Goal: Task Accomplishment & Management: Manage account settings

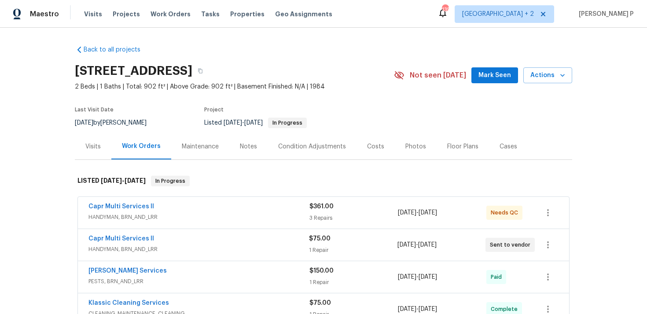
click at [158, 247] on span "HANDYMAN, BRN_AND_LRR" at bounding box center [198, 249] width 220 height 9
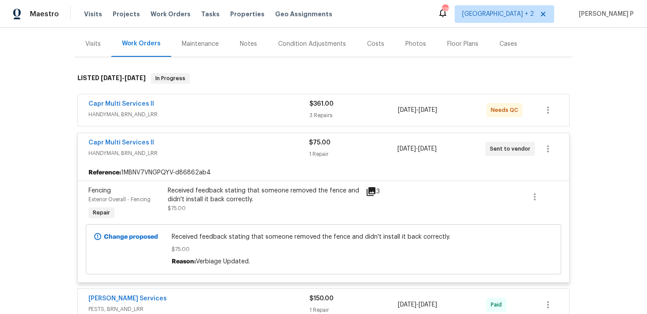
scroll to position [114, 0]
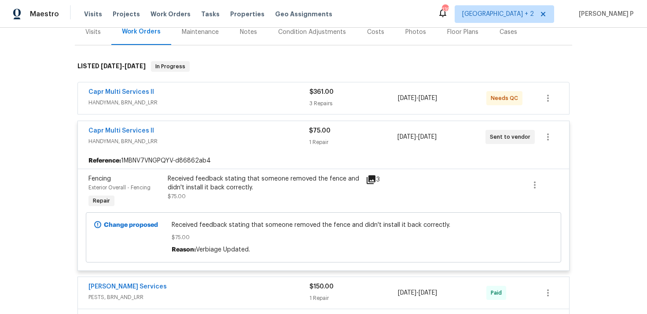
click at [199, 180] on div "Received feedback stating that someone removed the fence and didn't install it …" at bounding box center [264, 183] width 193 height 18
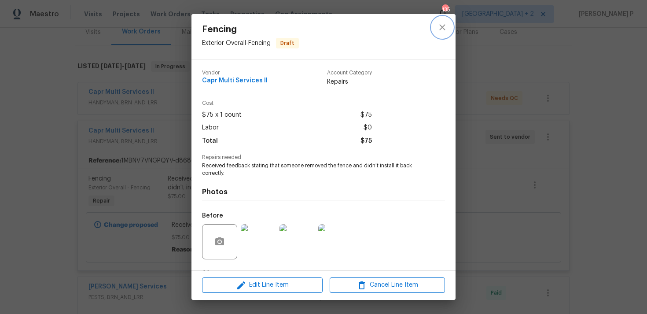
click at [442, 27] on icon "close" at bounding box center [442, 27] width 6 height 6
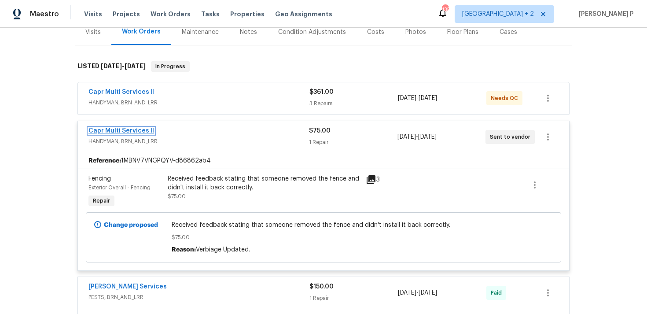
click at [132, 130] on link "Capr Multi Services ll" at bounding box center [121, 131] width 66 height 6
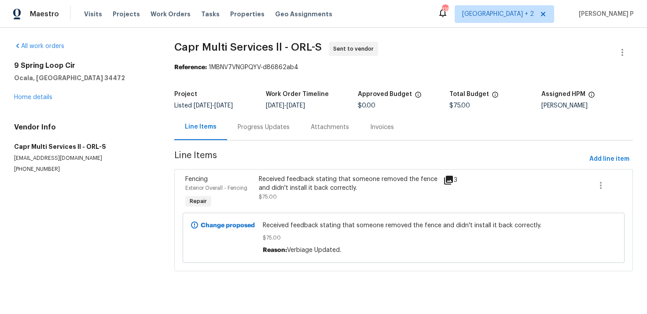
click at [268, 107] on span "[DATE]" at bounding box center [275, 106] width 18 height 6
click at [267, 129] on div "Progress Updates" at bounding box center [264, 127] width 52 height 9
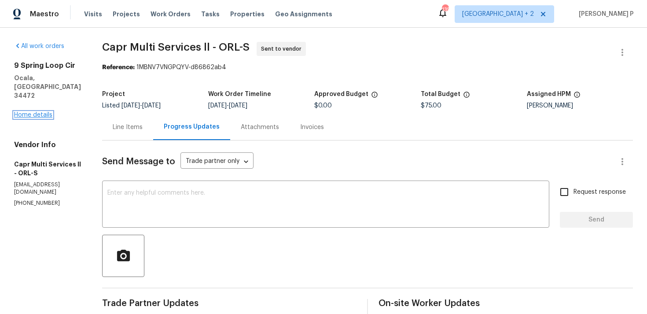
click at [37, 112] on link "Home details" at bounding box center [33, 115] width 38 height 6
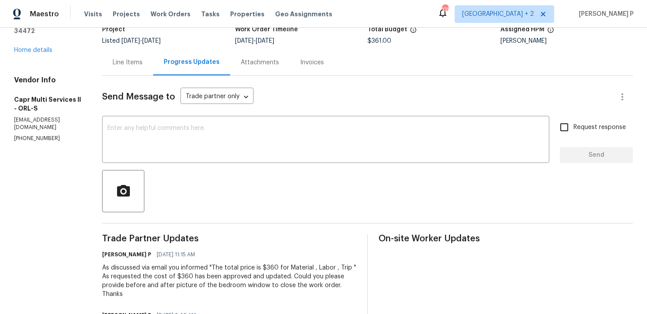
scroll to position [48, 0]
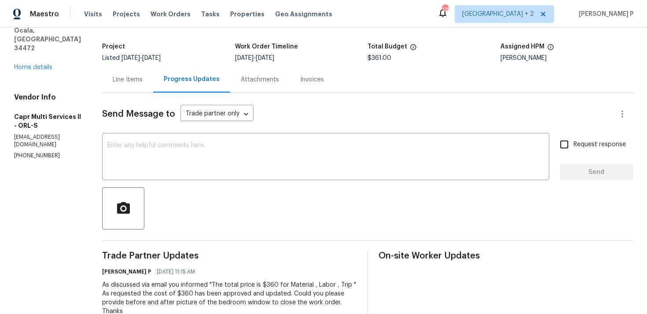
click at [126, 82] on div "Line Items" at bounding box center [128, 79] width 30 height 9
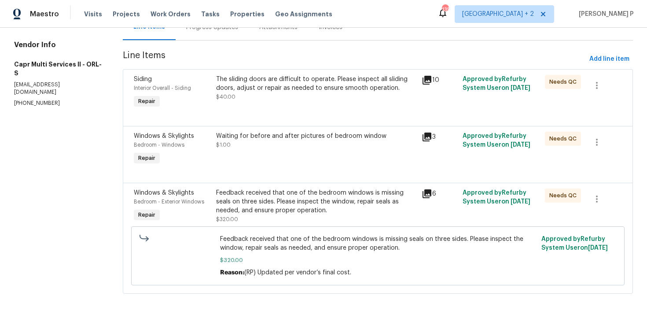
scroll to position [105, 0]
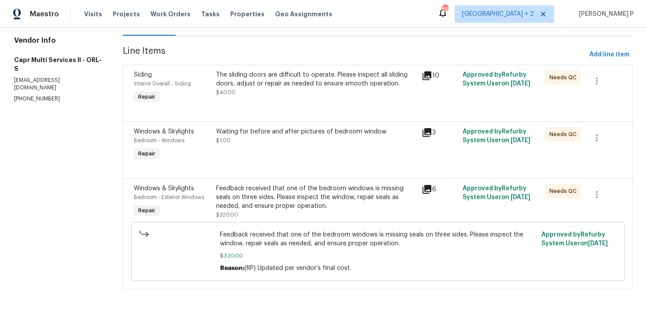
click at [308, 85] on div "The sliding doors are difficult to operate. Please inspect all sliding doors, a…" at bounding box center [316, 79] width 200 height 18
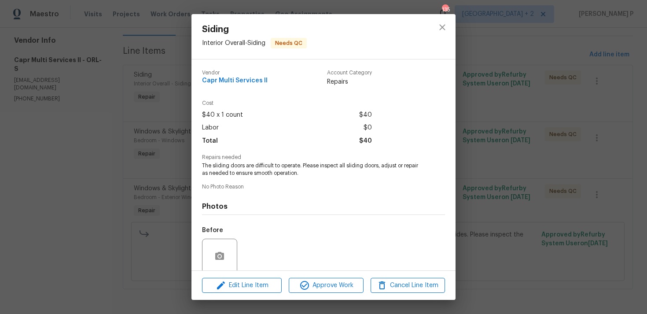
scroll to position [69, 0]
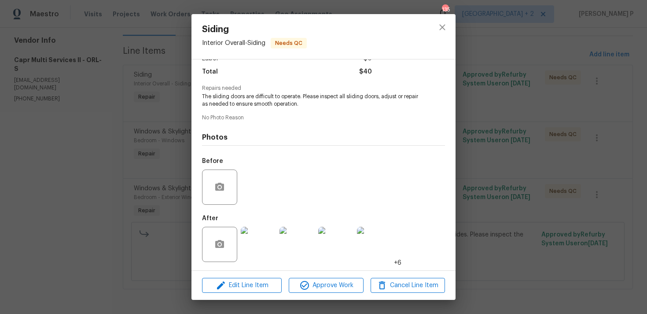
click at [245, 249] on img at bounding box center [258, 244] width 35 height 35
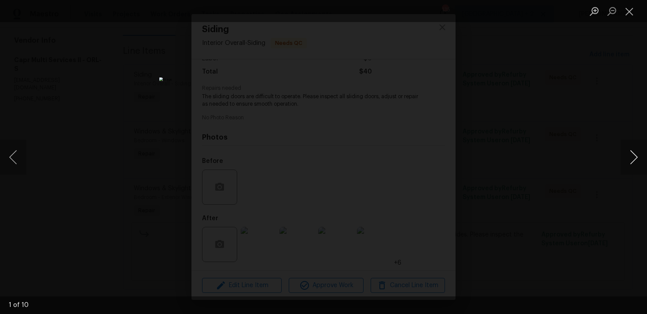
click at [636, 157] on button "Next image" at bounding box center [633, 156] width 26 height 35
click at [635, 153] on button "Next image" at bounding box center [633, 156] width 26 height 35
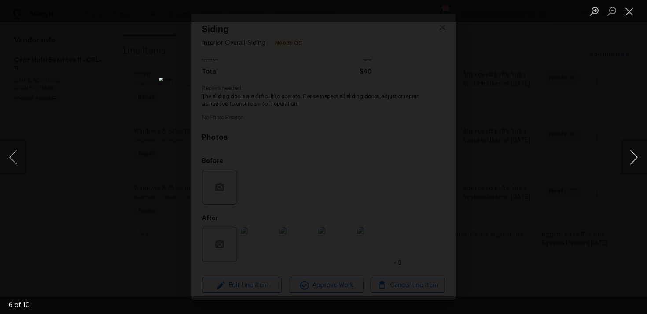
click at [635, 153] on button "Next image" at bounding box center [633, 156] width 26 height 35
click at [630, 3] on li "Lightbox" at bounding box center [629, 11] width 18 height 22
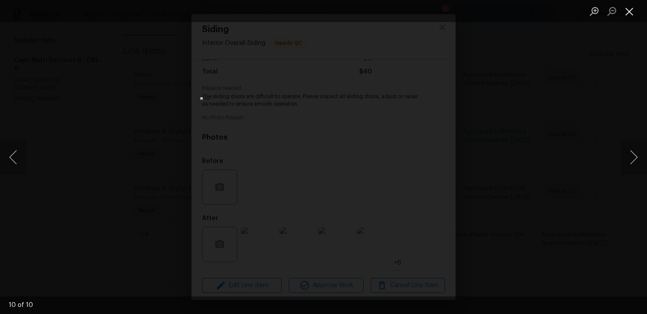
click at [630, 11] on button "Close lightbox" at bounding box center [629, 11] width 18 height 15
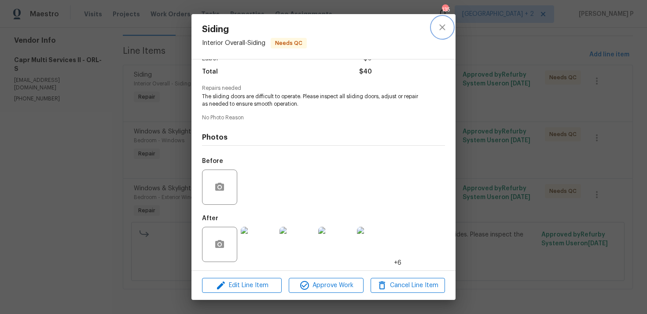
click at [440, 29] on icon "close" at bounding box center [442, 27] width 11 height 11
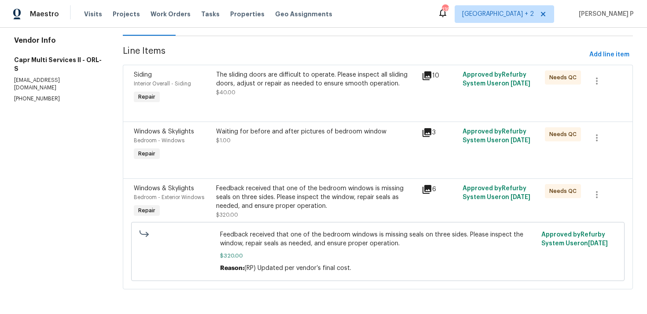
click at [297, 138] on div "Waiting for before and after pictures of bedroom window $1.00" at bounding box center [316, 136] width 200 height 18
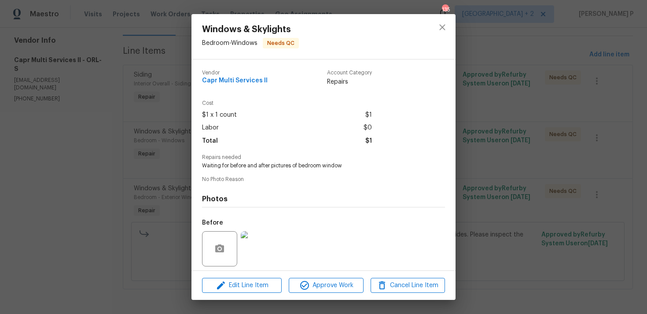
scroll to position [62, 0]
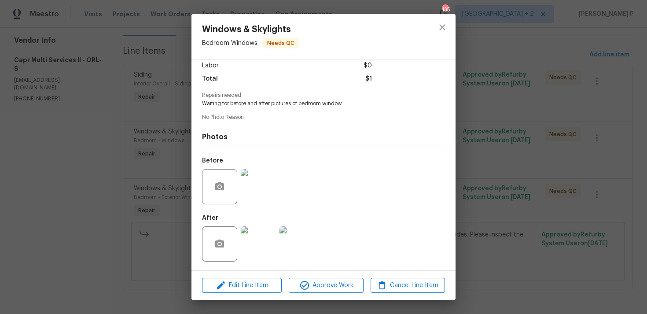
click at [253, 244] on img at bounding box center [258, 243] width 35 height 35
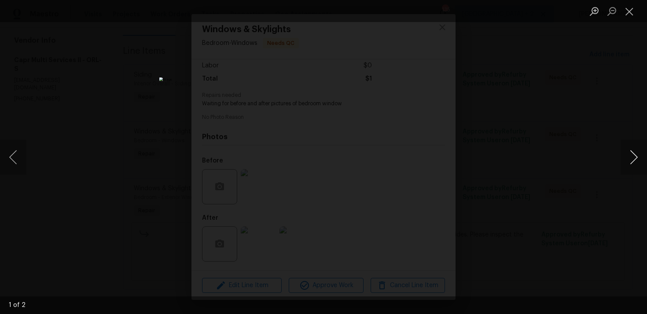
click at [633, 163] on button "Next image" at bounding box center [633, 156] width 26 height 35
click at [634, 13] on button "Close lightbox" at bounding box center [629, 11] width 18 height 15
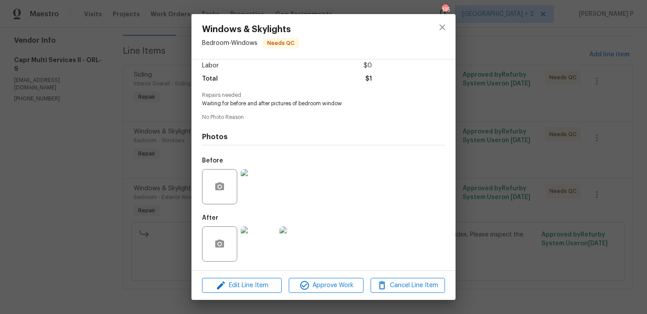
click at [249, 192] on img at bounding box center [258, 186] width 35 height 35
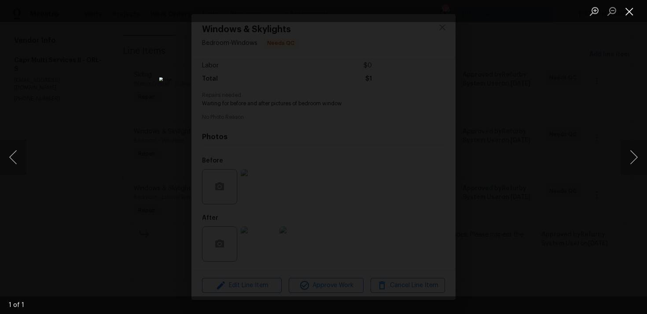
click at [632, 7] on button "Close lightbox" at bounding box center [629, 11] width 18 height 15
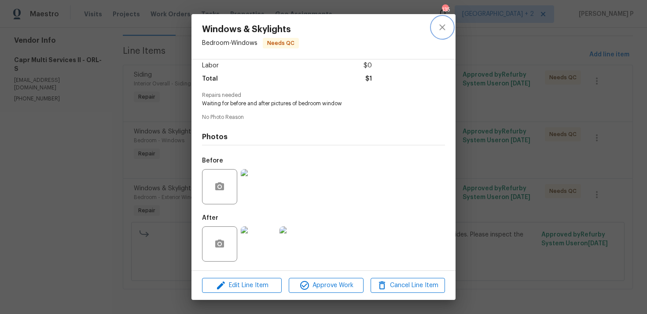
click at [443, 28] on icon "close" at bounding box center [442, 27] width 6 height 6
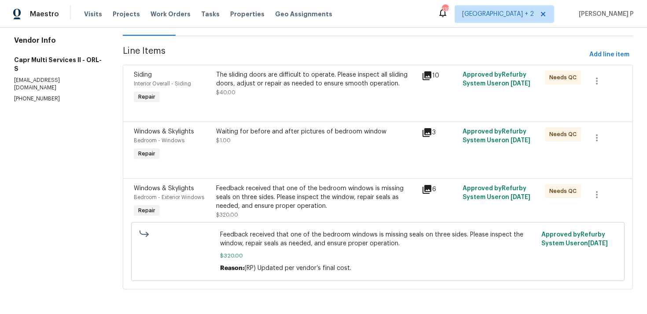
click at [289, 131] on div "Waiting for before and after pictures of bedroom window" at bounding box center [316, 131] width 200 height 9
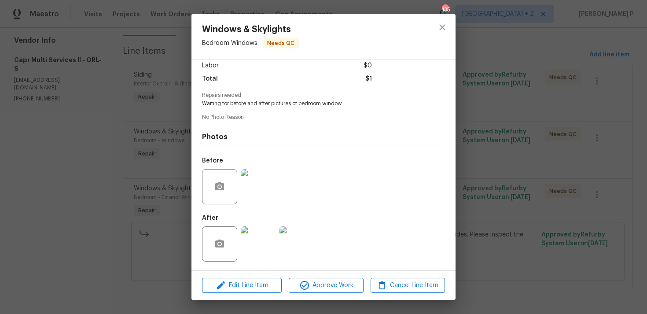
click at [260, 194] on img at bounding box center [258, 186] width 35 height 35
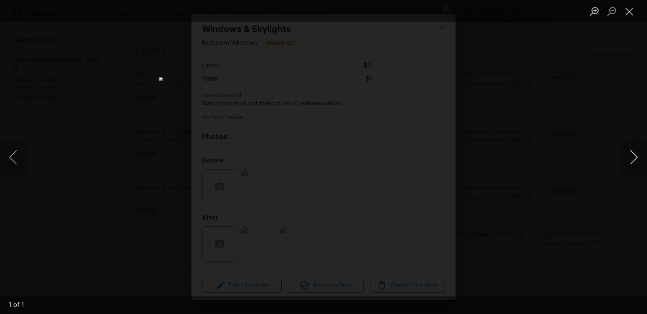
click at [638, 154] on button "Next image" at bounding box center [633, 156] width 26 height 35
click at [628, 156] on button "Next image" at bounding box center [633, 156] width 26 height 35
click at [635, 154] on button "Next image" at bounding box center [633, 156] width 26 height 35
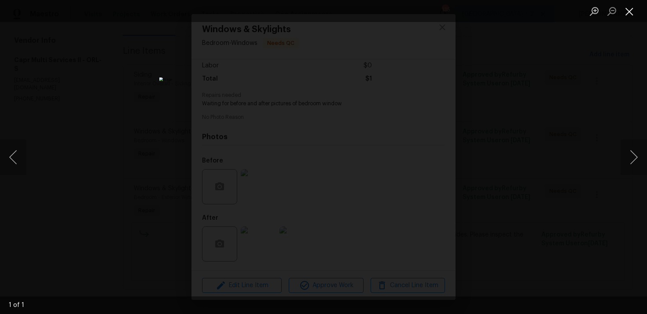
click at [631, 11] on button "Close lightbox" at bounding box center [629, 11] width 18 height 15
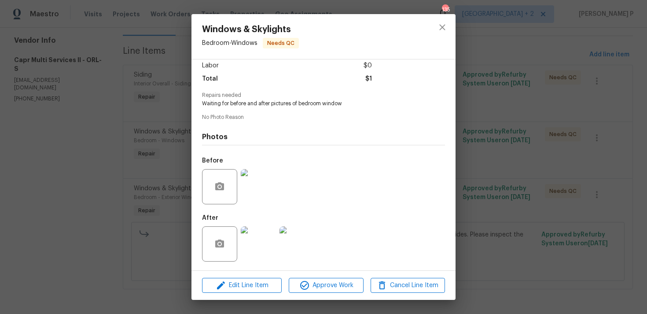
click at [251, 239] on img at bounding box center [258, 243] width 35 height 35
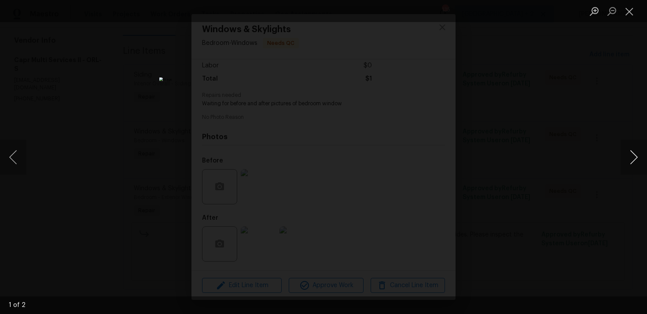
click at [634, 158] on button "Next image" at bounding box center [633, 156] width 26 height 35
click at [629, 14] on button "Close lightbox" at bounding box center [629, 11] width 18 height 15
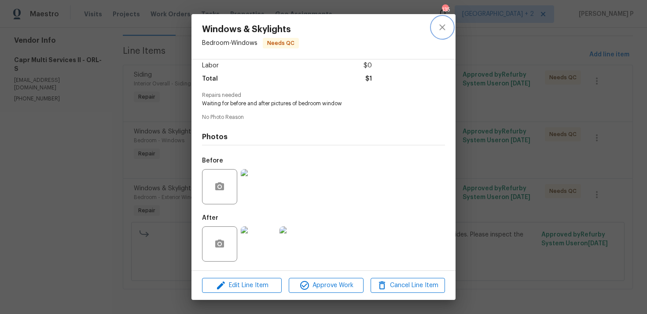
click at [441, 26] on icon "close" at bounding box center [442, 27] width 6 height 6
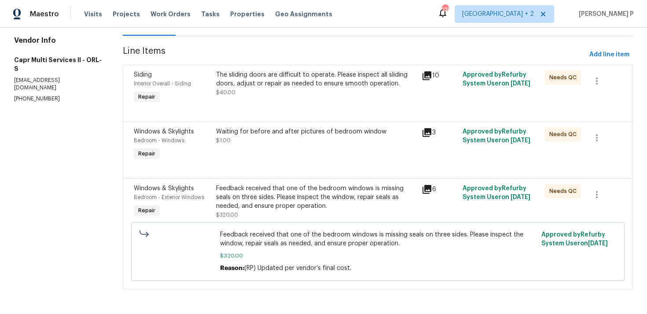
click at [279, 196] on div "Feedback received that one of the bedroom windows is missing seals on three sid…" at bounding box center [316, 197] width 200 height 26
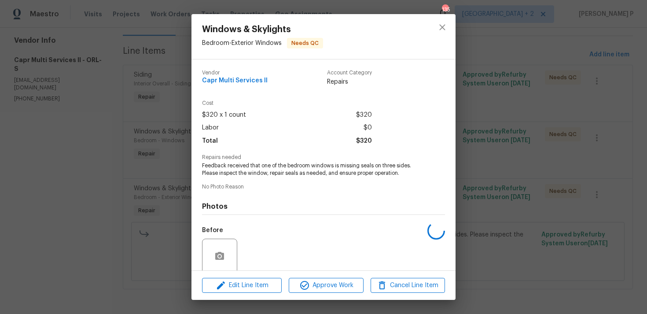
scroll to position [69, 0]
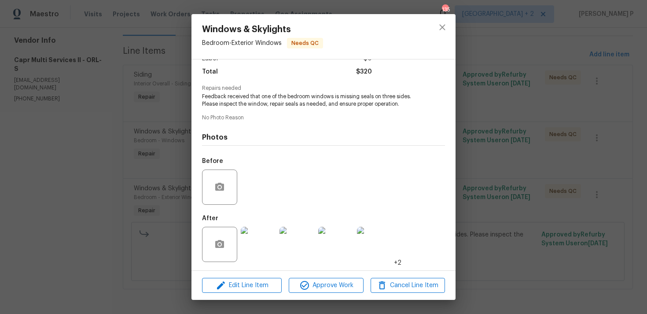
click at [257, 242] on img at bounding box center [258, 244] width 35 height 35
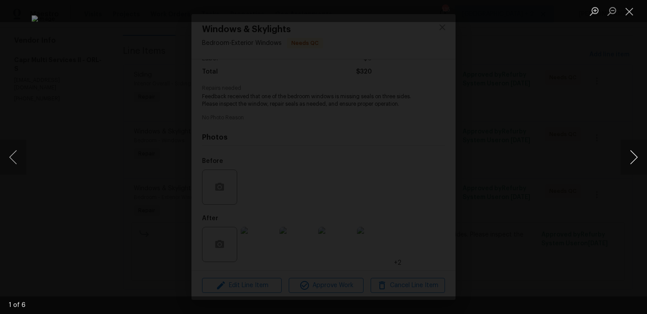
click at [634, 158] on button "Next image" at bounding box center [633, 156] width 26 height 35
click at [635, 154] on button "Next image" at bounding box center [633, 156] width 26 height 35
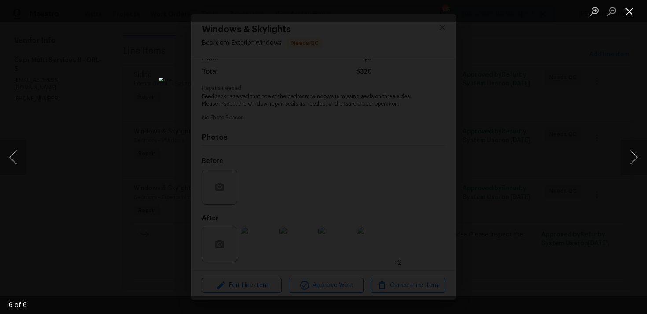
click at [629, 13] on button "Close lightbox" at bounding box center [629, 11] width 18 height 15
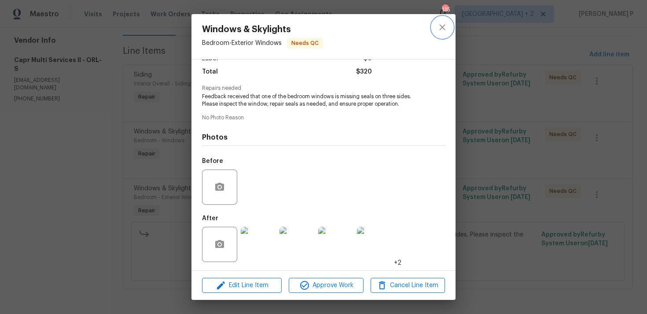
click at [446, 26] on icon "close" at bounding box center [442, 27] width 11 height 11
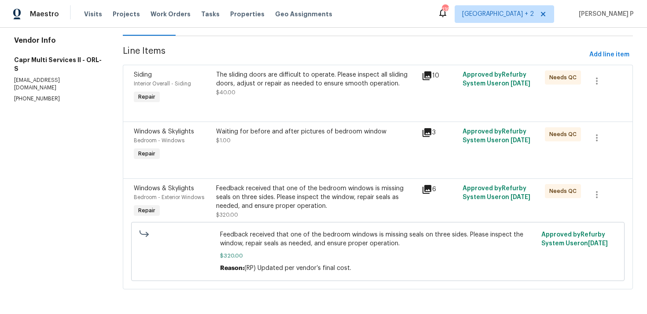
click at [345, 132] on div "Waiting for before and after pictures of bedroom window" at bounding box center [316, 131] width 200 height 9
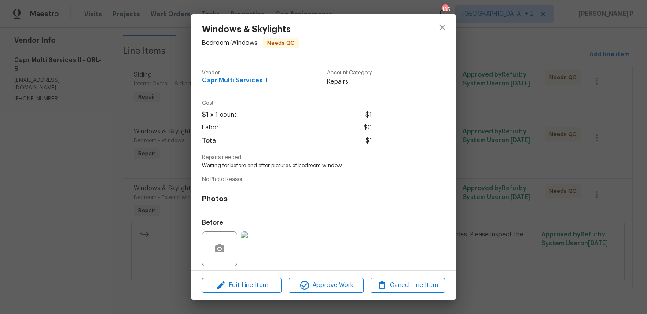
scroll to position [62, 0]
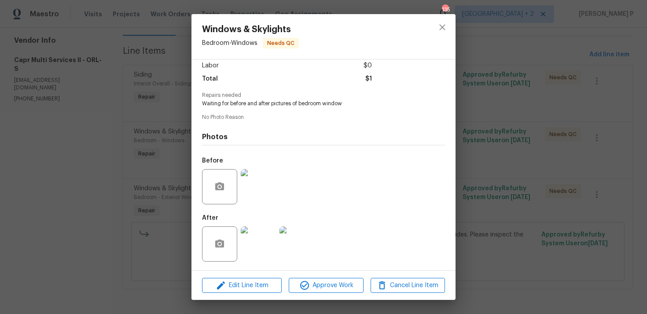
click at [257, 187] on img at bounding box center [258, 186] width 35 height 35
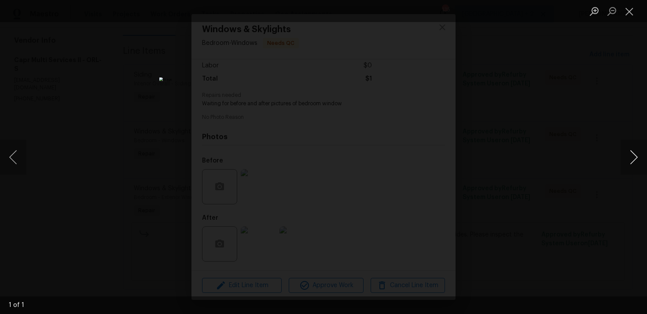
click at [630, 148] on button "Next image" at bounding box center [633, 156] width 26 height 35
click at [632, 14] on button "Close lightbox" at bounding box center [629, 11] width 18 height 15
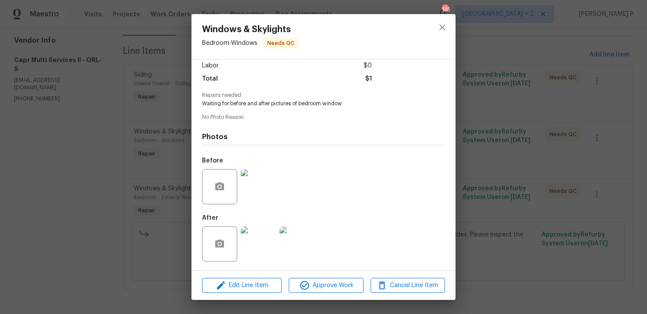
click at [251, 244] on img at bounding box center [258, 243] width 35 height 35
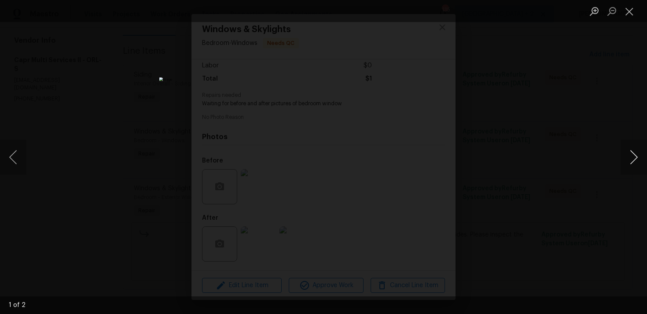
click at [628, 156] on button "Next image" at bounding box center [633, 156] width 26 height 35
click at [627, 11] on button "Close lightbox" at bounding box center [629, 11] width 18 height 15
click at [628, 10] on button "Close lightbox" at bounding box center [629, 11] width 18 height 15
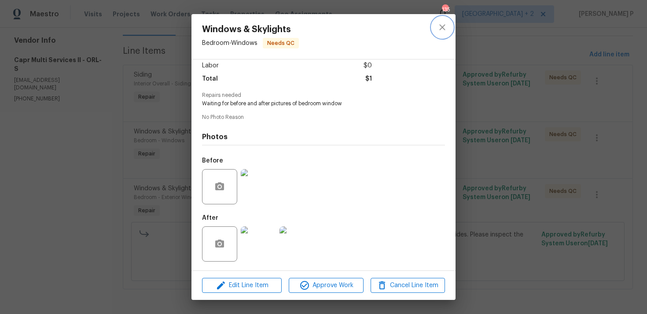
click at [446, 29] on icon "close" at bounding box center [442, 27] width 11 height 11
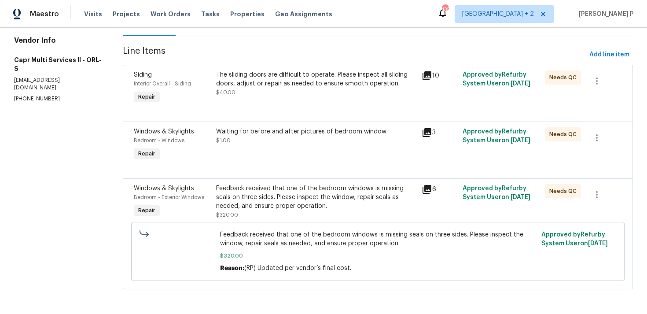
click at [278, 198] on div "Feedback received that one of the bedroom windows is missing seals on three sid…" at bounding box center [316, 197] width 200 height 26
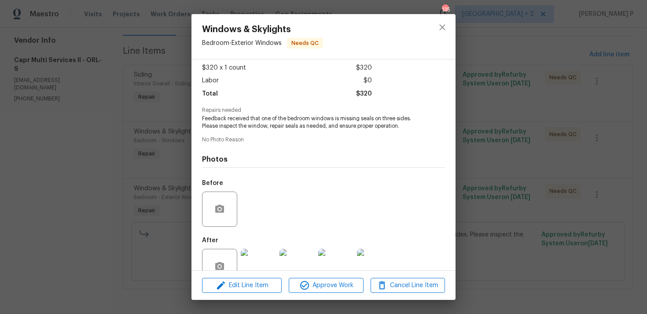
scroll to position [69, 0]
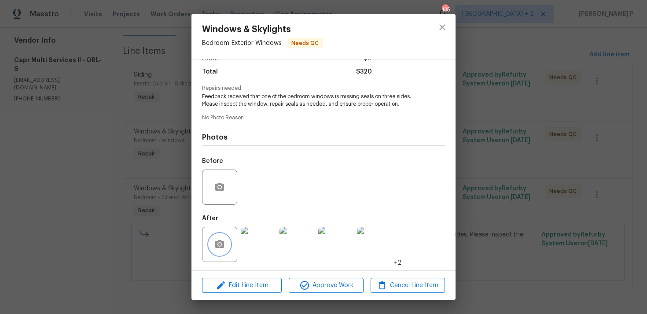
click at [223, 238] on button "button" at bounding box center [219, 244] width 21 height 21
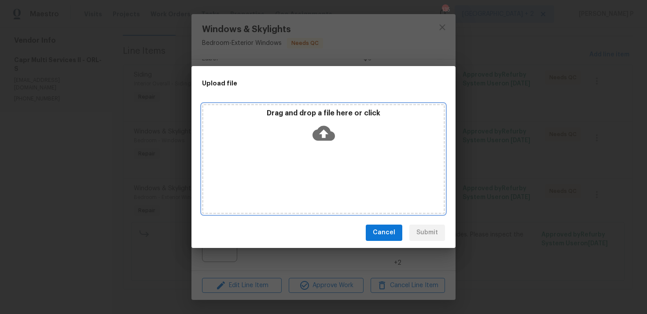
click at [323, 132] on icon at bounding box center [323, 133] width 22 height 22
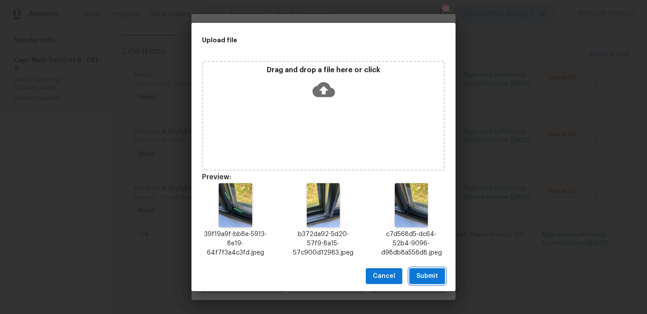
click at [422, 276] on span "Submit" at bounding box center [427, 276] width 22 height 11
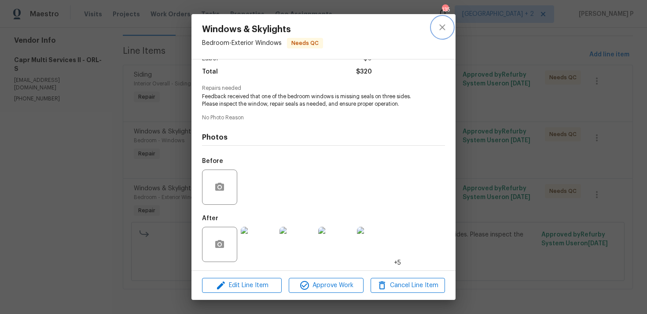
click at [440, 26] on icon "close" at bounding box center [442, 27] width 11 height 11
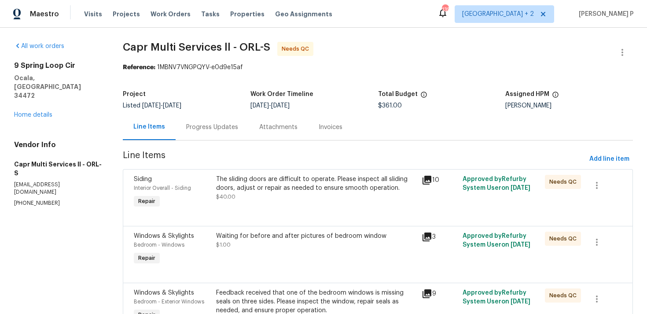
scroll to position [48, 0]
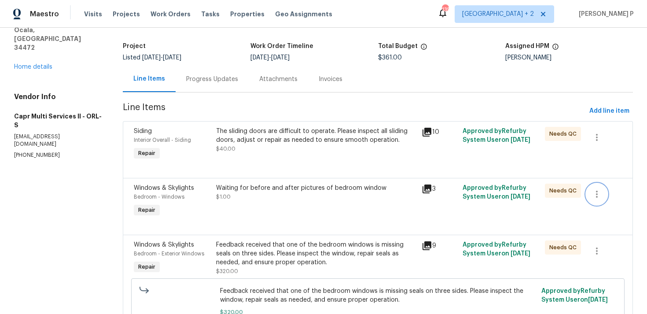
click at [598, 193] on icon "button" at bounding box center [596, 194] width 11 height 11
click at [603, 195] on li "Cancel" at bounding box center [603, 194] width 34 height 15
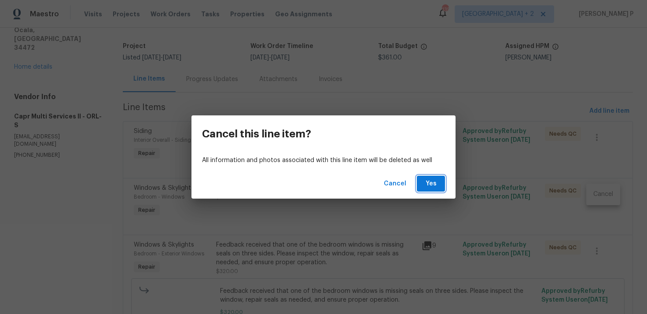
click at [432, 189] on button "Yes" at bounding box center [431, 184] width 28 height 16
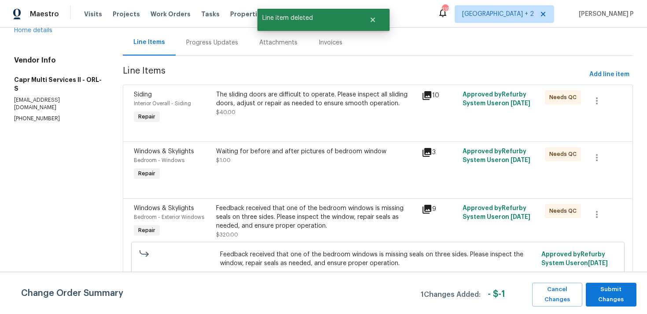
scroll to position [0, 0]
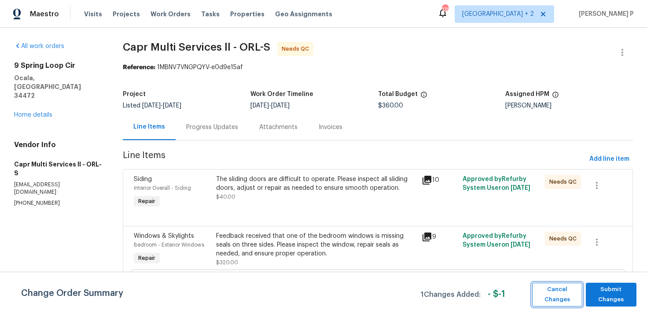
click at [557, 291] on span "Cancel Changes" at bounding box center [556, 294] width 41 height 20
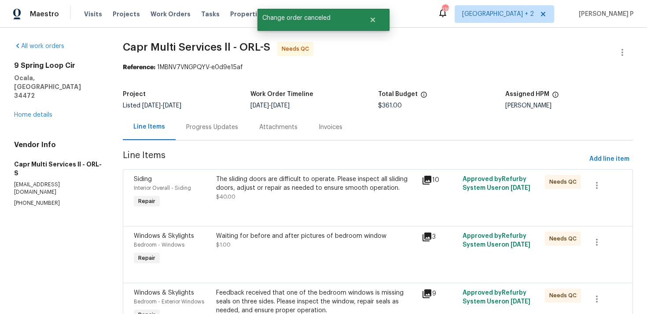
scroll to position [29, 0]
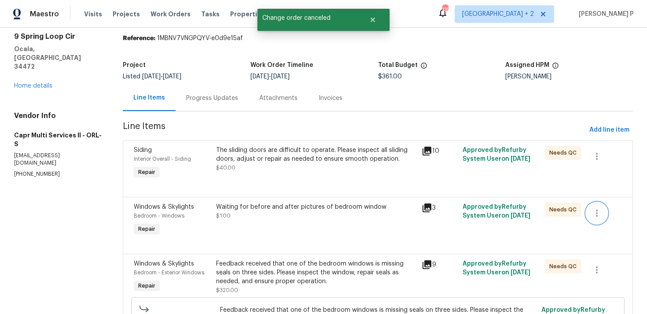
click at [595, 212] on icon "button" at bounding box center [596, 213] width 11 height 11
click at [609, 210] on li "Cancel" at bounding box center [603, 213] width 34 height 15
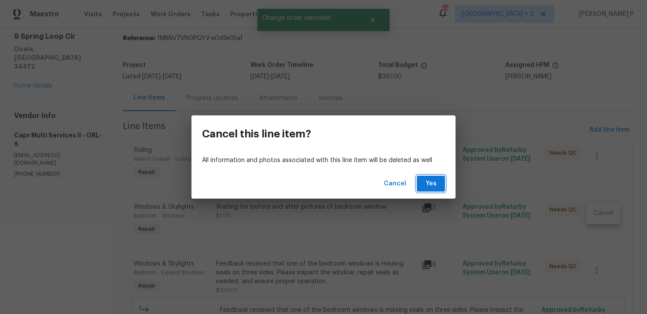
click at [433, 190] on button "Yes" at bounding box center [431, 184] width 28 height 16
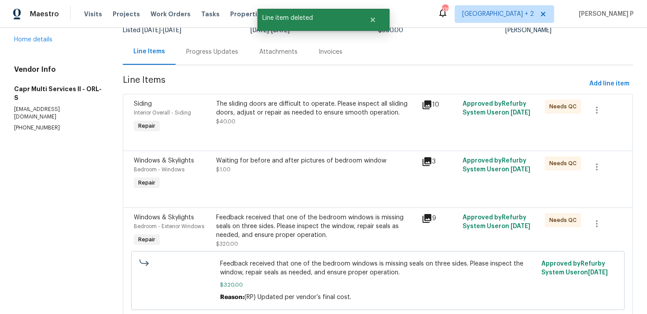
scroll to position [105, 0]
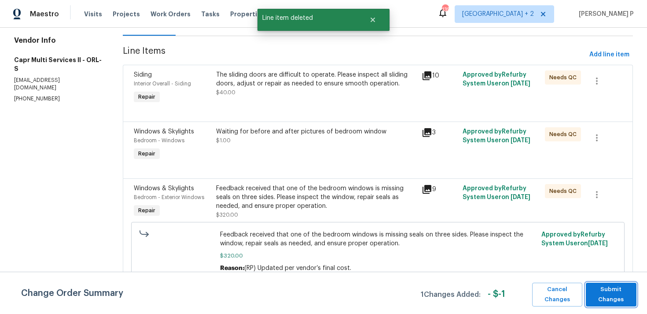
click at [613, 287] on span "Submit Changes" at bounding box center [611, 294] width 42 height 20
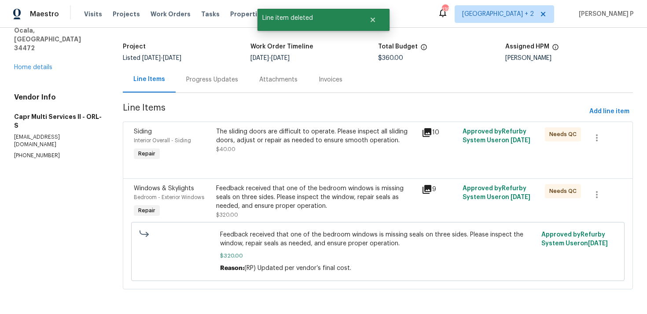
scroll to position [0, 0]
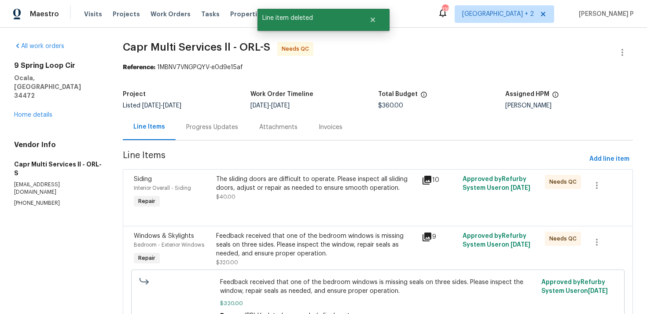
click at [224, 128] on div "Progress Updates" at bounding box center [212, 127] width 52 height 9
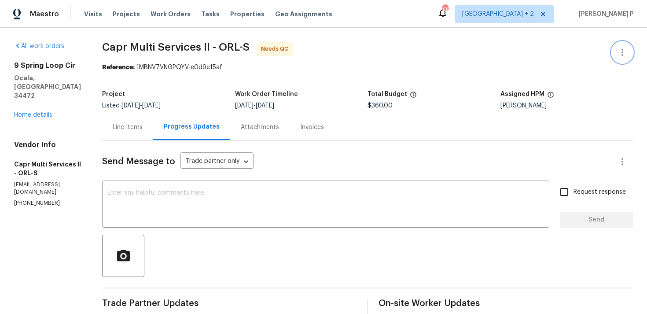
click at [629, 59] on button "button" at bounding box center [622, 52] width 21 height 21
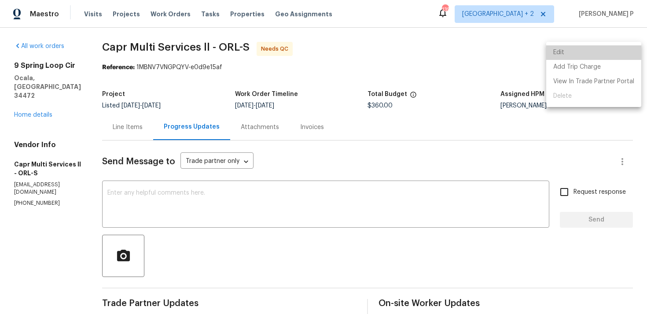
click at [629, 59] on li "Edit" at bounding box center [593, 52] width 95 height 15
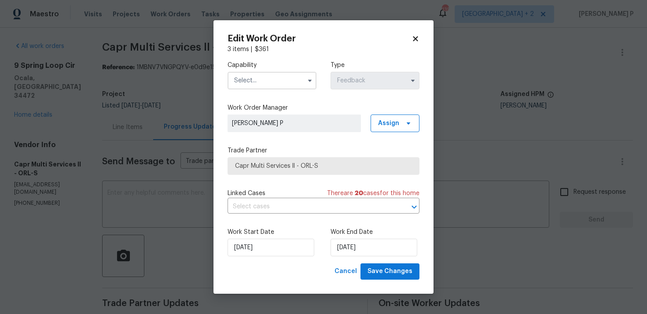
click at [414, 39] on icon at bounding box center [415, 39] width 5 height 5
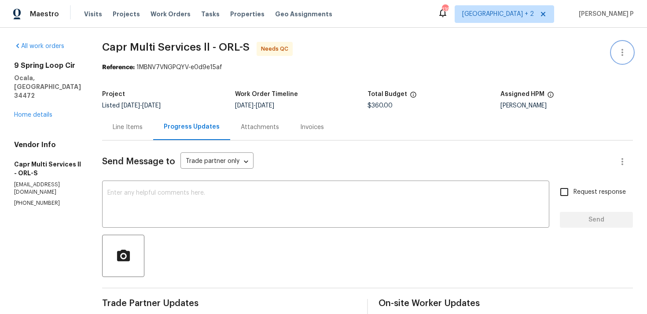
click at [624, 47] on icon "button" at bounding box center [622, 52] width 11 height 11
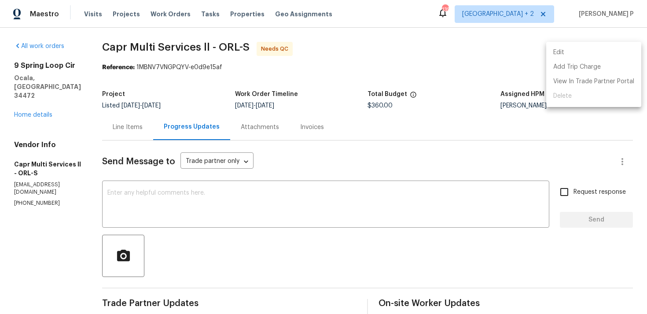
click at [566, 51] on li "Edit" at bounding box center [593, 52] width 95 height 15
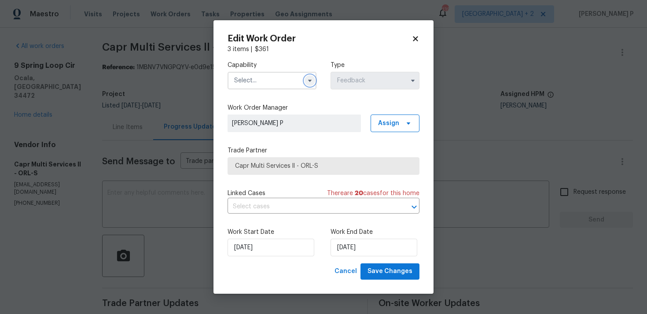
click at [308, 84] on icon "button" at bounding box center [309, 80] width 7 height 7
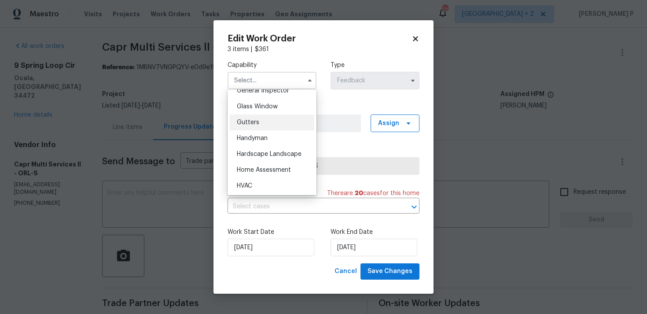
scroll to position [438, 0]
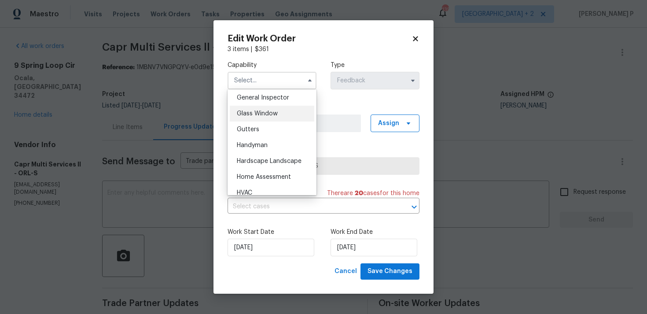
click at [275, 111] on span "Glass Window" at bounding box center [257, 113] width 41 height 6
type input "Glass Window"
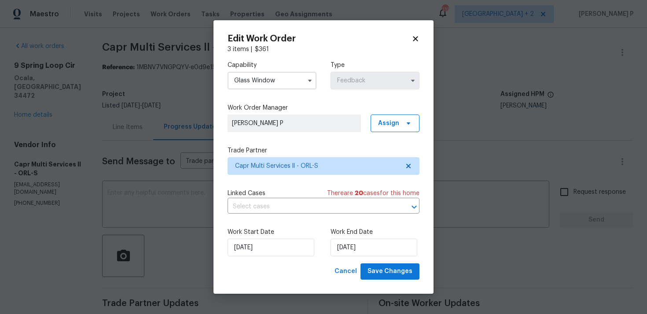
click at [274, 257] on div "Work Start Date 26/08/2025 Work End Date 28/08/2025" at bounding box center [323, 241] width 192 height 43
click at [270, 244] on input "26/08/2025" at bounding box center [270, 247] width 87 height 18
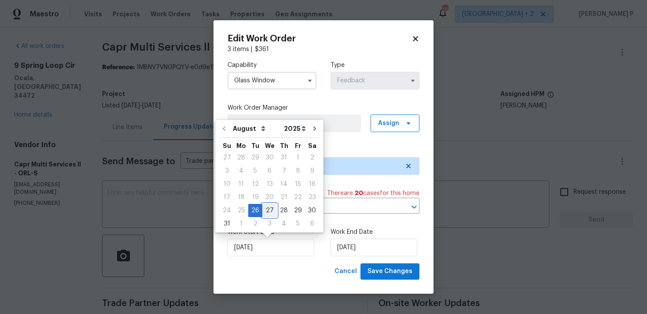
click at [268, 208] on div "27" at bounding box center [269, 210] width 15 height 12
type input "27/08/2025"
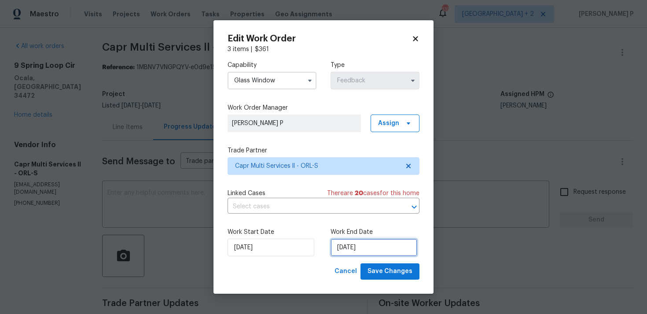
click at [362, 252] on input "28/08/2025" at bounding box center [373, 247] width 87 height 18
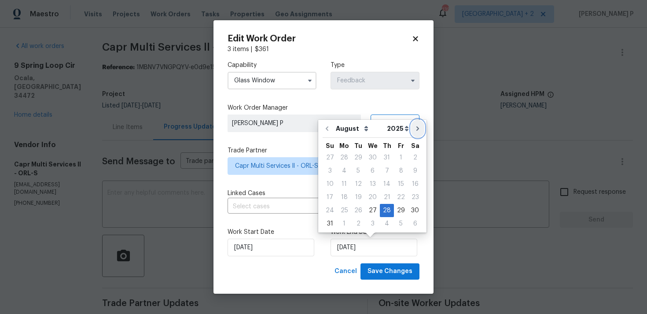
click at [415, 128] on icon "Go to next month" at bounding box center [417, 128] width 7 height 7
type input "28/09/2025"
select select "8"
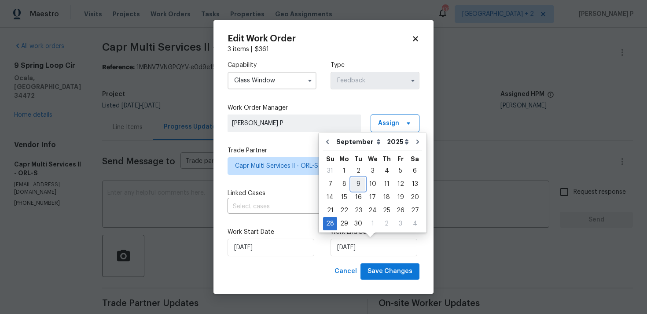
click at [355, 183] on div "9" at bounding box center [358, 184] width 14 height 12
type input "09/09/2025"
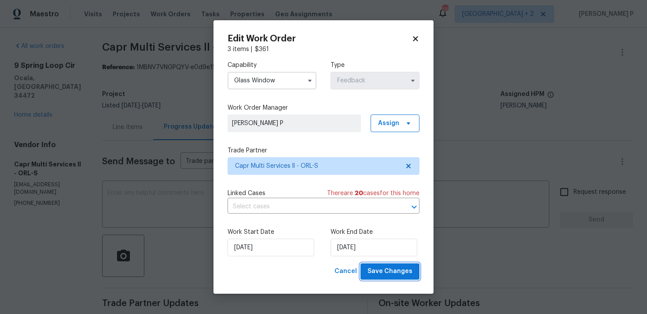
click at [392, 277] on button "Save Changes" at bounding box center [389, 271] width 59 height 16
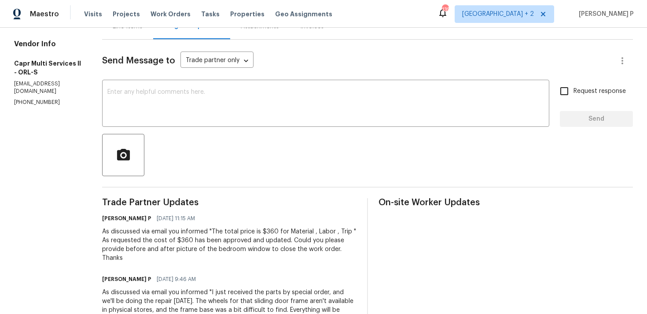
scroll to position [95, 0]
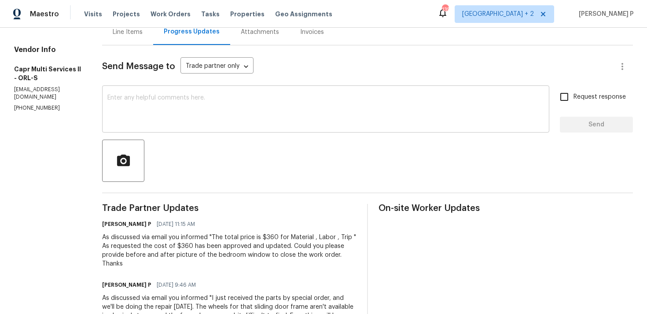
click at [198, 121] on textarea at bounding box center [325, 110] width 436 height 31
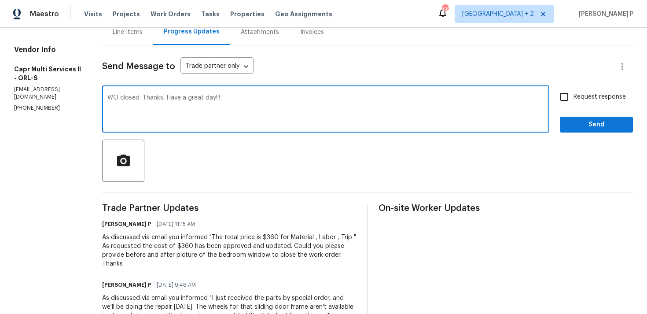
type textarea "WO closed. Thanks, Have a great day!!!"
click at [576, 126] on span "Send" at bounding box center [596, 124] width 59 height 11
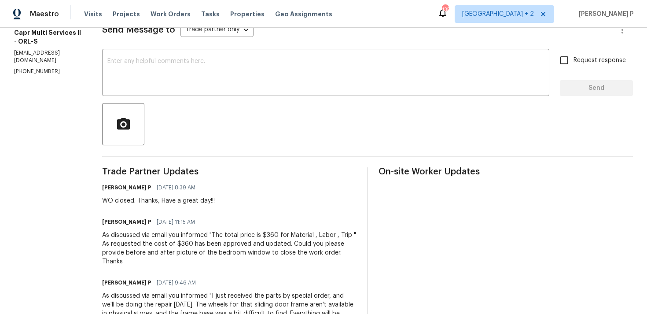
scroll to position [0, 0]
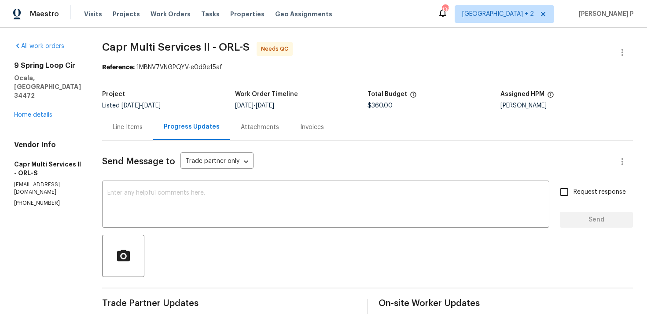
click at [130, 131] on div "Line Items" at bounding box center [128, 127] width 30 height 9
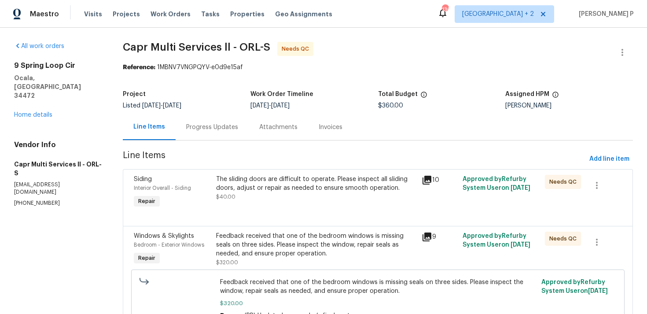
click at [271, 192] on div "The sliding doors are difficult to operate. Please inspect all sliding doors, a…" at bounding box center [316, 188] width 200 height 26
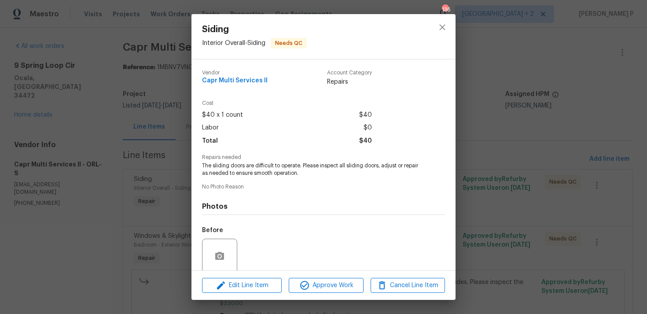
scroll to position [69, 0]
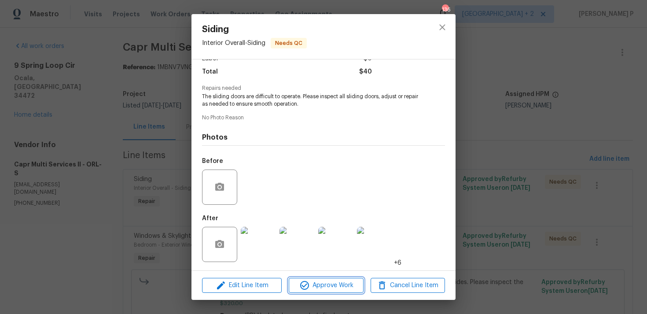
click at [347, 282] on span "Approve Work" at bounding box center [325, 285] width 69 height 11
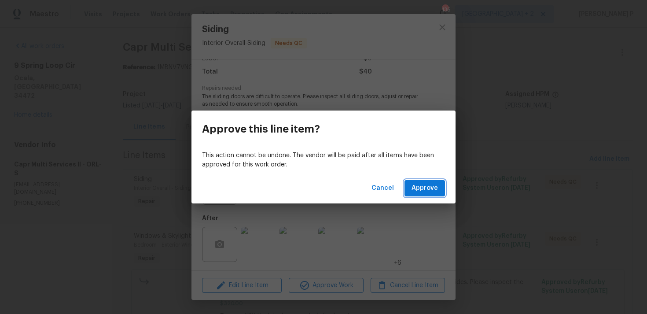
click at [423, 188] on span "Approve" at bounding box center [424, 188] width 26 height 11
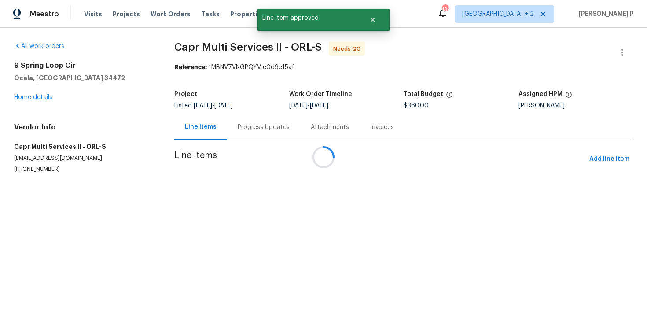
click at [356, 183] on div at bounding box center [323, 157] width 647 height 314
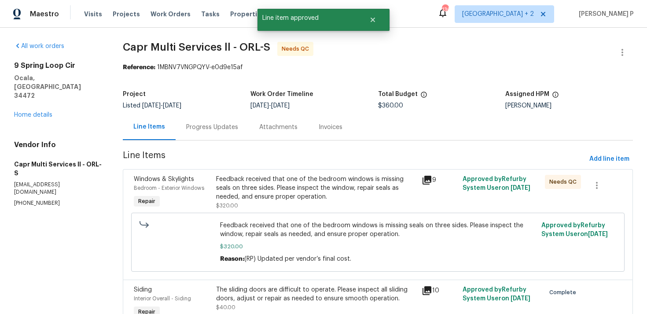
click at [356, 183] on div "Feedback received that one of the bedroom windows is missing seals on three sid…" at bounding box center [316, 188] width 200 height 26
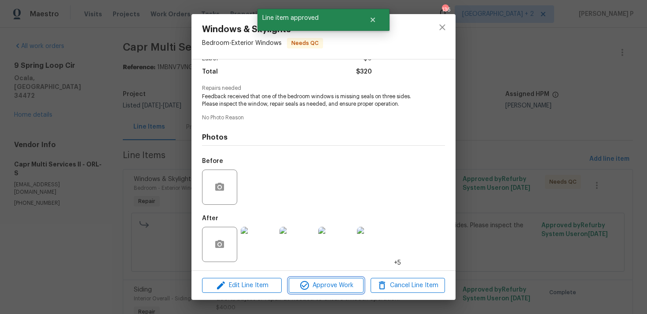
click at [341, 286] on span "Approve Work" at bounding box center [325, 285] width 69 height 11
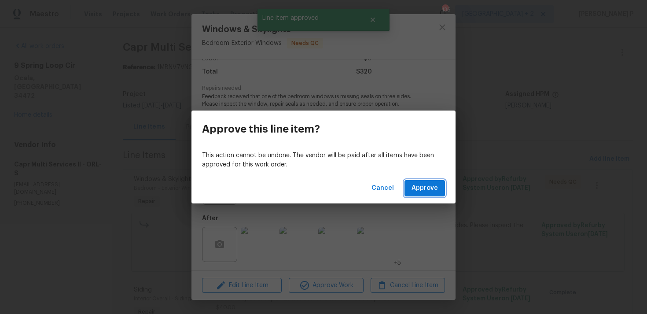
click at [429, 186] on span "Approve" at bounding box center [424, 188] width 26 height 11
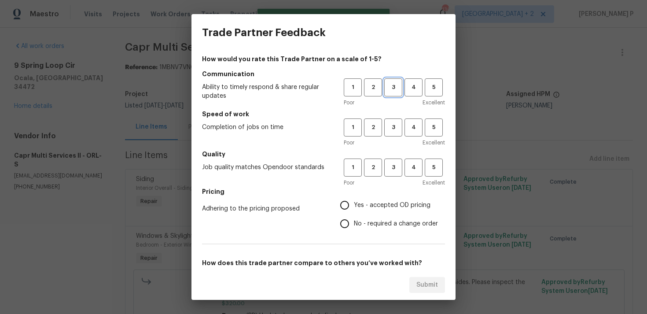
click at [393, 90] on span "3" at bounding box center [393, 87] width 16 height 10
click at [394, 131] on span "3" at bounding box center [393, 127] width 16 height 10
click at [395, 169] on span "3" at bounding box center [393, 167] width 16 height 10
click at [367, 217] on label "No - required a change order" at bounding box center [386, 223] width 103 height 18
click at [354, 217] on input "No - required a change order" at bounding box center [344, 223] width 18 height 18
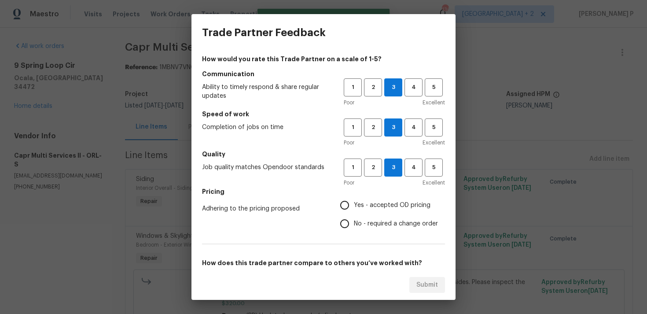
radio input "true"
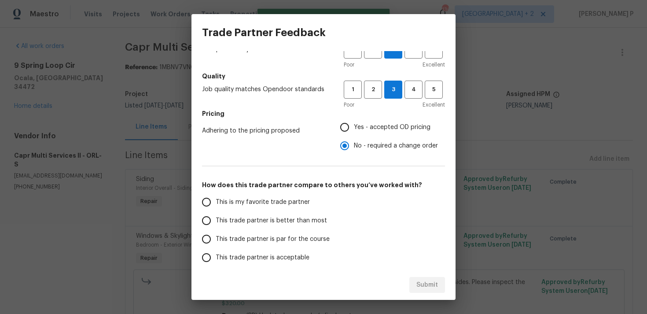
scroll to position [133, 0]
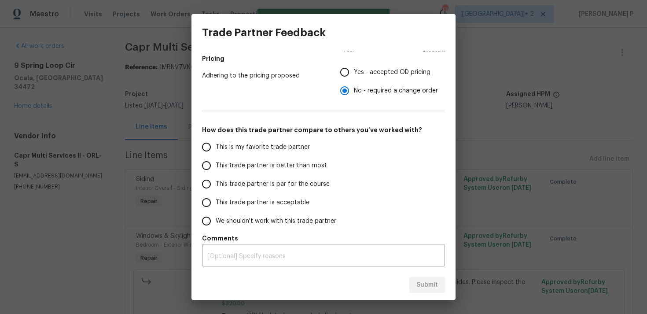
click at [259, 183] on span "This trade partner is par for the course" at bounding box center [273, 184] width 114 height 9
click at [216, 183] on input "This trade partner is par for the course" at bounding box center [206, 184] width 18 height 18
click at [415, 283] on button "Submit" at bounding box center [427, 285] width 36 height 16
radio input "true"
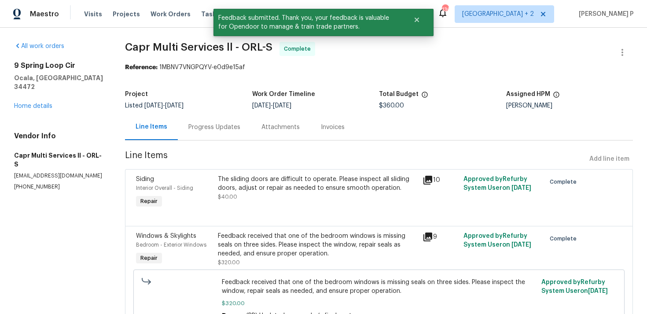
click at [220, 137] on div "Progress Updates" at bounding box center [214, 127] width 73 height 26
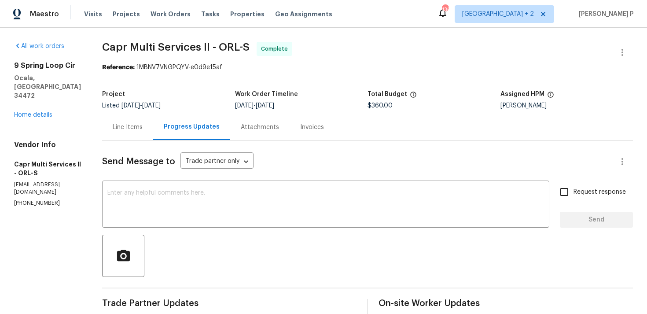
click at [121, 46] on span "Capr Multi Services ll - ORL-S" at bounding box center [175, 47] width 147 height 11
drag, startPoint x: 102, startPoint y: 46, endPoint x: 248, endPoint y: 49, distance: 146.1
click at [248, 49] on span "Capr Multi Services ll - ORL-S Complete" at bounding box center [357, 52] width 510 height 21
copy span "Capr Multi Services ll - ORL-S"
click at [134, 124] on div "Line Items" at bounding box center [128, 127] width 30 height 9
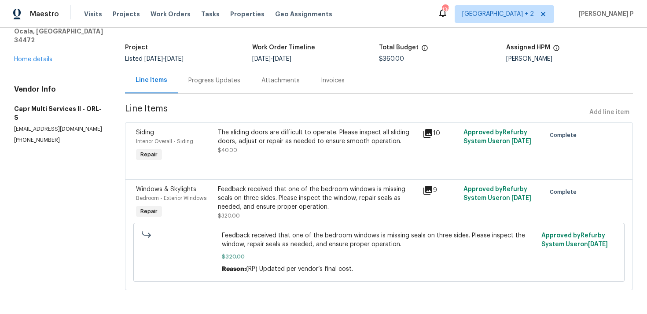
scroll to position [48, 0]
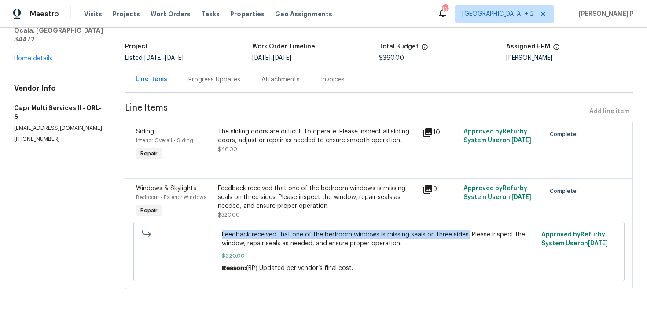
drag, startPoint x: 223, startPoint y: 235, endPoint x: 465, endPoint y: 235, distance: 242.0
click at [465, 235] on span "Feedback received that one of the bedroom windows is missing seals on three sid…" at bounding box center [379, 239] width 315 height 18
copy span "Feedback received that one of the bedroom windows is missing seals on three sid…"
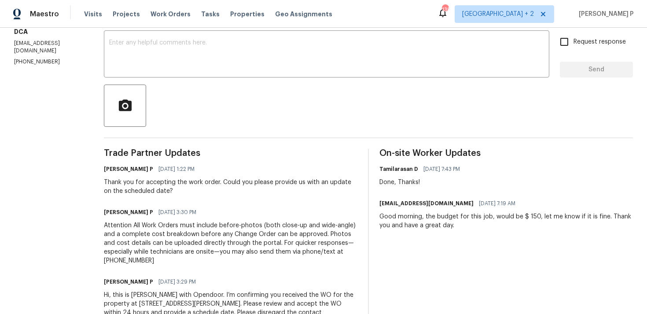
scroll to position [186, 0]
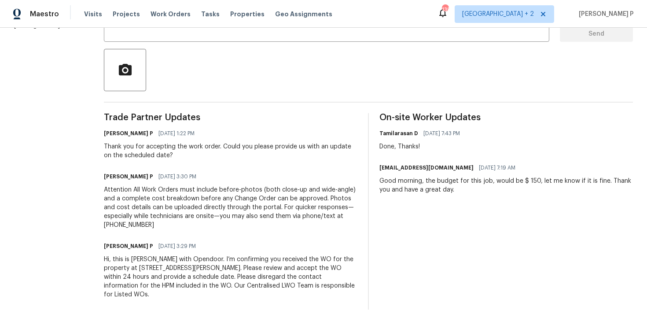
click at [302, 244] on div "[PERSON_NAME] P [DATE] 3:29 PM" at bounding box center [230, 246] width 253 height 12
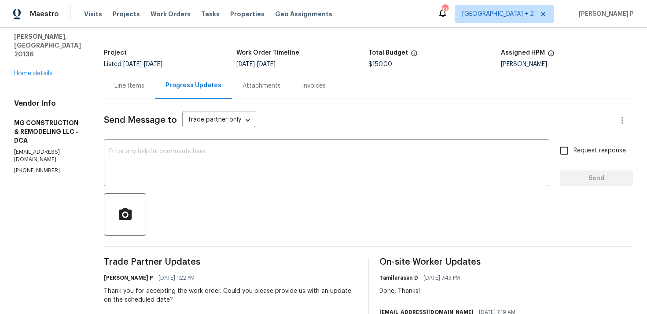
scroll to position [0, 0]
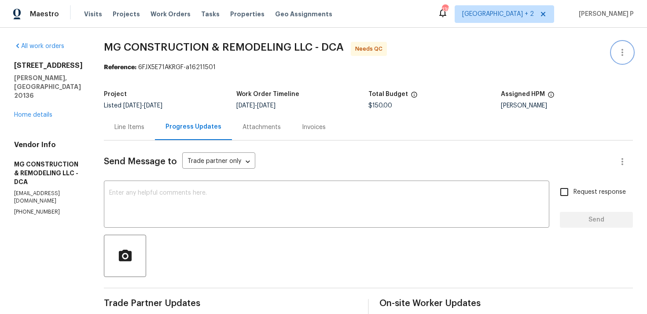
click at [625, 55] on icon "button" at bounding box center [622, 52] width 11 height 11
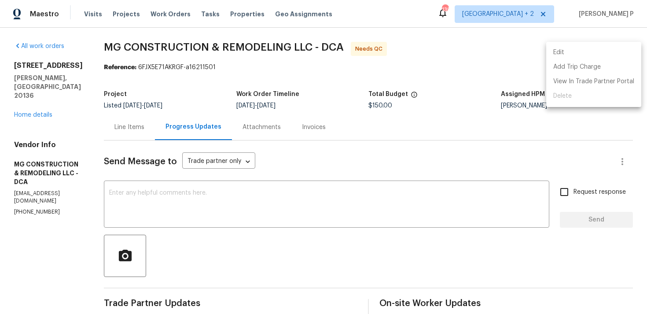
click at [595, 51] on li "Edit" at bounding box center [593, 52] width 95 height 15
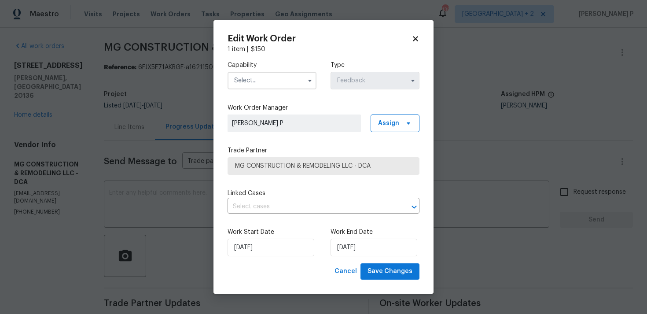
click at [273, 79] on input "text" at bounding box center [271, 81] width 89 height 18
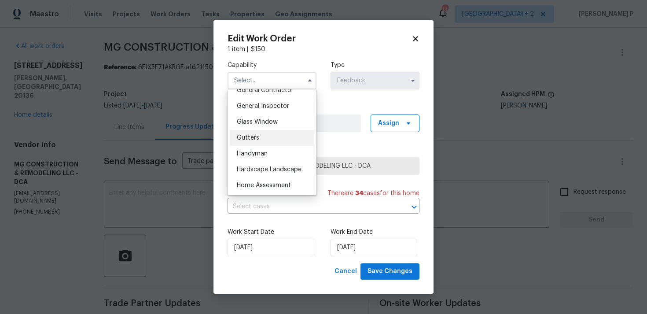
scroll to position [432, 0]
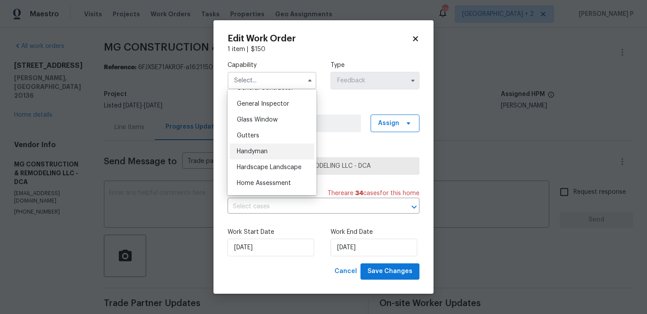
click at [257, 149] on span "Handyman" at bounding box center [252, 151] width 31 height 6
type input "Handyman"
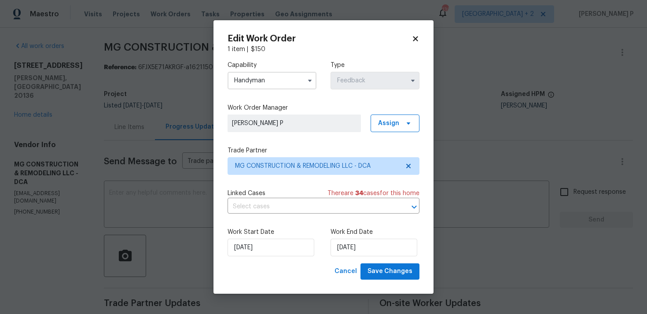
click at [257, 149] on label "Trade Partner" at bounding box center [323, 150] width 192 height 9
click at [341, 253] on input "[DATE]" at bounding box center [373, 247] width 87 height 18
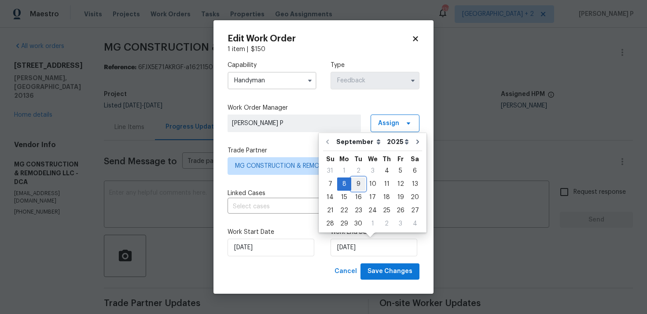
click at [356, 184] on div "9" at bounding box center [358, 184] width 14 height 12
type input "[DATE]"
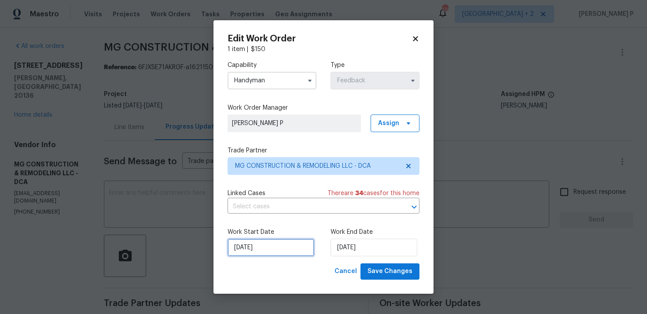
click at [289, 250] on input "[DATE]" at bounding box center [270, 247] width 87 height 18
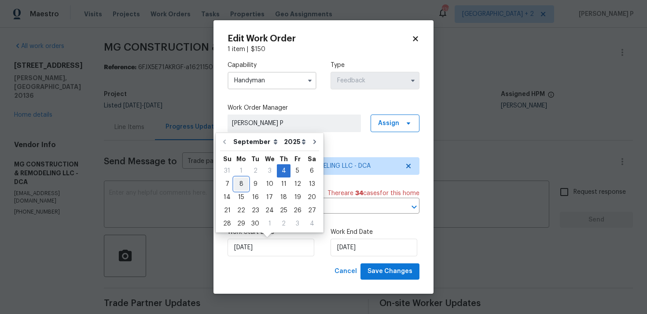
click at [243, 183] on div "8" at bounding box center [241, 184] width 14 height 12
type input "[DATE]"
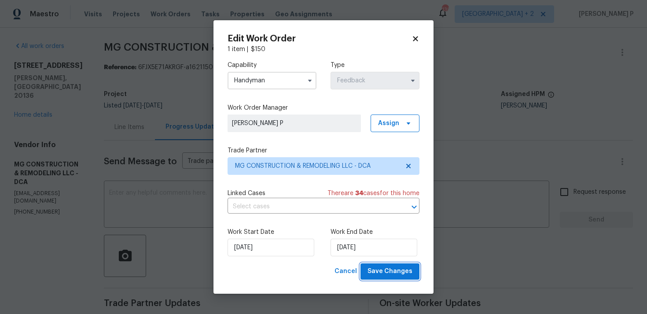
click at [396, 265] on button "Save Changes" at bounding box center [389, 271] width 59 height 16
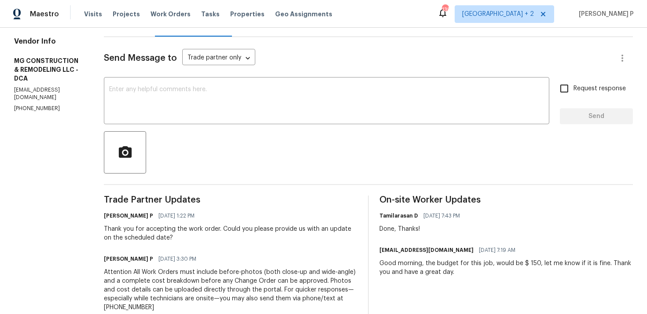
scroll to position [125, 0]
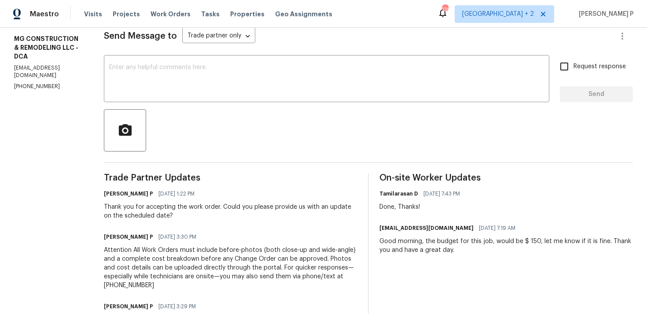
click at [227, 103] on div "Send Message to Trade partner only Trade partner only ​ x ​ Request response Se…" at bounding box center [368, 192] width 529 height 355
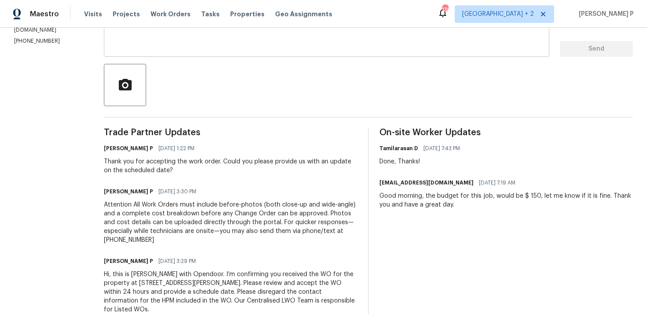
scroll to position [120, 0]
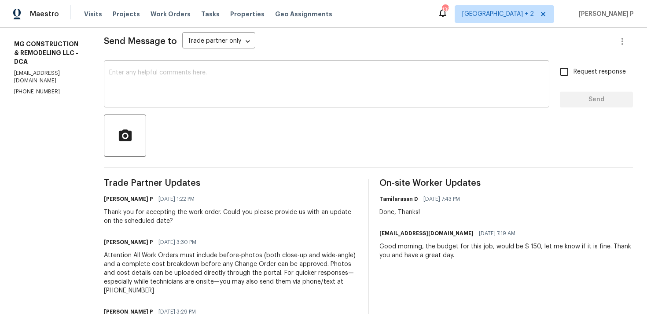
click at [226, 90] on textarea at bounding box center [326, 85] width 435 height 31
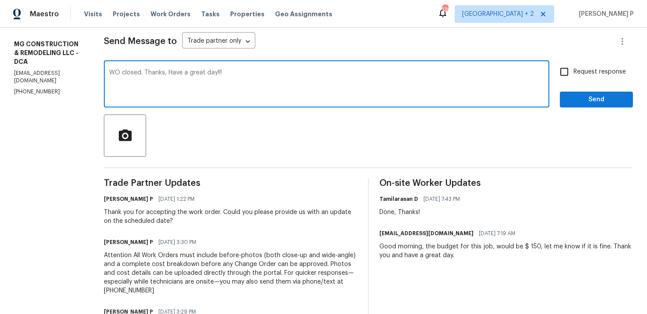
type textarea "WO closed. Thanks, Have a great day!!!"
click at [589, 95] on span "Send" at bounding box center [596, 99] width 59 height 11
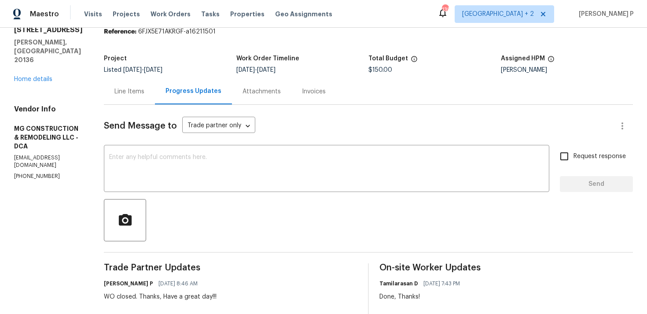
scroll to position [22, 0]
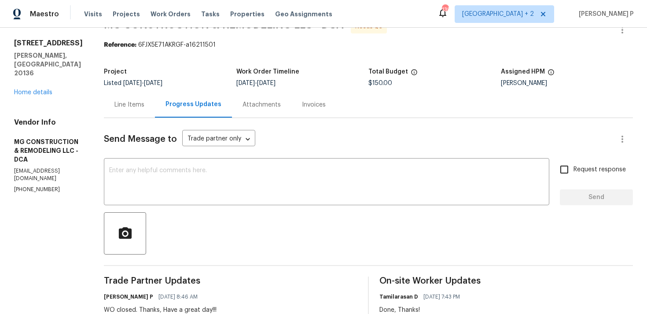
click at [155, 95] on div "Line Items" at bounding box center [129, 105] width 51 height 26
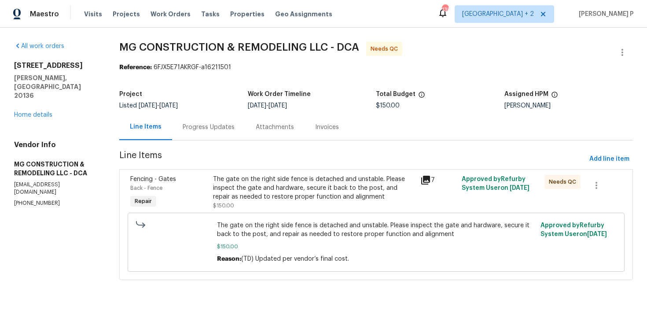
click at [303, 185] on div "The gate on the right side fence is detached and unstable. Please inspect the g…" at bounding box center [314, 188] width 202 height 26
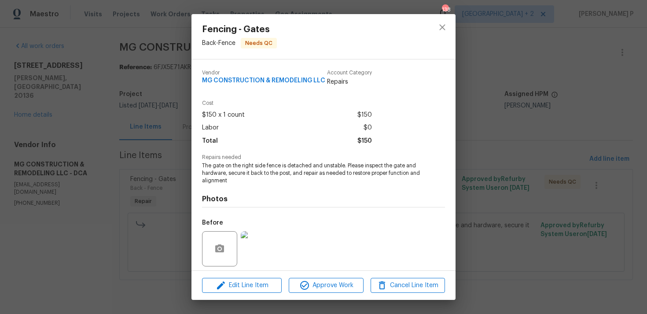
scroll to position [62, 0]
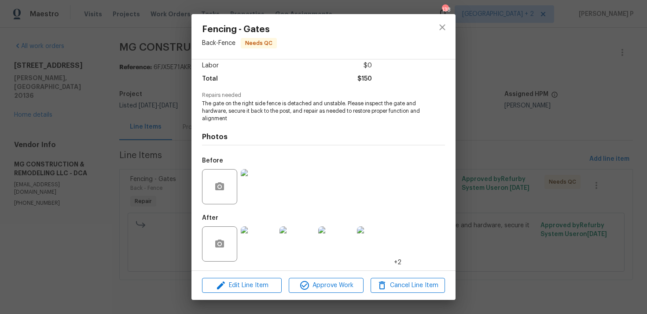
click at [267, 194] on img at bounding box center [258, 186] width 35 height 35
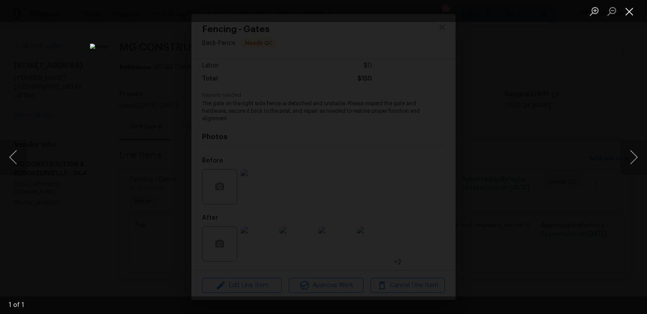
click at [630, 6] on button "Close lightbox" at bounding box center [629, 11] width 18 height 15
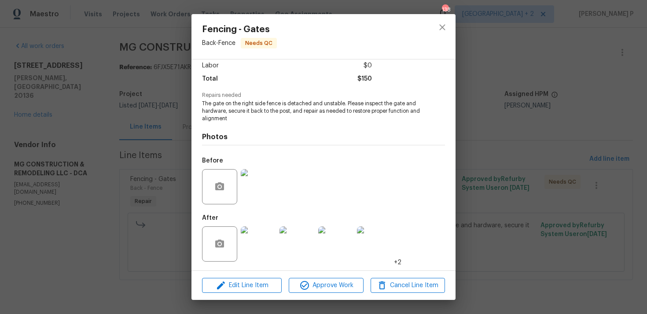
click at [262, 235] on img at bounding box center [258, 243] width 35 height 35
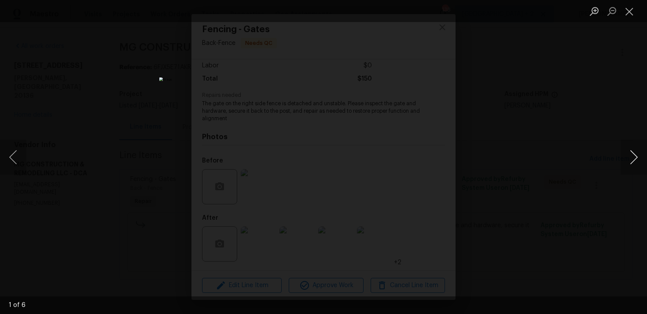
click at [636, 156] on button "Next image" at bounding box center [633, 156] width 26 height 35
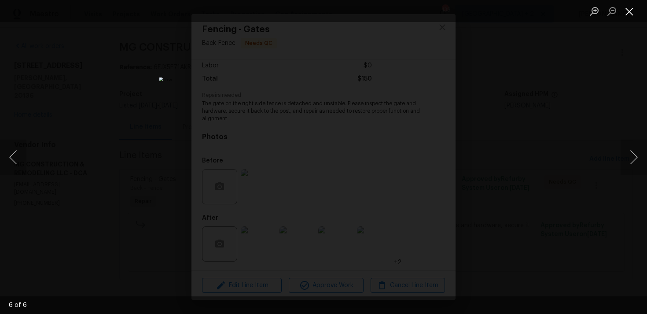
click at [628, 10] on button "Close lightbox" at bounding box center [629, 11] width 18 height 15
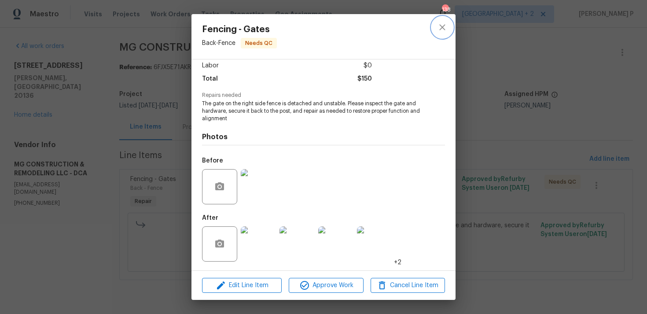
click at [439, 30] on icon "close" at bounding box center [442, 27] width 11 height 11
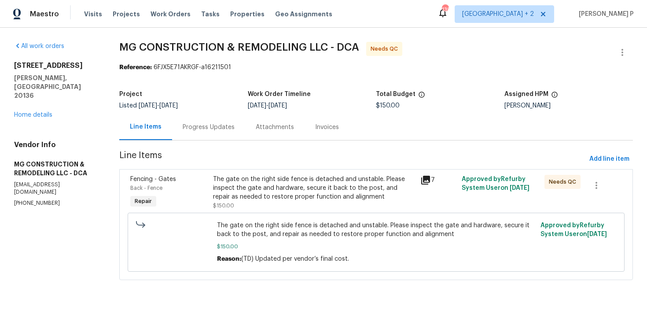
click at [292, 191] on div "The gate on the right side fence is detached and unstable. Please inspect the g…" at bounding box center [314, 188] width 202 height 26
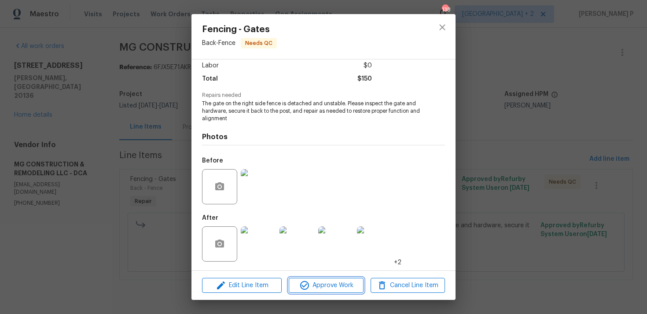
click at [337, 283] on span "Approve Work" at bounding box center [325, 285] width 69 height 11
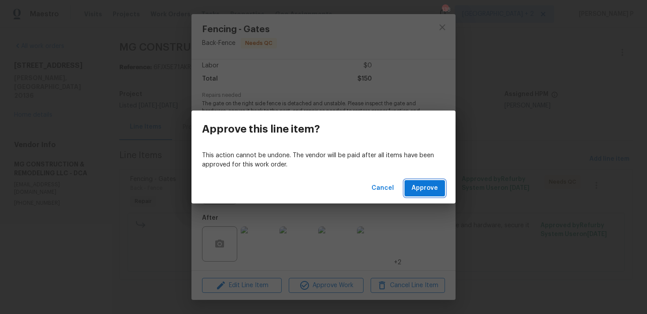
click at [423, 192] on span "Approve" at bounding box center [424, 188] width 26 height 11
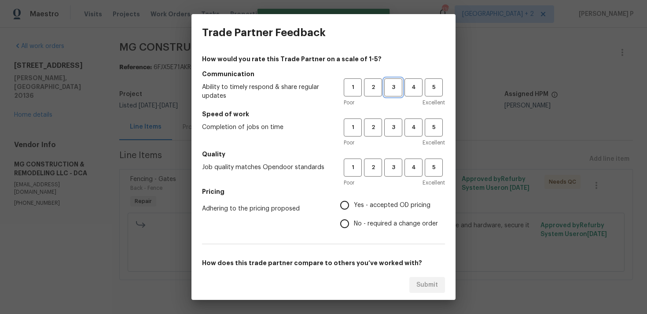
click at [392, 91] on span "3" at bounding box center [393, 87] width 16 height 10
click at [391, 139] on div "Poor Excellent" at bounding box center [394, 142] width 101 height 9
click at [394, 130] on span "3" at bounding box center [393, 127] width 16 height 10
click at [393, 170] on span "3" at bounding box center [393, 167] width 16 height 10
click at [367, 232] on label "No - required a change order" at bounding box center [386, 223] width 103 height 18
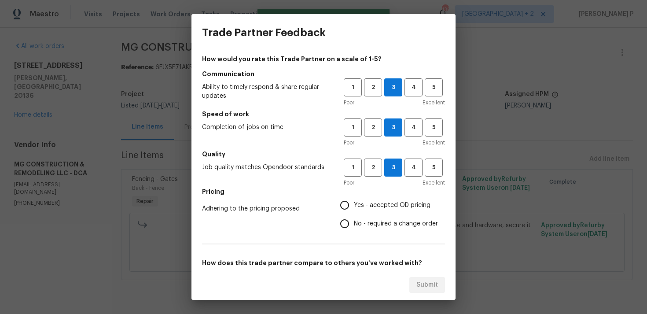
click at [354, 232] on input "No - required a change order" at bounding box center [344, 223] width 18 height 18
radio input "true"
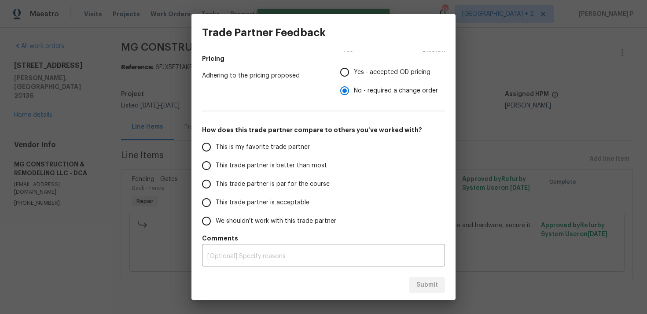
scroll to position [133, 0]
click at [257, 182] on span "This trade partner is par for the course" at bounding box center [273, 184] width 114 height 9
click at [216, 182] on input "This trade partner is par for the course" at bounding box center [206, 184] width 18 height 18
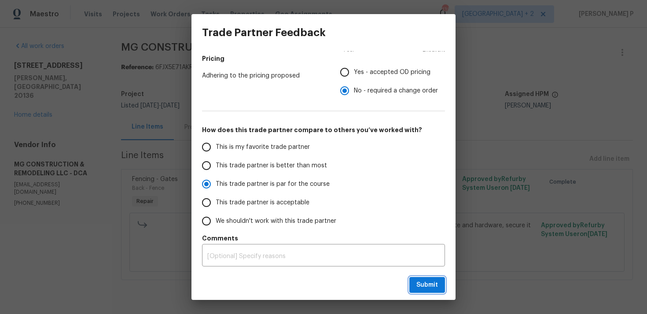
click at [426, 283] on span "Submit" at bounding box center [427, 284] width 22 height 11
radio input "true"
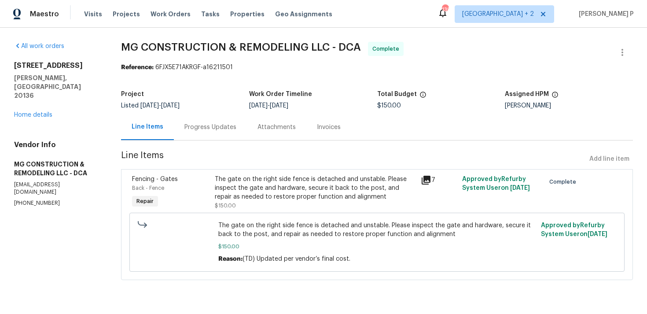
click at [236, 125] on div "Progress Updates" at bounding box center [210, 127] width 52 height 9
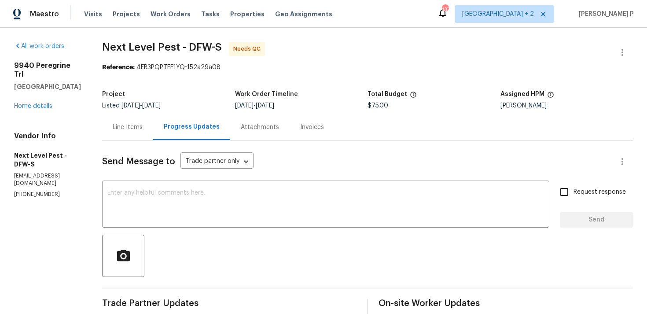
click at [127, 128] on div "Line Items" at bounding box center [128, 127] width 30 height 9
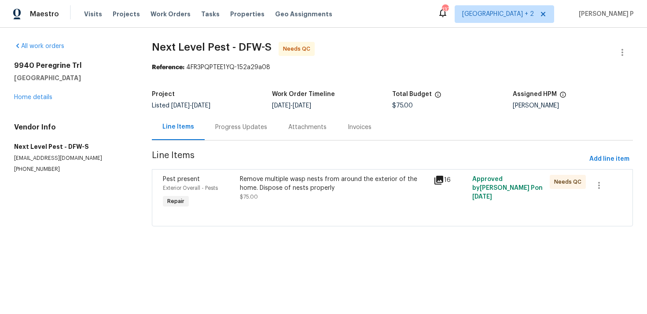
click at [250, 136] on div "Progress Updates" at bounding box center [241, 127] width 73 height 26
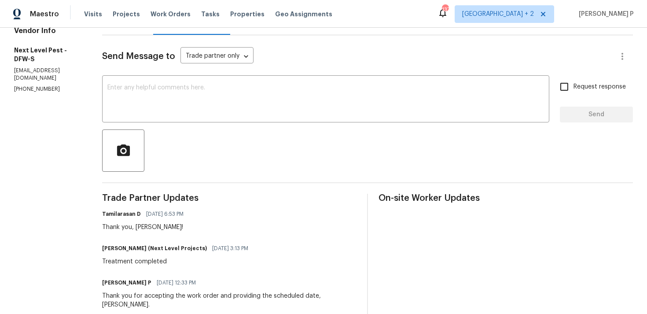
scroll to position [129, 0]
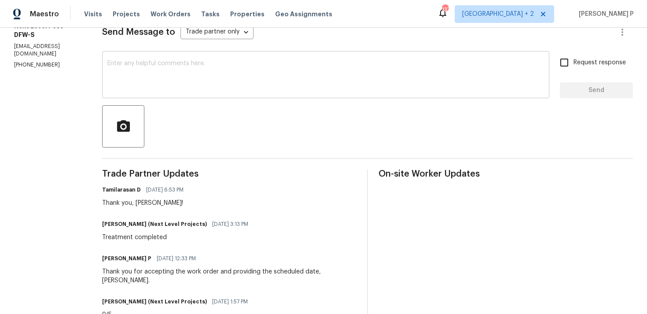
click at [145, 76] on textarea at bounding box center [325, 75] width 436 height 31
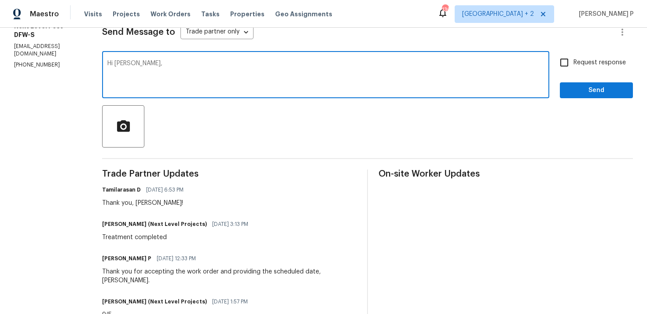
paste textarea "Could you please confirm the final cost to close the work order?"
type textarea "Hi [PERSON_NAME], Could you please confirm the final cost to close the work ord…"
click at [577, 63] on span "Request response" at bounding box center [599, 62] width 52 height 9
click at [573, 63] on input "Request response" at bounding box center [564, 62] width 18 height 18
checkbox input "true"
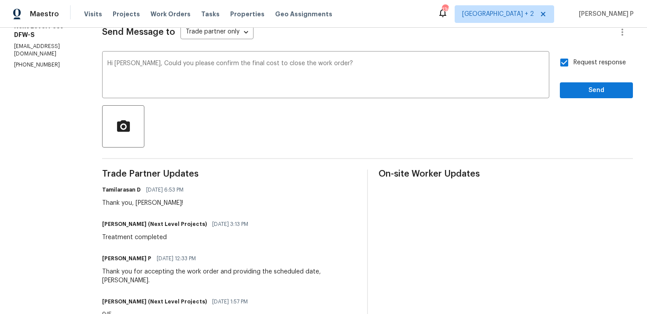
click at [566, 100] on div "Send Message to Trade partner only Trade partner only ​ Hi [PERSON_NAME], Could…" at bounding box center [367, 235] width 531 height 449
click at [580, 96] on button "Send" at bounding box center [596, 90] width 73 height 16
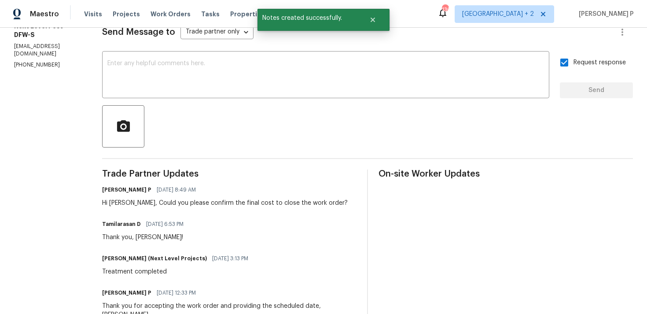
scroll to position [59, 0]
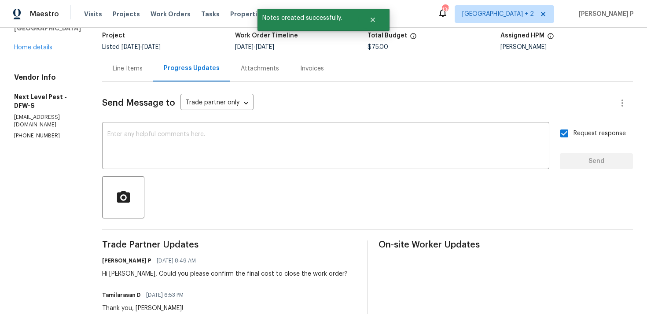
click at [128, 74] on div "Line Items" at bounding box center [127, 68] width 51 height 26
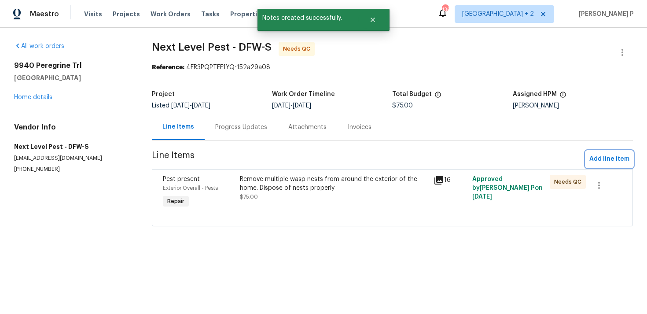
click at [604, 156] on span "Add line item" at bounding box center [609, 159] width 40 height 11
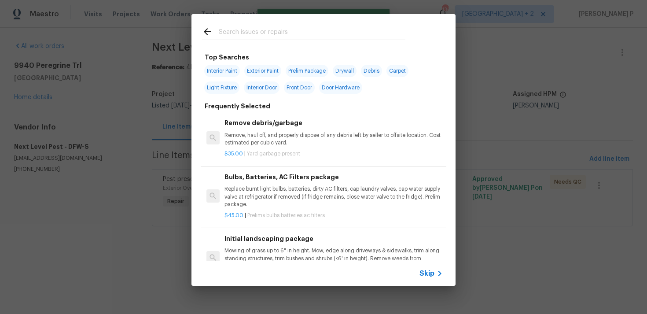
click at [429, 278] on div "Skip" at bounding box center [432, 273] width 26 height 11
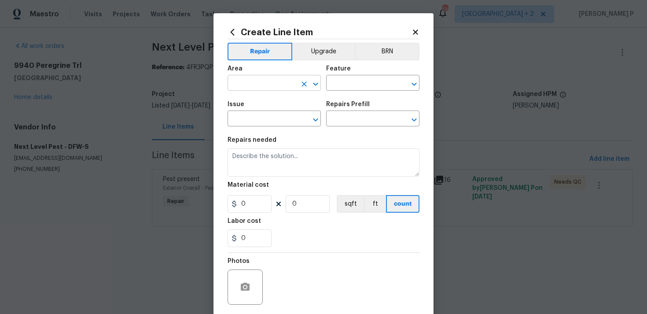
click at [318, 84] on icon "Open" at bounding box center [315, 84] width 11 height 11
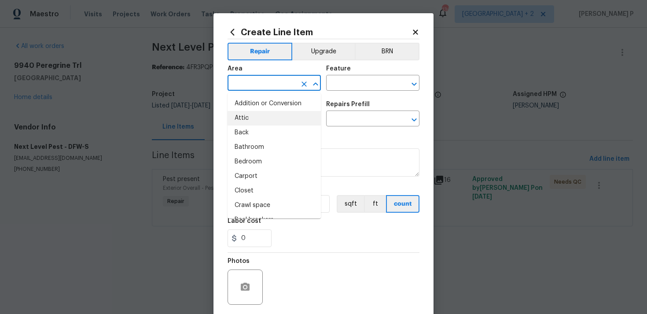
click at [277, 114] on li "Attic" at bounding box center [273, 118] width 93 height 15
type input "Attic"
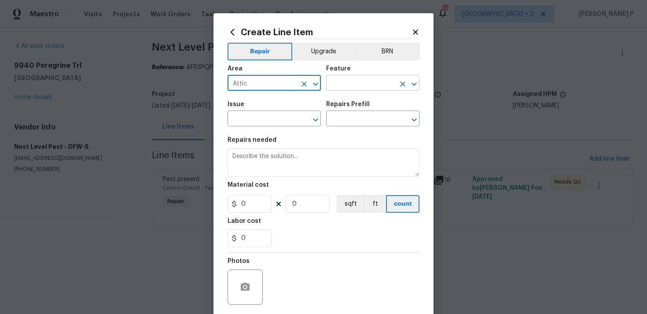
click at [349, 81] on input "text" at bounding box center [360, 84] width 69 height 14
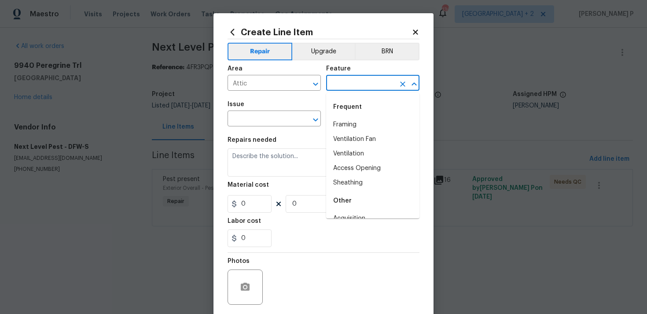
click at [351, 122] on li "Framing" at bounding box center [372, 124] width 93 height 15
type input "Framing"
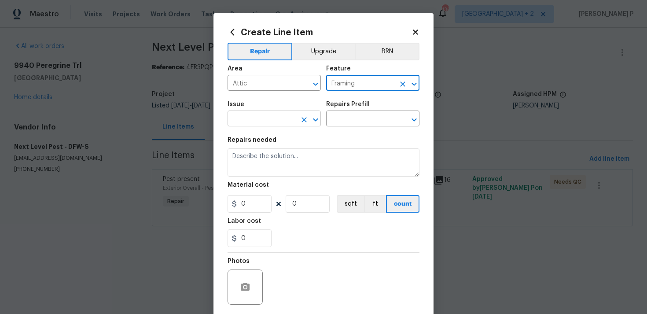
click at [318, 119] on icon "Open" at bounding box center [315, 119] width 11 height 11
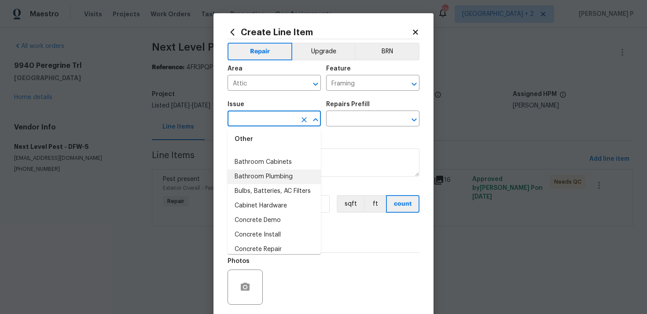
scroll to position [212, 0]
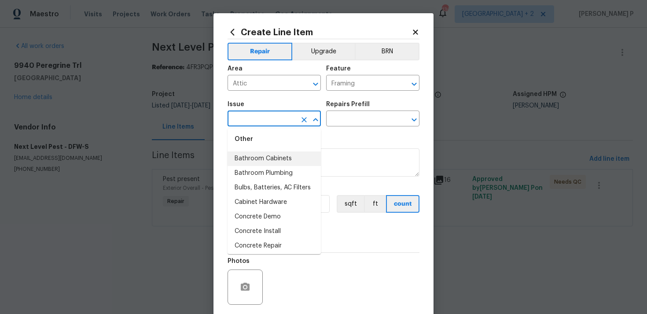
click at [275, 162] on li "Bathroom Cabinets" at bounding box center [273, 158] width 93 height 15
type input "Bathroom Cabinets"
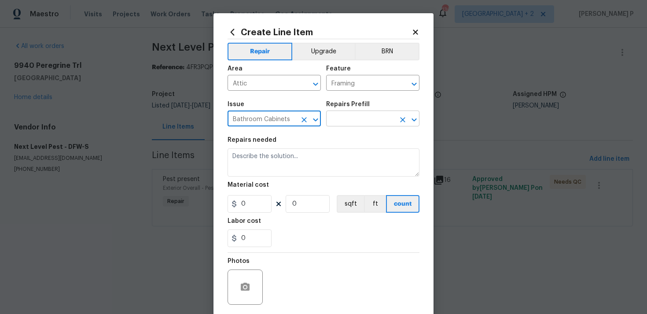
click at [343, 121] on input "text" at bounding box center [360, 120] width 69 height 14
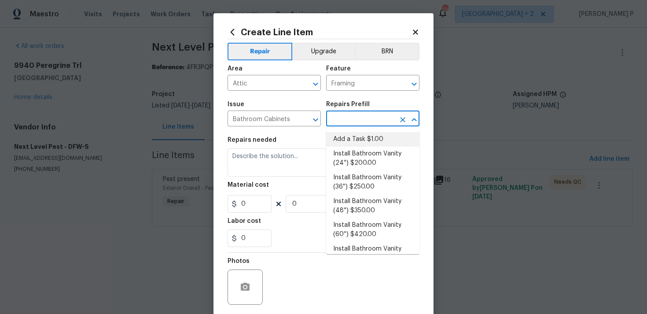
click at [343, 140] on li "Add a Task $1.00" at bounding box center [372, 139] width 93 height 15
type input "Cabinets"
type input "Add a Task $1.00"
type textarea "HPM to detail"
type input "1"
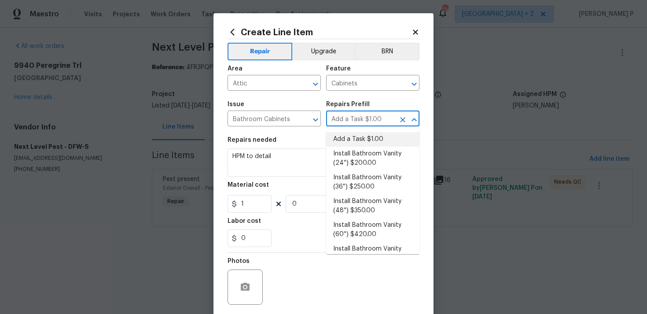
type input "1"
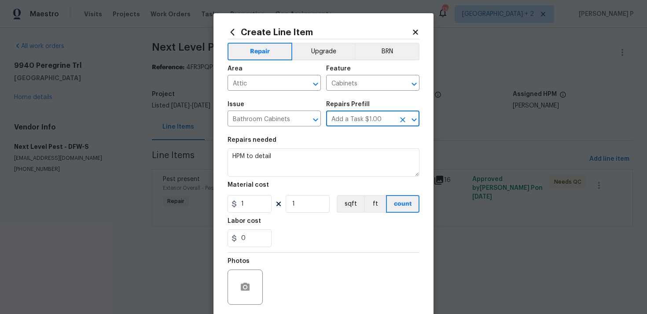
click at [296, 184] on div "Material cost" at bounding box center [323, 187] width 192 height 11
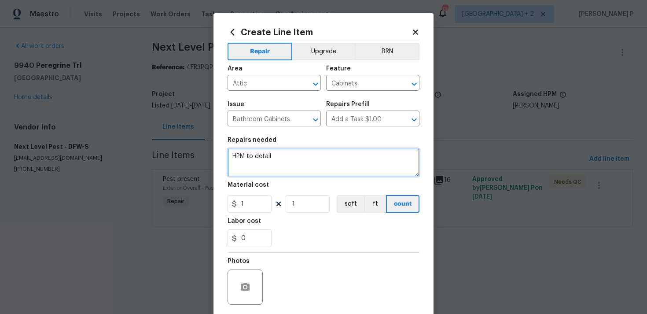
click at [295, 167] on textarea "HPM to detail" at bounding box center [323, 162] width 192 height 28
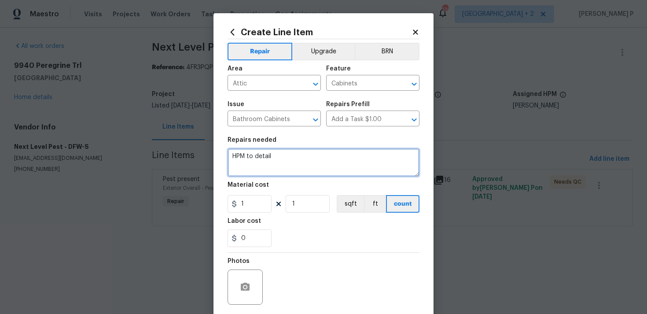
click at [295, 167] on textarea "HPM to detail" at bounding box center [323, 162] width 192 height 28
type textarea "Waiting for cost confirmation"
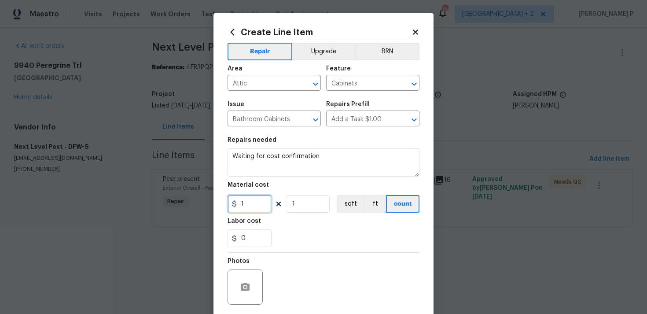
click at [246, 205] on input "1" at bounding box center [249, 204] width 44 height 18
type input "0"
click at [281, 265] on div "Photos" at bounding box center [323, 281] width 192 height 57
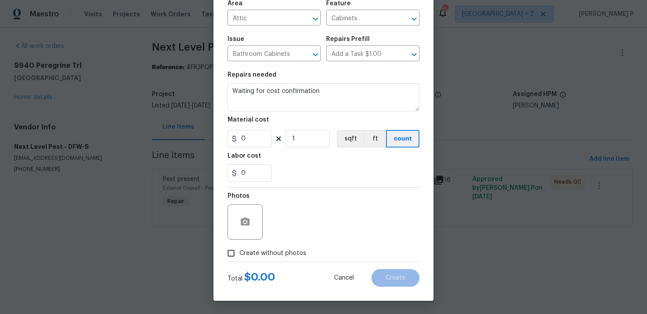
click at [232, 251] on input "Create without photos" at bounding box center [231, 253] width 17 height 17
checkbox input "true"
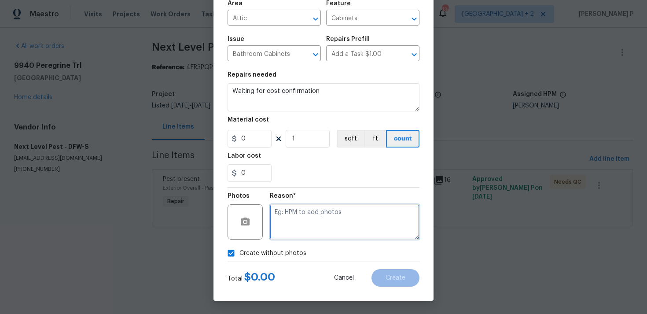
click at [316, 231] on textarea at bounding box center [345, 221] width 150 height 35
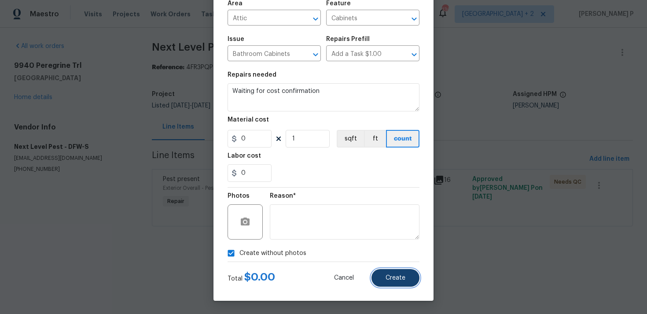
click at [391, 279] on span "Create" at bounding box center [395, 278] width 20 height 7
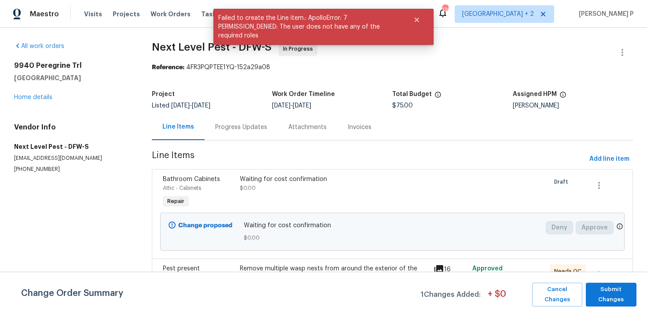
click at [240, 129] on div "Progress Updates" at bounding box center [241, 127] width 52 height 9
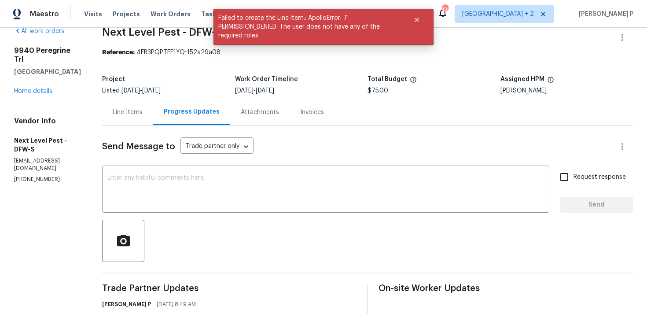
scroll to position [5, 0]
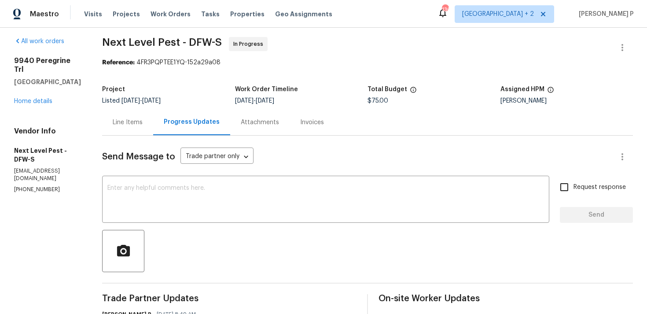
click at [117, 118] on div "Line Items" at bounding box center [128, 122] width 30 height 9
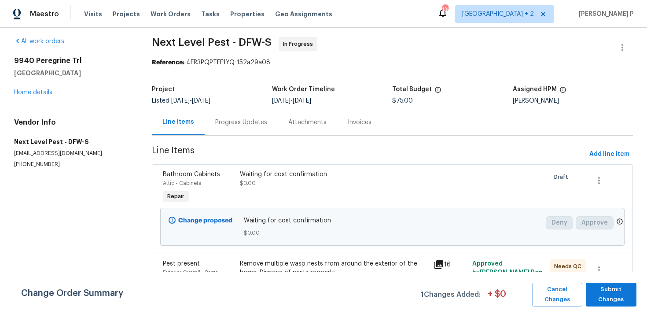
click at [242, 128] on div "Progress Updates" at bounding box center [241, 122] width 73 height 26
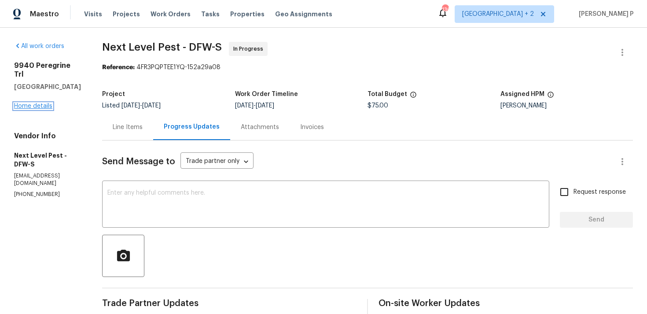
click at [44, 103] on link "Home details" at bounding box center [33, 106] width 38 height 6
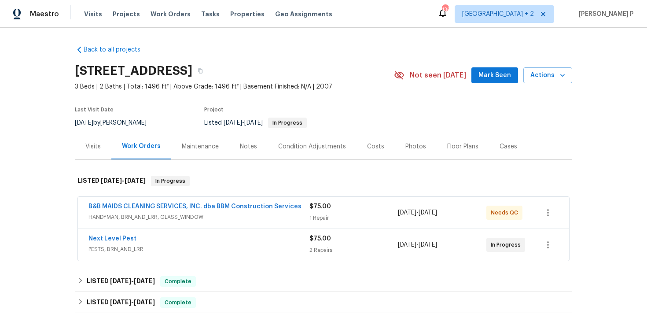
click at [127, 210] on span "B&B MAIDS CLEANING SERVICES, INC. dba BBM Construction Services" at bounding box center [194, 206] width 213 height 9
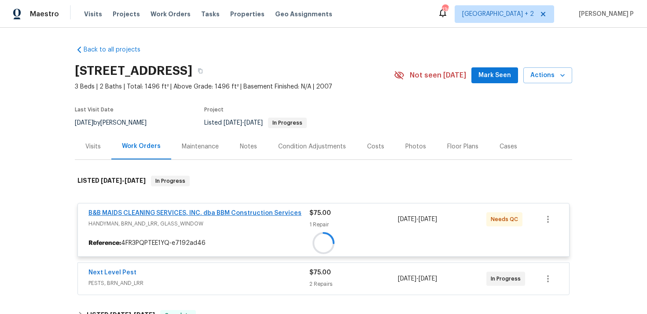
click at [138, 235] on div at bounding box center [323, 243] width 491 height 16
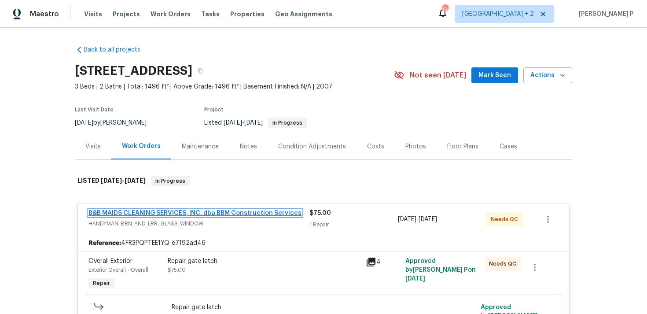
click at [138, 213] on link "B&B MAIDS CLEANING SERVICES, INC. dba BBM Construction Services" at bounding box center [194, 213] width 213 height 6
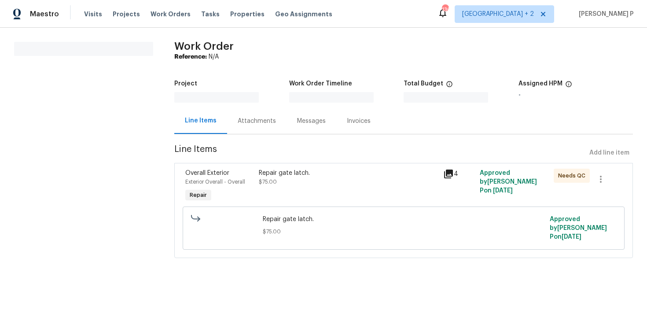
click at [138, 213] on section "All work orders" at bounding box center [83, 155] width 139 height 227
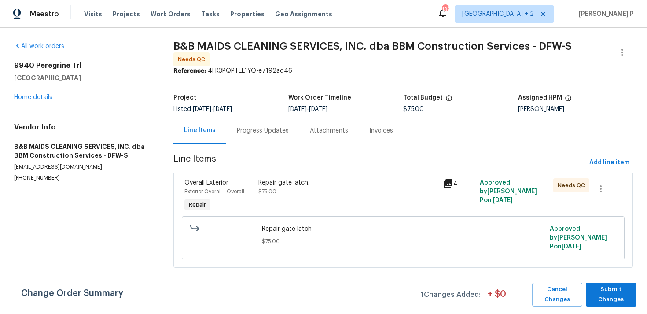
click at [312, 177] on div "Repair gate latch. $75.00" at bounding box center [348, 196] width 184 height 40
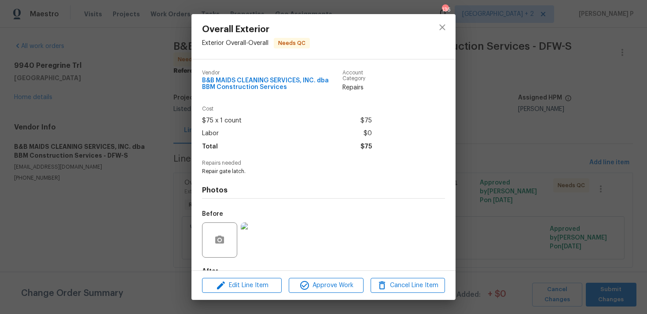
scroll to position [53, 0]
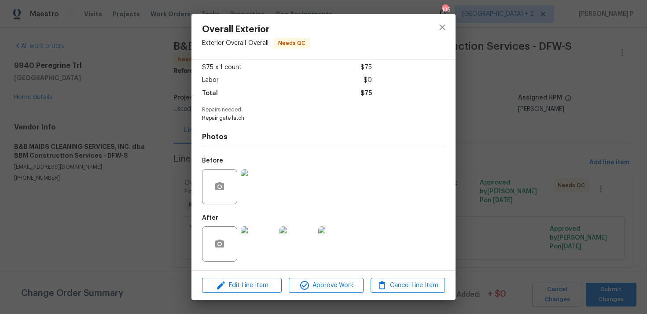
click at [262, 242] on img at bounding box center [258, 243] width 35 height 35
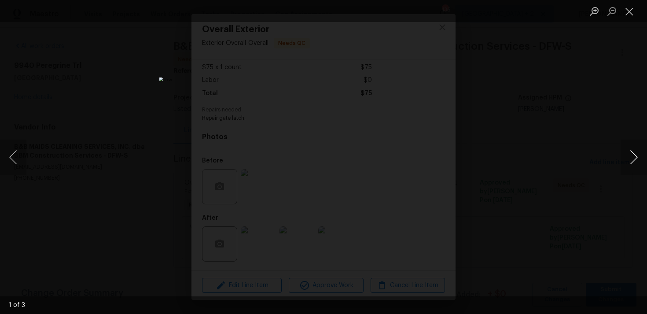
click at [637, 157] on button "Next image" at bounding box center [633, 156] width 26 height 35
click at [637, 12] on button "Close lightbox" at bounding box center [629, 11] width 18 height 15
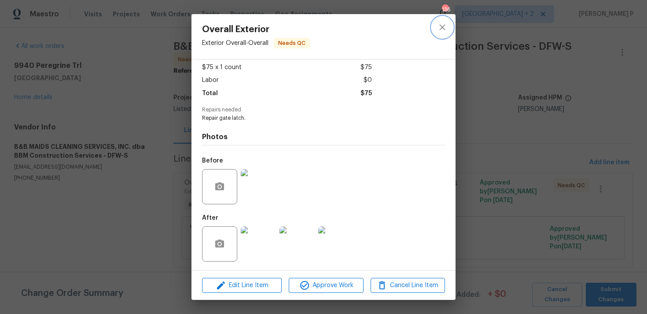
click at [440, 28] on icon "close" at bounding box center [442, 27] width 11 height 11
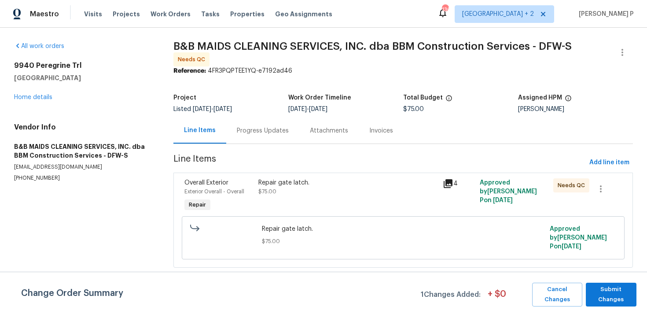
click at [257, 128] on div "Progress Updates" at bounding box center [263, 130] width 52 height 9
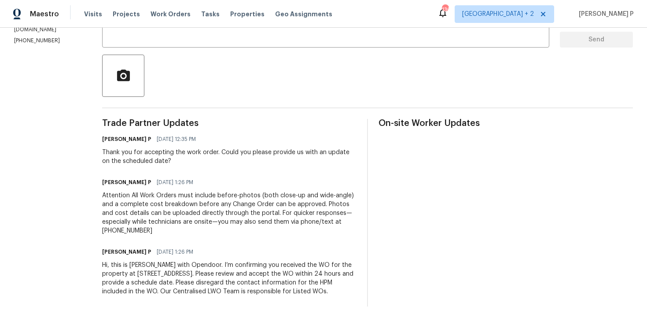
scroll to position [64, 0]
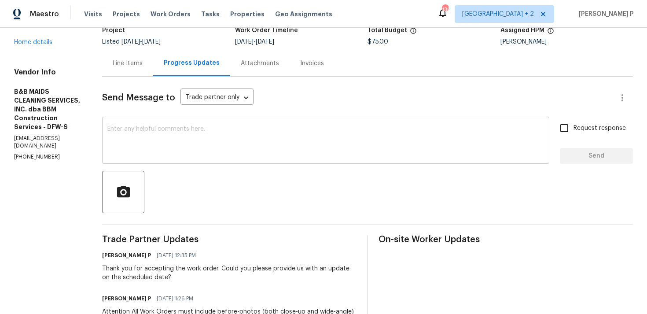
click at [163, 132] on textarea at bounding box center [325, 141] width 436 height 31
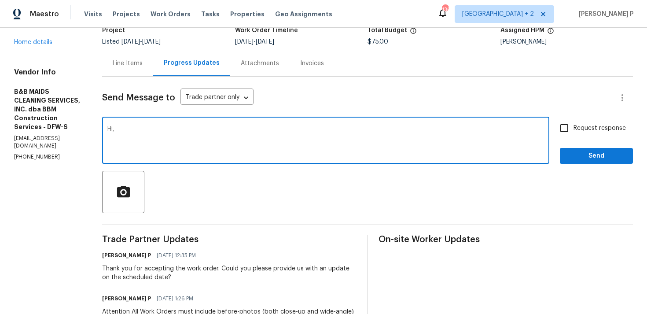
paste textarea "Could you kindly provide a brief description of the completed work and confirm …"
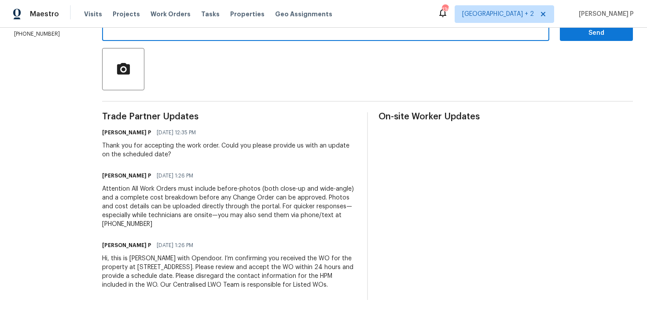
scroll to position [0, 0]
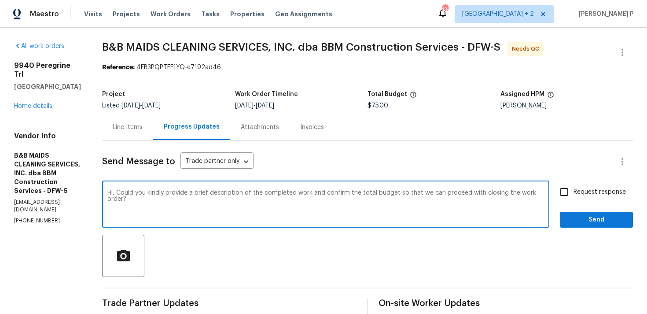
type textarea "Hi, Could you kindly provide a brief description of the completed work and conf…"
click at [570, 192] on input "Request response" at bounding box center [564, 192] width 18 height 18
checkbox input "true"
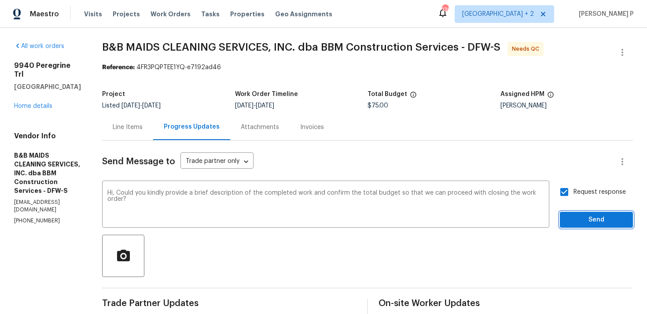
click at [576, 214] on span "Send" at bounding box center [596, 219] width 59 height 11
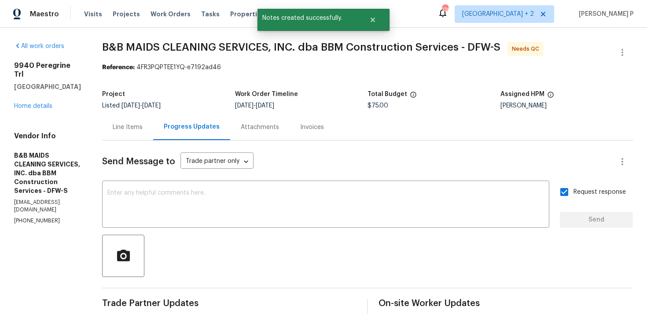
click at [143, 130] on div "Line Items" at bounding box center [128, 127] width 30 height 9
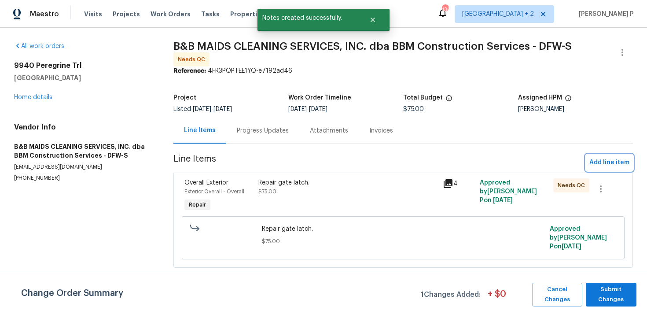
click at [615, 161] on span "Add line item" at bounding box center [609, 162] width 40 height 11
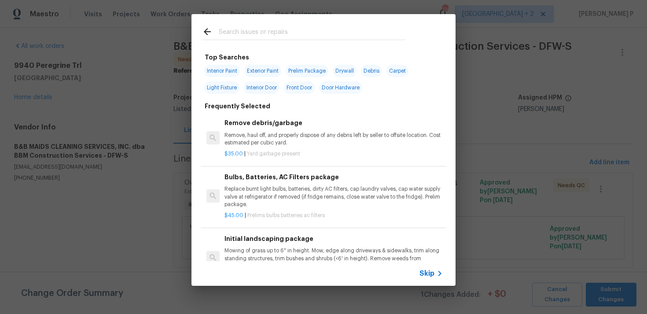
click at [426, 275] on span "Skip" at bounding box center [426, 273] width 15 height 9
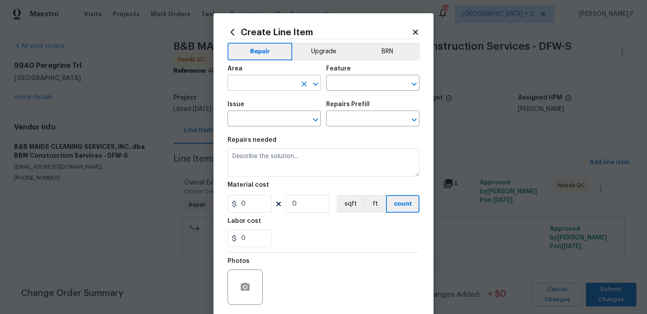
click at [262, 82] on input "text" at bounding box center [261, 84] width 69 height 14
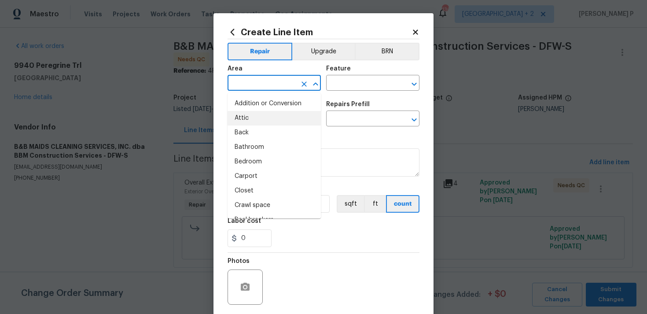
click at [264, 115] on li "Attic" at bounding box center [273, 118] width 93 height 15
type input "Attic"
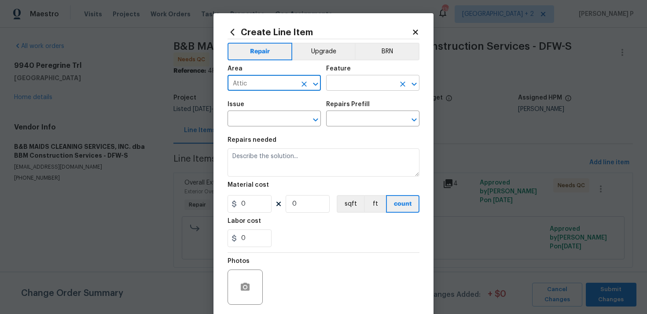
click at [336, 80] on input "text" at bounding box center [360, 84] width 69 height 14
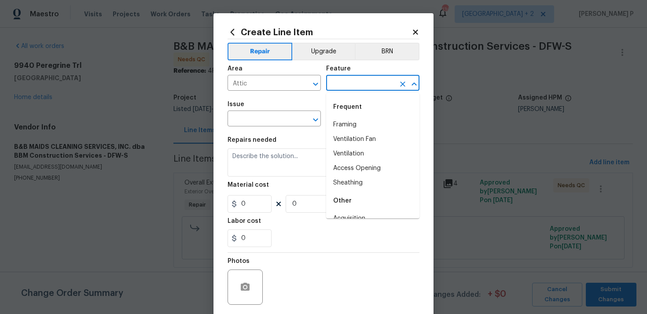
click at [347, 122] on li "Framing" at bounding box center [372, 124] width 93 height 15
type input "Framing"
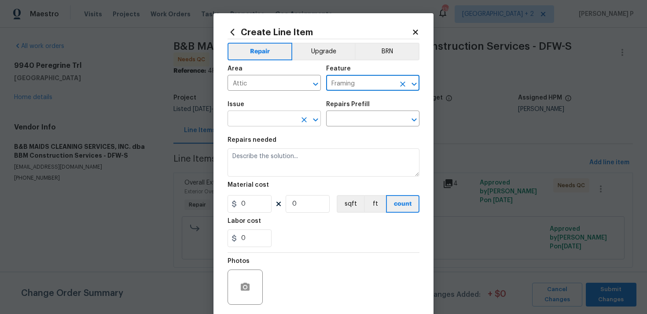
click at [298, 116] on div at bounding box center [309, 120] width 23 height 12
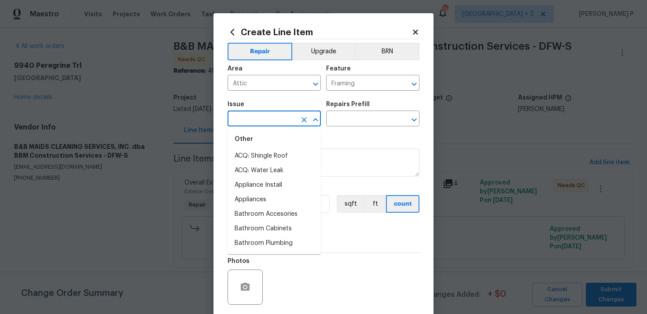
scroll to position [149, 0]
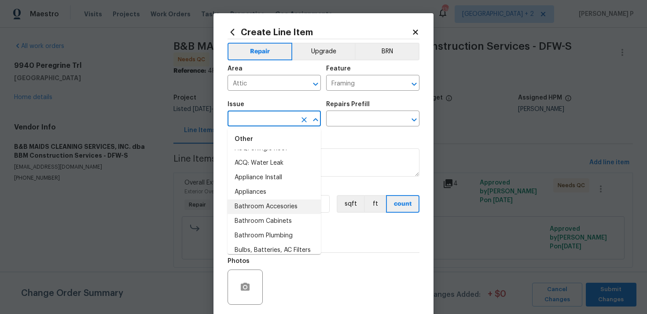
click at [273, 203] on li "Bathroom Accesories" at bounding box center [273, 206] width 93 height 15
type input "Bathroom Accesories"
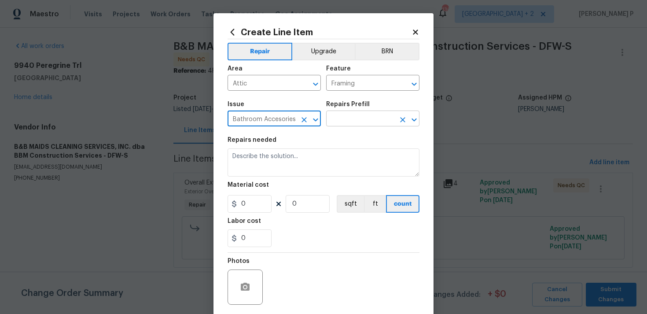
click at [346, 114] on input "text" at bounding box center [360, 120] width 69 height 14
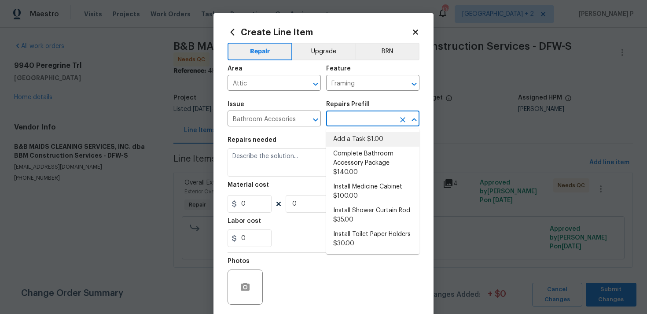
click at [349, 142] on li "Add a Task $1.00" at bounding box center [372, 139] width 93 height 15
type input "Interior Trim"
type input "Add a Task $1.00"
type textarea "HPM to detail"
type input "1"
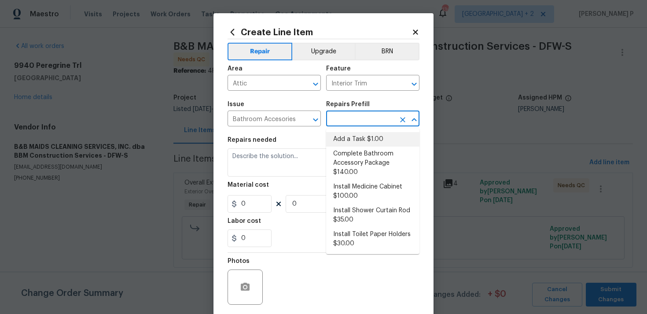
type input "1"
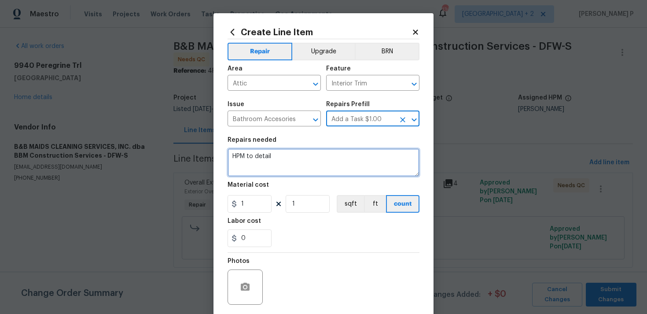
click at [303, 154] on textarea "HPM to detail" at bounding box center [323, 162] width 192 height 28
type textarea "Waiting for brief description and cost confirmation"
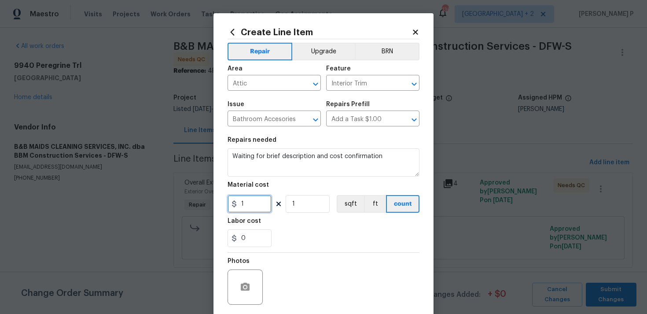
click at [251, 205] on input "1" at bounding box center [249, 204] width 44 height 18
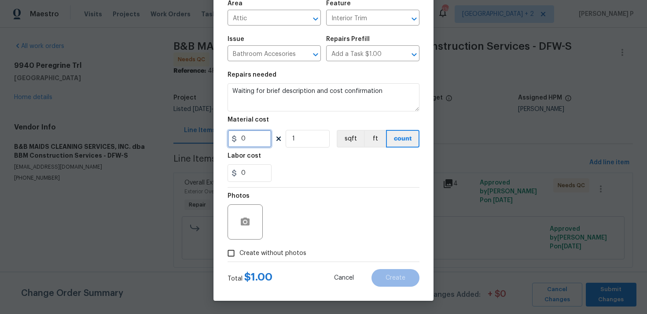
type input "0"
click at [227, 248] on input "Create without photos" at bounding box center [231, 253] width 17 height 17
checkbox input "true"
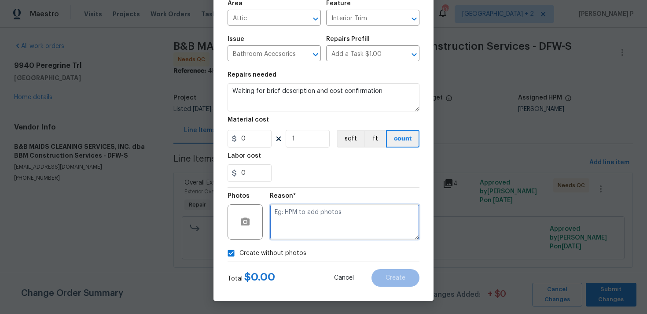
click at [286, 238] on textarea at bounding box center [345, 221] width 150 height 35
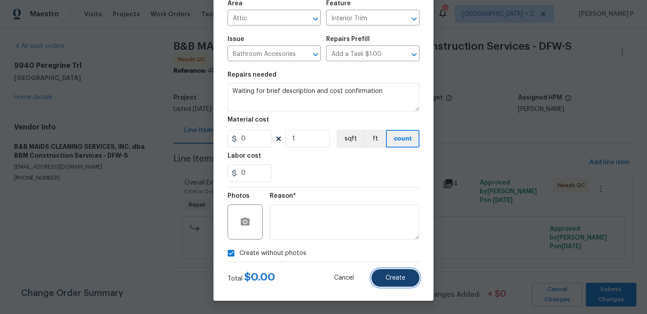
click at [401, 274] on button "Create" at bounding box center [395, 278] width 48 height 18
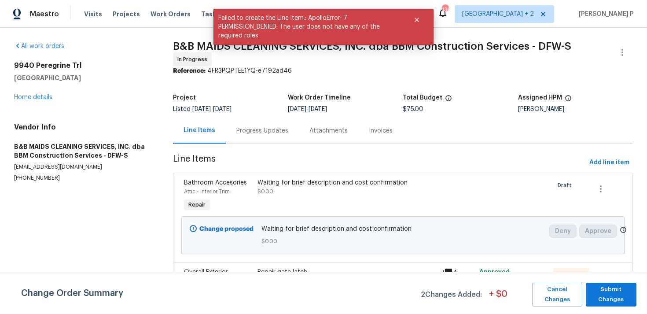
click at [268, 136] on div "Progress Updates" at bounding box center [262, 130] width 73 height 26
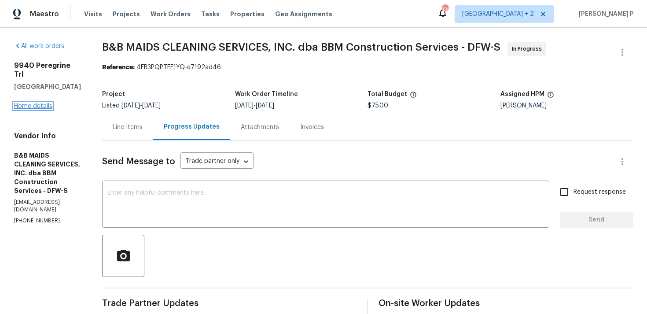
click at [39, 103] on link "Home details" at bounding box center [33, 106] width 38 height 6
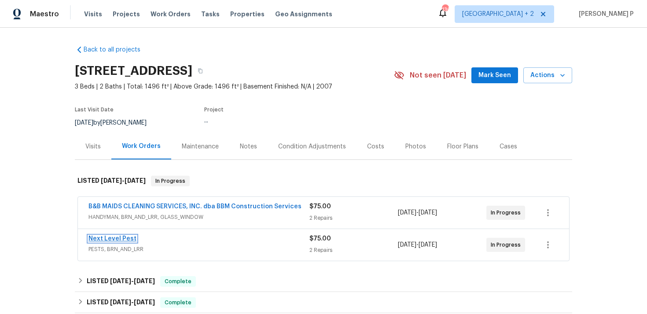
click at [128, 238] on link "Next Level Pest" at bounding box center [112, 238] width 48 height 6
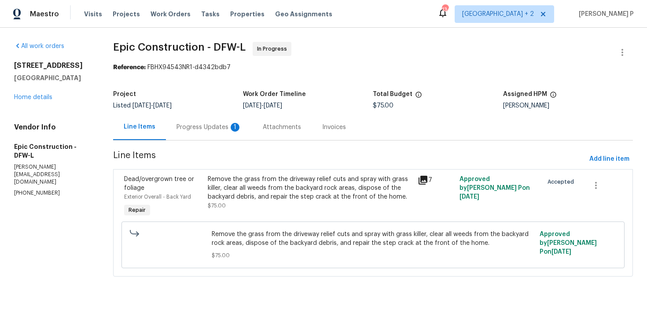
click at [215, 131] on div "Progress Updates 1" at bounding box center [208, 127] width 65 height 9
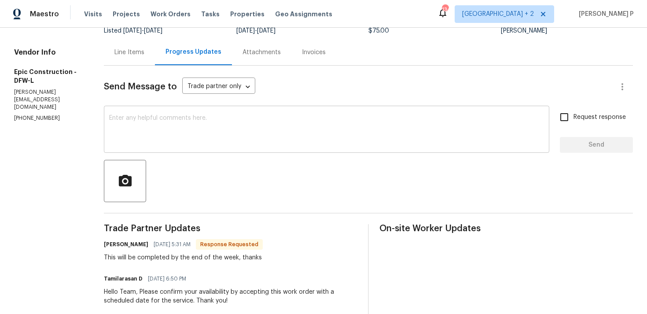
scroll to position [67, 0]
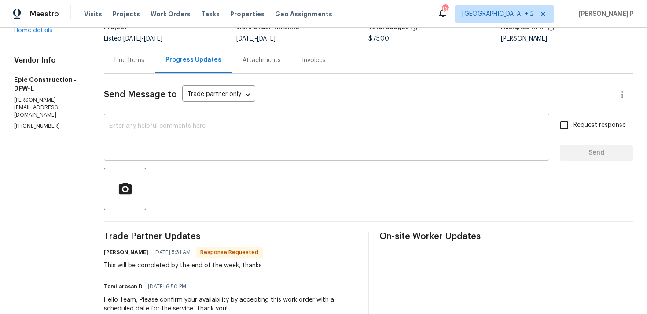
click at [196, 119] on div "x ​" at bounding box center [326, 138] width 445 height 45
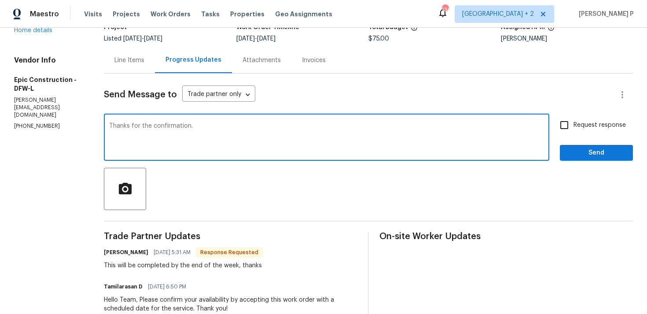
type textarea "Thanks for the confirmation."
click at [594, 151] on span "Send" at bounding box center [596, 152] width 59 height 11
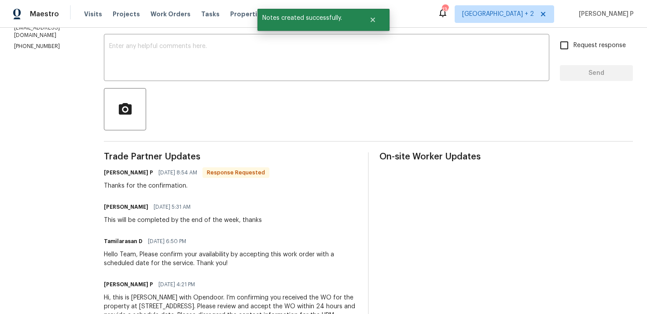
scroll to position [186, 0]
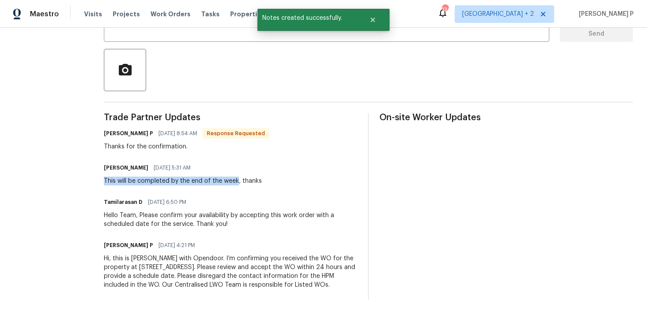
drag, startPoint x: 103, startPoint y: 178, endPoint x: 234, endPoint y: 178, distance: 131.1
click at [234, 178] on div "This will be completed by the end of the week, thanks" at bounding box center [183, 180] width 158 height 9
copy div "This will be completed by the end of the week"
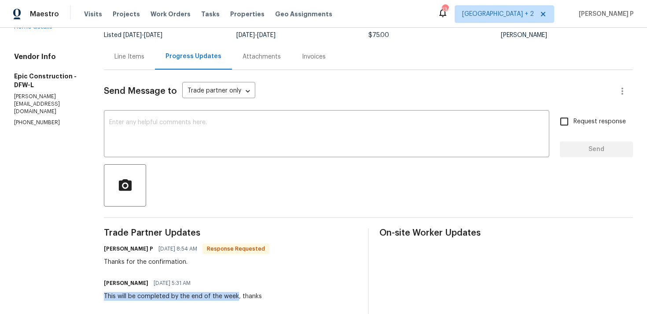
scroll to position [0, 0]
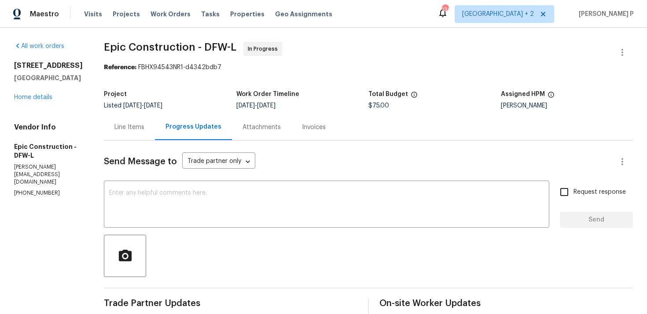
click at [45, 94] on div "[STREET_ADDRESS][PERSON_NAME] Home details" at bounding box center [48, 81] width 69 height 40
click at [44, 95] on link "Home details" at bounding box center [33, 97] width 38 height 6
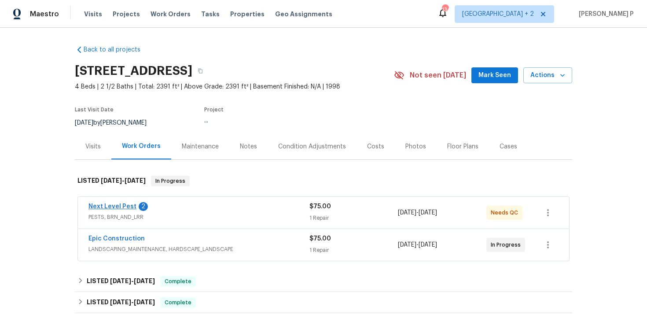
click at [114, 206] on link "Next Level Pest" at bounding box center [112, 206] width 48 height 6
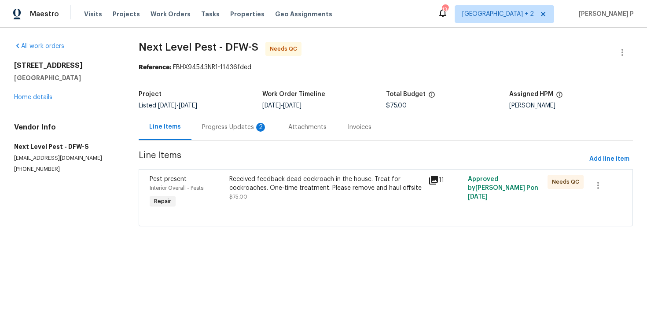
click at [238, 132] on div "Progress Updates 2" at bounding box center [234, 127] width 86 height 26
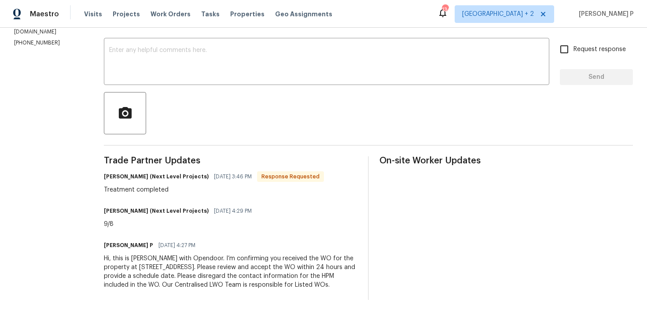
scroll to position [86, 0]
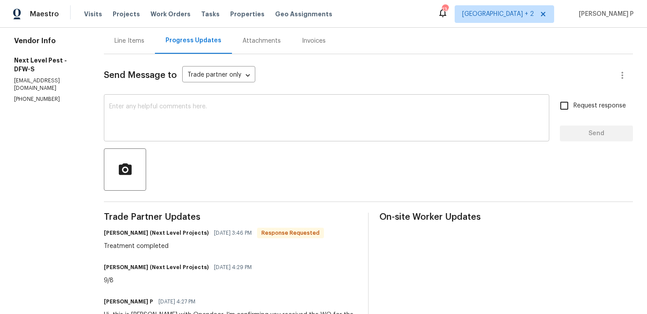
click at [154, 97] on div "x ​" at bounding box center [326, 118] width 445 height 45
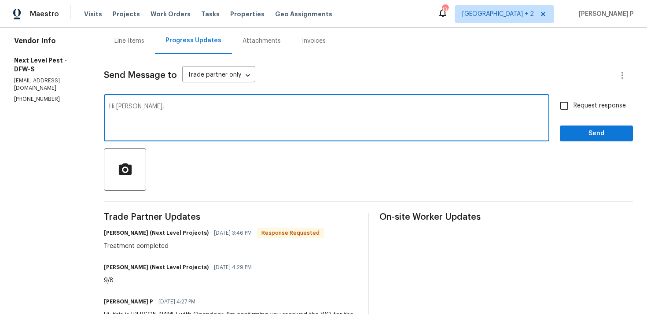
paste textarea "Could you kindly provide a brief description of the completed work and confirm …"
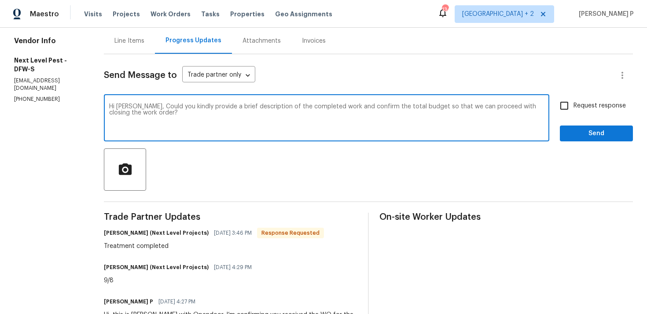
type textarea "Hi [PERSON_NAME], Could you kindly provide a brief description of the completed…"
click at [613, 118] on div "Request response Send" at bounding box center [596, 118] width 73 height 45
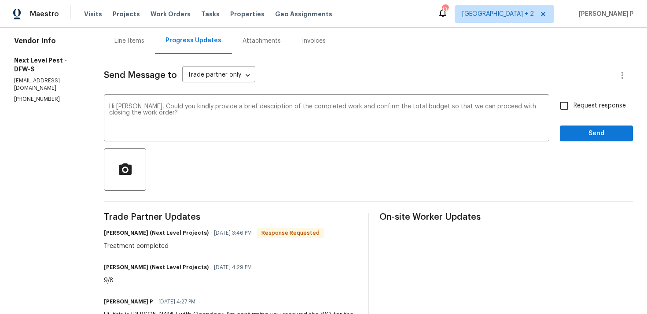
click at [580, 107] on span "Request response" at bounding box center [599, 105] width 52 height 9
click at [573, 107] on input "Request response" at bounding box center [564, 105] width 18 height 18
checkbox input "true"
click at [576, 131] on span "Send" at bounding box center [596, 133] width 59 height 11
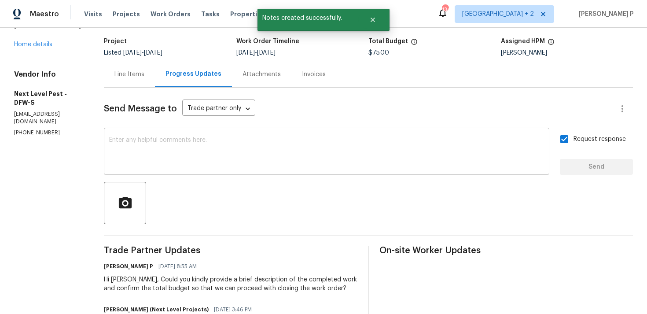
scroll to position [41, 0]
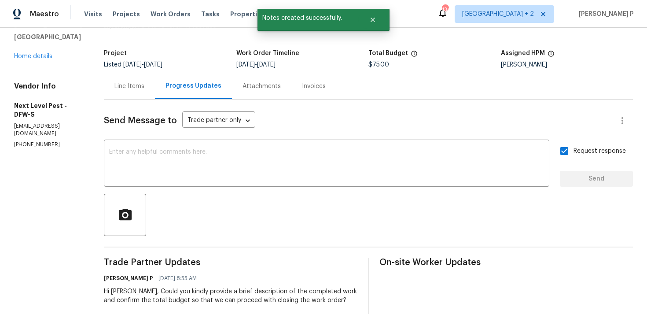
click at [128, 80] on div "Line Items" at bounding box center [129, 86] width 51 height 26
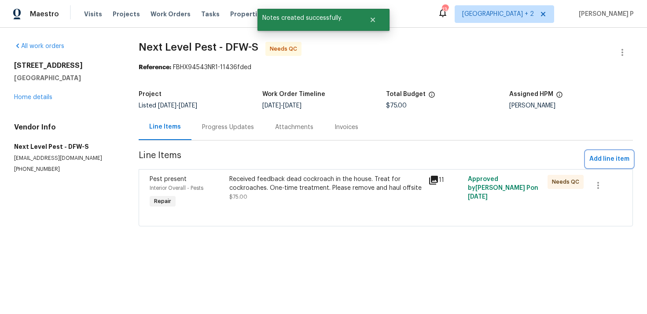
click at [589, 156] on button "Add line item" at bounding box center [609, 159] width 47 height 16
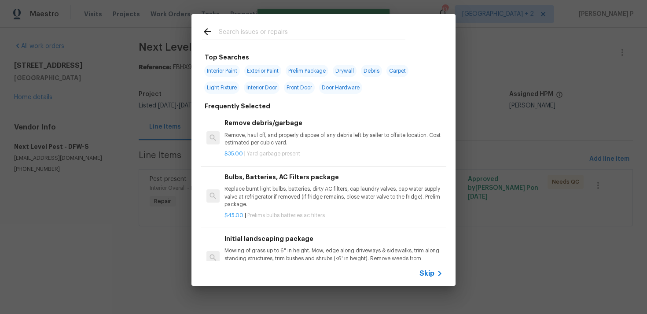
click at [424, 274] on span "Skip" at bounding box center [426, 273] width 15 height 9
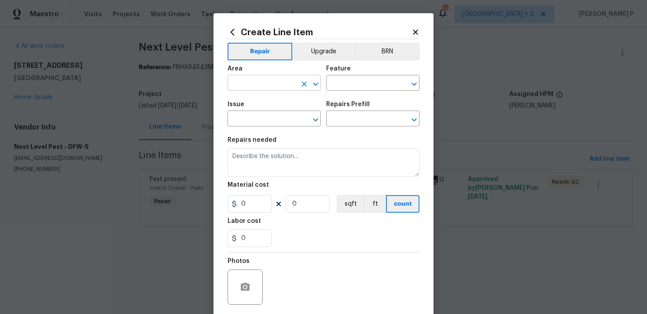
click at [286, 89] on input "text" at bounding box center [261, 84] width 69 height 14
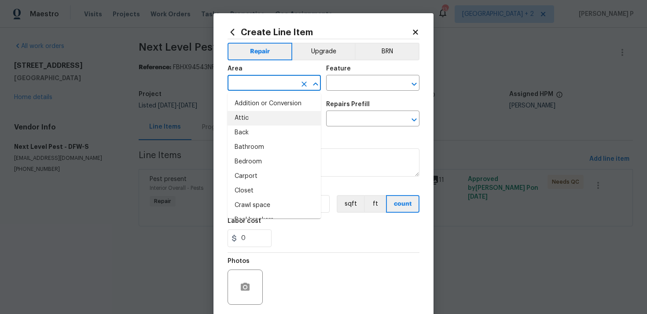
click at [276, 117] on li "Attic" at bounding box center [273, 118] width 93 height 15
type input "Attic"
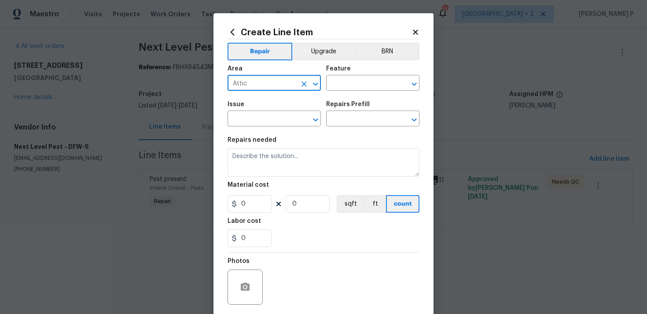
click at [348, 75] on div "Feature" at bounding box center [372, 71] width 93 height 11
click at [348, 81] on input "text" at bounding box center [360, 84] width 69 height 14
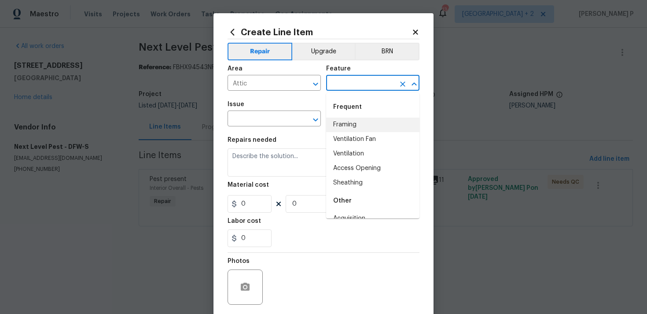
click at [347, 120] on li "Framing" at bounding box center [372, 124] width 93 height 15
type input "Framing"
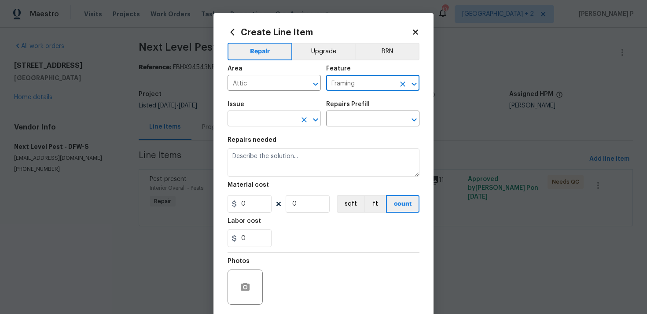
click at [315, 117] on icon "Open" at bounding box center [315, 119] width 11 height 11
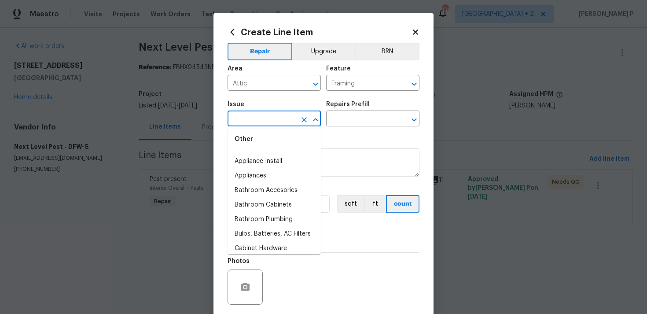
scroll to position [193, 0]
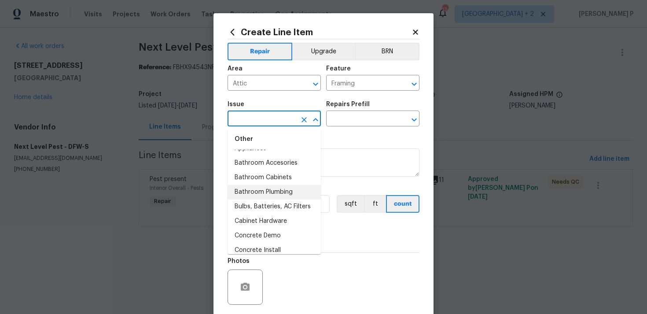
click at [282, 187] on li "Bathroom Plumbing" at bounding box center [273, 192] width 93 height 15
type input "Bathroom Plumbing"
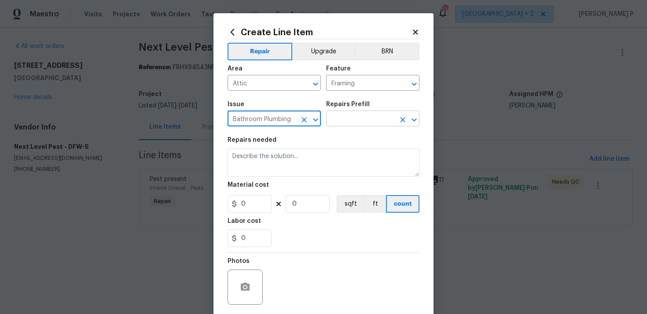
click at [347, 121] on input "text" at bounding box center [360, 120] width 69 height 14
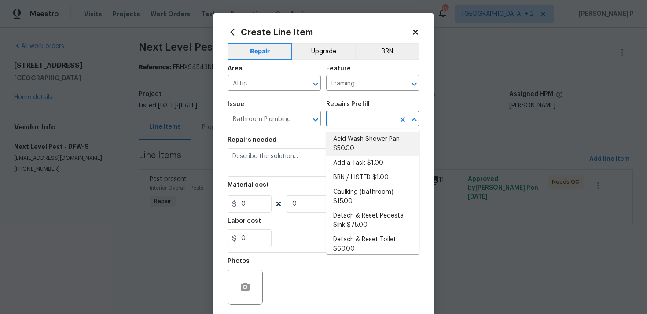
click at [345, 164] on li "Add a Task $1.00" at bounding box center [372, 163] width 93 height 15
type input "Plumbing"
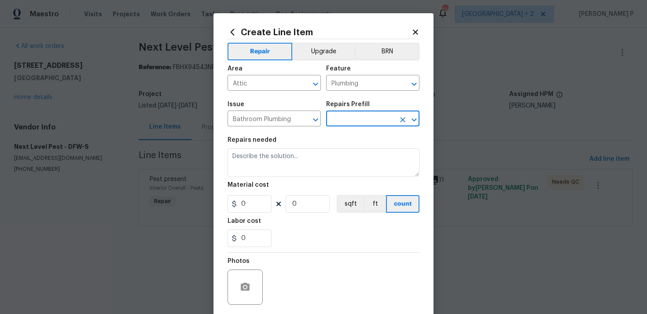
type input "Add a Task $1.00"
type textarea "HPM to detail"
type input "1"
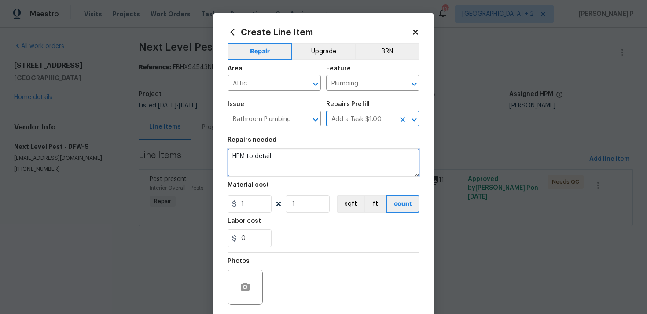
click at [278, 156] on textarea "HPM to detail" at bounding box center [323, 162] width 192 height 28
click at [245, 159] on textarea "Waiitng f" at bounding box center [323, 162] width 192 height 28
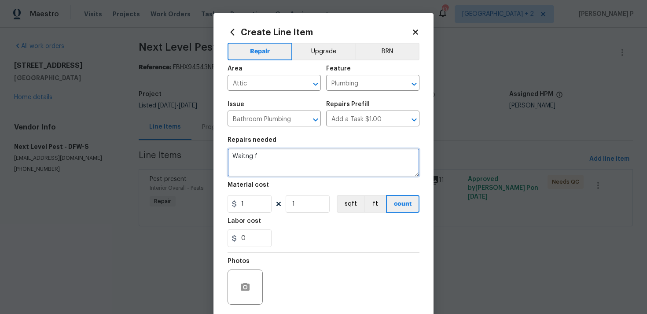
click at [245, 155] on textarea "Waitng f" at bounding box center [323, 162] width 192 height 28
click at [298, 158] on textarea "Waiting f" at bounding box center [323, 162] width 192 height 28
type textarea "Waiting for brief description and cost confirmation"
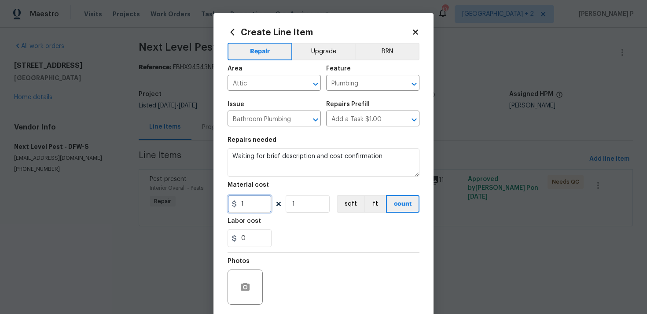
click at [252, 205] on input "1" at bounding box center [249, 204] width 44 height 18
type input "0"
click at [271, 244] on div "0" at bounding box center [323, 238] width 192 height 18
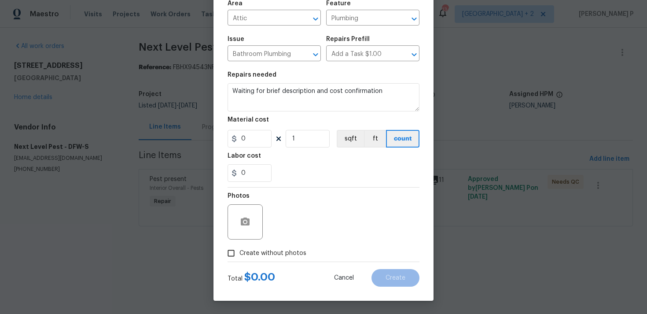
click at [230, 258] on input "Create without photos" at bounding box center [231, 253] width 17 height 17
checkbox input "true"
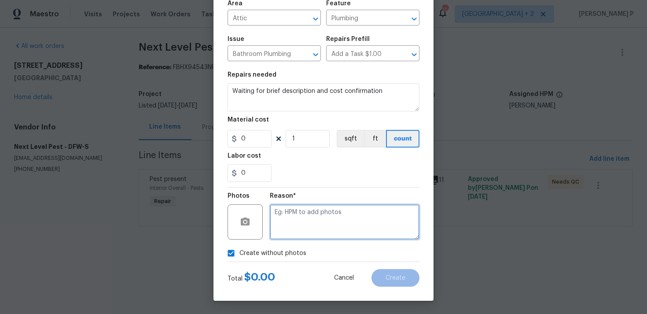
click at [337, 221] on textarea at bounding box center [345, 221] width 150 height 35
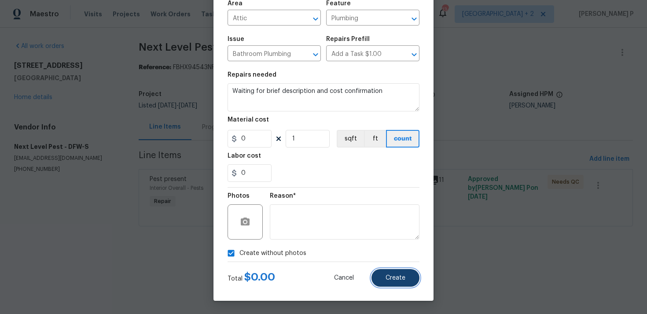
click at [405, 277] on button "Create" at bounding box center [395, 278] width 48 height 18
type input "0"
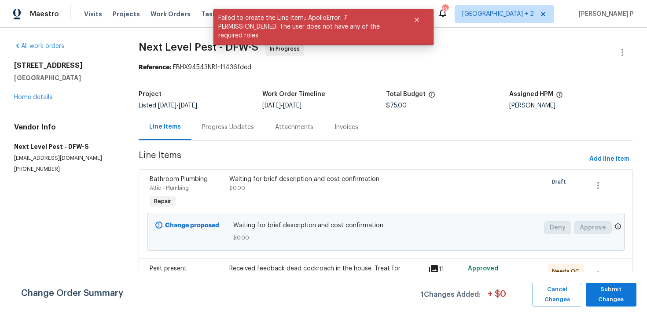
click at [236, 110] on div "Project Listed 9/5/2025 - 9/9/2025 Work Order Timeline 9/5/2025 - 9/9/2025 Tota…" at bounding box center [386, 100] width 494 height 28
click at [240, 128] on div "Progress Updates" at bounding box center [228, 127] width 52 height 9
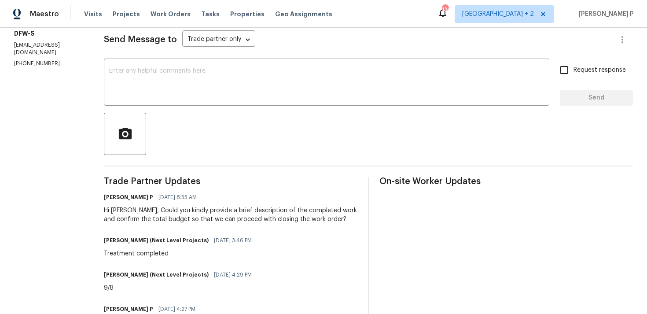
scroll to position [98, 0]
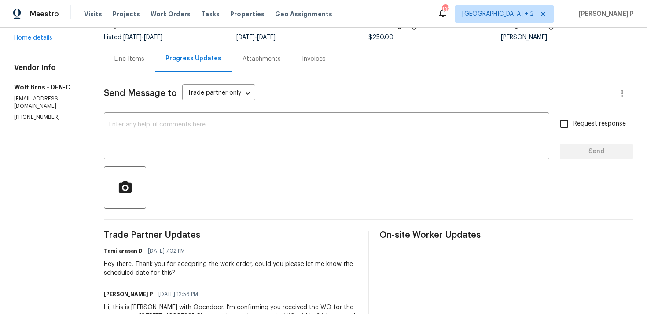
scroll to position [58, 0]
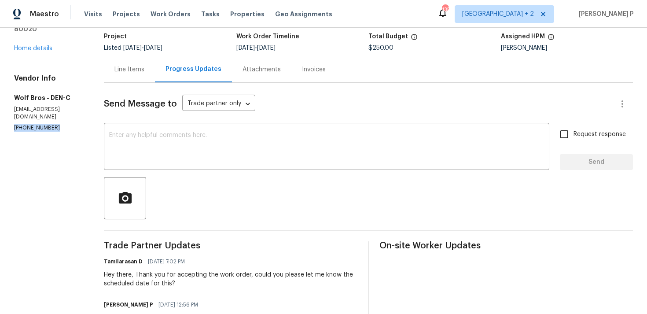
drag, startPoint x: 62, startPoint y: 118, endPoint x: 0, endPoint y: 121, distance: 61.6
click at [0, 120] on div "All work orders 123 Emerald St Broomfield, CO 80020 Home details Vendor Info Wo…" at bounding box center [323, 171] width 647 height 403
copy p "(260) 710-6737"
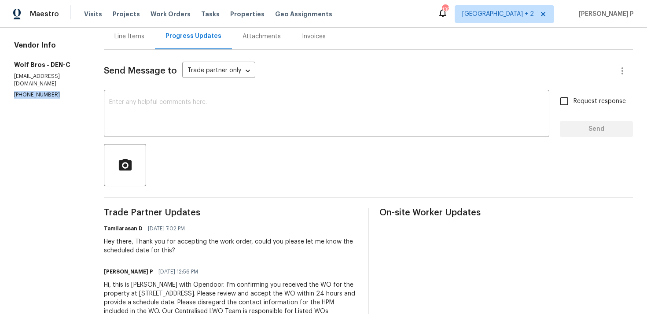
scroll to position [117, 0]
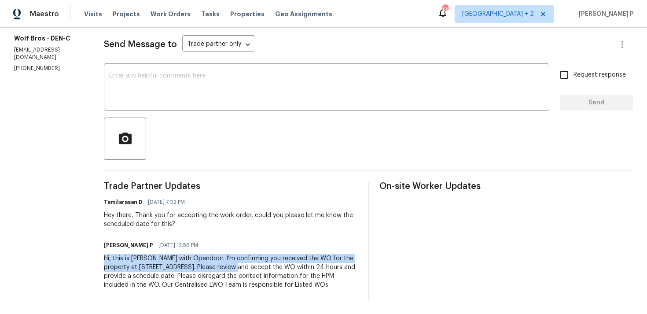
drag, startPoint x: 103, startPoint y: 259, endPoint x: 222, endPoint y: 263, distance: 119.3
click at [222, 263] on div "Hi, this is Ramyasri with Opendoor. I’m confirming you received the WO for the …" at bounding box center [230, 271] width 253 height 35
copy div "Hi, this is Ramyasri with Opendoor. I’m confirming you received the WO for the …"
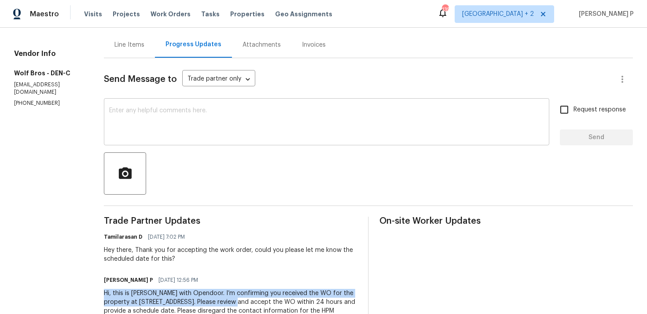
click at [138, 123] on textarea at bounding box center [326, 122] width 435 height 31
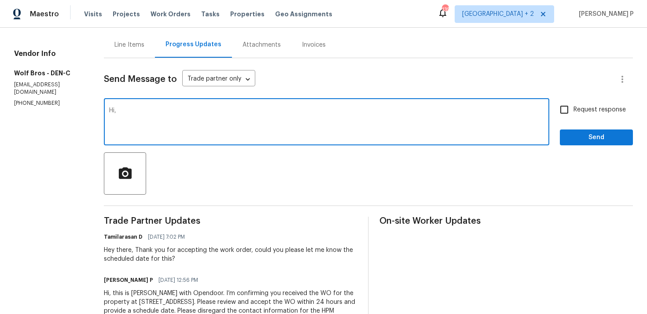
paste textarea "We tried reaching out to you via RC text to ask for an update on the scheduled …"
type textarea "Hi, We tried reaching out to you via RC text to ask for an update on the schedu…"
click at [583, 106] on span "Request response" at bounding box center [599, 109] width 52 height 9
click at [573, 106] on input "Request response" at bounding box center [564, 109] width 18 height 18
checkbox input "true"
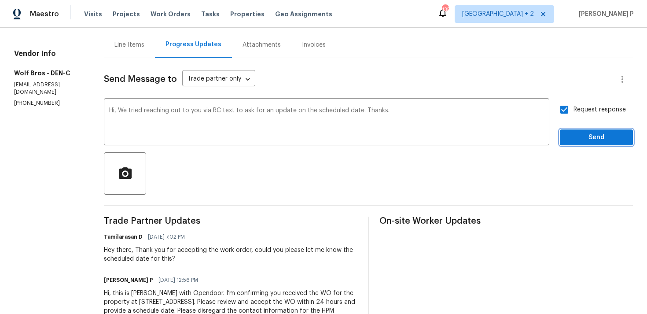
click at [579, 136] on span "Send" at bounding box center [596, 137] width 59 height 11
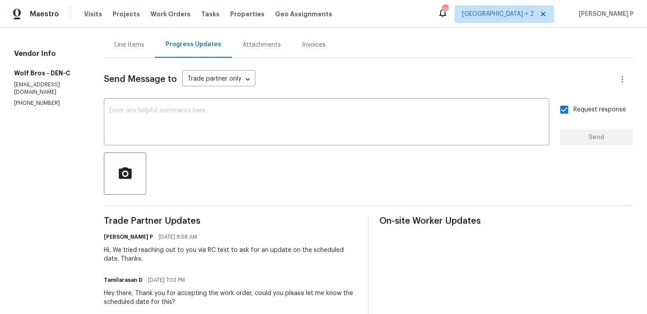
scroll to position [0, 0]
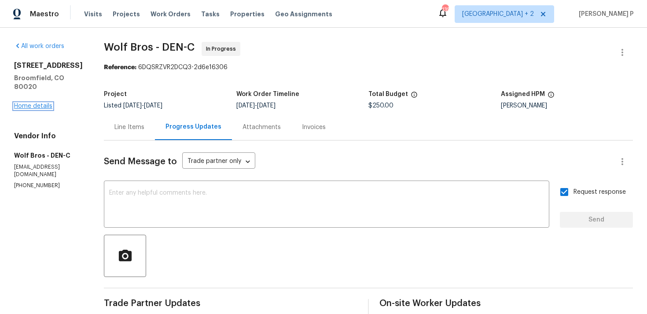
click at [27, 105] on link "Home details" at bounding box center [33, 106] width 38 height 6
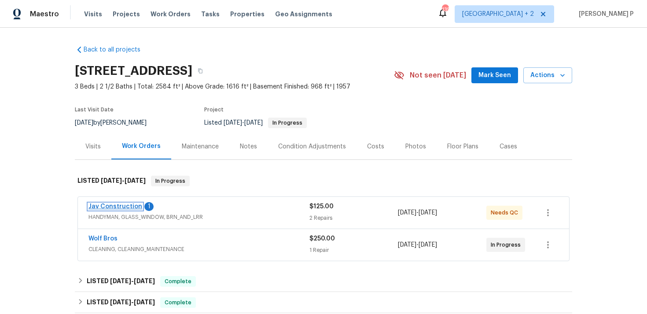
click at [125, 207] on link "Jav Construction" at bounding box center [115, 206] width 54 height 6
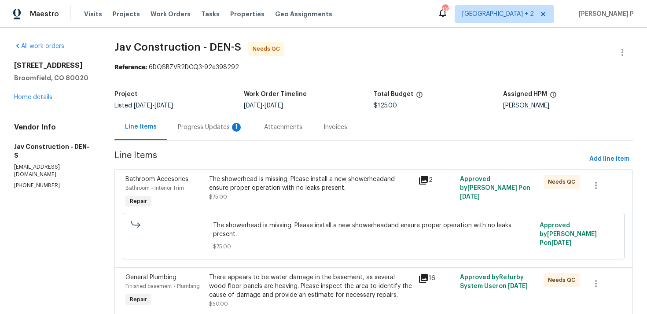
click at [232, 126] on div "1" at bounding box center [236, 127] width 9 height 9
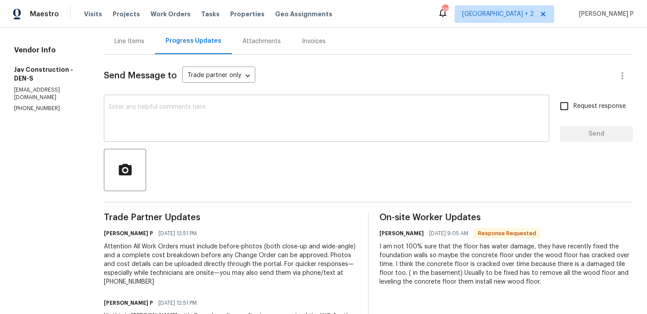
scroll to position [143, 0]
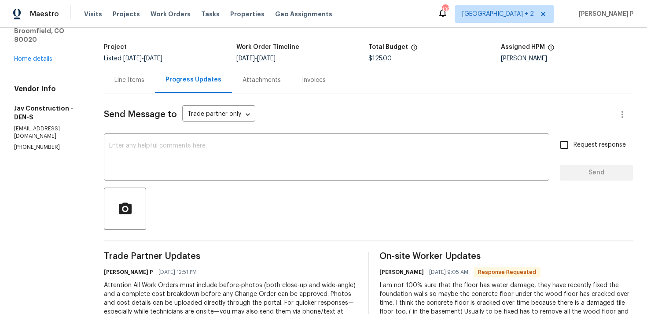
click at [126, 78] on div "Line Items" at bounding box center [129, 80] width 30 height 9
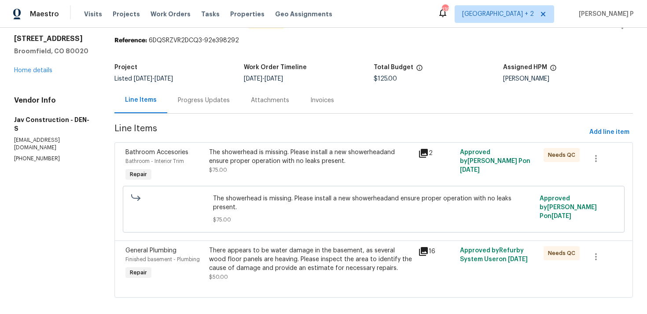
click at [279, 163] on div "The showerhead is missing. Please install a new showerheadand ensure proper ope…" at bounding box center [311, 157] width 204 height 18
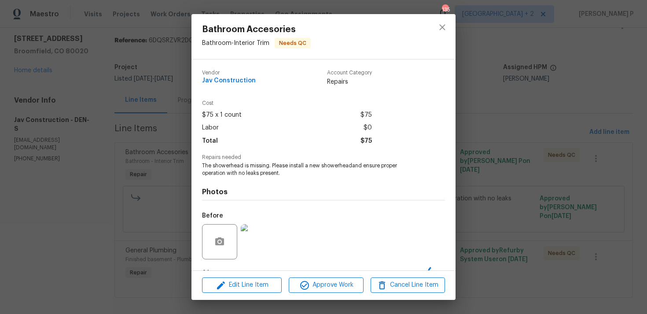
scroll to position [55, 0]
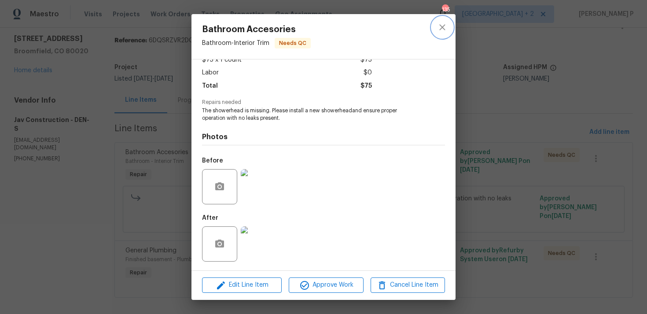
click at [447, 27] on icon "close" at bounding box center [442, 27] width 11 height 11
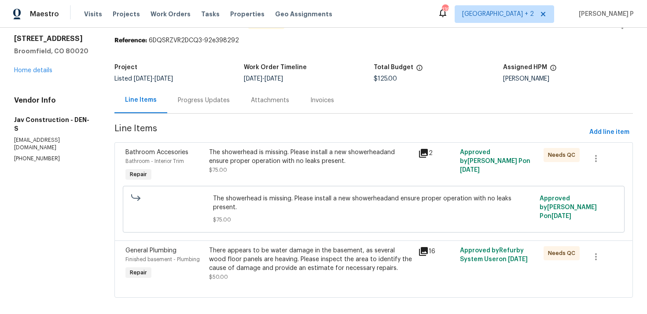
click at [217, 104] on div "Progress Updates" at bounding box center [204, 100] width 52 height 9
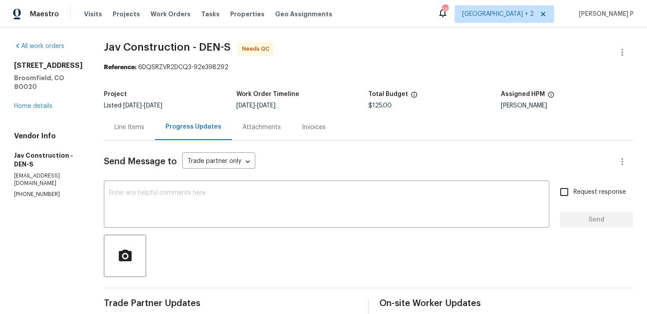
click at [117, 128] on div "Line Items" at bounding box center [129, 127] width 30 height 9
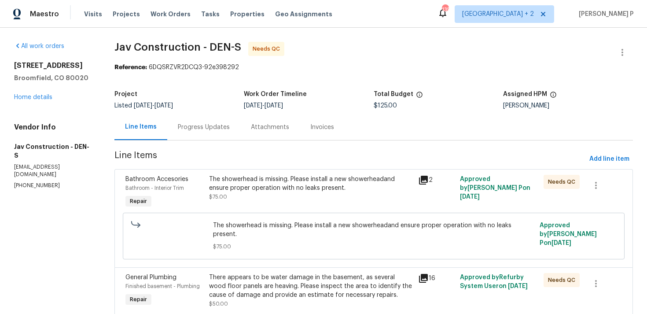
scroll to position [27, 0]
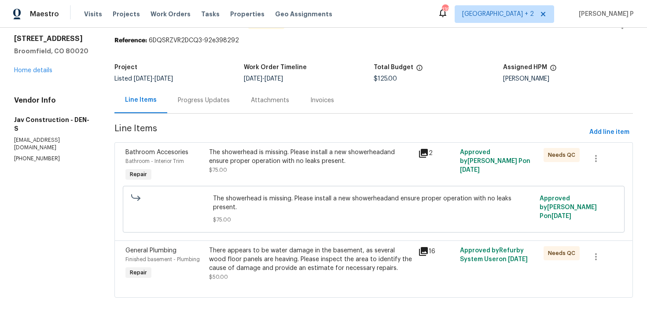
click at [291, 246] on div "There appears to be water damage in the basement, as several wood floor panels …" at bounding box center [311, 259] width 204 height 26
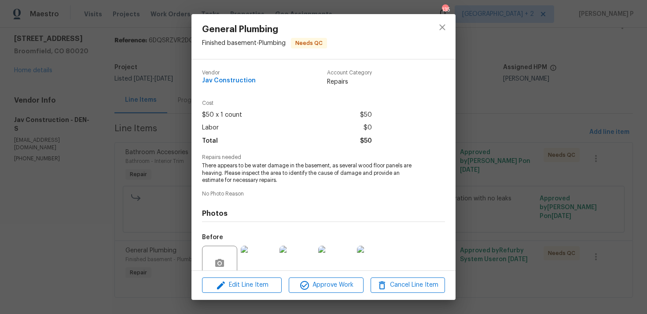
scroll to position [77, 0]
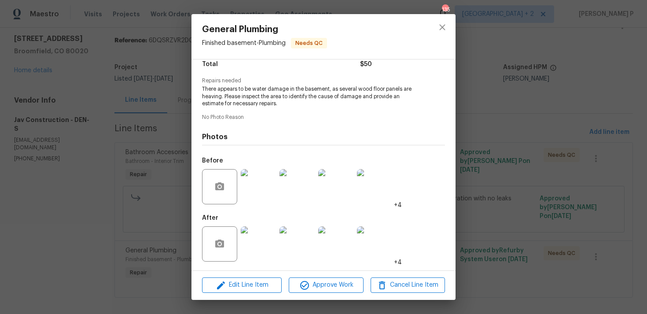
click at [260, 191] on img at bounding box center [258, 186] width 35 height 35
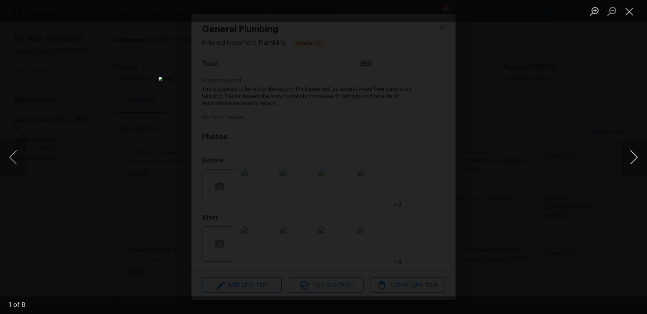
click at [634, 156] on button "Next image" at bounding box center [633, 156] width 26 height 35
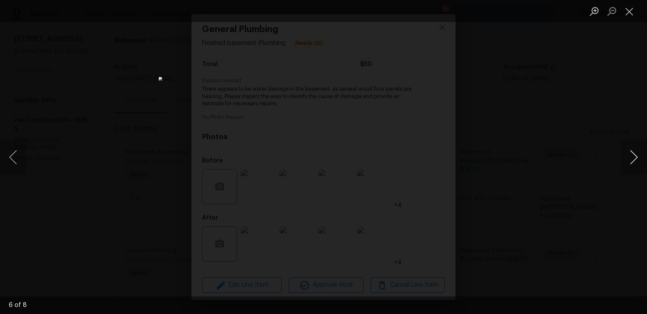
click at [634, 156] on button "Next image" at bounding box center [633, 156] width 26 height 35
click at [634, 4] on button "Close lightbox" at bounding box center [629, 11] width 18 height 15
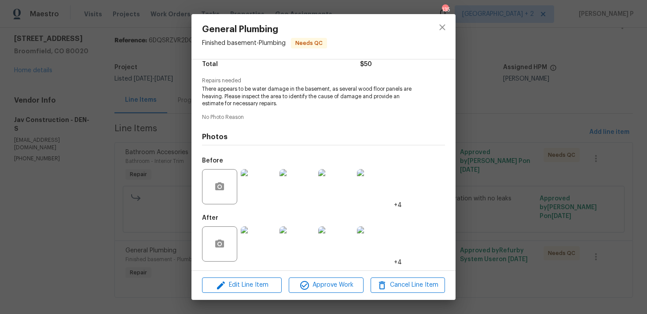
click at [259, 246] on img at bounding box center [258, 243] width 35 height 35
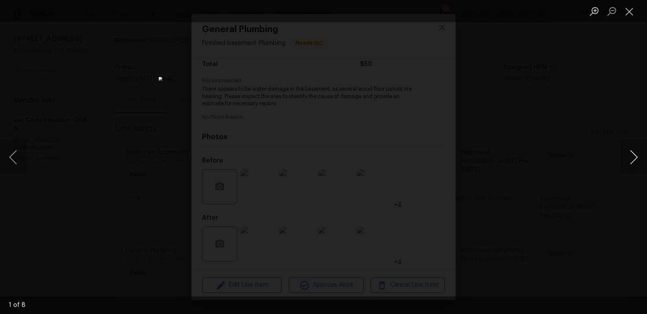
click at [630, 157] on button "Next image" at bounding box center [633, 156] width 26 height 35
click at [627, 13] on button "Close lightbox" at bounding box center [629, 11] width 18 height 15
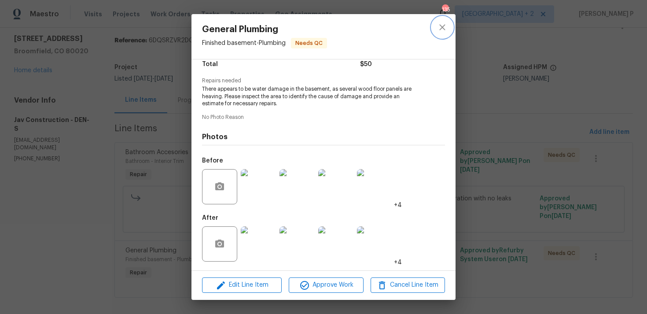
click at [436, 28] on button "close" at bounding box center [442, 27] width 21 height 21
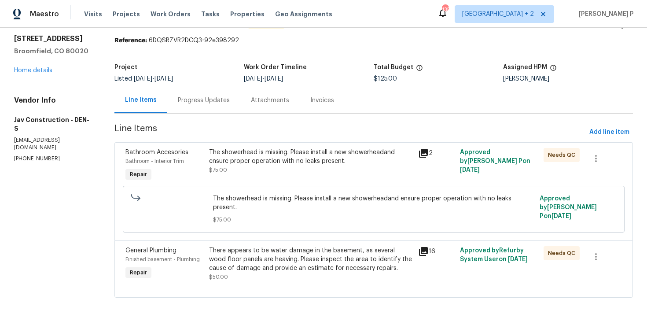
click at [220, 94] on div "Progress Updates" at bounding box center [203, 100] width 73 height 26
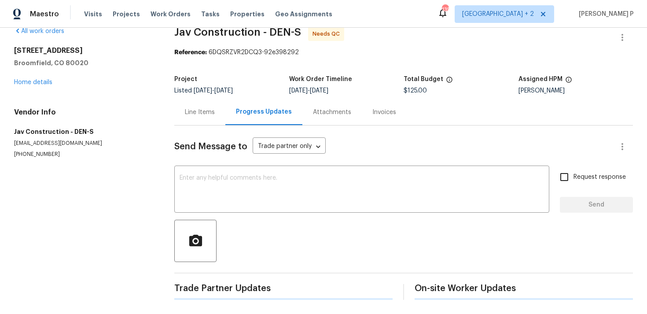
click at [273, 202] on div "Send Message to Trade partner only Trade partner only ​ x ​ Request response Se…" at bounding box center [403, 212] width 458 height 174
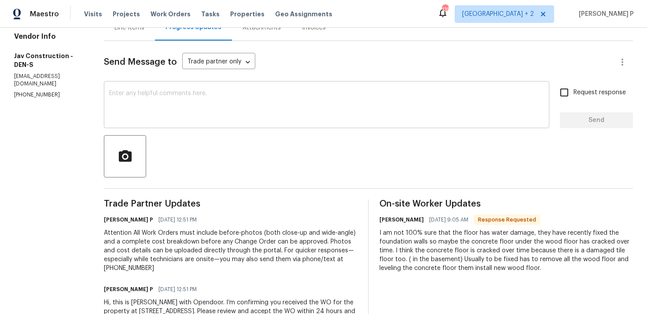
scroll to position [117, 0]
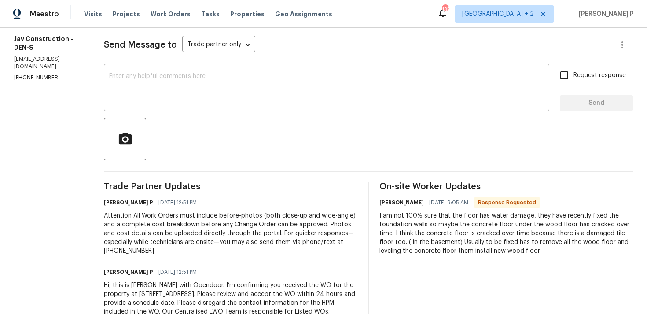
click at [245, 106] on div "x ​" at bounding box center [326, 88] width 445 height 45
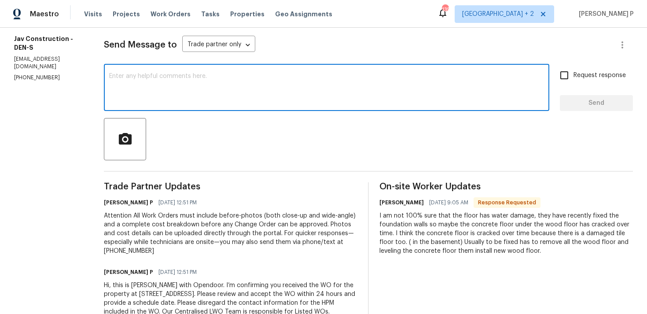
click at [245, 95] on textarea at bounding box center [326, 88] width 435 height 31
type textarea "Hi Victor, Let me check and update you. Thanks"
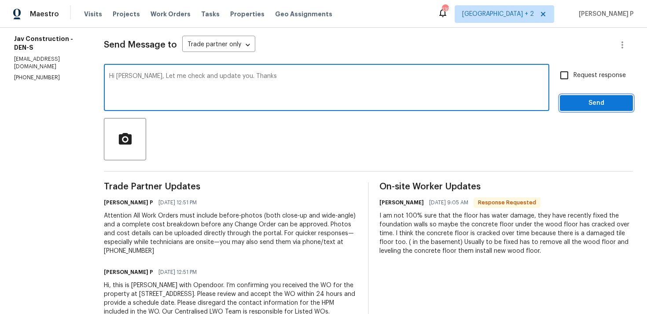
click at [600, 105] on span "Send" at bounding box center [596, 103] width 59 height 11
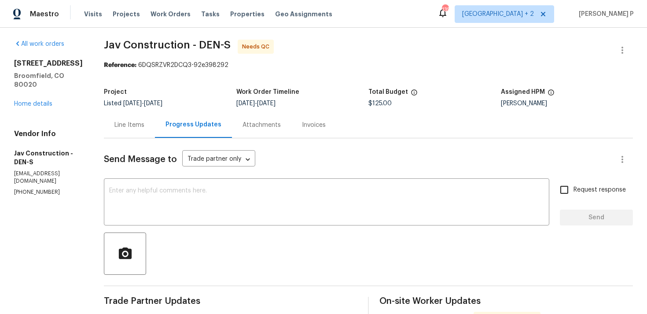
scroll to position [0, 0]
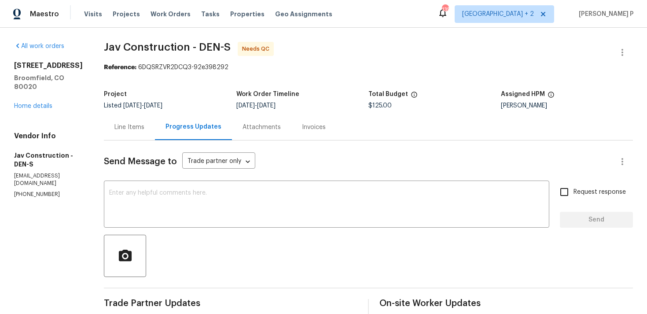
click at [120, 127] on div "Line Items" at bounding box center [129, 127] width 30 height 9
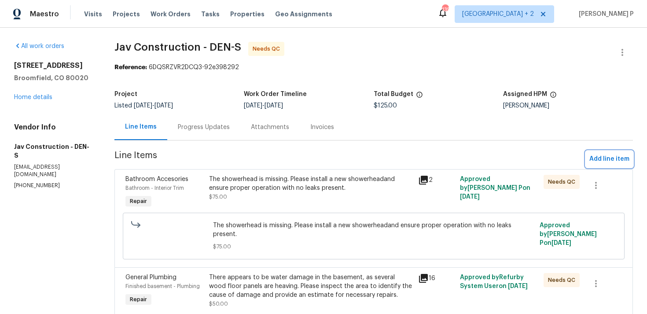
click at [616, 157] on span "Add line item" at bounding box center [609, 159] width 40 height 11
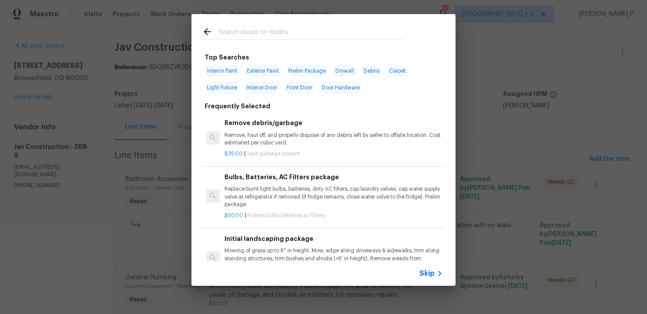
click at [424, 272] on span "Skip" at bounding box center [426, 273] width 15 height 9
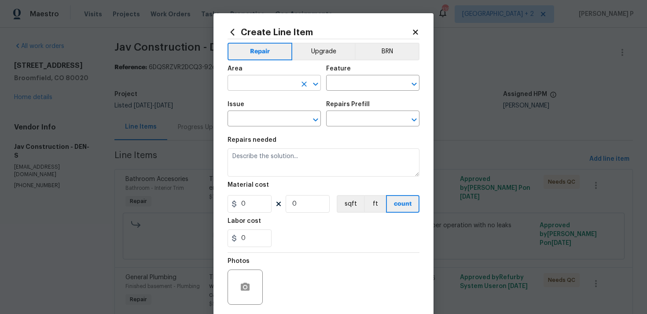
click at [318, 84] on icon "Open" at bounding box center [315, 84] width 11 height 11
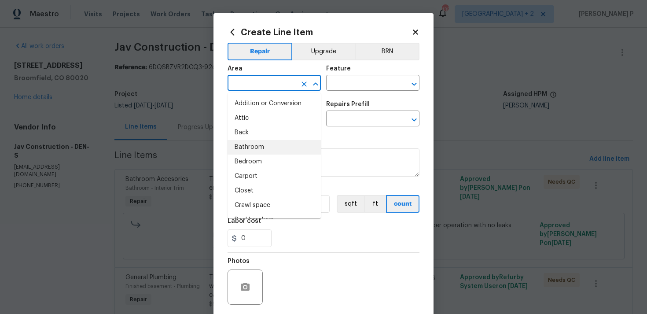
click at [268, 144] on li "Bathroom" at bounding box center [273, 147] width 93 height 15
type input "Bathroom"
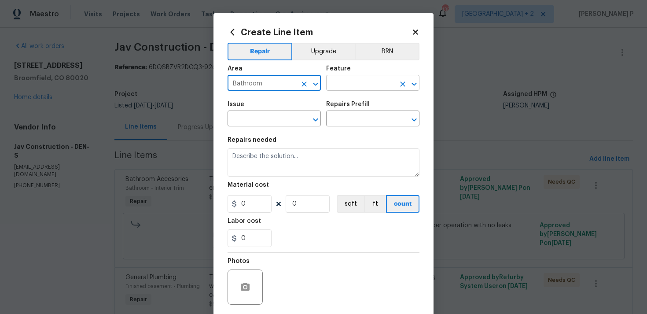
click at [336, 89] on input "text" at bounding box center [360, 84] width 69 height 14
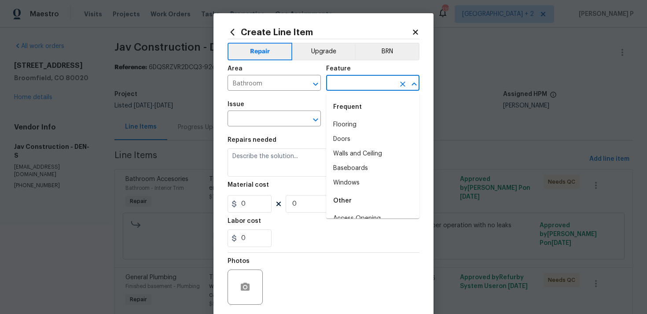
click at [345, 124] on li "Flooring" at bounding box center [372, 124] width 93 height 15
type input "Flooring"
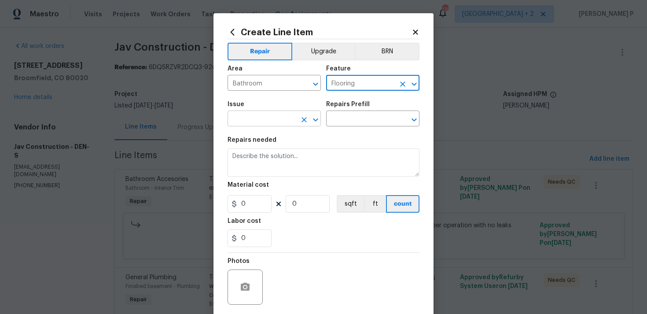
click at [318, 118] on icon "Open" at bounding box center [315, 119] width 11 height 11
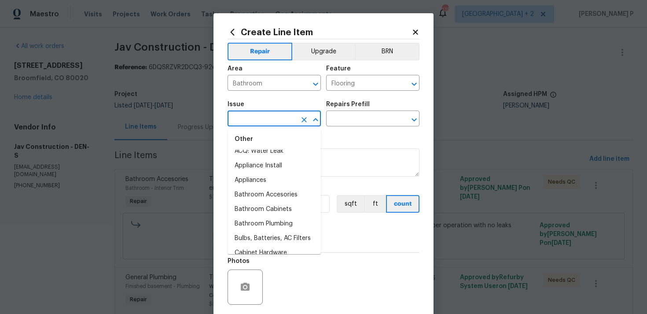
scroll to position [207, 0]
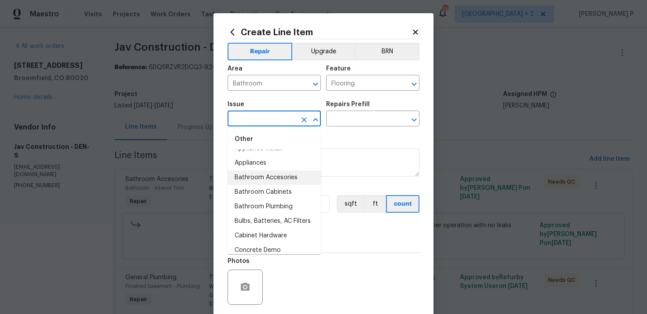
click at [275, 176] on li "Bathroom Accesories" at bounding box center [273, 177] width 93 height 15
type input "Bathroom Accesories"
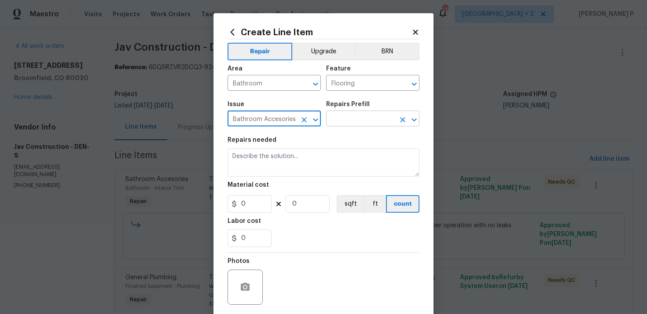
click at [344, 116] on input "text" at bounding box center [360, 120] width 69 height 14
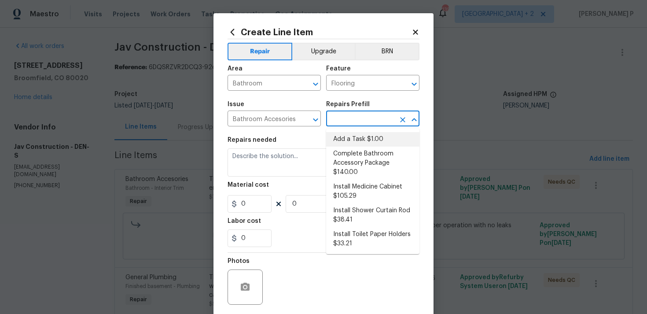
click at [345, 142] on li "Add a Task $1.00" at bounding box center [372, 139] width 93 height 15
type input "Interior Trim"
type input "Add a Task $1.00"
type textarea "HPM to detail"
type input "1"
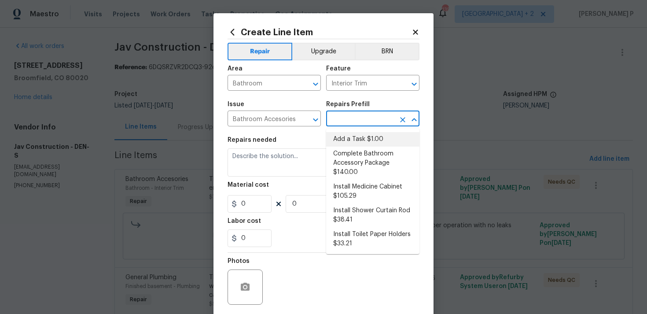
type input "1"
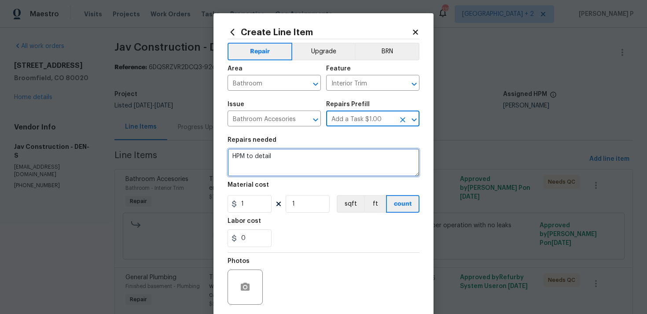
click at [303, 165] on textarea "HPM to detail" at bounding box center [323, 162] width 192 height 28
type textarea "Checking with internal team"
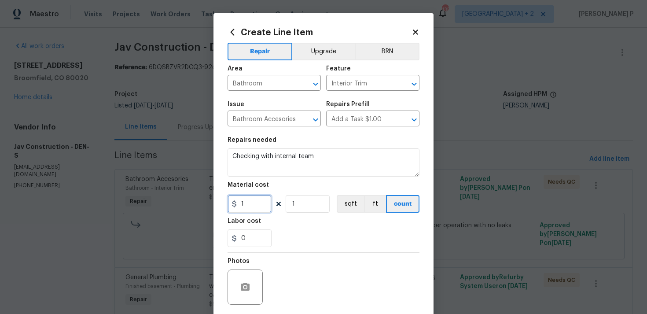
click at [247, 206] on input "1" at bounding box center [249, 204] width 44 height 18
type input "0"
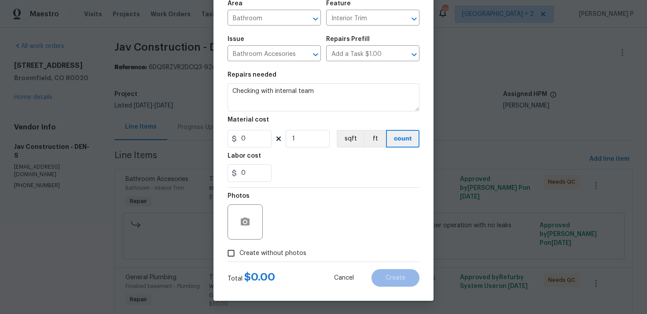
click at [224, 253] on input "Create without photos" at bounding box center [231, 253] width 17 height 17
checkbox input "true"
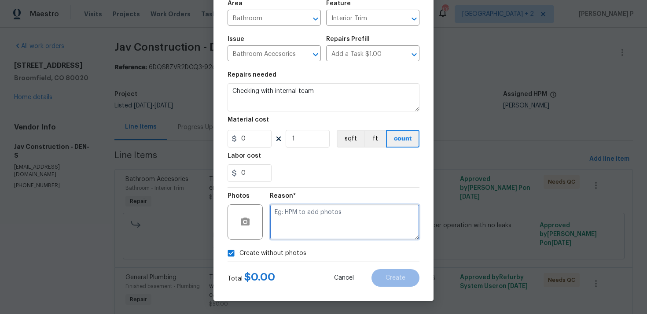
click at [350, 219] on textarea at bounding box center [345, 221] width 150 height 35
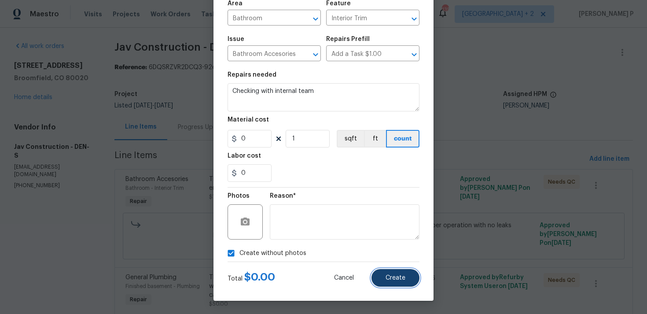
click at [411, 282] on button "Create" at bounding box center [395, 278] width 48 height 18
type input "0"
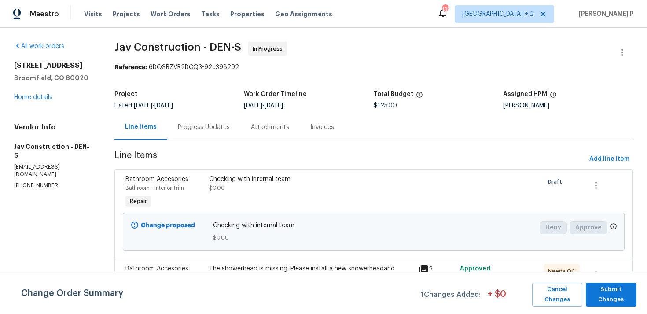
click at [212, 135] on div "Progress Updates" at bounding box center [203, 127] width 73 height 26
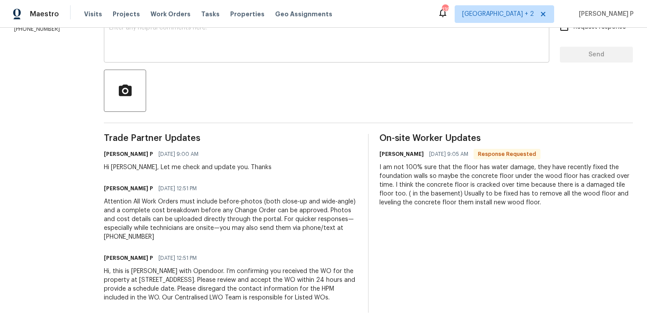
scroll to position [178, 0]
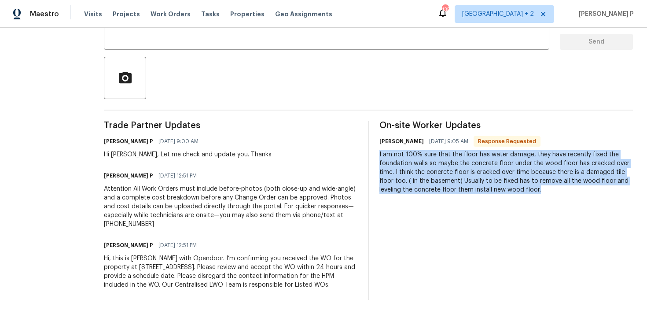
drag, startPoint x: 374, startPoint y: 154, endPoint x: 527, endPoint y: 190, distance: 156.5
click at [527, 190] on div "Trade Partner Updates Ramyasri P 09/09/2025 9:00 AM Hi Victor, Let me check and…" at bounding box center [368, 210] width 529 height 179
copy div "I am not 100% sure that the floor has water damage, they have recently fixed th…"
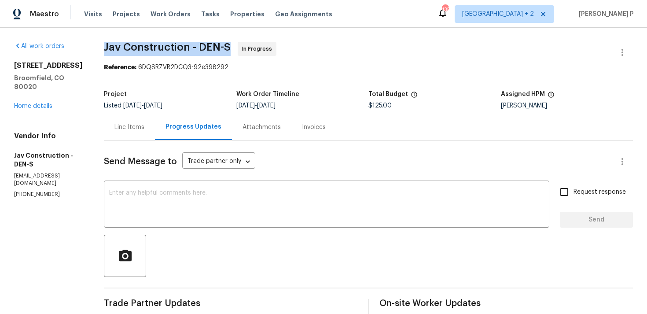
drag, startPoint x: 96, startPoint y: 49, endPoint x: 221, endPoint y: 49, distance: 125.0
click at [221, 49] on span "Jav Construction - DEN-S" at bounding box center [167, 47] width 127 height 11
copy span "Jav Construction - DEN-S"
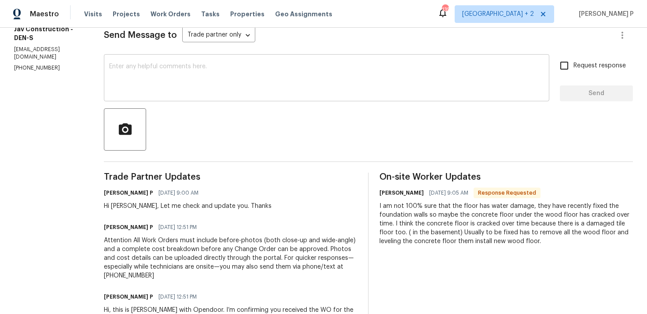
scroll to position [178, 0]
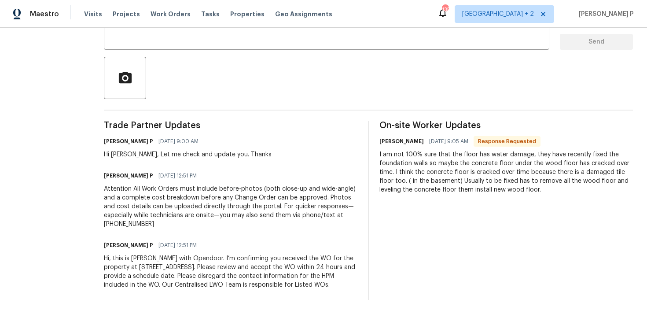
click at [392, 230] on div "On-site Worker Updates Victor Gayosso Cazares 09/07/2025 9:05 AM Response Reque…" at bounding box center [505, 210] width 253 height 179
drag, startPoint x: 376, startPoint y: 154, endPoint x: 384, endPoint y: 143, distance: 12.9
click at [386, 145] on div "Victor Gayosso Cazares 09/07/2025 9:05 AM Response Requested I am not 100% sure…" at bounding box center [505, 164] width 253 height 59
click at [375, 155] on div "Trade Partner Updates Ramyasri P 09/09/2025 9:00 AM Hi Victor, Let me check and…" at bounding box center [368, 210] width 529 height 179
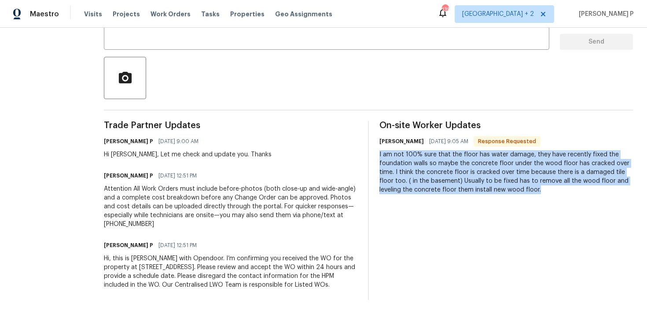
drag, startPoint x: 376, startPoint y: 154, endPoint x: 511, endPoint y: 189, distance: 139.8
click at [511, 189] on div "I am not 100% sure that the floor has water damage, they have recently fixed th…" at bounding box center [505, 172] width 253 height 44
copy div "I am not 100% sure that the floor has water damage, they have recently fixed th…"
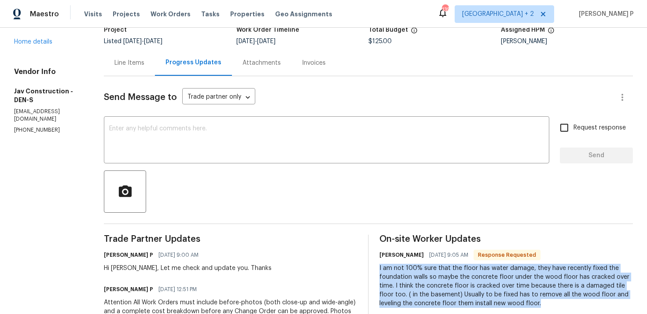
scroll to position [17, 0]
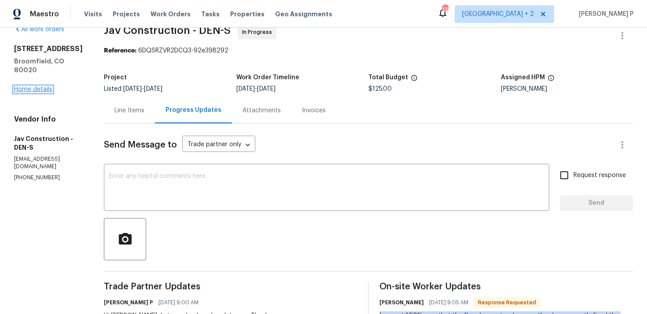
click at [47, 89] on link "Home details" at bounding box center [33, 89] width 38 height 6
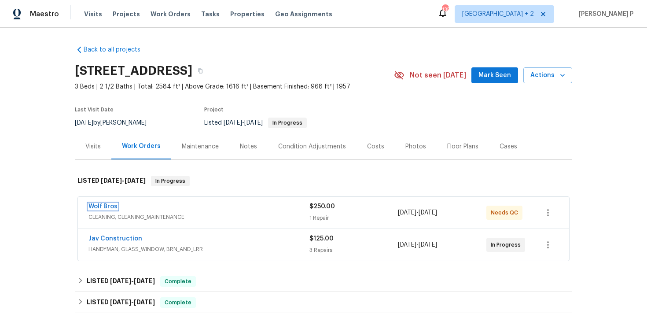
click at [108, 206] on link "Wolf Bros" at bounding box center [102, 206] width 29 height 6
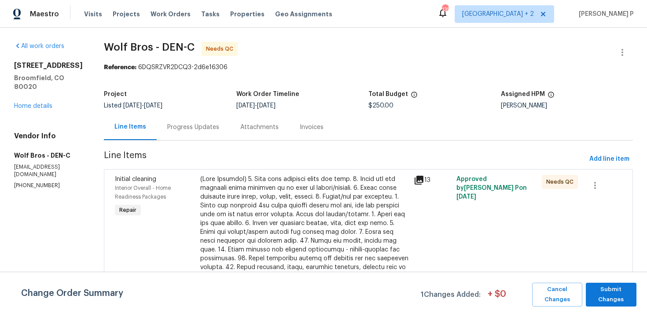
click at [191, 134] on div "Progress Updates" at bounding box center [193, 127] width 73 height 26
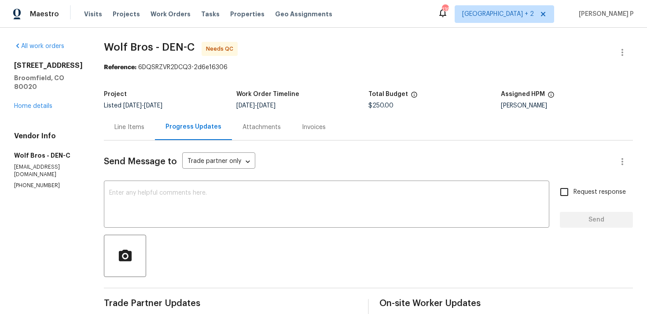
click at [136, 124] on div "Line Items" at bounding box center [129, 127] width 30 height 9
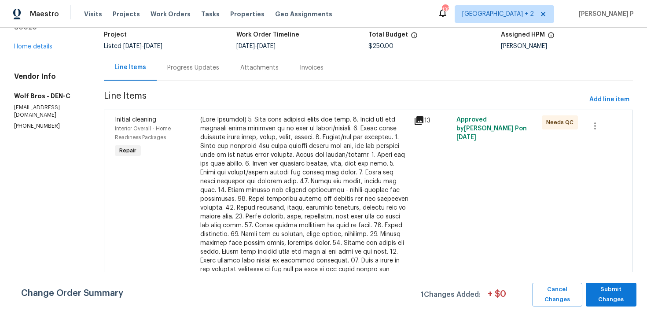
scroll to position [87, 0]
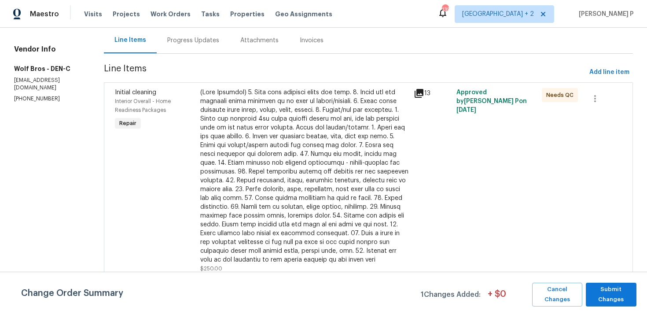
click at [253, 169] on div at bounding box center [304, 176] width 208 height 176
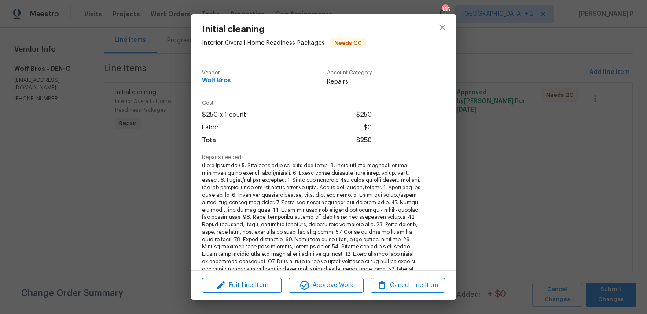
scroll to position [172, 0]
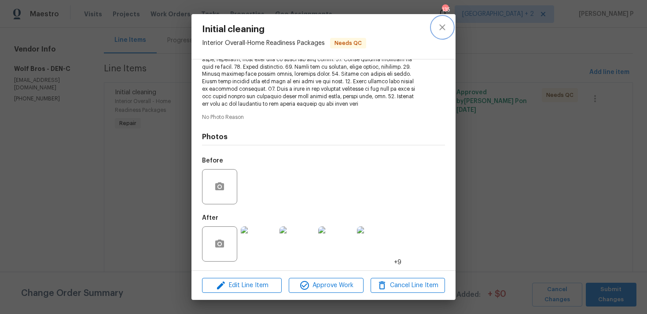
click at [443, 28] on icon "close" at bounding box center [442, 27] width 6 height 6
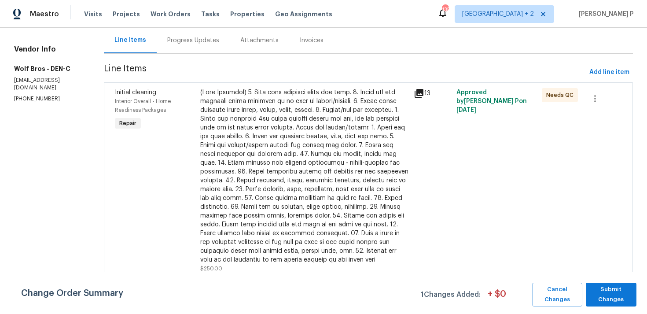
click at [178, 36] on div "Progress Updates" at bounding box center [193, 40] width 52 height 9
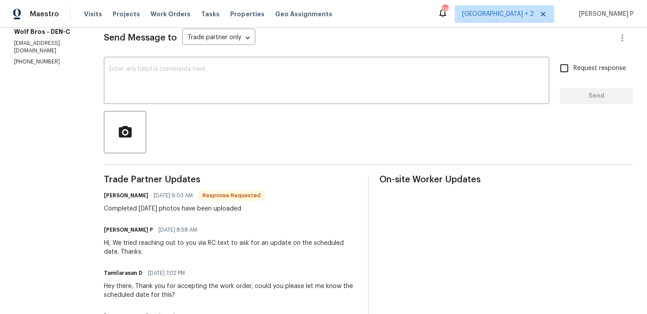
scroll to position [136, 0]
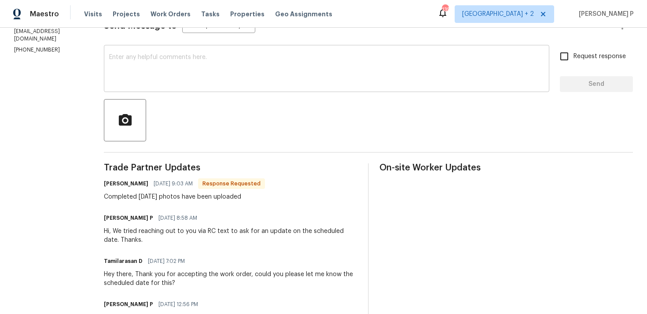
click at [212, 85] on div "x ​" at bounding box center [326, 69] width 445 height 45
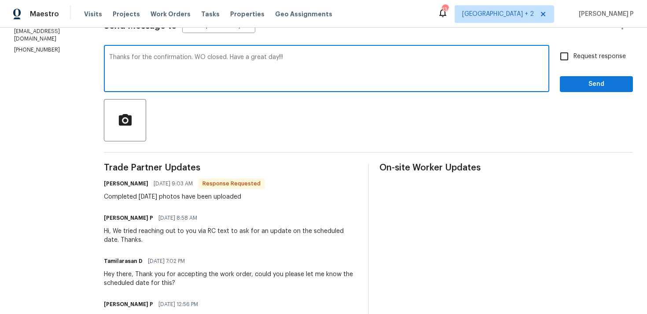
type textarea "Thanks for the confirmation. WO closed. Have a great day!!!"
click at [597, 87] on span "Send" at bounding box center [596, 84] width 59 height 11
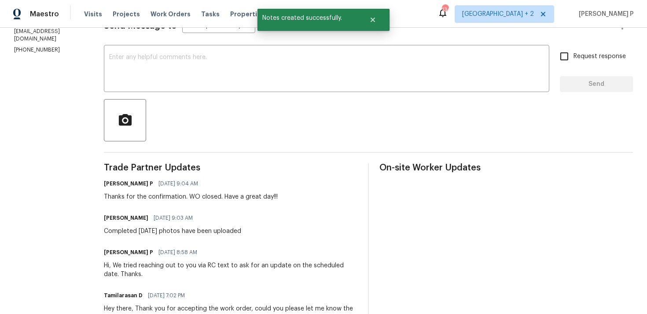
scroll to position [22, 0]
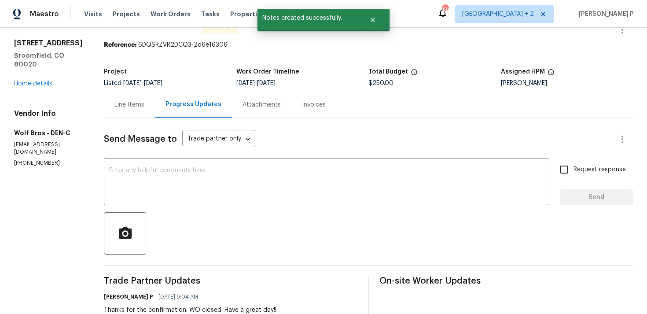
click at [129, 108] on div "Line Items" at bounding box center [129, 104] width 30 height 9
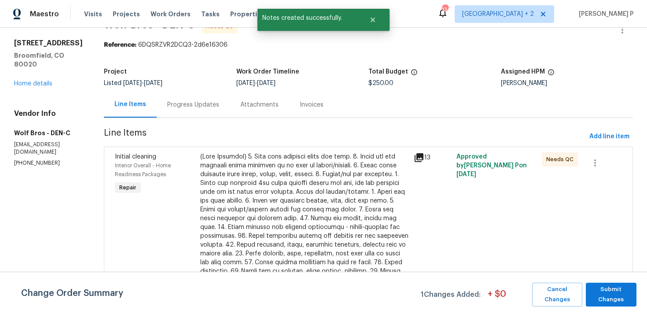
click at [268, 156] on div at bounding box center [304, 240] width 208 height 176
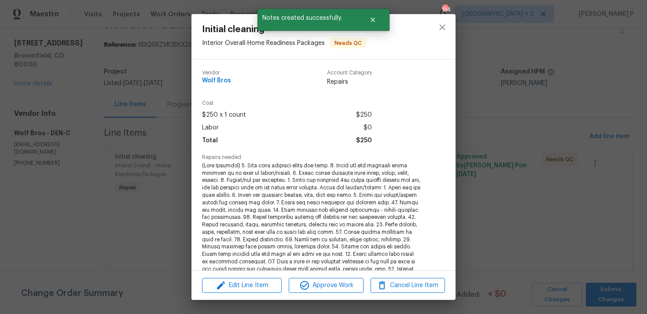
scroll to position [172, 0]
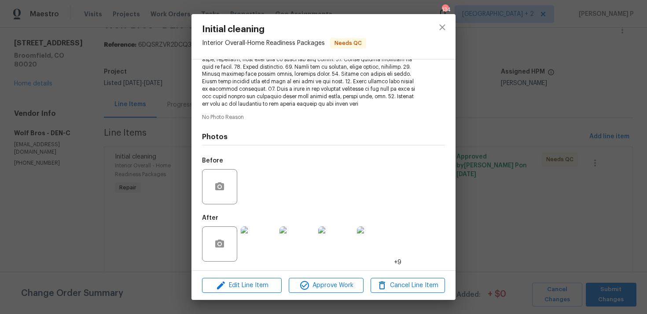
click at [257, 242] on img at bounding box center [258, 243] width 35 height 35
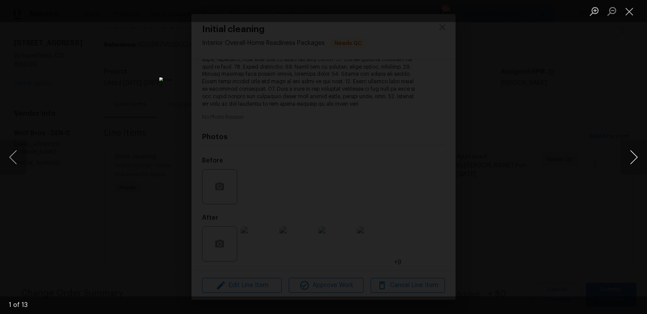
click at [633, 158] on button "Next image" at bounding box center [633, 156] width 26 height 35
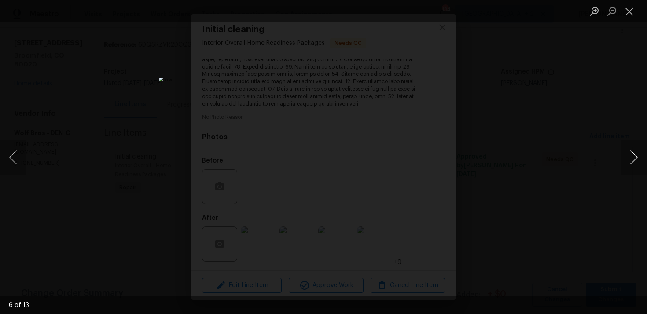
click at [633, 158] on button "Next image" at bounding box center [633, 156] width 26 height 35
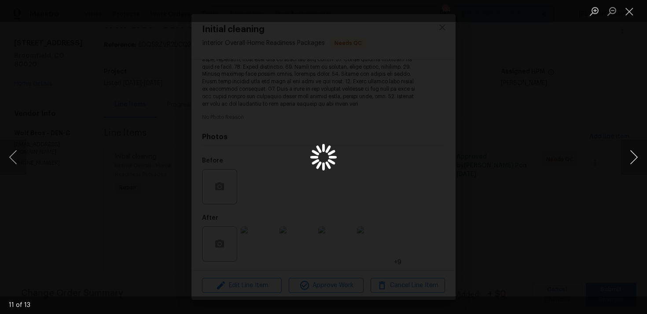
click at [633, 158] on button "Next image" at bounding box center [633, 156] width 26 height 35
click at [633, 15] on button "Close lightbox" at bounding box center [629, 11] width 18 height 15
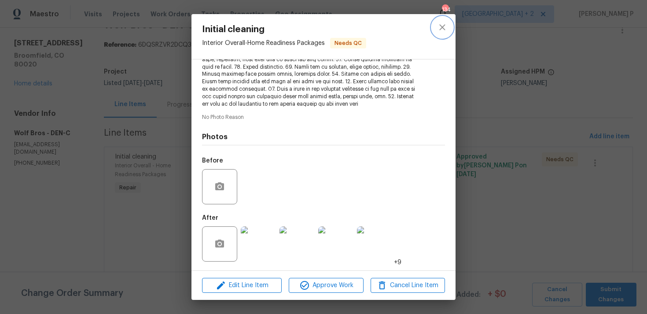
click at [438, 26] on icon "close" at bounding box center [442, 27] width 11 height 11
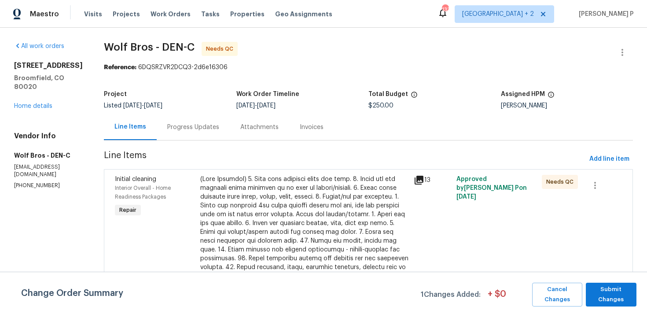
scroll to position [87, 0]
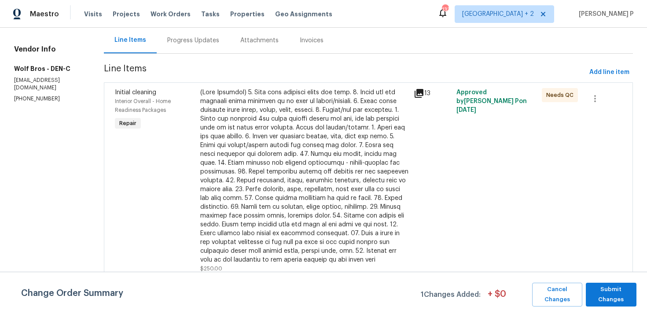
click at [263, 164] on div at bounding box center [304, 176] width 208 height 176
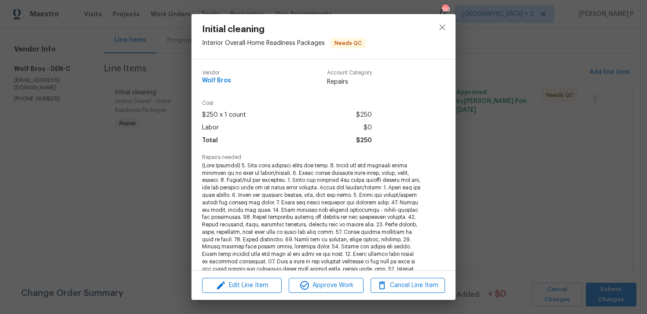
scroll to position [172, 0]
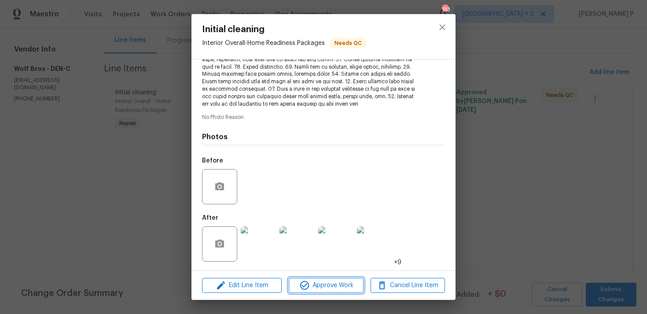
click at [331, 285] on span "Approve Work" at bounding box center [325, 285] width 69 height 11
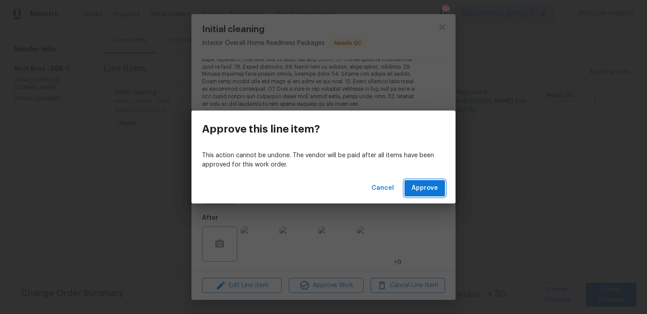
click at [422, 192] on span "Approve" at bounding box center [424, 188] width 26 height 11
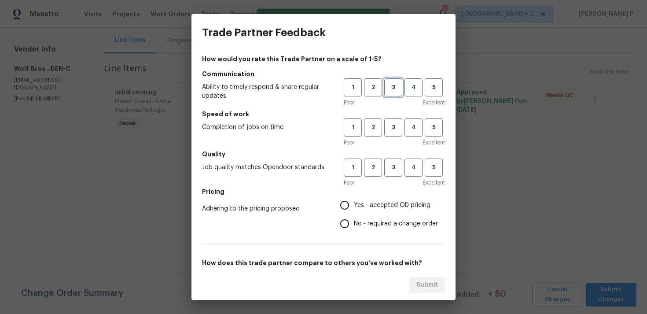
click at [399, 95] on button "3" at bounding box center [393, 87] width 18 height 18
click at [395, 127] on span "3" at bounding box center [393, 127] width 16 height 10
click at [390, 172] on button "3" at bounding box center [393, 167] width 18 height 18
click at [358, 205] on span "Yes - accepted OD pricing" at bounding box center [392, 205] width 77 height 9
click at [354, 205] on input "Yes - accepted OD pricing" at bounding box center [344, 205] width 18 height 18
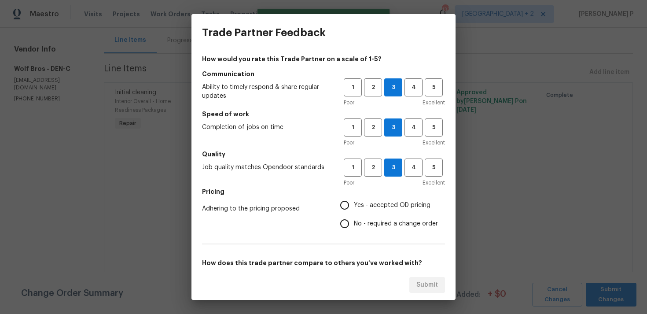
radio input "true"
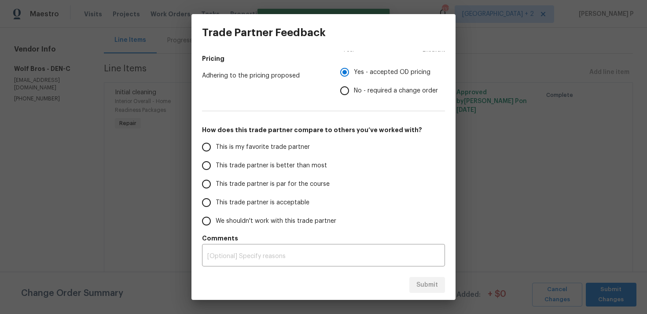
click at [264, 173] on label "This trade partner is better than most" at bounding box center [266, 165] width 139 height 18
click at [216, 173] on input "This trade partner is better than most" at bounding box center [206, 165] width 18 height 18
radio input "false"
click at [294, 185] on span "This trade partner is par for the course" at bounding box center [273, 184] width 114 height 9
click at [216, 185] on input "This trade partner is par for the course" at bounding box center [206, 184] width 18 height 18
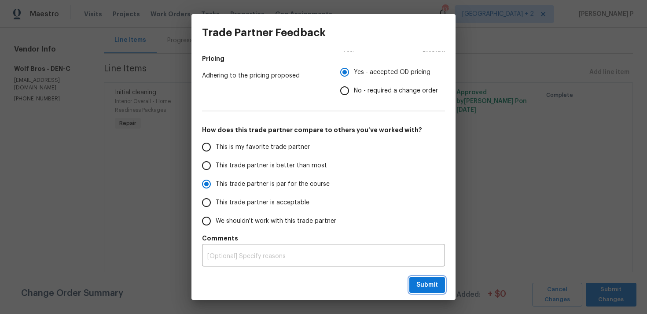
click at [426, 282] on span "Submit" at bounding box center [427, 284] width 22 height 11
radio input "true"
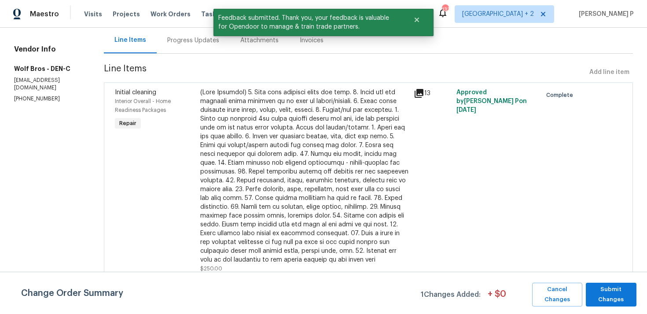
scroll to position [0, 0]
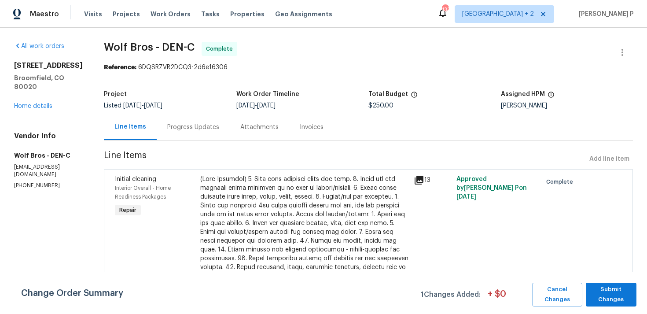
click at [189, 132] on div "Progress Updates" at bounding box center [193, 127] width 73 height 26
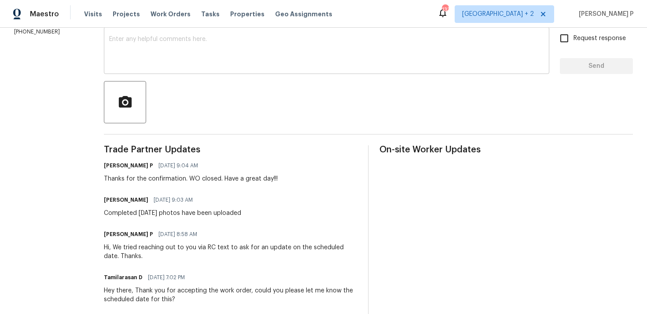
scroll to position [187, 0]
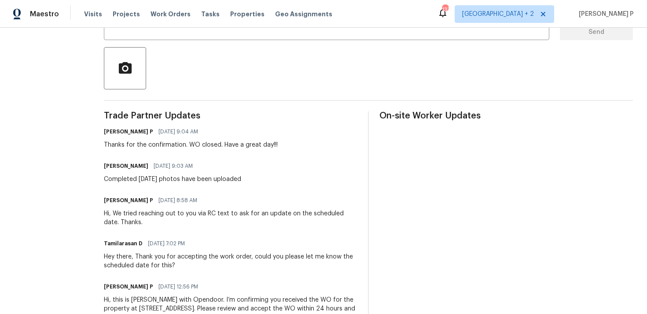
drag, startPoint x: 102, startPoint y: 180, endPoint x: 279, endPoint y: 179, distance: 176.4
click at [279, 179] on div "Mauricio Lopez 09/09/2025 9:03 AM Completed on Saturday the 6th photos have bee…" at bounding box center [230, 172] width 253 height 24
copy div "Completed on Saturday the 6th photos have been uploaded"
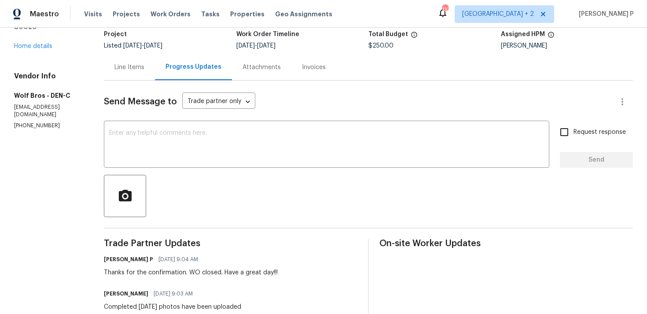
scroll to position [0, 0]
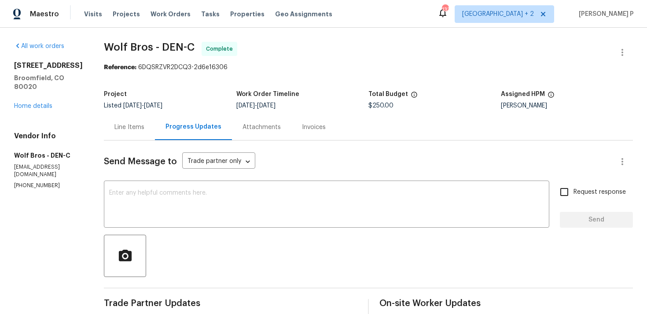
click at [121, 130] on div "Line Items" at bounding box center [129, 127] width 30 height 9
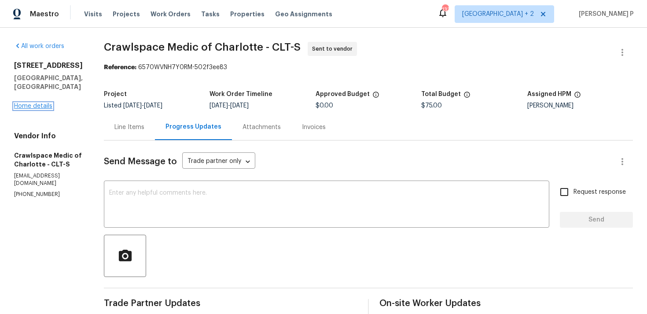
click at [25, 103] on link "Home details" at bounding box center [33, 106] width 38 height 6
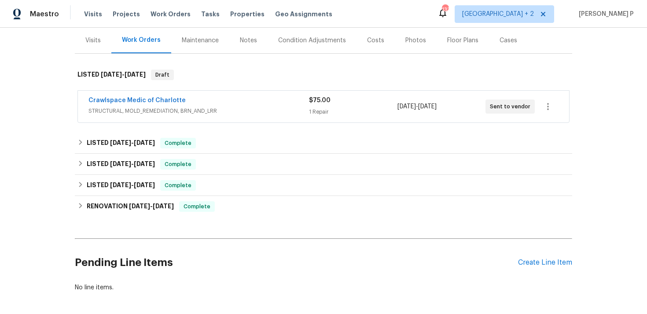
scroll to position [108, 0]
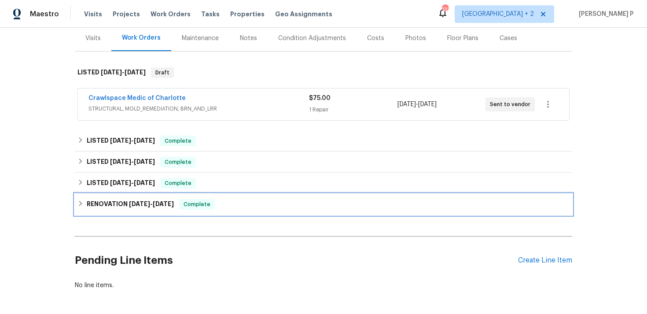
click at [107, 200] on h6 "RENOVATION 1/16/25 - 1/25/25" at bounding box center [130, 204] width 87 height 11
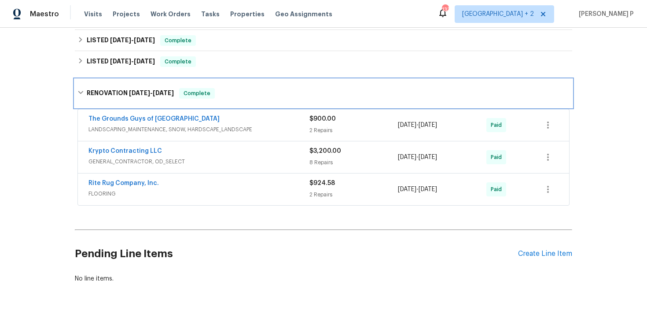
scroll to position [232, 0]
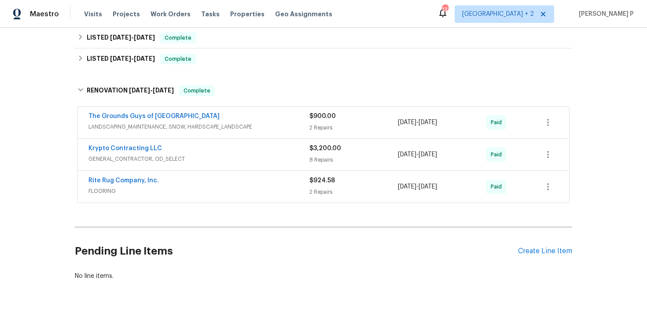
click at [228, 144] on div "Krypto Contracting LLC" at bounding box center [198, 149] width 221 height 11
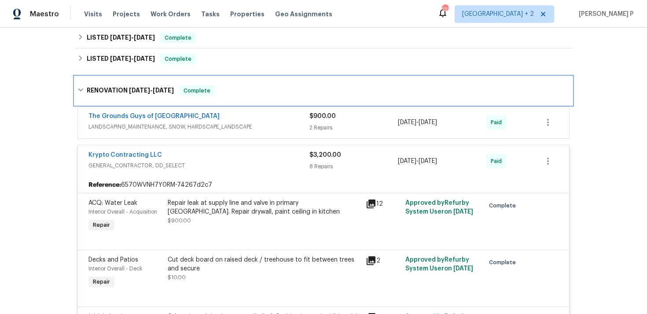
click at [106, 90] on h6 "RENOVATION 1/16/25 - 1/25/25" at bounding box center [130, 90] width 87 height 11
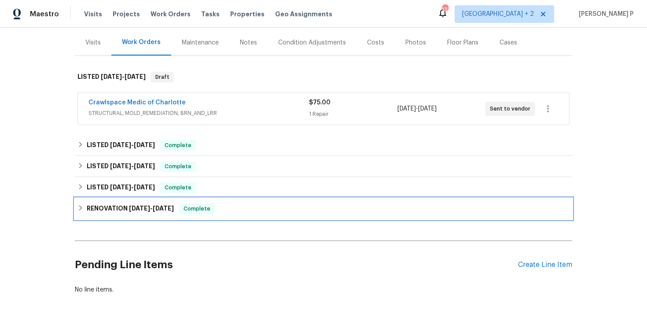
scroll to position [99, 0]
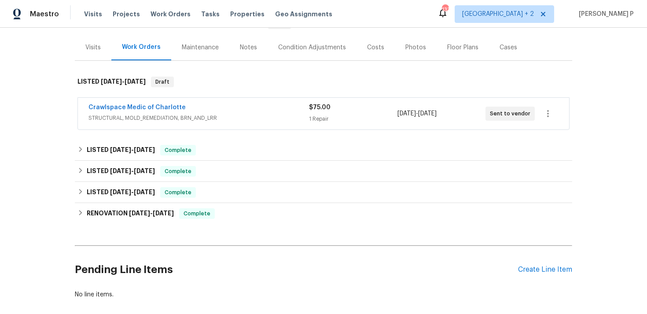
click at [158, 100] on div "Crawlspace Medic of Charlotte STRUCTURAL, MOLD_REMEDIATION, BRN_AND_LRR $75.00 …" at bounding box center [323, 114] width 491 height 32
click at [162, 109] on link "Crawlspace Medic of Charlotte" at bounding box center [136, 107] width 97 height 6
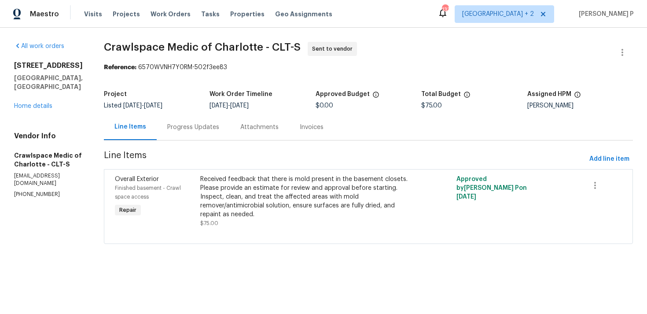
click at [217, 128] on div "Progress Updates" at bounding box center [193, 127] width 52 height 9
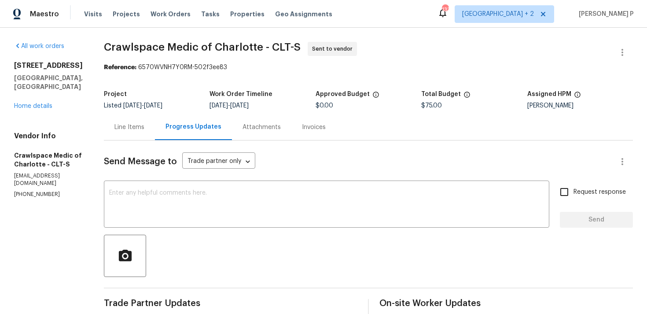
click at [275, 238] on div at bounding box center [368, 256] width 529 height 42
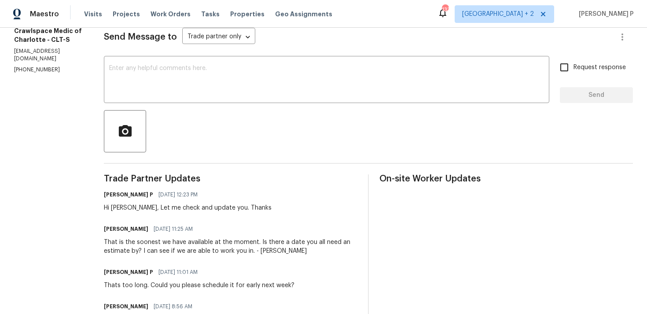
scroll to position [135, 0]
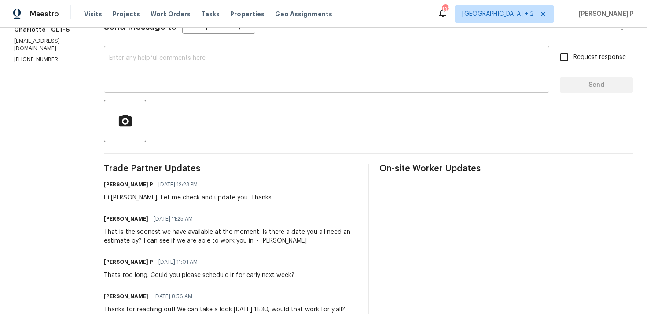
click at [237, 84] on textarea at bounding box center [326, 70] width 435 height 31
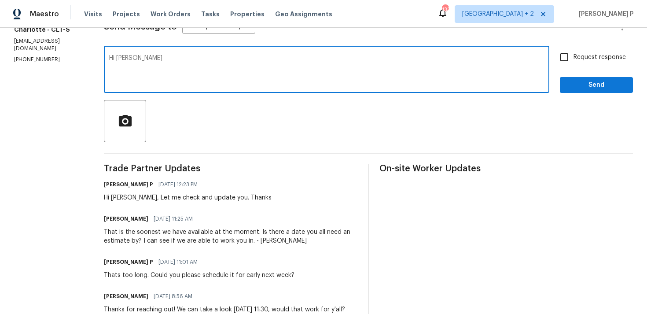
type textarea "Hi Jonathan"
drag, startPoint x: 167, startPoint y: 65, endPoint x: 97, endPoint y: 65, distance: 70.0
click at [97, 65] on div "All work orders 8806 Glenside St Huntersville, NC 28078 Home details Vendor Inf…" at bounding box center [323, 181] width 647 height 576
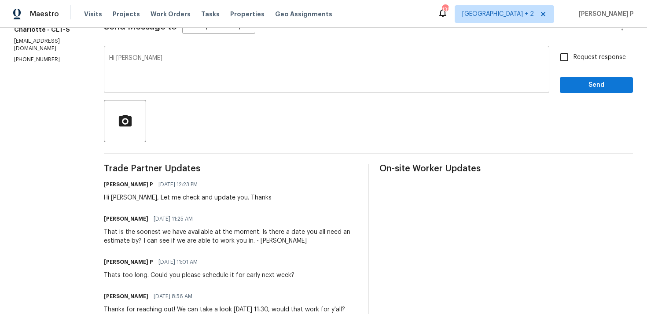
drag, startPoint x: 167, startPoint y: 51, endPoint x: 152, endPoint y: 54, distance: 14.7
click at [150, 53] on div "Hi Jonathan x ​" at bounding box center [326, 70] width 445 height 45
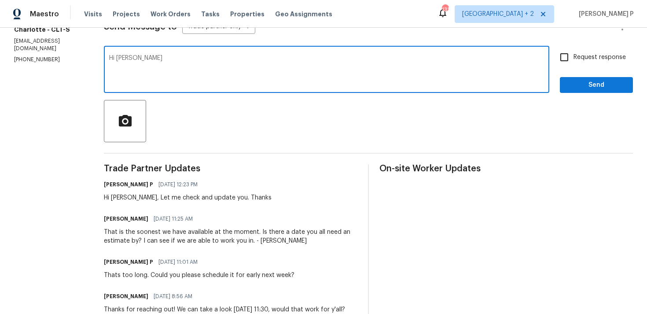
drag, startPoint x: 164, startPoint y: 59, endPoint x: 105, endPoint y: 57, distance: 59.0
click at [105, 57] on div "All work orders 8806 Glenside St Huntersville, NC 28078 Home details Vendor Inf…" at bounding box center [323, 181] width 647 height 576
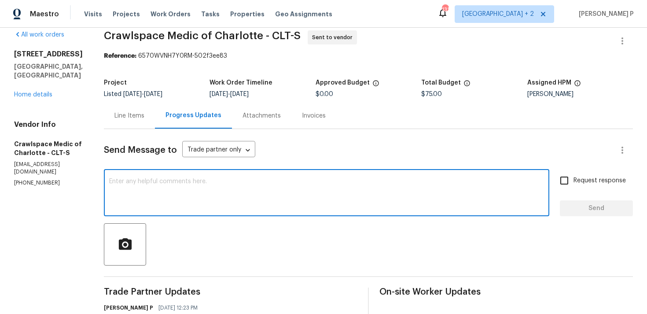
scroll to position [0, 0]
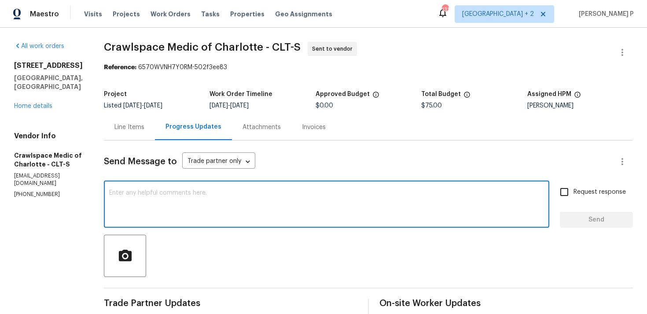
click at [139, 129] on div "Line Items" at bounding box center [129, 127] width 30 height 9
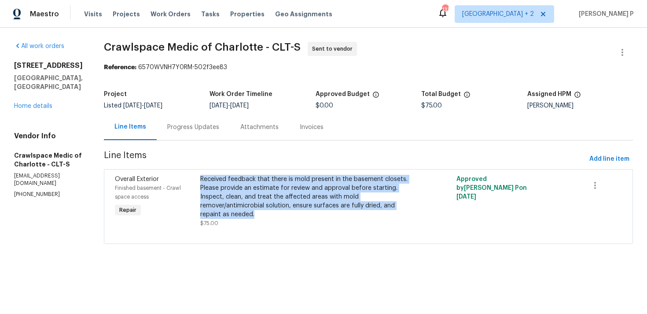
drag, startPoint x: 211, startPoint y: 178, endPoint x: 271, endPoint y: 212, distance: 69.5
click at [271, 212] on div "Received feedback that there is mold present in the basement closets. Please pr…" at bounding box center [304, 201] width 213 height 58
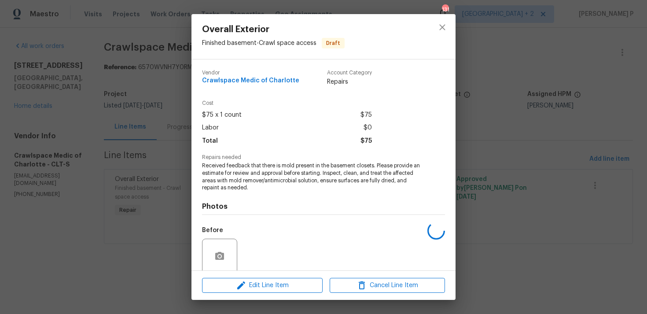
copy div "Received feedback that there is mold present in the basement closets. Please pr…"
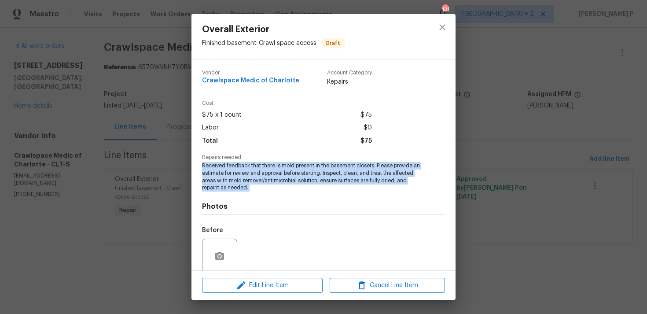
drag, startPoint x: 202, startPoint y: 166, endPoint x: 255, endPoint y: 192, distance: 58.8
click at [255, 192] on div "Vendor Crawlspace Medic of Charlotte Account Category Repairs Cost $75 x 1 coun…" at bounding box center [323, 199] width 243 height 273
copy span "Received feedback that there is mold present in the basement closets. Please pr…"
click at [444, 19] on button "close" at bounding box center [442, 27] width 21 height 21
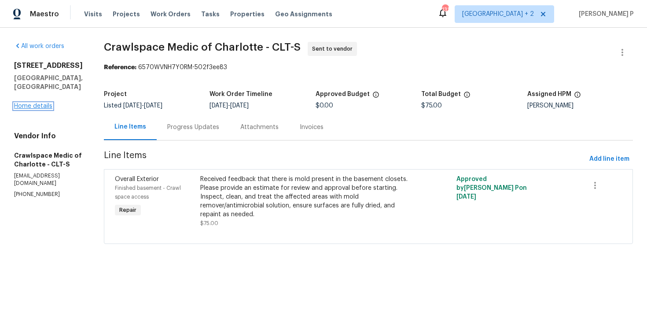
click at [34, 103] on link "Home details" at bounding box center [33, 106] width 38 height 6
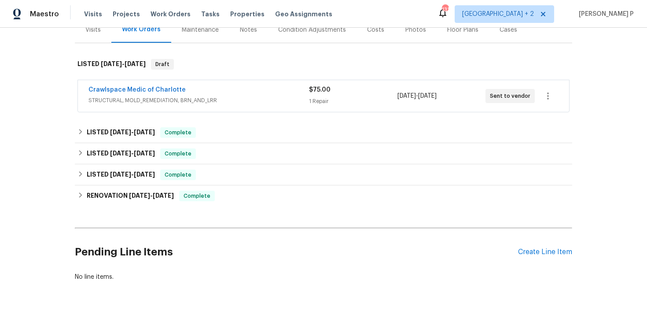
scroll to position [132, 0]
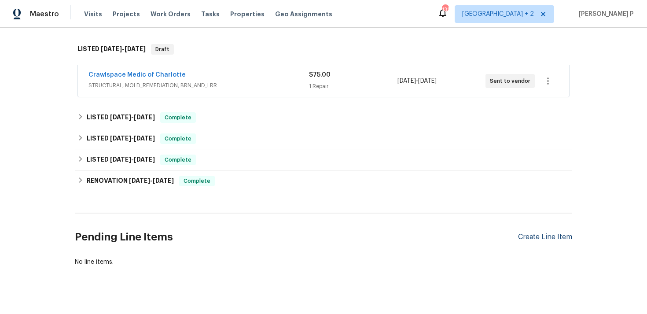
click at [539, 233] on div "Create Line Item" at bounding box center [545, 237] width 54 height 8
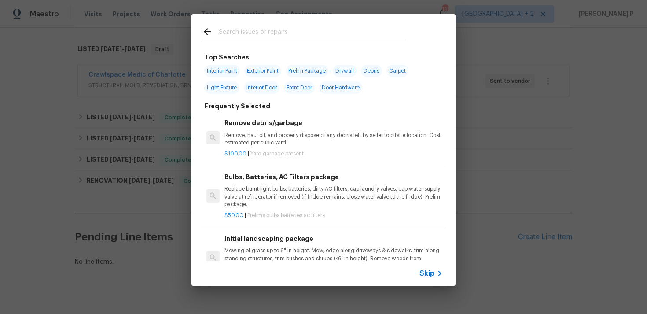
click at [431, 276] on span "Skip" at bounding box center [426, 273] width 15 height 9
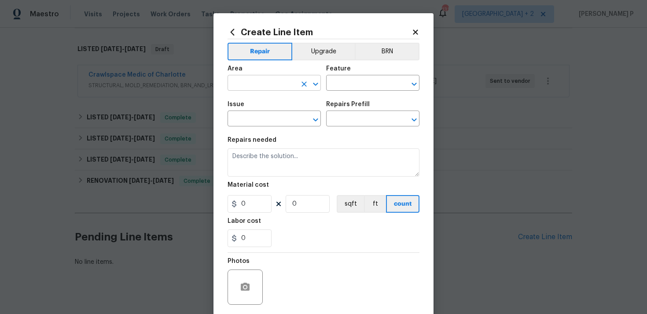
click at [274, 85] on input "text" at bounding box center [261, 84] width 69 height 14
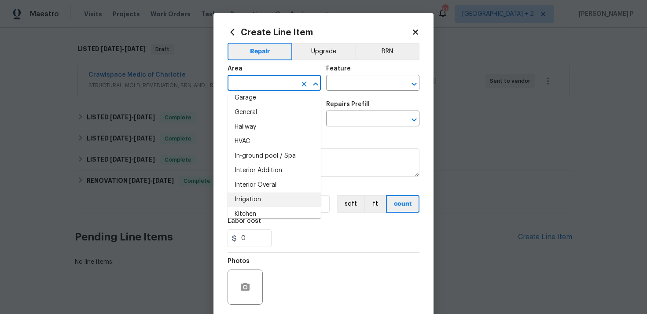
scroll to position [293, 0]
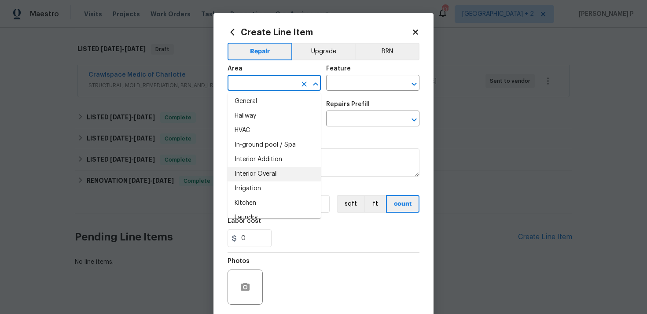
click at [263, 174] on li "Interior Overall" at bounding box center [273, 174] width 93 height 15
type input "Interior Overall"
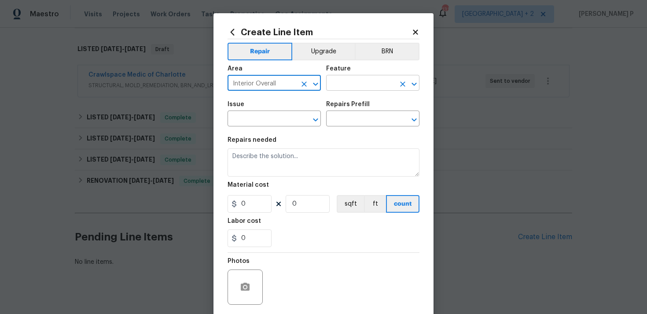
click at [355, 84] on input "text" at bounding box center [360, 84] width 69 height 14
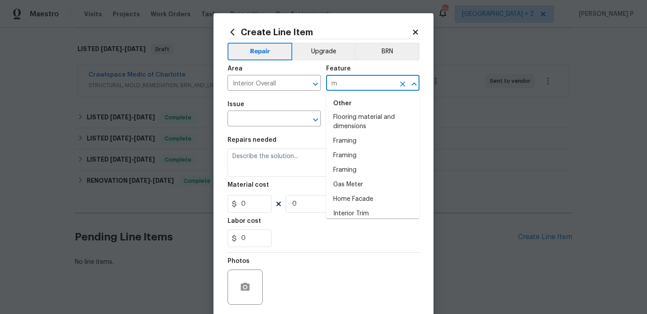
scroll to position [0, 0]
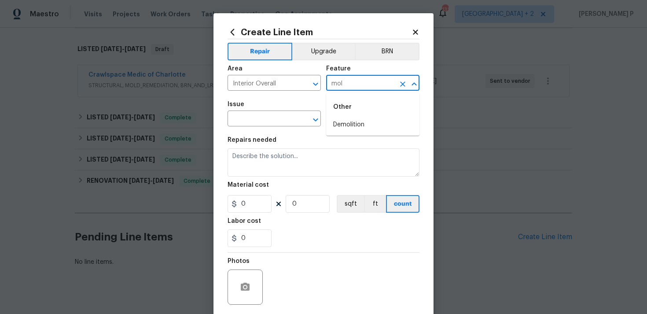
type input "mold"
click at [400, 85] on icon "Clear" at bounding box center [402, 84] width 9 height 9
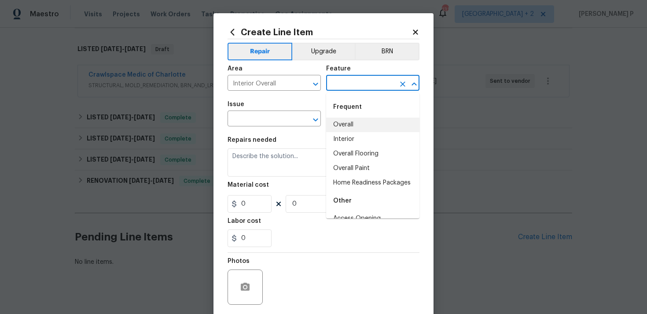
click at [350, 113] on div "Frequent" at bounding box center [372, 106] width 93 height 21
click at [349, 120] on li "Overall" at bounding box center [372, 124] width 93 height 15
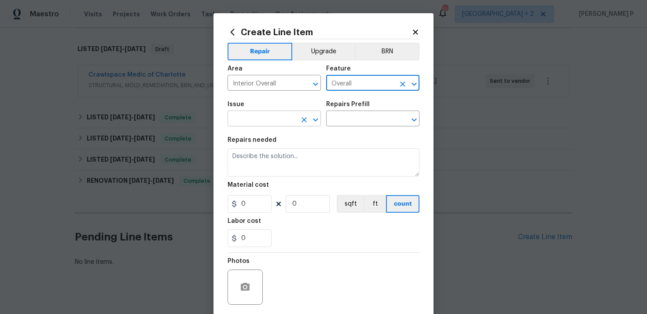
click at [315, 119] on icon "Open" at bounding box center [315, 119] width 11 height 11
type input "Overall"
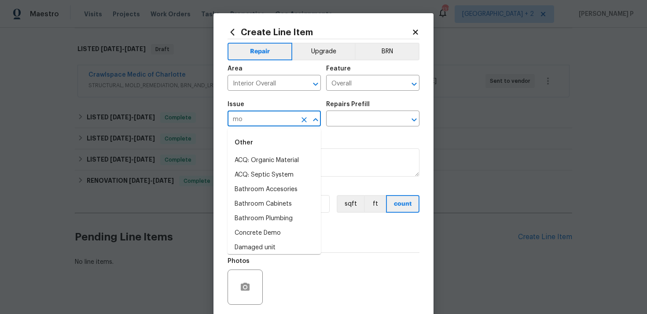
type input "mol"
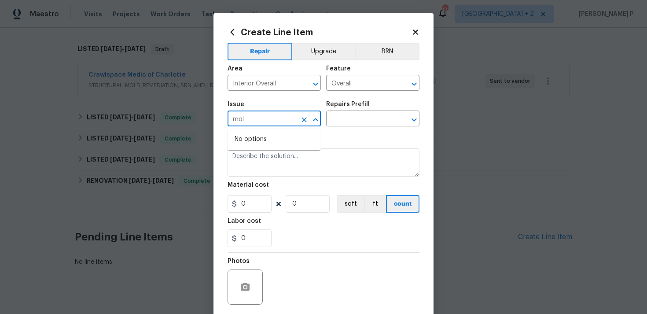
click at [306, 121] on icon "Clear" at bounding box center [304, 119] width 9 height 9
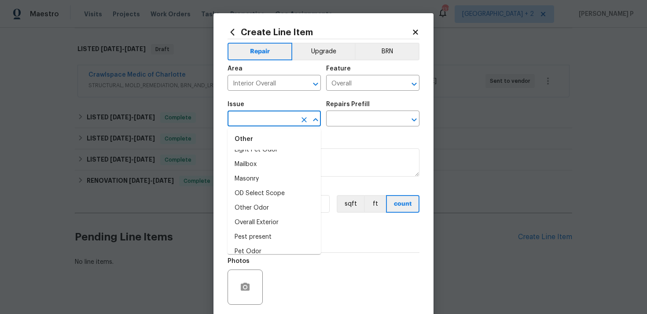
scroll to position [983, 0]
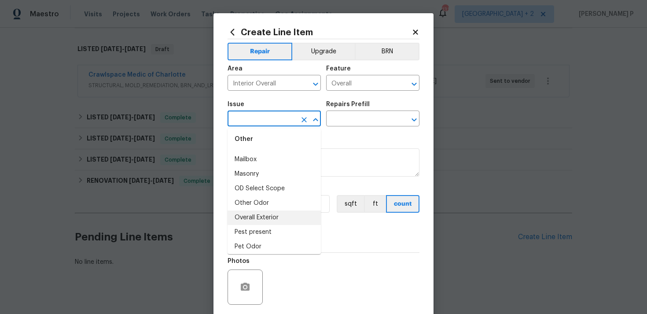
click at [269, 220] on li "Overall Exterior" at bounding box center [273, 217] width 93 height 15
type input "Overall Exterior"
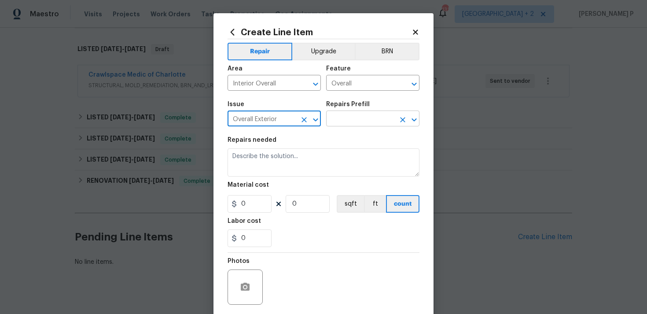
click at [363, 124] on input "text" at bounding box center [360, 120] width 69 height 14
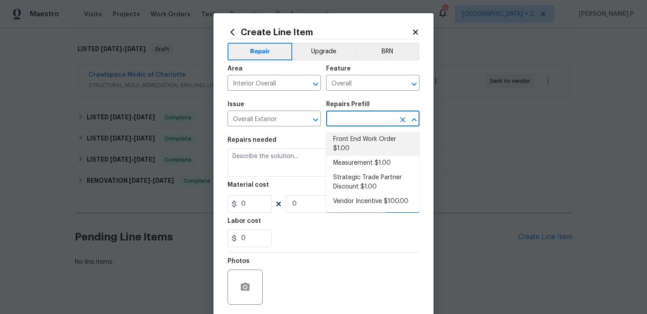
click at [362, 140] on li "Front End Work Order $1.00" at bounding box center [372, 144] width 93 height 24
type input "Front End Work Order $1.00"
type textarea "Placeholder line item for the creation of front end work orders."
type input "1"
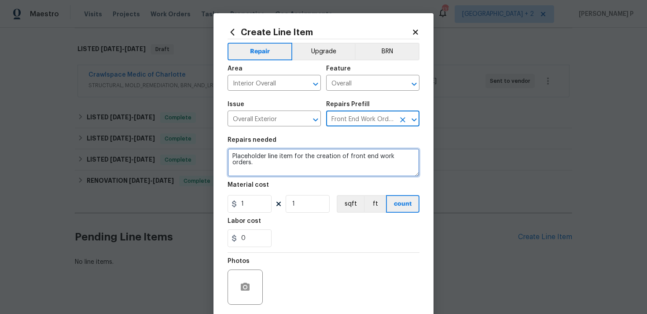
click at [333, 164] on textarea "Placeholder line item for the creation of front end work orders." at bounding box center [323, 162] width 192 height 28
paste textarea "Received feedback that there is mold present in the basement closets. Please pr…"
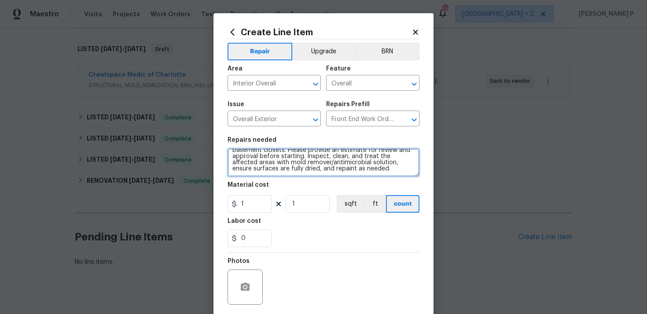
scroll to position [12, 0]
type textarea "Received feedback that there is mold present in the basement closets. Please pr…"
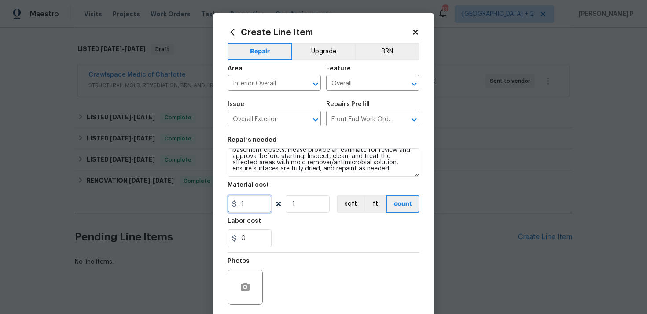
click at [257, 202] on input "1" at bounding box center [249, 204] width 44 height 18
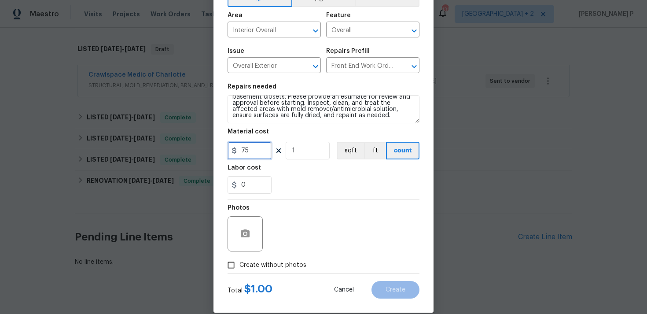
scroll to position [66, 0]
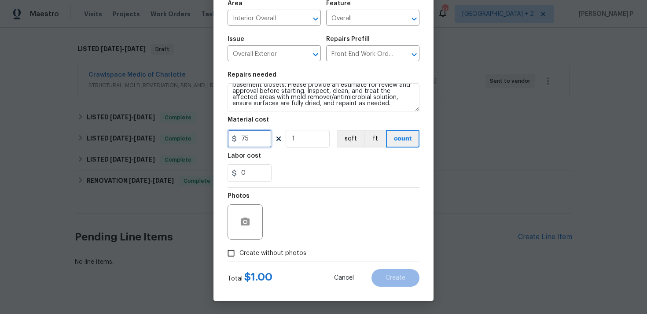
type input "75"
click at [234, 251] on input "Create without photos" at bounding box center [231, 253] width 17 height 17
checkbox input "true"
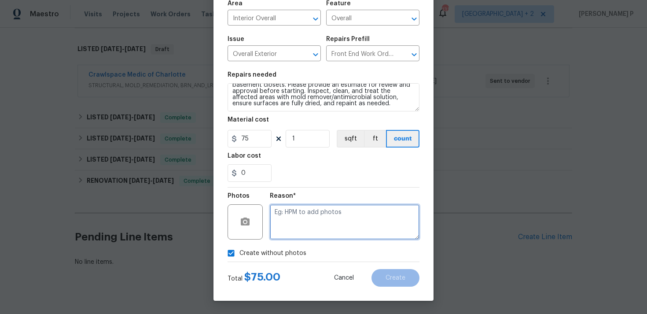
click at [327, 227] on textarea at bounding box center [345, 221] width 150 height 35
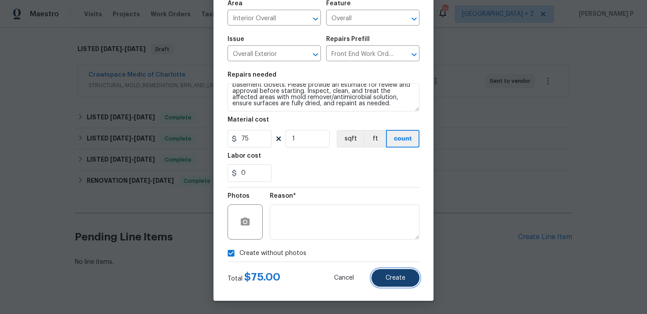
click at [403, 275] on span "Create" at bounding box center [395, 278] width 20 height 7
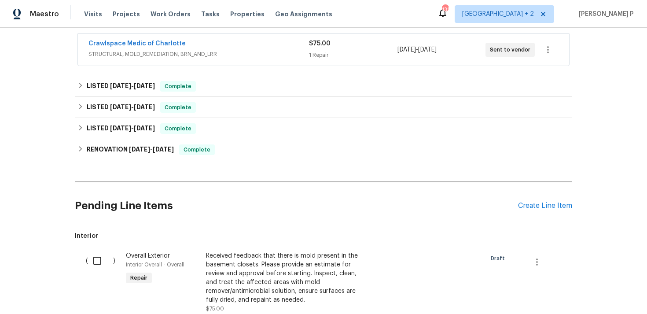
click at [95, 258] on input "checkbox" at bounding box center [100, 260] width 25 height 18
checkbox input "true"
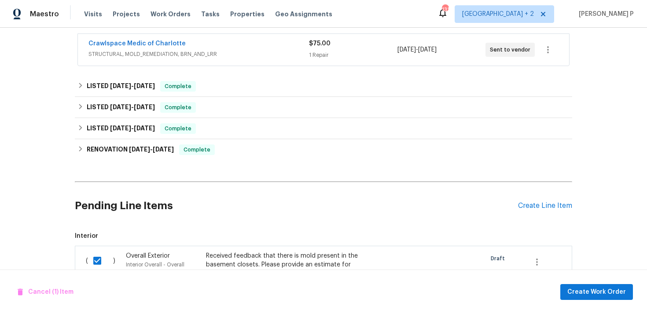
scroll to position [288, 0]
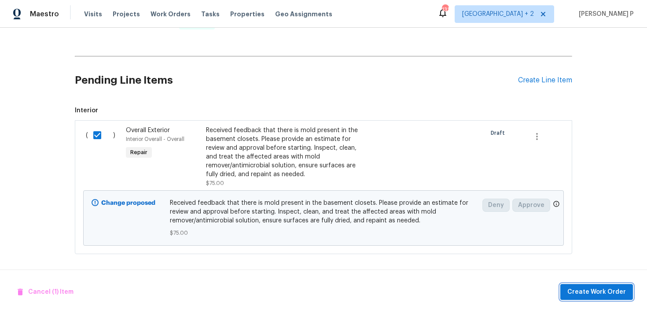
click at [593, 286] on span "Create Work Order" at bounding box center [596, 291] width 59 height 11
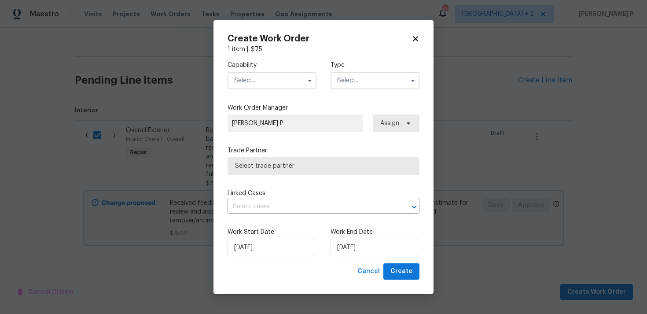
click at [350, 86] on input "text" at bounding box center [374, 81] width 89 height 18
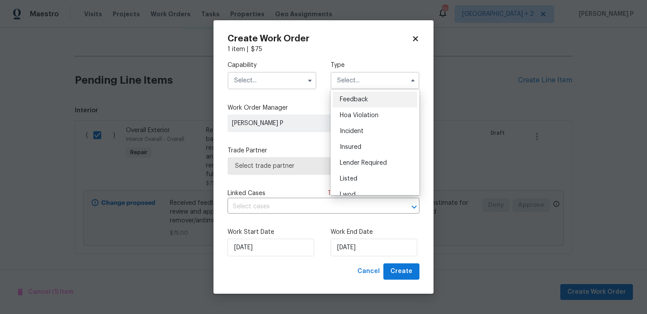
click at [345, 98] on span "Feedback" at bounding box center [354, 99] width 28 height 6
type input "Feedback"
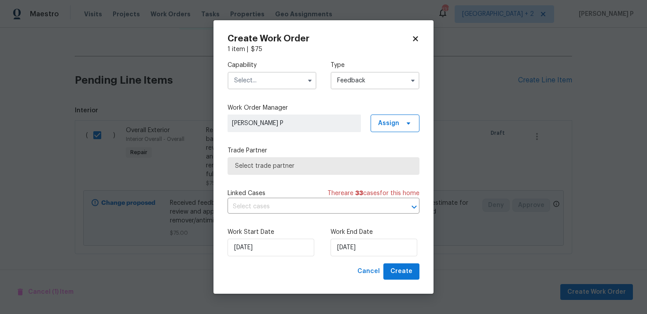
click at [283, 91] on div "Capability Type Feedback Feedback Hoa Violation Incident Insured Lender Require…" at bounding box center [323, 75] width 192 height 43
click at [283, 79] on input "text" at bounding box center [271, 81] width 89 height 18
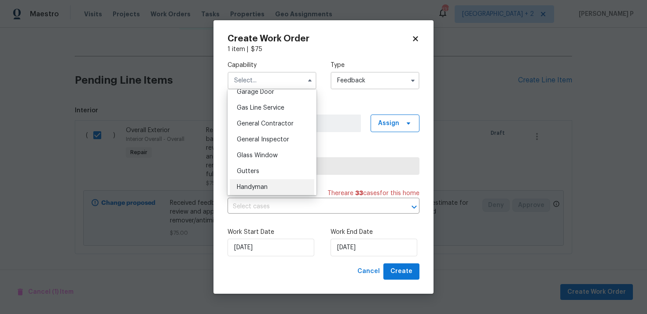
scroll to position [369, 0]
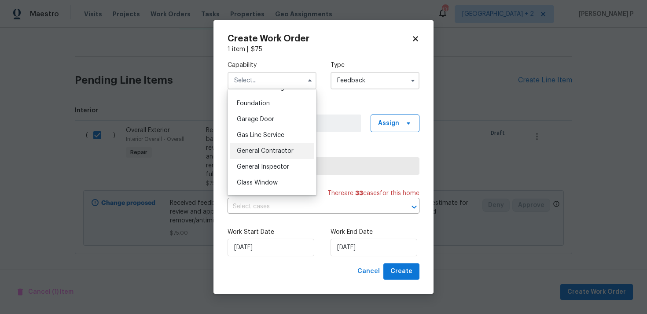
click at [257, 150] on span "General Contractor" at bounding box center [265, 151] width 57 height 6
type input "General Contractor"
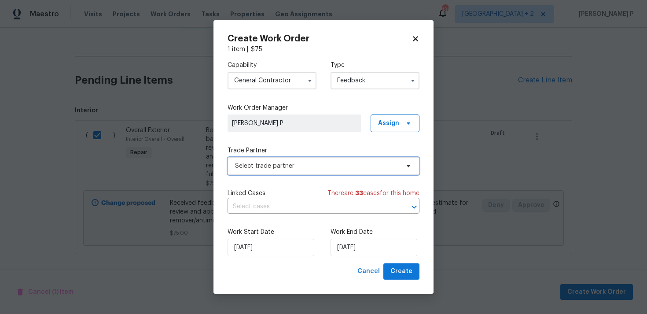
click at [282, 168] on span "Select trade partner" at bounding box center [317, 165] width 164 height 9
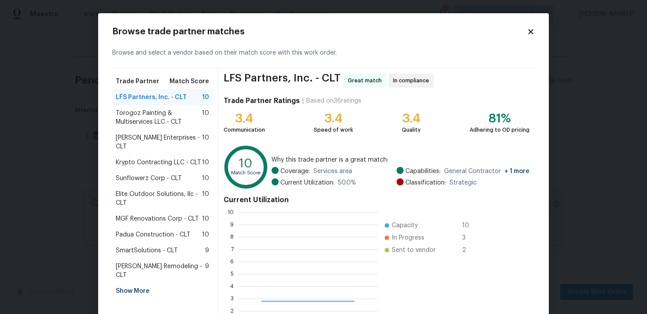
scroll to position [123, 139]
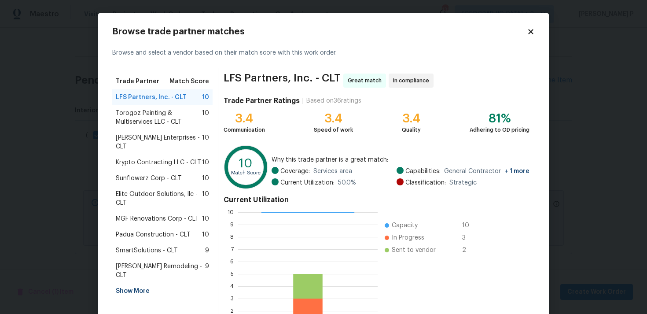
click at [136, 158] on span "Krypto Contracting LLC - CLT" at bounding box center [158, 162] width 85 height 9
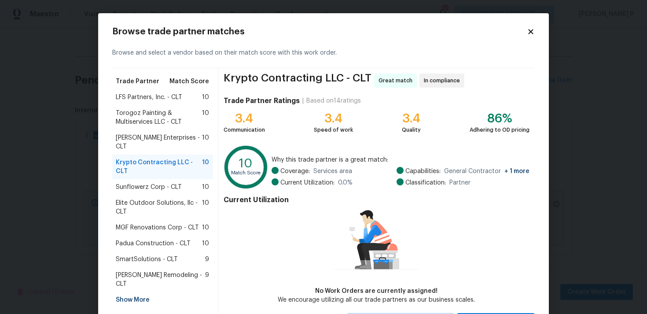
scroll to position [38, 0]
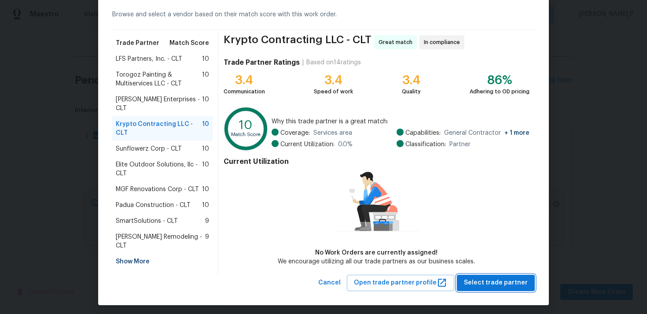
click at [484, 277] on span "Select trade partner" at bounding box center [496, 282] width 64 height 11
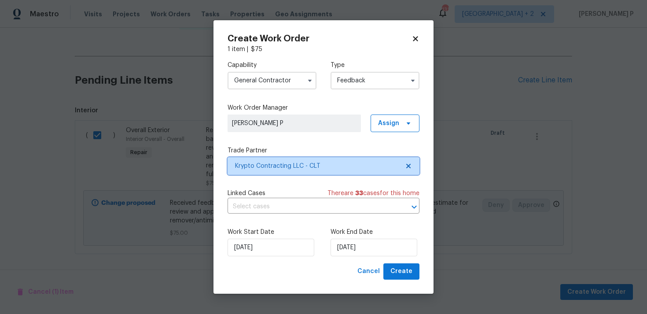
scroll to position [0, 0]
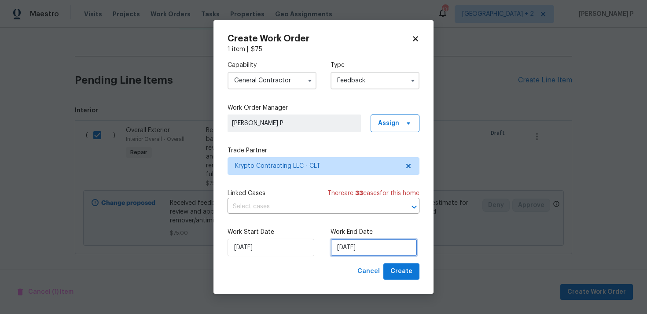
click at [348, 249] on input "09/09/2025" at bounding box center [373, 247] width 87 height 18
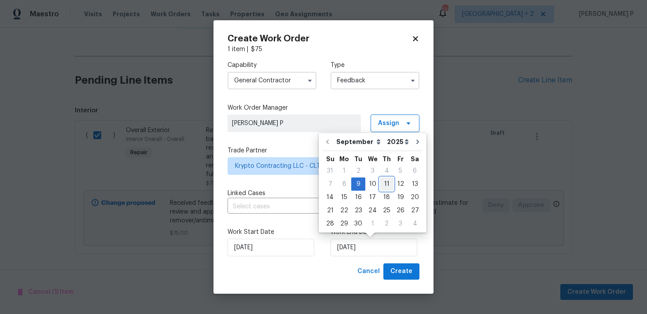
click at [385, 186] on div "11" at bounding box center [387, 184] width 14 height 12
type input "11/09/2025"
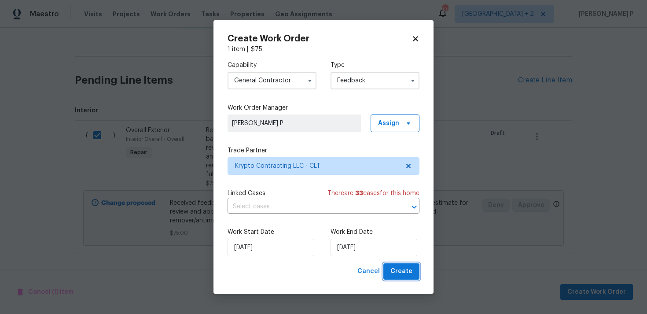
click at [403, 271] on span "Create" at bounding box center [401, 271] width 22 height 11
checkbox input "false"
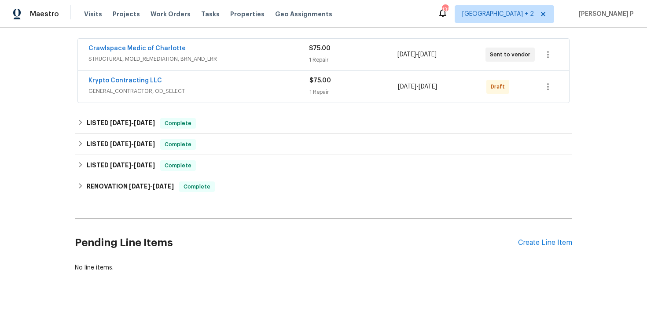
scroll to position [128, 0]
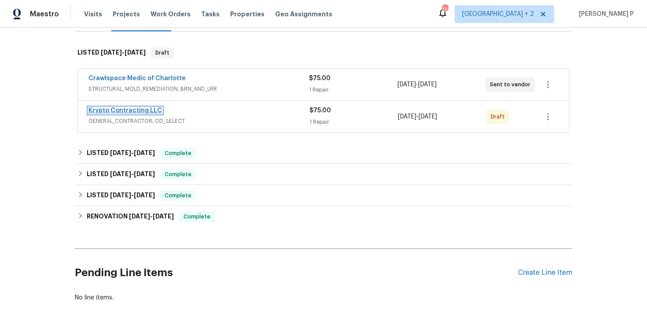
click at [129, 110] on link "Krypto Contracting LLC" at bounding box center [124, 110] width 73 height 6
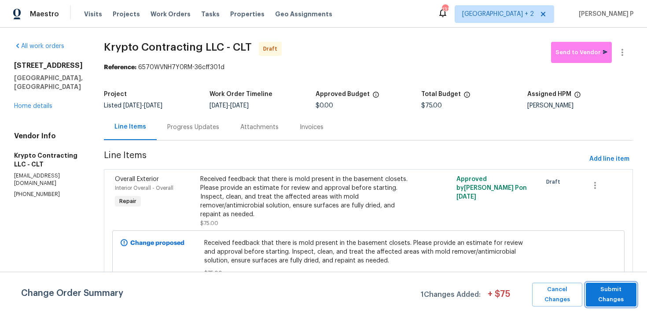
click at [613, 289] on span "Submit Changes" at bounding box center [611, 294] width 42 height 20
click at [621, 50] on icon "button" at bounding box center [622, 52] width 11 height 11
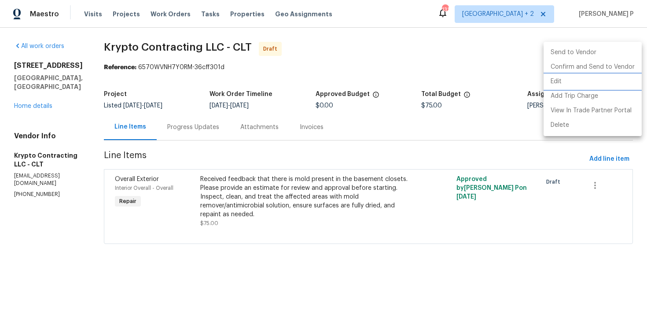
click at [561, 81] on li "Edit" at bounding box center [592, 81] width 98 height 15
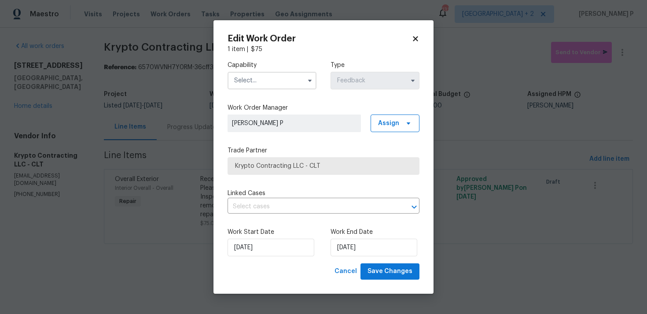
click at [256, 82] on input "text" at bounding box center [271, 81] width 89 height 18
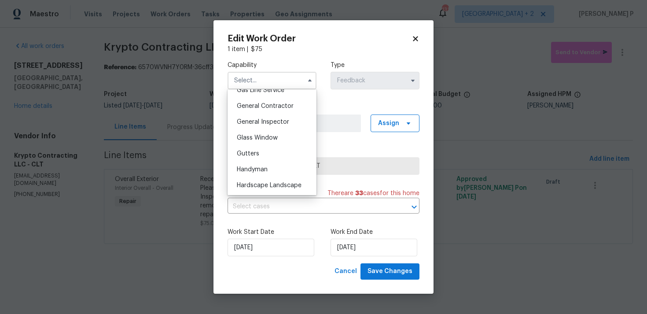
scroll to position [414, 0]
click at [270, 101] on div "General Contractor" at bounding box center [272, 106] width 84 height 16
type input "General Contractor"
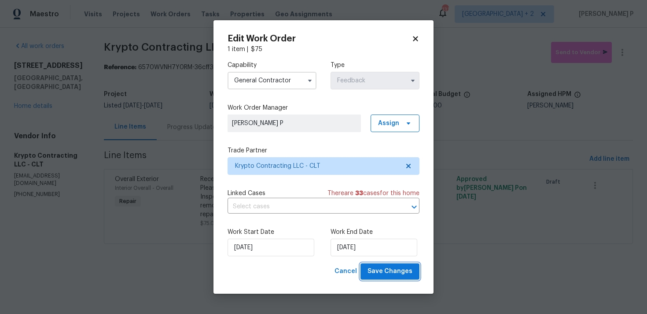
click at [395, 274] on span "Save Changes" at bounding box center [389, 271] width 45 height 11
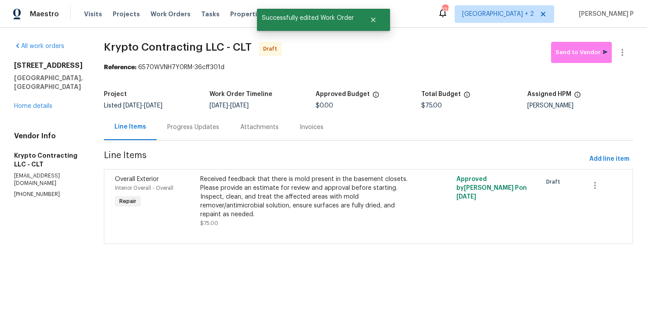
click at [199, 128] on div "Progress Updates" at bounding box center [193, 127] width 52 height 9
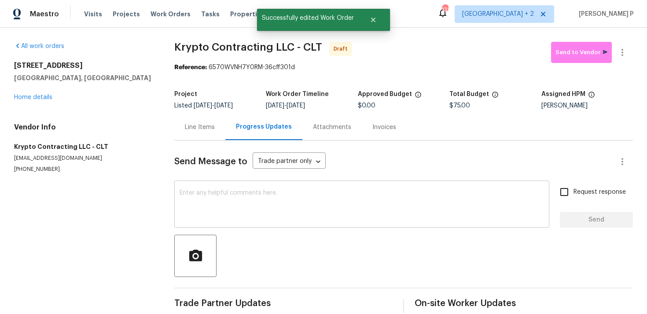
scroll to position [13, 0]
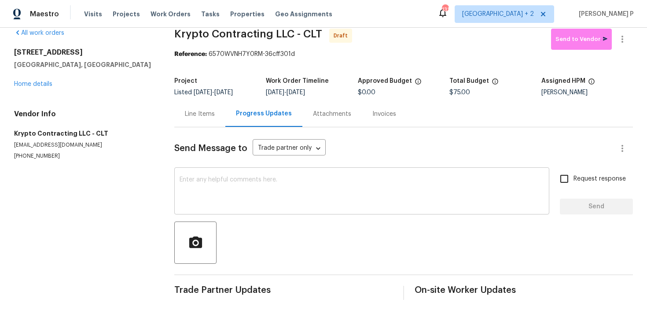
click at [230, 194] on textarea at bounding box center [362, 191] width 364 height 31
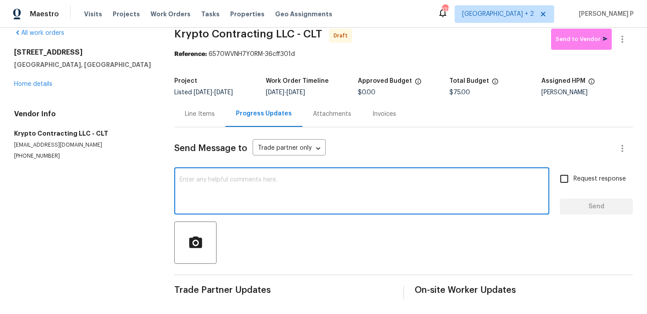
paste textarea "Hi, this is Ramyasri with Opendoor. I’m confirming you received the WO for the …"
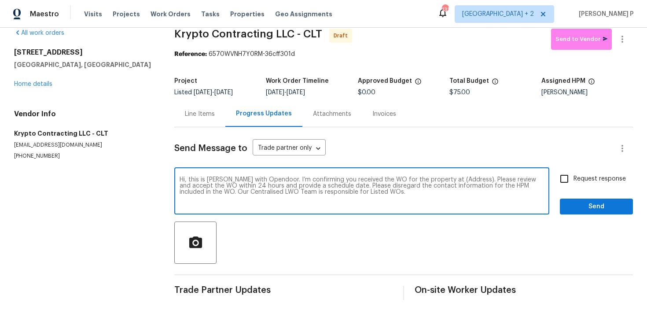
drag, startPoint x: 440, startPoint y: 180, endPoint x: 467, endPoint y: 180, distance: 26.8
click at [467, 180] on textarea "Hi, this is Ramyasri with Opendoor. I’m confirming you received the WO for the …" at bounding box center [362, 191] width 364 height 31
paste textarea "8806 Glenside St, Huntersville, NC 28078"
type textarea "Hi, this is Ramyasri with Opendoor. I’m confirming you received the WO for the …"
click at [560, 174] on input "Request response" at bounding box center [564, 178] width 18 height 18
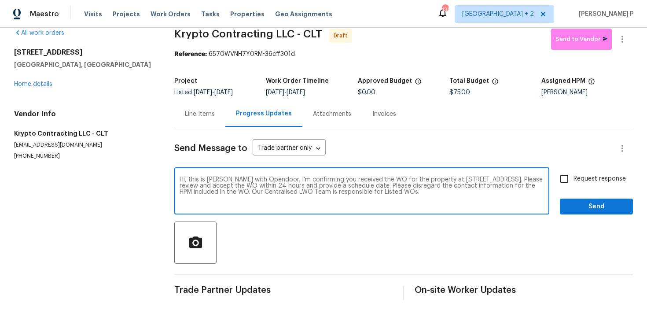
checkbox input "true"
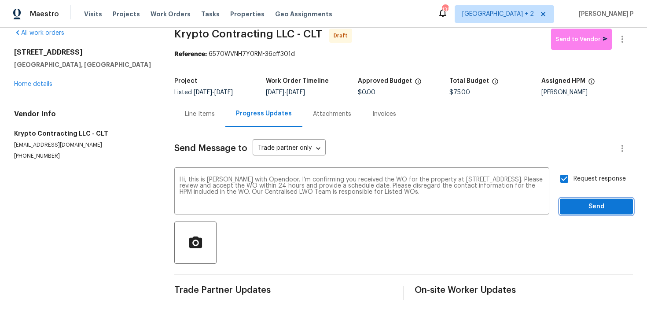
click at [593, 208] on span "Send" at bounding box center [596, 206] width 59 height 11
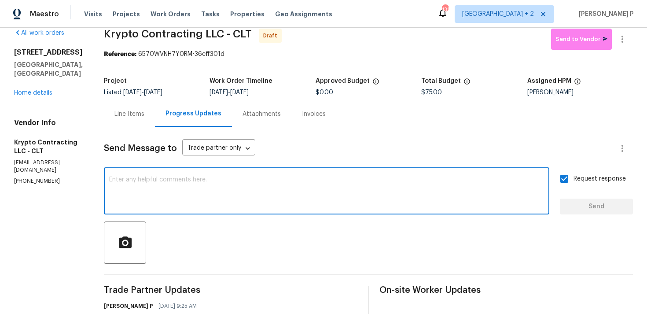
click at [252, 181] on textarea at bounding box center [326, 191] width 435 height 31
paste textarea "Attention All Work Orders must include before-photos (both close-up and wide-an…"
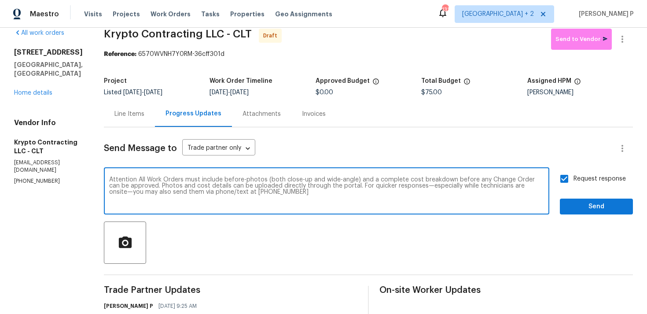
scroll to position [83, 0]
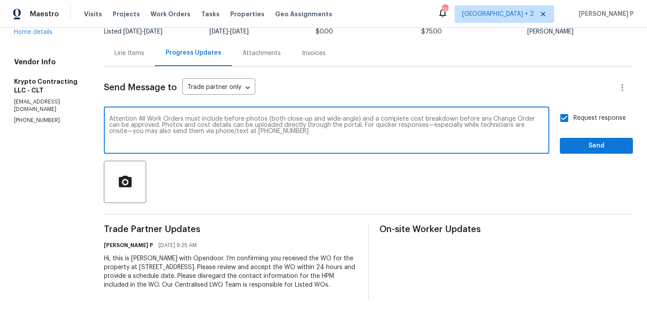
type textarea "Attention All Work Orders must include before-photos (both close-up and wide-an…"
click at [576, 140] on span "Send" at bounding box center [596, 145] width 59 height 11
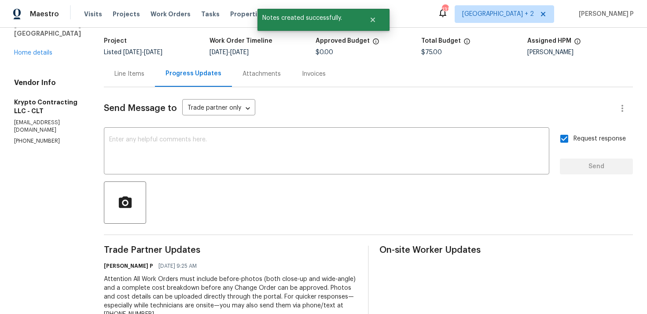
scroll to position [29, 0]
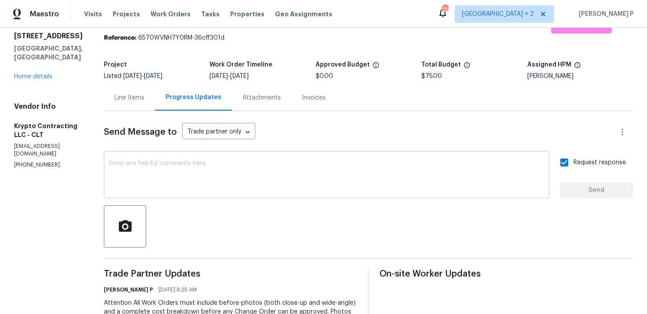
click at [262, 172] on textarea at bounding box center [326, 175] width 435 height 31
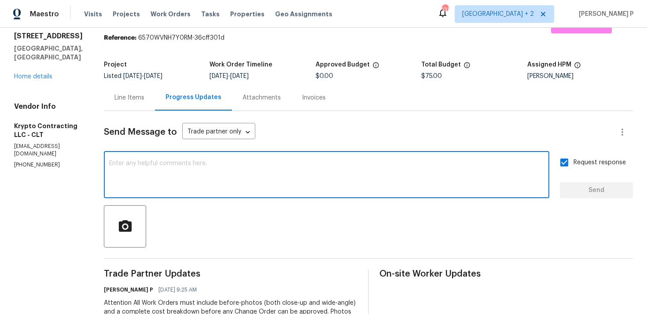
paste textarea "Kindly address this with a cleaning/removal agent as a temporary measure to pre…"
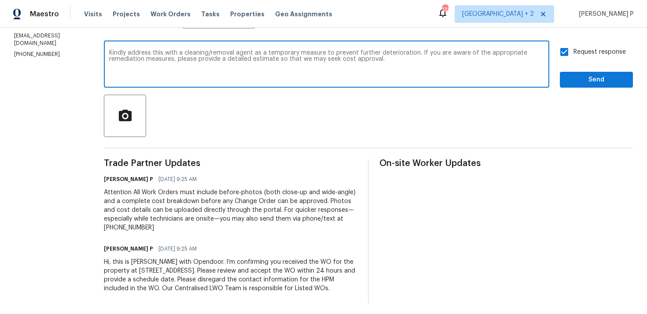
scroll to position [136, 0]
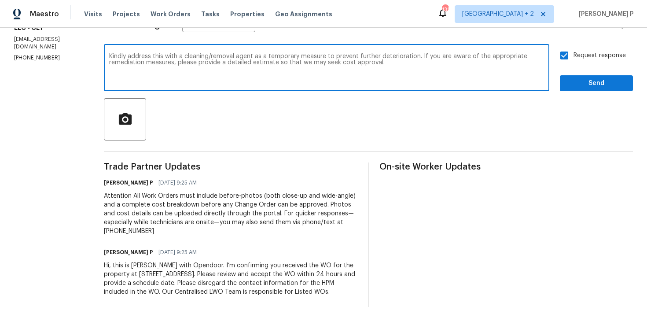
type textarea "Kindly address this with a cleaning/removal agent as a temporary measure to pre…"
click at [367, 55] on textarea "Kindly address this with a cleaning/removal agent as a temporary measure to pre…" at bounding box center [326, 68] width 435 height 31
click at [594, 80] on span "Send" at bounding box center [596, 83] width 59 height 11
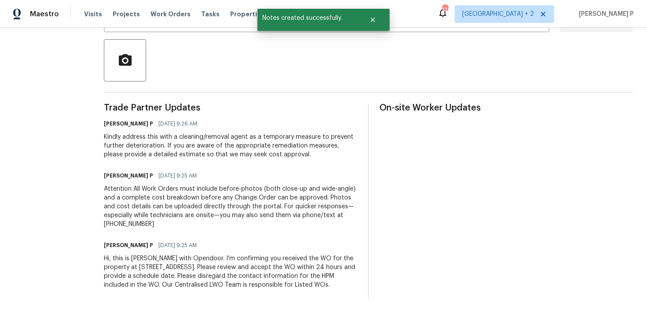
scroll to position [0, 0]
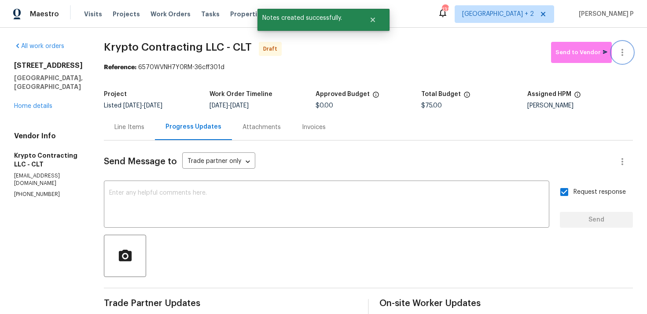
click at [620, 54] on icon "button" at bounding box center [622, 52] width 11 height 11
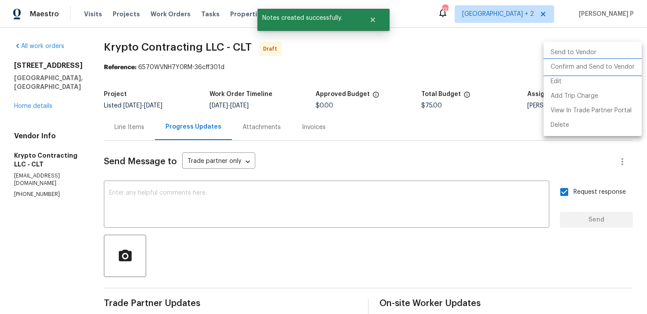
click at [565, 69] on li "Confirm and Send to Vendor" at bounding box center [592, 67] width 98 height 15
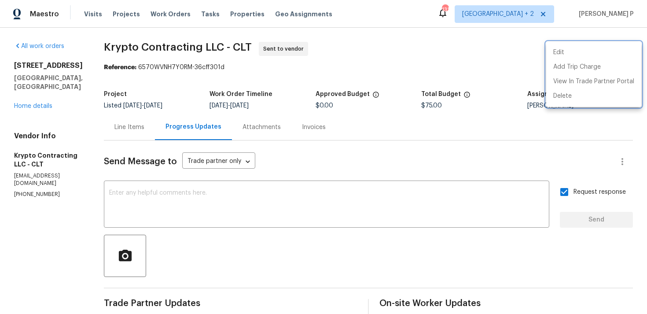
click at [377, 246] on div at bounding box center [323, 157] width 647 height 314
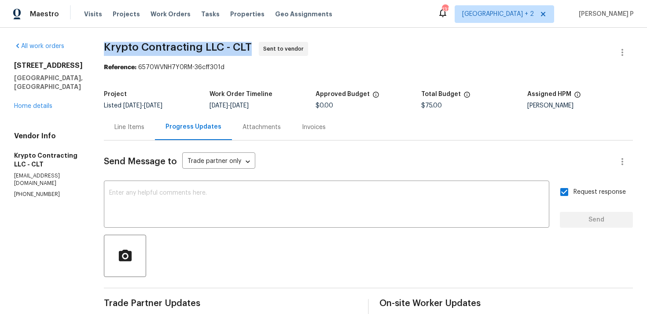
drag, startPoint x: 109, startPoint y: 46, endPoint x: 254, endPoint y: 47, distance: 145.2
click at [254, 47] on div "All work orders 8806 Glenside St Huntersville, NC 28078 Home details Vendor Inf…" at bounding box center [323, 268] width 647 height 481
copy span "Krypto Contracting LLC - CLT"
click at [195, 102] on div "Project" at bounding box center [157, 96] width 106 height 11
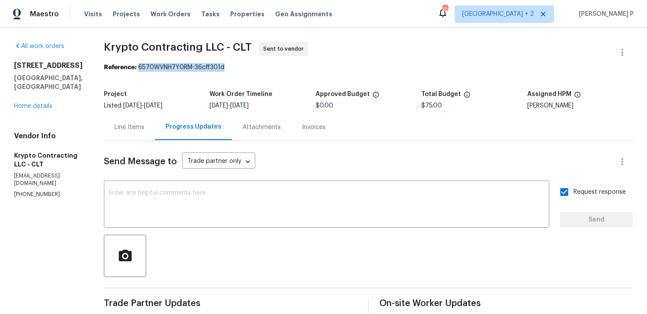
drag, startPoint x: 145, startPoint y: 68, endPoint x: 249, endPoint y: 68, distance: 103.8
click at [249, 68] on div "Reference: 6570WVNH7Y0RM-36cff301d" at bounding box center [368, 67] width 529 height 9
copy div "6570WVNH7Y0RM-36cff301d"
click at [27, 304] on section "All work orders 8806 Glenside St Huntersville, NC 28078 Home details Vendor Inf…" at bounding box center [48, 268] width 69 height 453
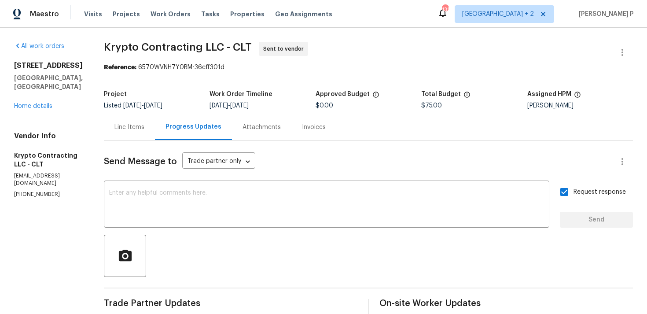
click at [325, 163] on div "Send Message to Trade partner only Trade partner only ​" at bounding box center [358, 161] width 508 height 21
click at [143, 119] on div "Line Items" at bounding box center [129, 127] width 51 height 26
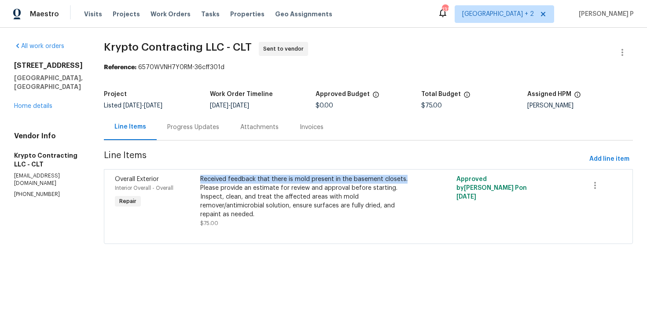
copy div "Received feedback that there is mold present in the basement closets."
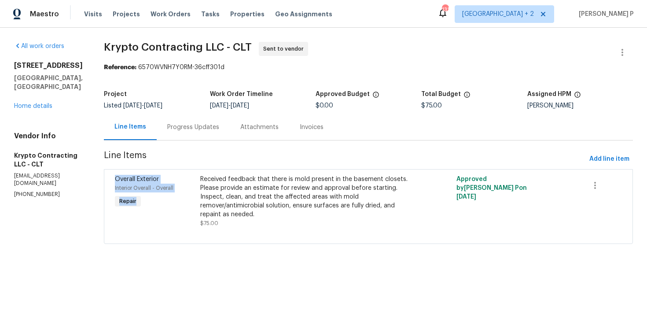
drag, startPoint x: 205, startPoint y: 179, endPoint x: 407, endPoint y: 158, distance: 202.6
click at [407, 159] on section "Krypto Contracting LLC - CLT Sent to vendor Reference: 6570WVNH7Y0RM-36cff301d …" at bounding box center [368, 148] width 529 height 213
click at [407, 158] on span "Line Items" at bounding box center [345, 159] width 482 height 16
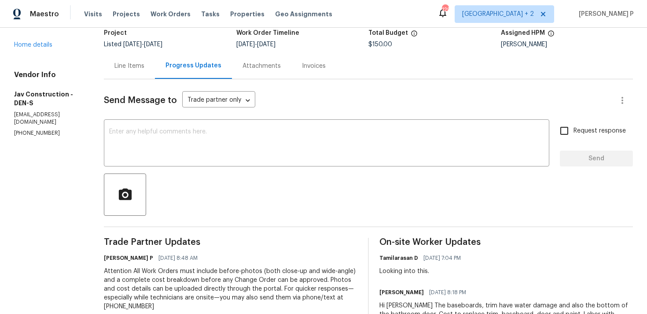
scroll to position [18, 0]
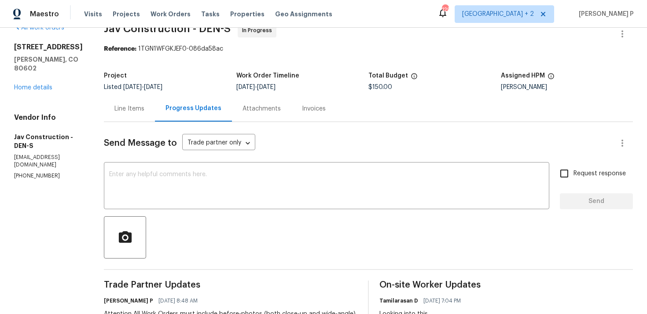
click at [125, 103] on div "Line Items" at bounding box center [129, 108] width 51 height 26
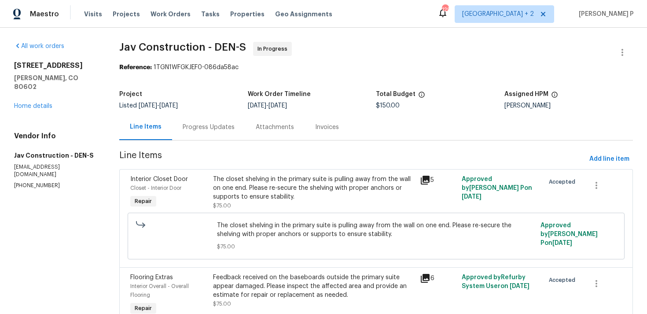
click at [270, 198] on div "The closet shelving in the primary suite is pulling away from the wall on one e…" at bounding box center [314, 188] width 202 height 26
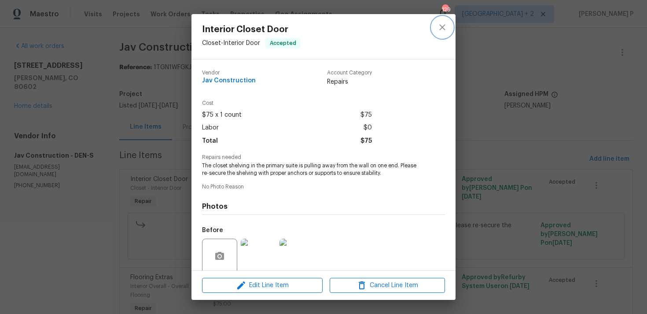
click at [445, 30] on icon "close" at bounding box center [442, 27] width 6 height 6
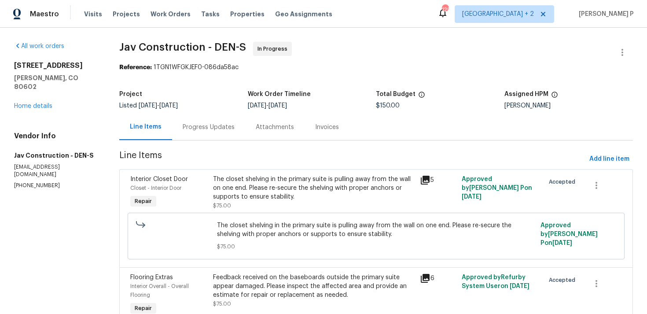
click at [193, 126] on div "Progress Updates" at bounding box center [209, 127] width 52 height 9
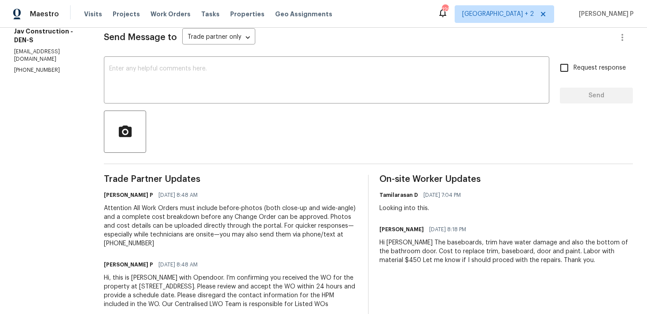
scroll to position [98, 0]
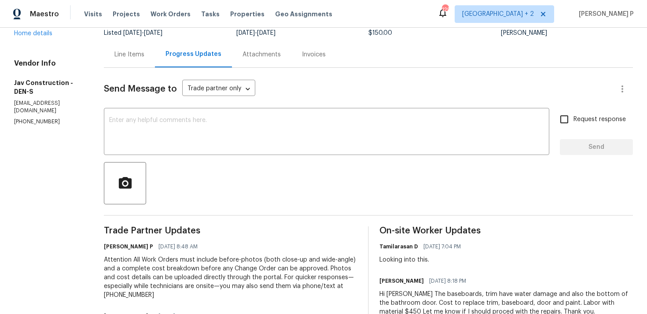
click at [128, 62] on div "Line Items" at bounding box center [129, 54] width 51 height 26
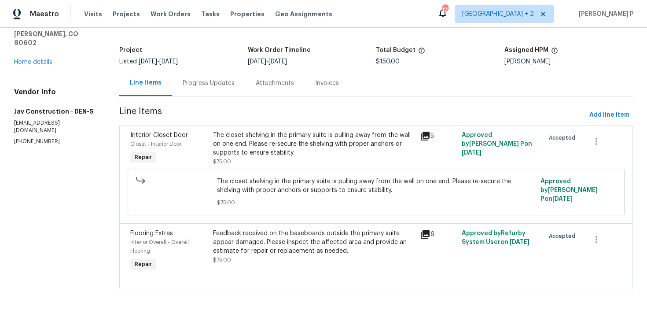
click at [315, 239] on div "Feedback received on the baseboards outside the primary suite appear damaged. P…" at bounding box center [314, 242] width 202 height 26
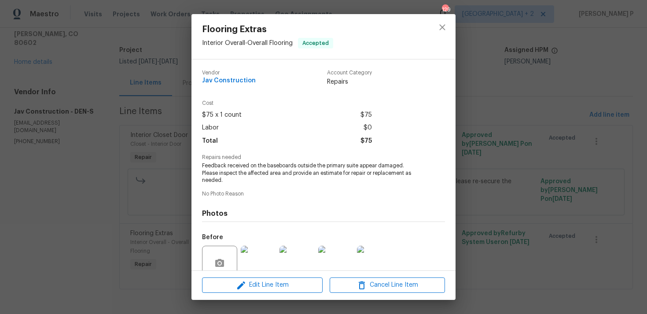
scroll to position [77, 0]
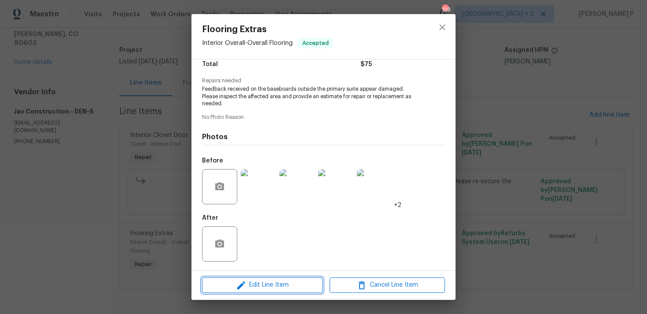
click at [261, 280] on span "Edit Line Item" at bounding box center [262, 284] width 115 height 11
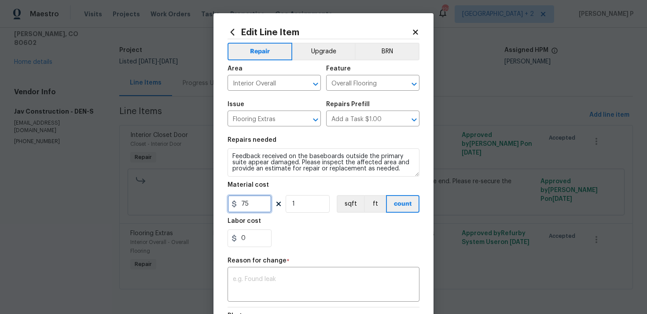
click at [247, 205] on input "75" at bounding box center [249, 204] width 44 height 18
type input "450"
click at [298, 282] on textarea at bounding box center [323, 285] width 181 height 18
paste textarea "(RP) Updated cost per BR team approval."
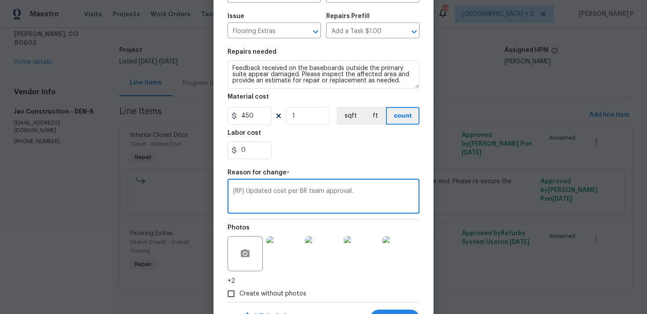
scroll to position [129, 0]
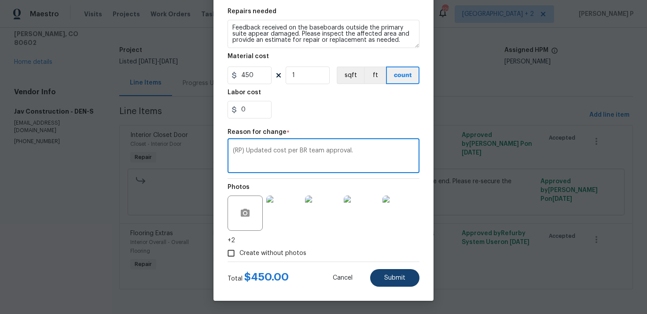
type textarea "(RP) Updated cost per BR team approval."
click at [400, 281] on button "Submit" at bounding box center [394, 278] width 49 height 18
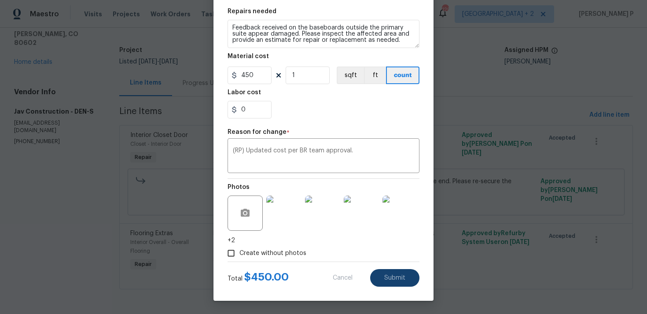
type input "75"
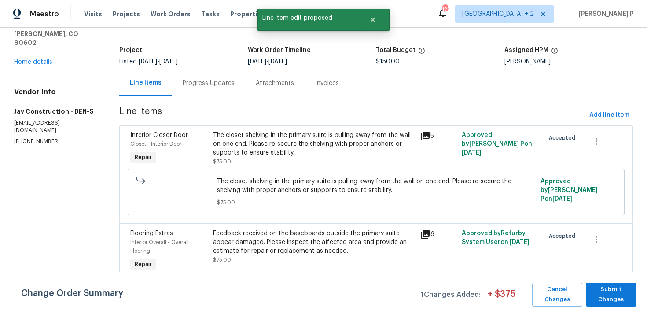
scroll to position [0, 0]
click at [604, 285] on span "Submit Changes" at bounding box center [611, 294] width 42 height 20
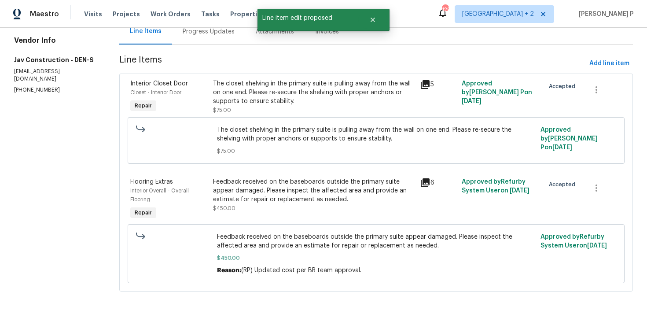
scroll to position [99, 0]
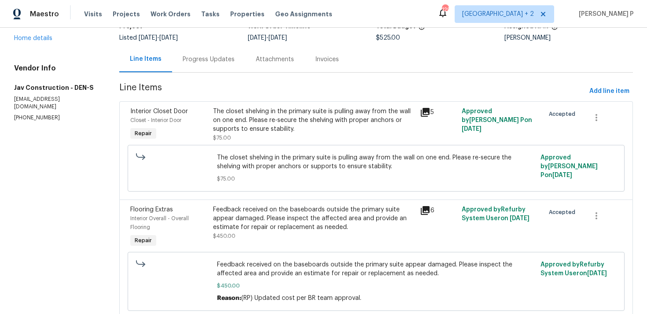
click at [231, 61] on div "Progress Updates" at bounding box center [209, 59] width 52 height 9
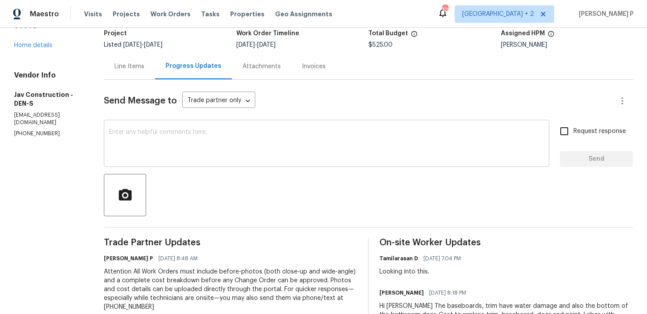
scroll to position [50, 0]
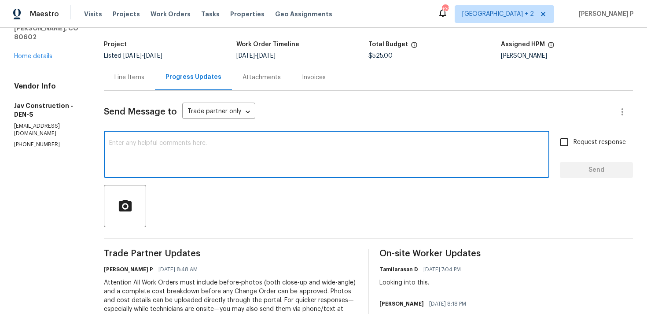
click at [263, 150] on textarea at bounding box center [326, 155] width 435 height 31
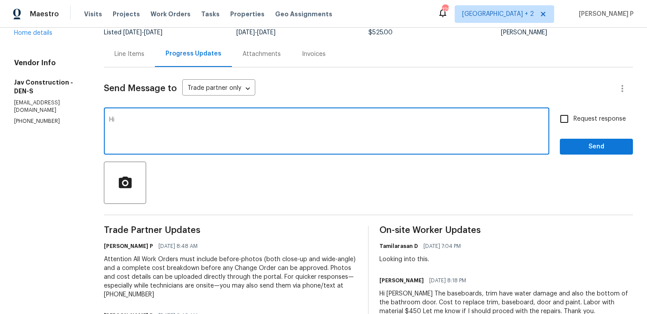
scroll to position [84, 0]
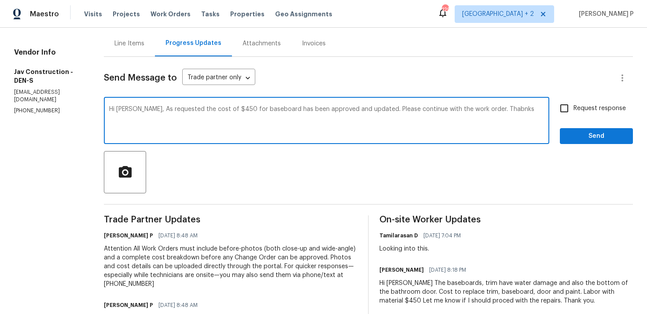
click at [478, 109] on textarea "Hi Victor, As requested the cost of $450 for baseboard has been approved and up…" at bounding box center [326, 121] width 435 height 31
type textarea "Hi Victor, As requested the cost of $450 for baseboard has been approved and up…"
click at [575, 111] on span "Request response" at bounding box center [599, 108] width 52 height 9
click at [573, 111] on input "Request response" at bounding box center [564, 108] width 18 height 18
checkbox input "true"
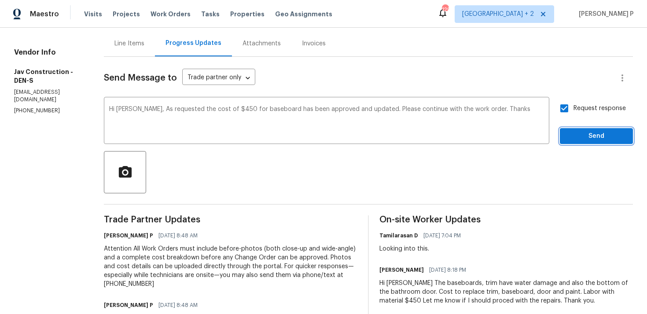
click at [577, 138] on span "Send" at bounding box center [596, 136] width 59 height 11
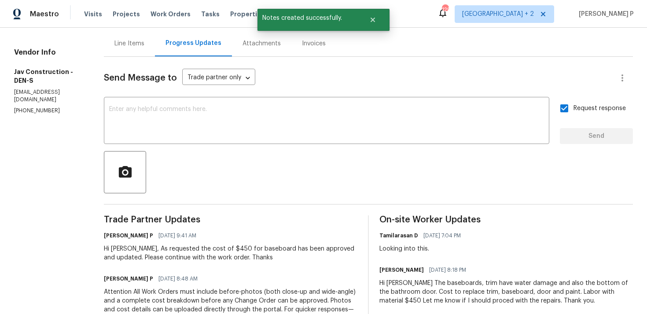
scroll to position [127, 0]
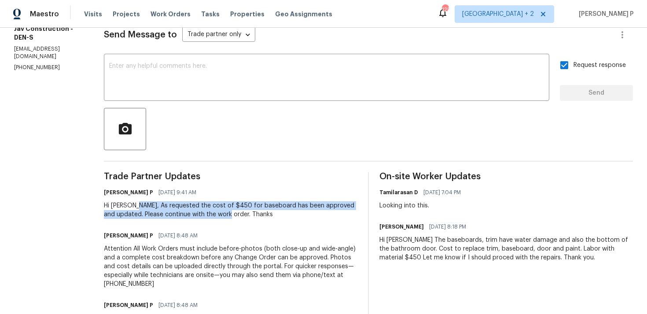
drag, startPoint x: 125, startPoint y: 205, endPoint x: 201, endPoint y: 215, distance: 77.2
click at [201, 215] on div "Hi Victor, As requested the cost of $450 for baseboard has been approved and up…" at bounding box center [230, 210] width 253 height 18
copy div "As requested the cost of $450 for baseboard has been approved and updated. Plea…"
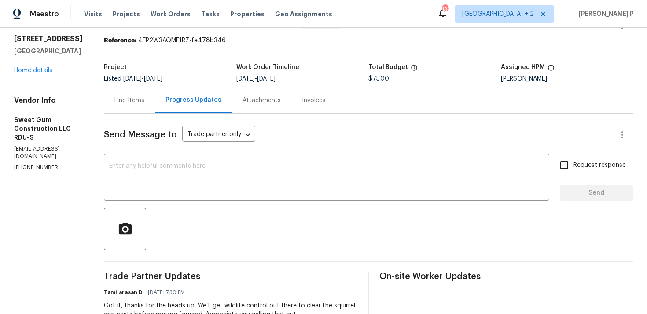
scroll to position [21, 0]
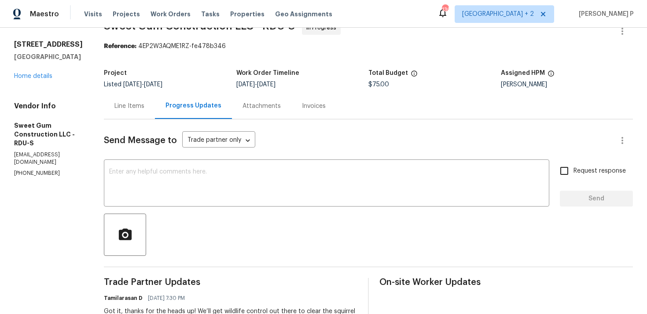
click at [144, 105] on div "Line Items" at bounding box center [129, 106] width 30 height 9
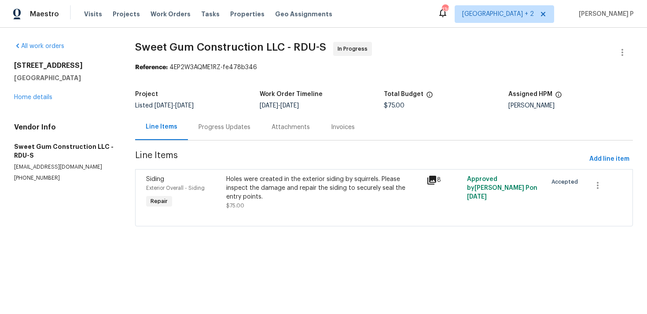
click at [308, 185] on div "Holes were created in the exterior siding by squirrels. Please inspect the dama…" at bounding box center [323, 188] width 195 height 26
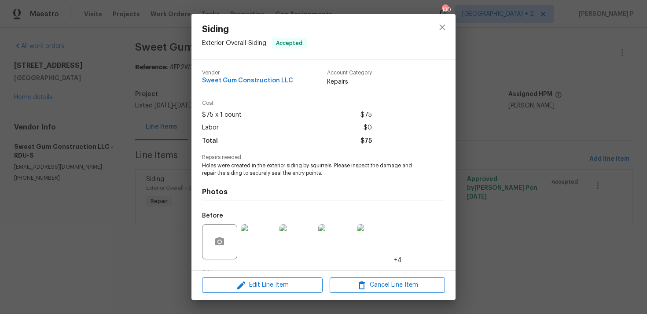
scroll to position [55, 0]
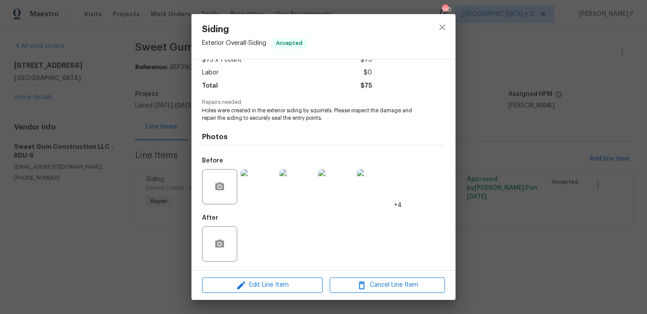
click at [258, 192] on img at bounding box center [258, 186] width 35 height 35
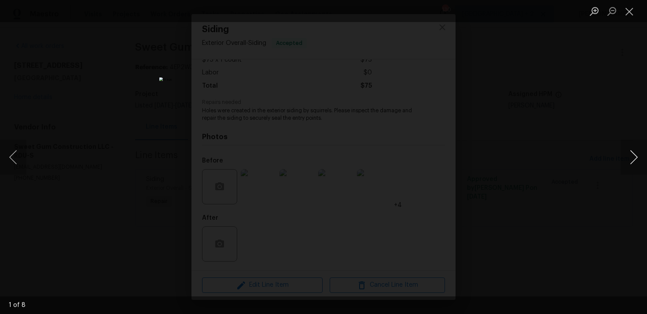
click at [636, 153] on button "Next image" at bounding box center [633, 156] width 26 height 35
click at [20, 165] on button "Previous image" at bounding box center [13, 156] width 26 height 35
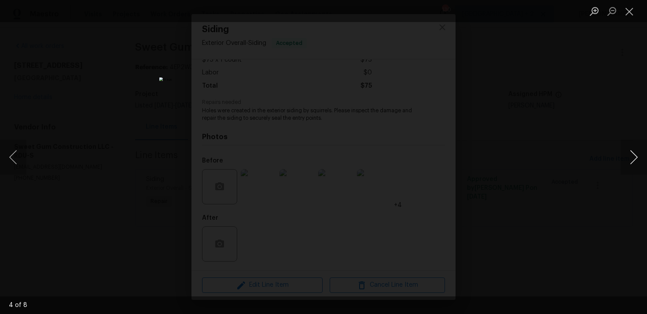
click at [624, 151] on button "Next image" at bounding box center [633, 156] width 26 height 35
click at [351, 133] on img "Lightbox" at bounding box center [323, 156] width 328 height 159
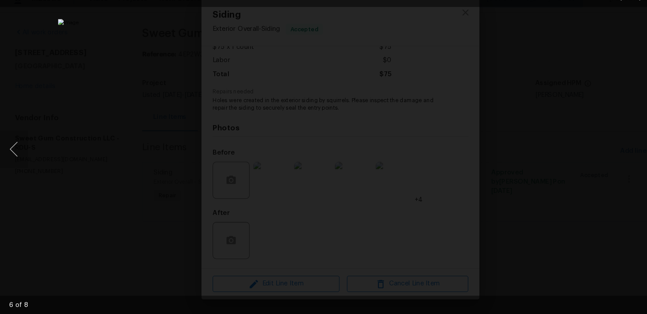
click at [561, 159] on div "Lightbox" at bounding box center [323, 157] width 647 height 314
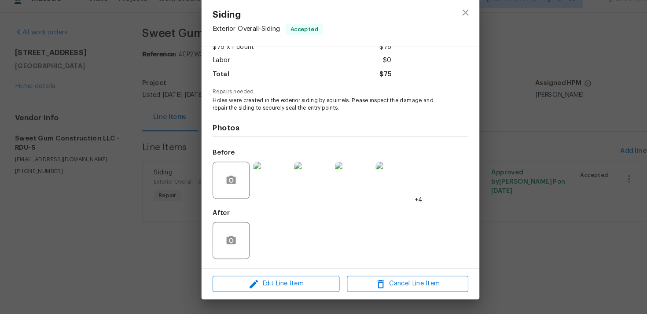
click at [255, 189] on img at bounding box center [258, 186] width 35 height 35
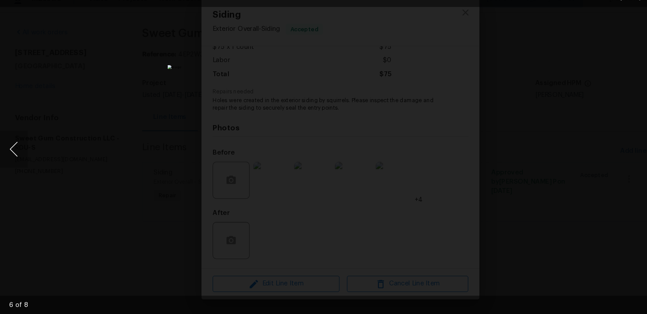
click at [18, 150] on button "Previous image" at bounding box center [13, 156] width 26 height 35
click at [15, 150] on button "Previous image" at bounding box center [13, 156] width 26 height 35
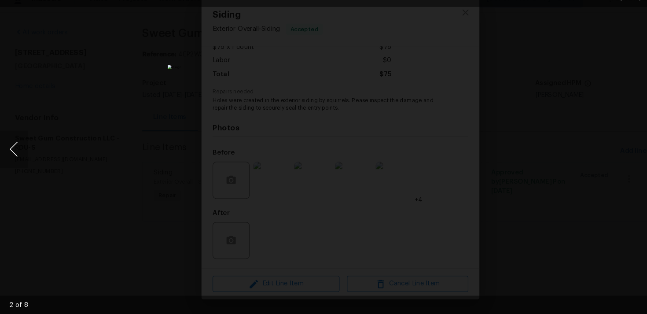
click at [15, 150] on button "Previous image" at bounding box center [13, 156] width 26 height 35
click at [11, 162] on button "Previous image" at bounding box center [13, 156] width 26 height 35
click at [570, 50] on div "Lightbox" at bounding box center [323, 157] width 647 height 314
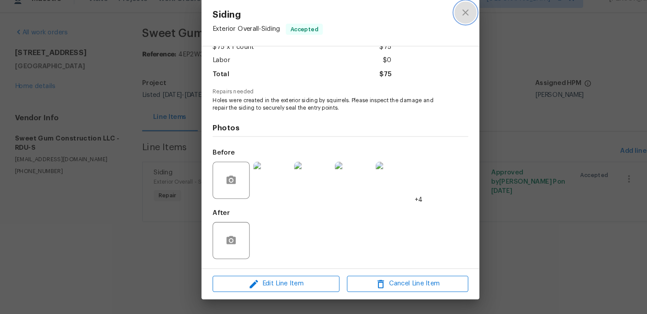
click at [442, 26] on icon "close" at bounding box center [442, 27] width 6 height 6
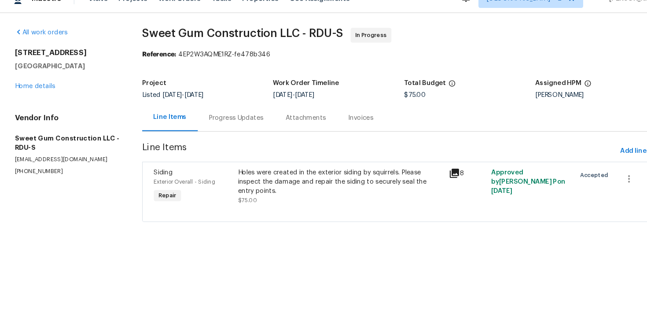
click at [229, 127] on div "Progress Updates" at bounding box center [224, 127] width 52 height 9
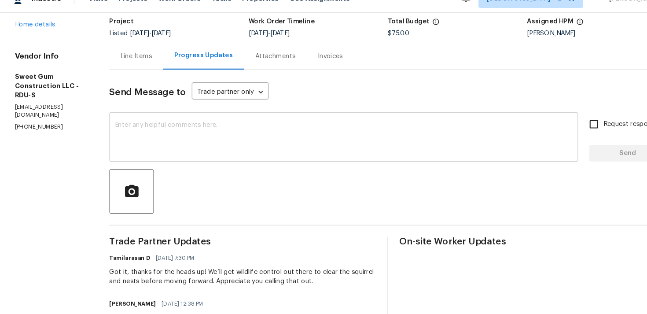
scroll to position [44, 0]
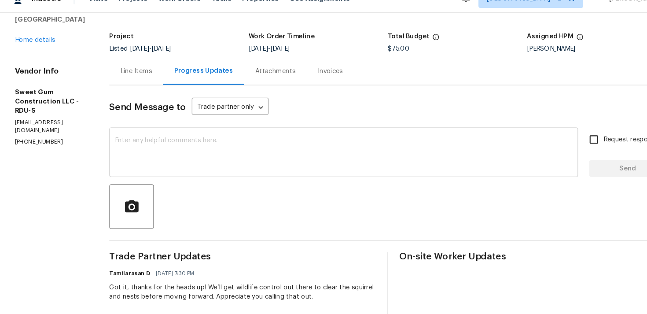
click at [224, 158] on textarea at bounding box center [326, 161] width 435 height 31
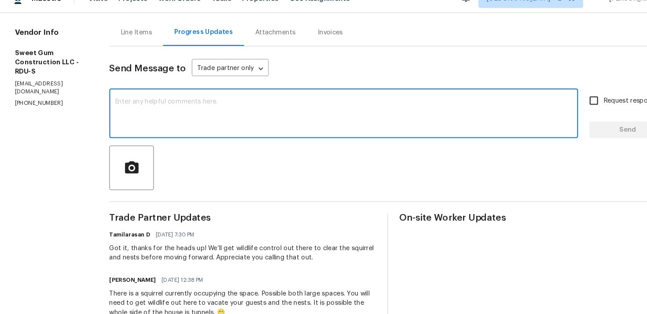
scroll to position [91, 0]
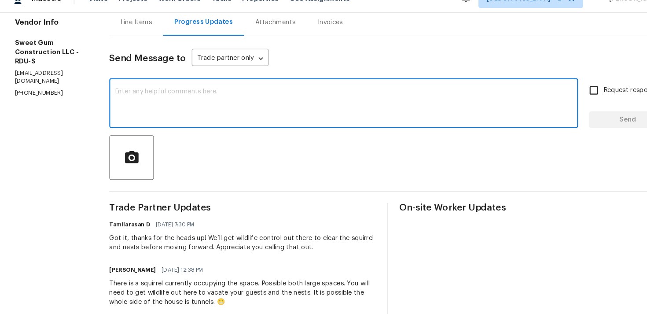
click at [223, 129] on textarea at bounding box center [326, 114] width 435 height 31
paste textarea "Could you please confirm the final cost to close the work order?"
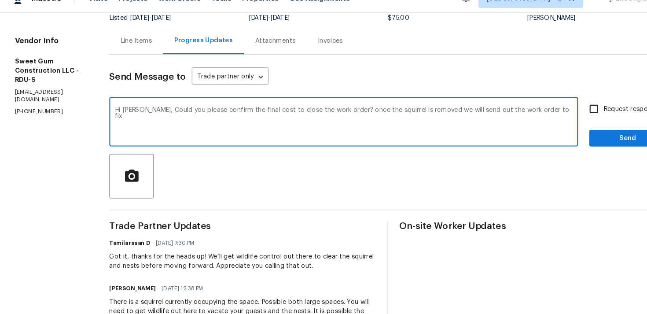
scroll to position [21, 0]
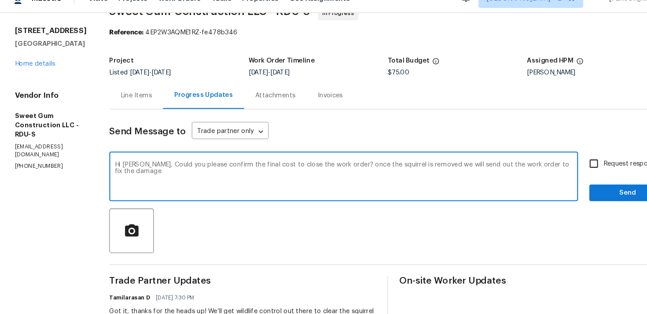
drag, startPoint x: 159, startPoint y: 172, endPoint x: 174, endPoint y: 178, distance: 16.0
click at [173, 178] on textarea "Hi [PERSON_NAME], Could you please confirm the final cost to close the work ord…" at bounding box center [326, 184] width 435 height 31
paste textarea "Here’s a polished rephrasing: --- Could you please confirm the final cost to cl…"
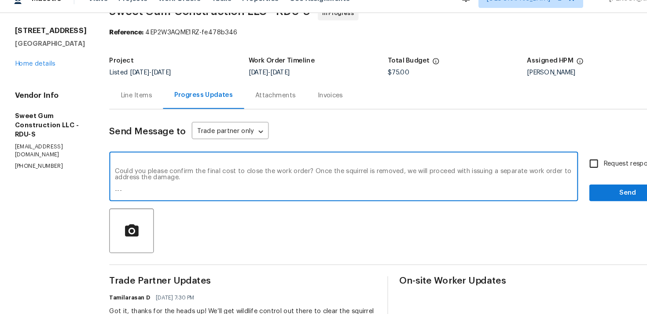
scroll to position [0, 0]
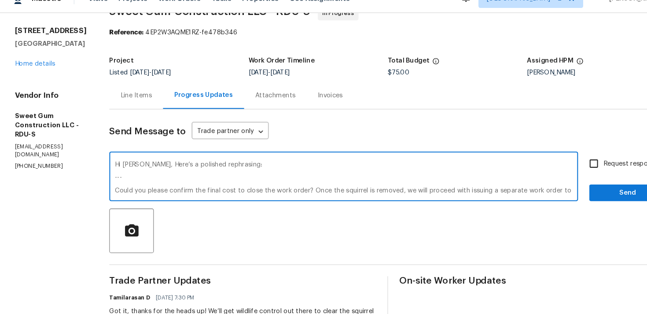
drag, startPoint x: 130, startPoint y: 195, endPoint x: 112, endPoint y: 169, distance: 31.6
click at [112, 169] on div "All work orders [STREET_ADDRESS] Home details Vendor Info Sweet Gum Constructio…" at bounding box center [323, 303] width 647 height 593
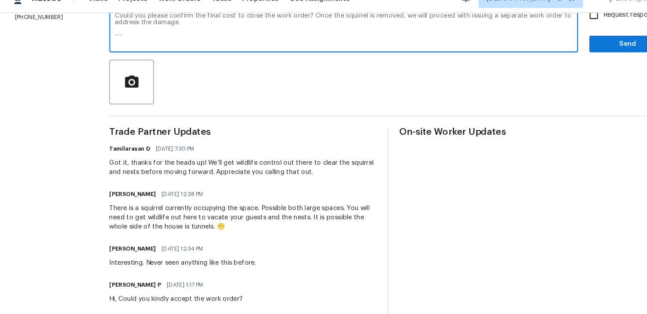
scroll to position [94, 0]
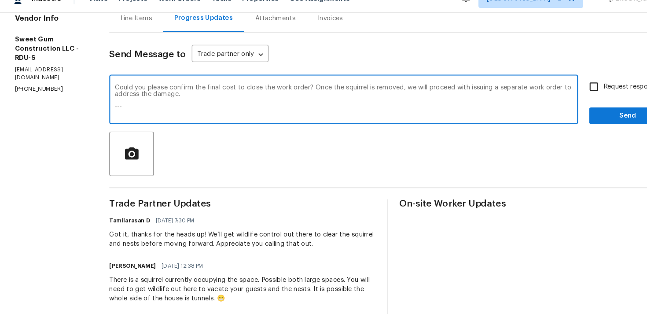
click at [153, 124] on textarea "Could you please confirm the final cost to close the work order? Once the squir…" at bounding box center [326, 110] width 435 height 31
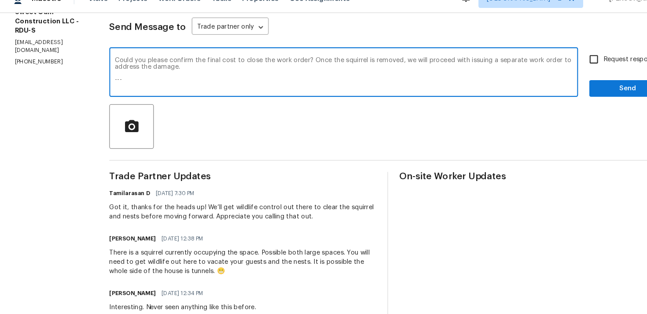
scroll to position [120, 0]
drag, startPoint x: 147, startPoint y: 100, endPoint x: 125, endPoint y: 86, distance: 26.1
click at [125, 86] on div "Could you please confirm the final cost to close the work order? Once the squir…" at bounding box center [326, 85] width 445 height 45
click at [130, 104] on div "Could you please confirm the final cost to close the work order? Once the squir…" at bounding box center [326, 85] width 445 height 45
click at [128, 78] on div "Could you please confirm the final cost to close the work order? Once the squir…" at bounding box center [326, 85] width 445 height 45
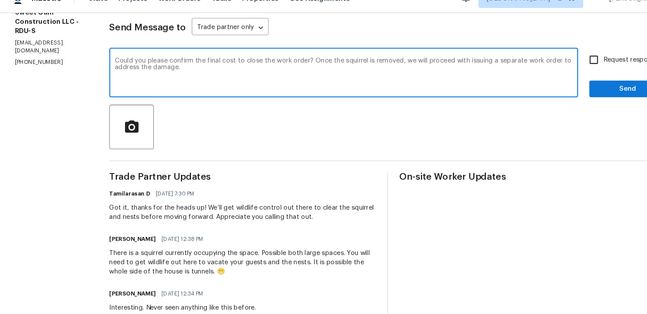
click at [128, 73] on div "Could you please confirm the final cost to close the work order? Once the squir…" at bounding box center [326, 85] width 445 height 45
click at [129, 71] on textarea "Could you please confirm the final cost to close the work order? Once the squir…" at bounding box center [326, 85] width 435 height 31
type textarea "Hi [PERSON_NAME], Could you please confirm the final cost to close the work ord…"
click at [556, 75] on input "Request response" at bounding box center [564, 72] width 18 height 18
checkbox input "true"
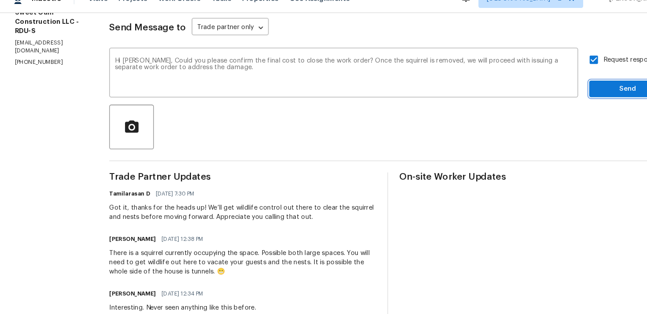
click at [579, 100] on span "Send" at bounding box center [596, 100] width 59 height 11
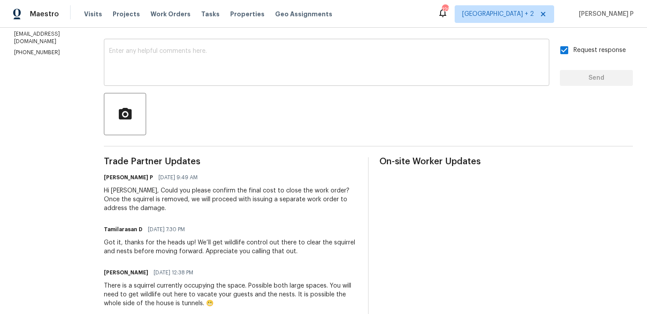
scroll to position [159, 0]
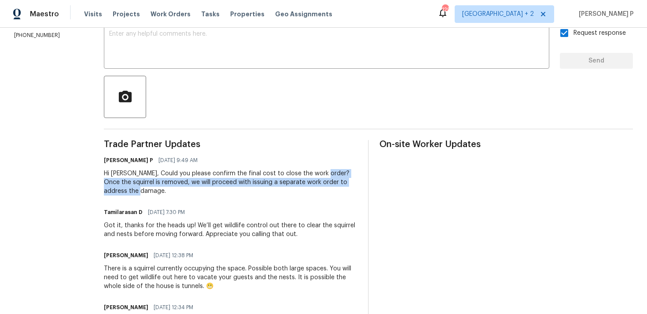
drag, startPoint x: 340, startPoint y: 173, endPoint x: 281, endPoint y: 190, distance: 61.3
click at [281, 190] on div "Hi [PERSON_NAME], Could you please confirm the final cost to close the work ord…" at bounding box center [230, 182] width 253 height 26
copy div "Once the squirrel is removed, we will proceed with issuing a separate work orde…"
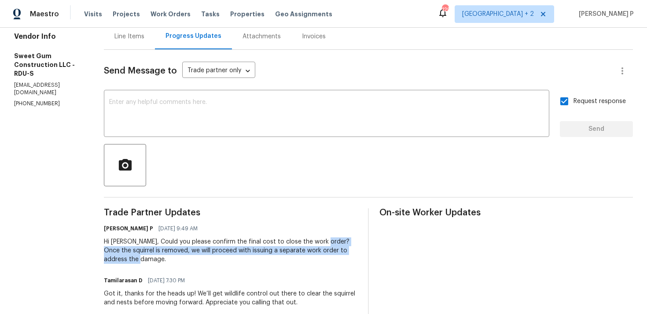
scroll to position [0, 0]
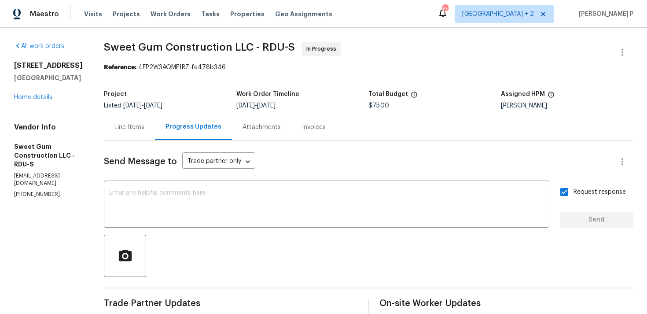
click at [41, 101] on div "[STREET_ADDRESS] Home details" at bounding box center [48, 81] width 69 height 40
click at [41, 103] on div "All work orders [STREET_ADDRESS] Home details Vendor Info Sweet Gum Constructio…" at bounding box center [48, 120] width 69 height 156
click at [42, 100] on div "[STREET_ADDRESS] Home details" at bounding box center [48, 81] width 69 height 40
click at [43, 97] on link "Home details" at bounding box center [33, 97] width 38 height 6
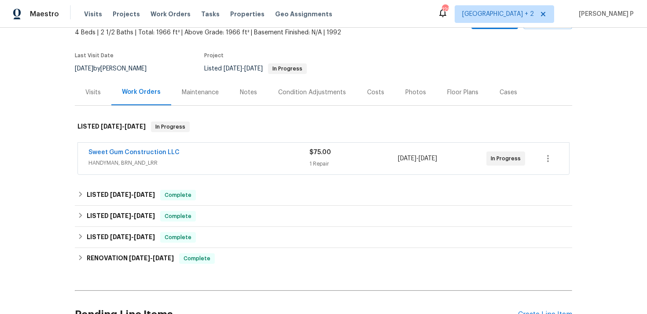
scroll to position [144, 0]
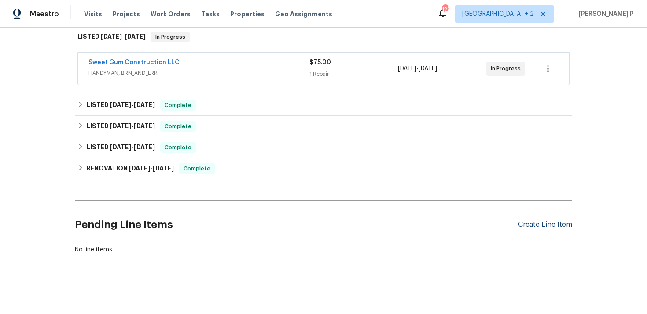
click at [545, 227] on div "Create Line Item" at bounding box center [545, 224] width 54 height 8
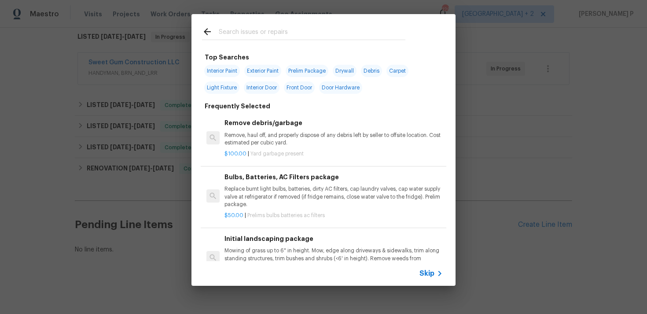
click at [426, 272] on span "Skip" at bounding box center [426, 273] width 15 height 9
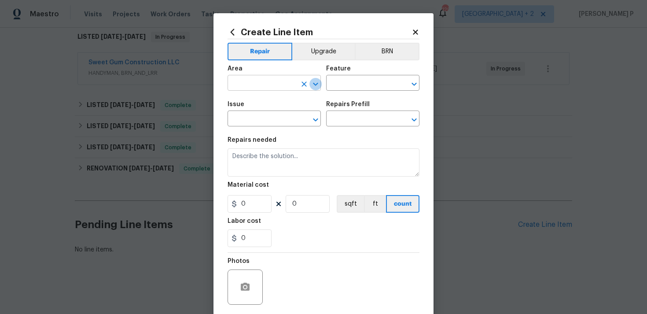
click at [315, 81] on icon "Open" at bounding box center [315, 84] width 11 height 11
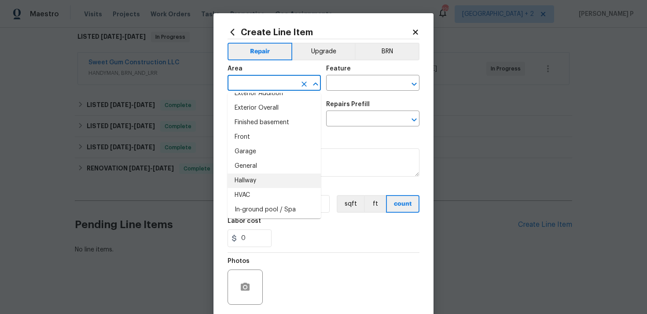
scroll to position [200, 0]
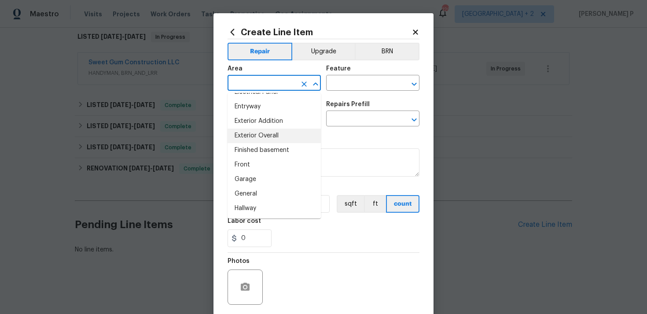
click at [256, 139] on li "Exterior Overall" at bounding box center [273, 135] width 93 height 15
type input "Exterior Overall"
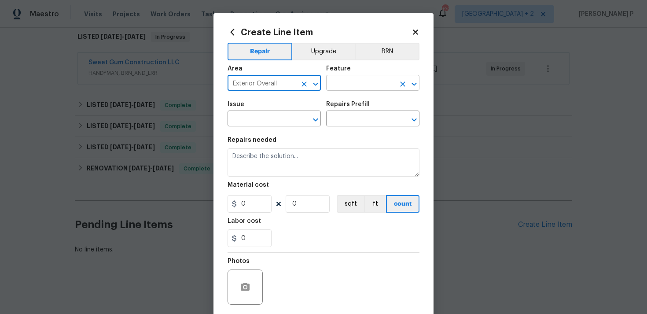
click at [368, 78] on input "text" at bounding box center [360, 84] width 69 height 14
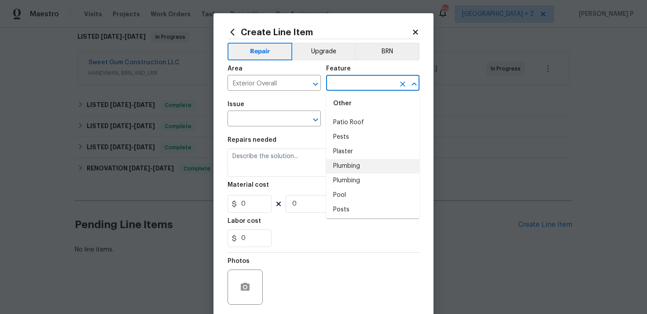
scroll to position [1603, 0]
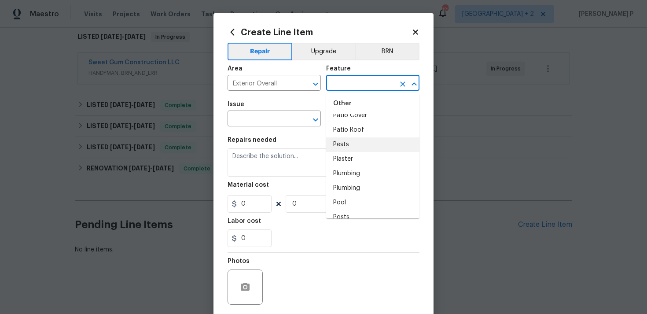
click at [346, 138] on li "Pests" at bounding box center [372, 144] width 93 height 15
type input "Pests"
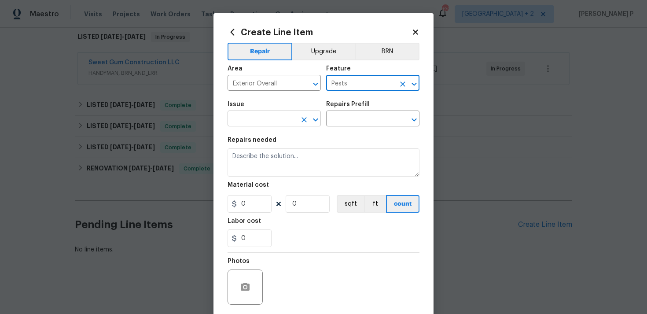
click at [316, 114] on button "Open" at bounding box center [315, 120] width 12 height 12
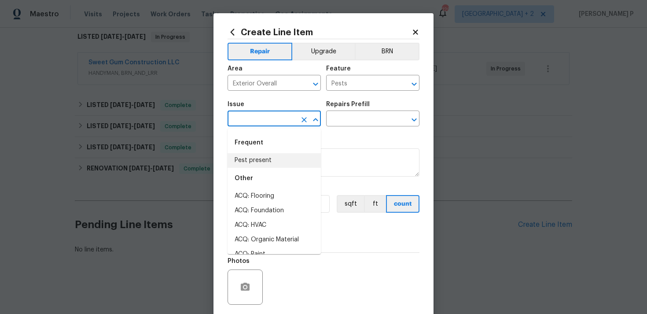
click at [269, 165] on li "Pest present" at bounding box center [273, 160] width 93 height 15
type input "Pest present"
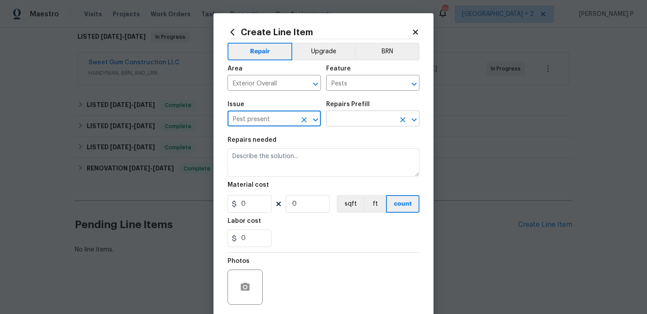
click at [346, 123] on input "text" at bounding box center [360, 120] width 69 height 14
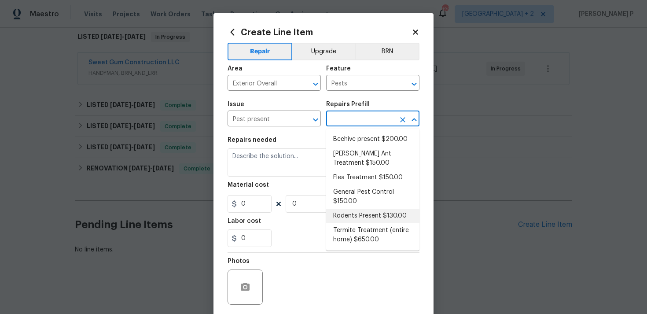
click at [373, 215] on li "Rodents Present $130.00" at bounding box center [372, 216] width 93 height 15
type input "Rodents Present $130.00"
type textarea "Remove rodents, close opening, remove debris, feces from rodents, set trap. Mus…"
type input "130"
type input "1"
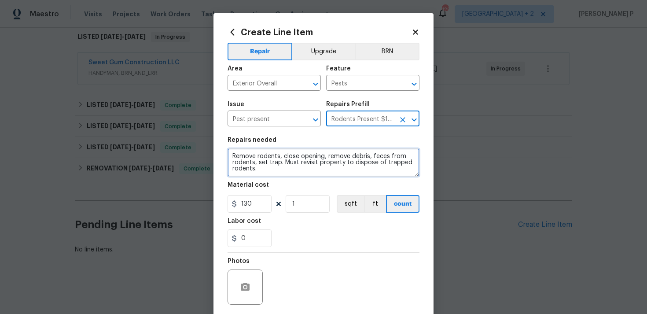
click at [263, 160] on textarea "Remove rodents, close opening, remove debris, feces from rodents, set trap. Mus…" at bounding box center [323, 162] width 192 height 28
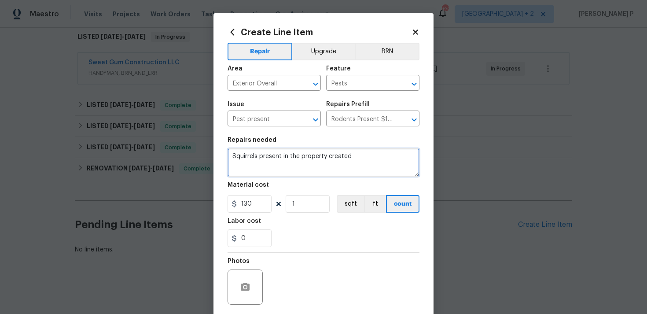
drag, startPoint x: 359, startPoint y: 155, endPoint x: 225, endPoint y: 158, distance: 133.8
click at [225, 158] on div "Create Line Item Repair Upgrade BRN Area Exterior Overall ​ Feature Pests ​ Iss…" at bounding box center [323, 189] width 220 height 352
click at [358, 161] on textarea "Squirrels present in the property created" at bounding box center [323, 162] width 192 height 28
click at [327, 157] on textarea "Squirrels present in the property created" at bounding box center [323, 162] width 192 height 28
drag, startPoint x: 327, startPoint y: 157, endPoint x: 421, endPoint y: 157, distance: 93.7
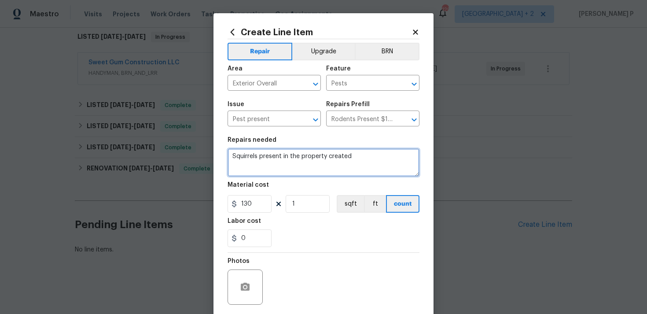
click at [419, 157] on div "Create Line Item Repair Upgrade BRN Area Exterior Overall ​ Feature Pests ​ Iss…" at bounding box center [323, 189] width 220 height 352
paste textarea "Holes were created in the exterior siding by squirrels."
click at [326, 157] on textarea "Squirrels present in the property Holes were created in the exterior siding by …" at bounding box center [323, 162] width 192 height 28
click at [309, 165] on textarea "Squirrels present in the property. Holes were created in the exterior siding by…" at bounding box center [323, 162] width 192 height 28
click at [333, 163] on textarea "Squirrels present in the property. Holes were created in the exterior siding by…" at bounding box center [323, 162] width 192 height 28
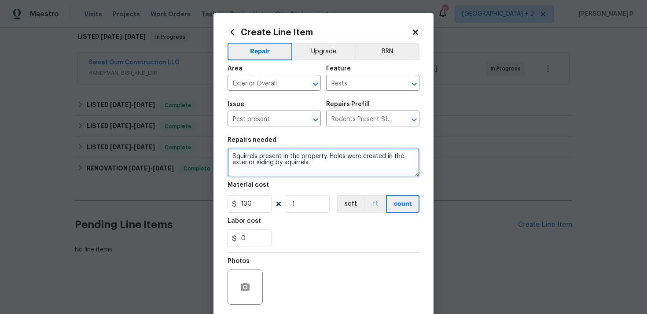
paste textarea "Please remove/eradicate wasp nest and haul away and dispose of all debris prope…"
drag, startPoint x: 385, startPoint y: 162, endPoint x: 399, endPoint y: 162, distance: 13.6
click at [398, 162] on textarea "Squirrels present in the property. Holes were created in the exterior siding by…" at bounding box center [323, 162] width 192 height 28
click at [385, 163] on textarea "Squirrels present in the property. Holes were created in the exterior siding by…" at bounding box center [323, 162] width 192 height 28
drag, startPoint x: 385, startPoint y: 163, endPoint x: 408, endPoint y: 163, distance: 22.9
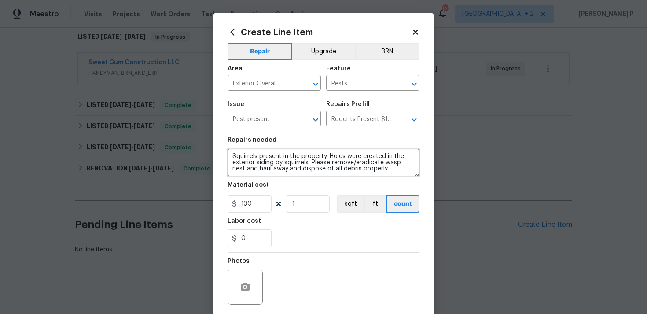
click at [408, 163] on textarea "Squirrels present in the property. Holes were created in the exterior siding by…" at bounding box center [323, 162] width 192 height 28
click at [297, 163] on textarea "Squirrels present in the property. Holes were created in the exterior siding by…" at bounding box center [323, 162] width 192 height 28
paste textarea "Remove/eradicate squirrels from the property, repair holes created in the exter…"
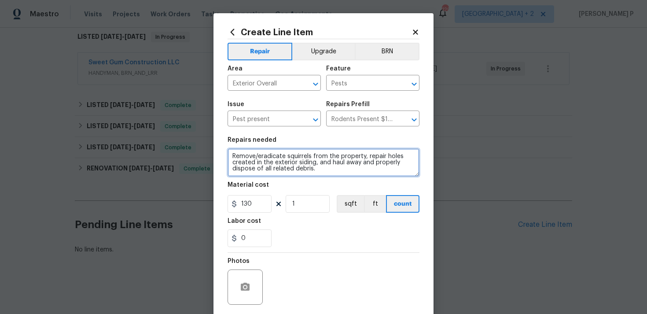
type textarea "Remove/eradicate squirrels from the property, repair holes created in the exter…"
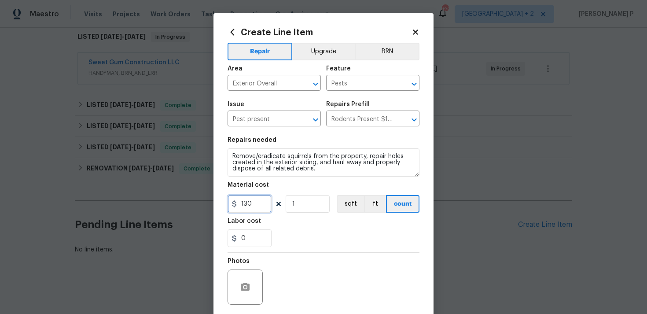
click at [254, 203] on input "130" at bounding box center [249, 204] width 44 height 18
type input "75"
click at [293, 224] on div "Labor cost" at bounding box center [323, 223] width 192 height 11
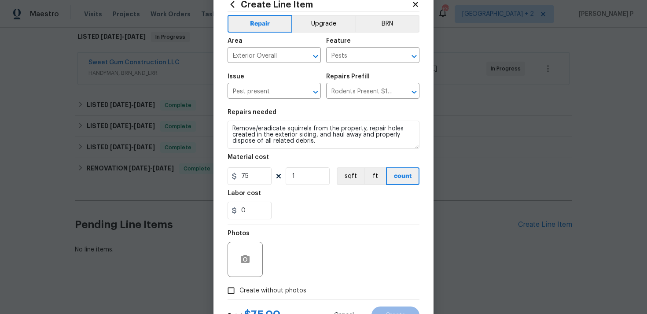
scroll to position [66, 0]
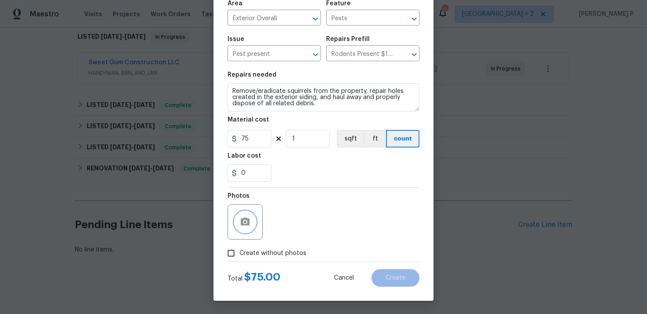
click at [242, 230] on button "button" at bounding box center [245, 221] width 21 height 21
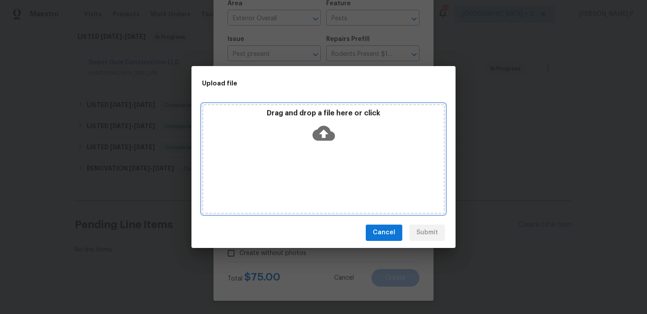
click at [321, 134] on icon at bounding box center [323, 132] width 22 height 15
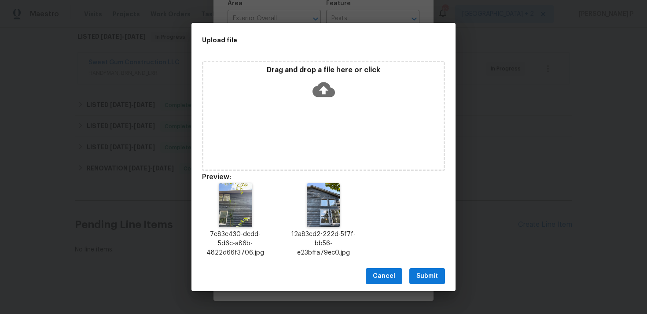
click at [424, 273] on span "Submit" at bounding box center [427, 276] width 22 height 11
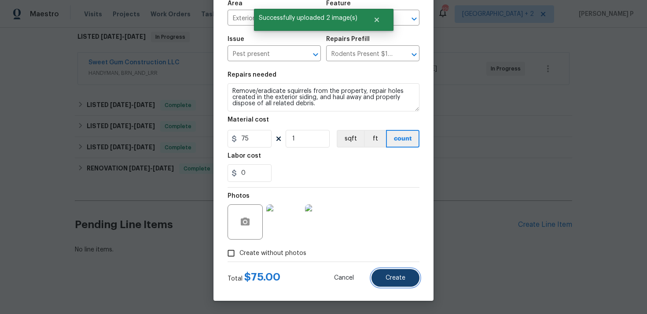
click at [401, 277] on span "Create" at bounding box center [395, 278] width 20 height 7
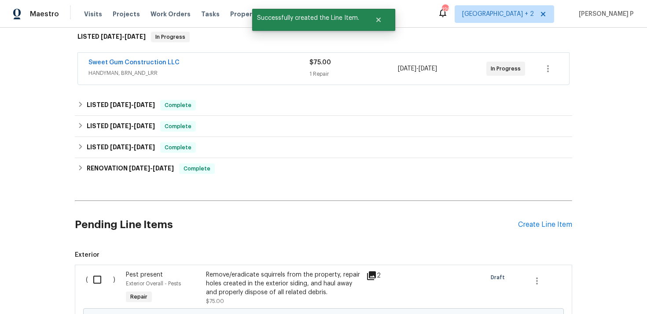
click at [101, 276] on input "checkbox" at bounding box center [100, 279] width 25 height 18
checkbox input "true"
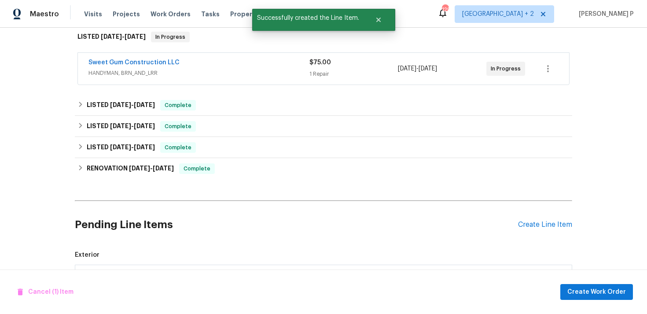
scroll to position [253, 0]
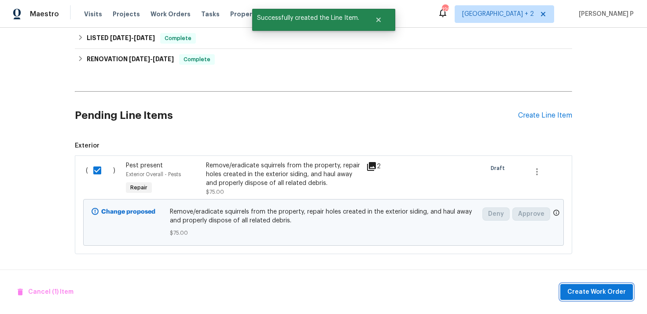
click at [587, 293] on span "Create Work Order" at bounding box center [596, 291] width 59 height 11
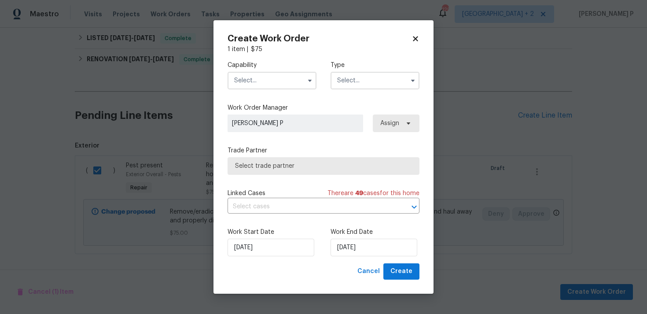
click at [360, 83] on input "text" at bounding box center [374, 81] width 89 height 18
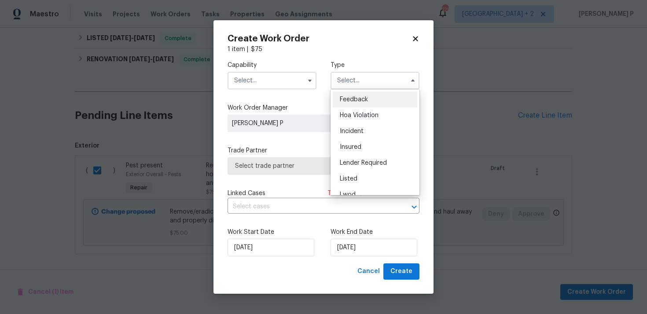
click at [358, 100] on span "Feedback" at bounding box center [354, 99] width 28 height 6
type input "Feedback"
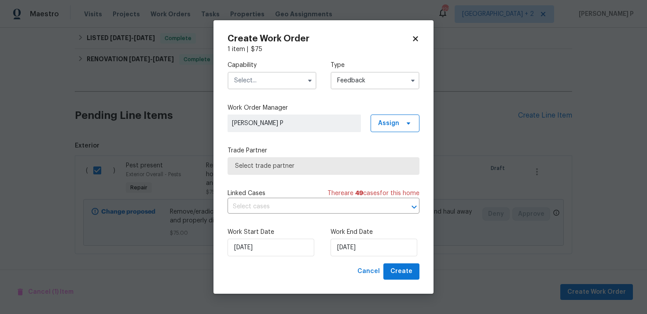
click at [275, 81] on input "text" at bounding box center [271, 81] width 89 height 18
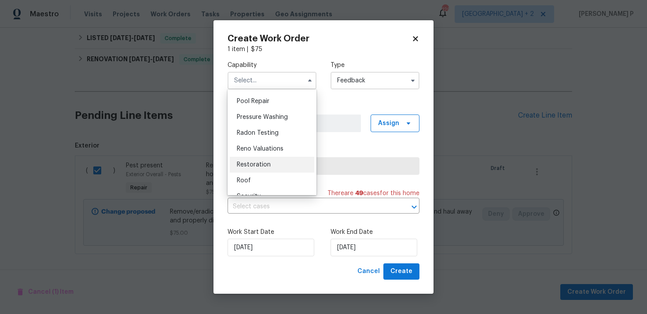
scroll to position [694, 0]
click at [250, 163] on span "Pests" at bounding box center [245, 161] width 16 height 6
type input "Pests"
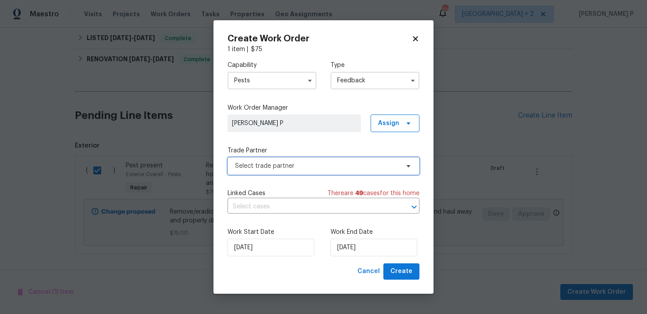
click at [326, 168] on span "Select trade partner" at bounding box center [317, 165] width 164 height 9
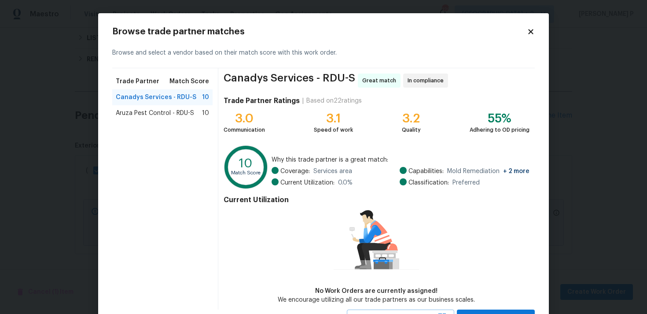
click at [180, 115] on span "Aruza Pest Control - RDU-S" at bounding box center [155, 113] width 78 height 9
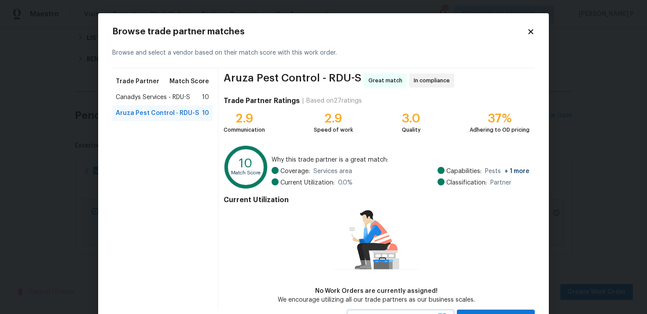
scroll to position [38, 0]
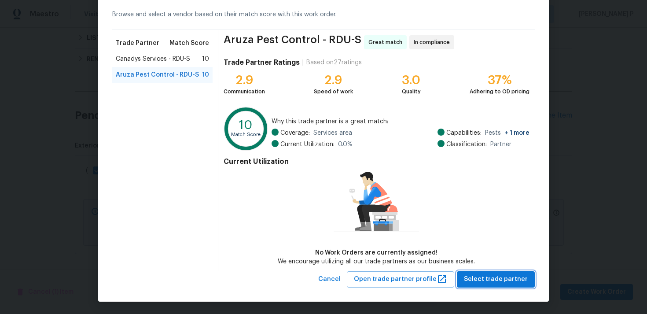
click at [499, 279] on span "Select trade partner" at bounding box center [496, 279] width 64 height 11
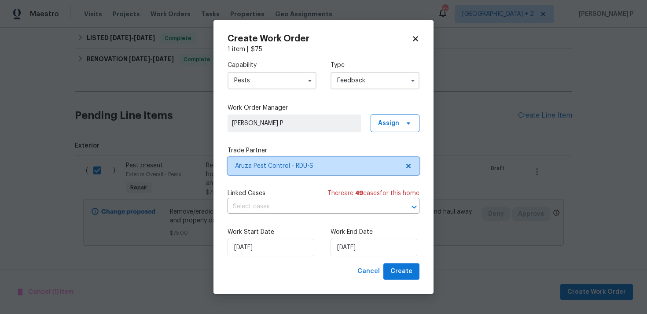
scroll to position [0, 0]
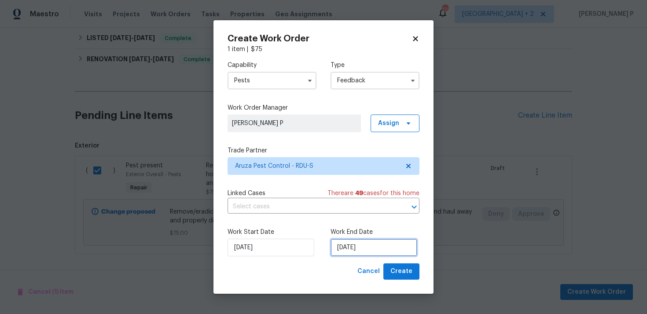
click at [332, 246] on input "[DATE]" at bounding box center [373, 247] width 87 height 18
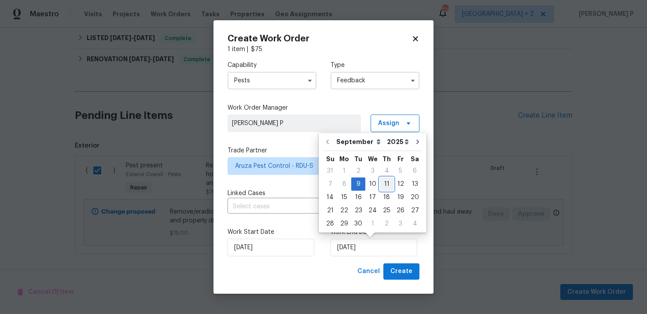
click at [387, 185] on div "11" at bounding box center [387, 184] width 14 height 12
type input "11/09/2025"
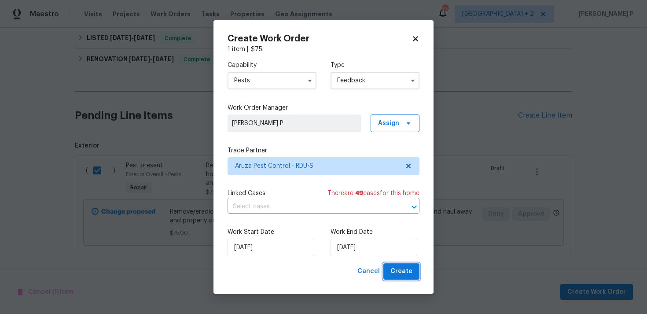
click at [409, 275] on span "Create" at bounding box center [401, 271] width 22 height 11
checkbox input "false"
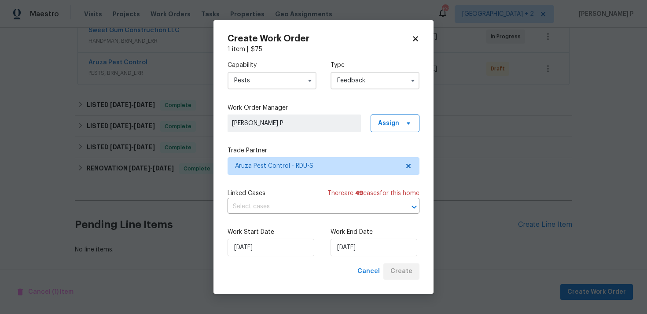
scroll to position [176, 0]
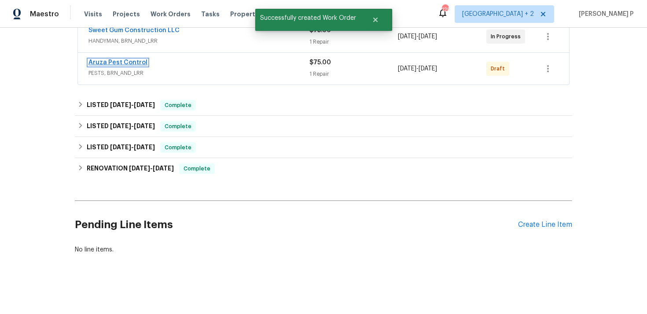
click at [131, 62] on link "Aruza Pest Control" at bounding box center [117, 62] width 59 height 6
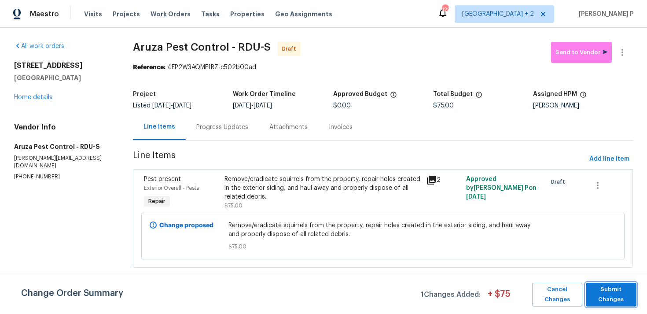
click at [609, 289] on span "Submit Changes" at bounding box center [611, 294] width 42 height 20
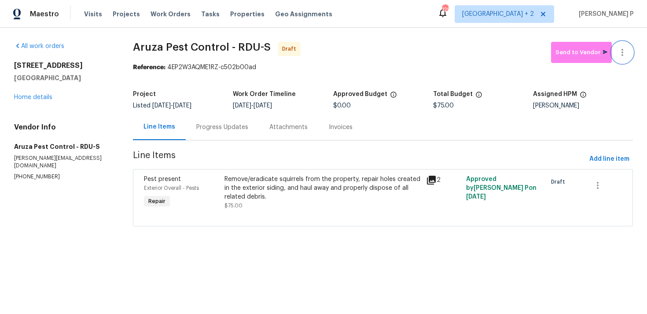
click at [625, 51] on icon "button" at bounding box center [622, 52] width 11 height 11
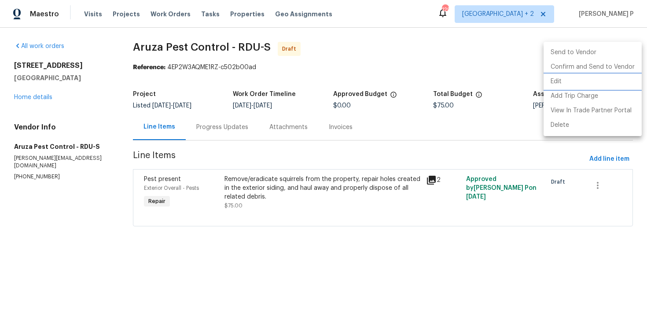
click at [560, 82] on li "Edit" at bounding box center [592, 81] width 98 height 15
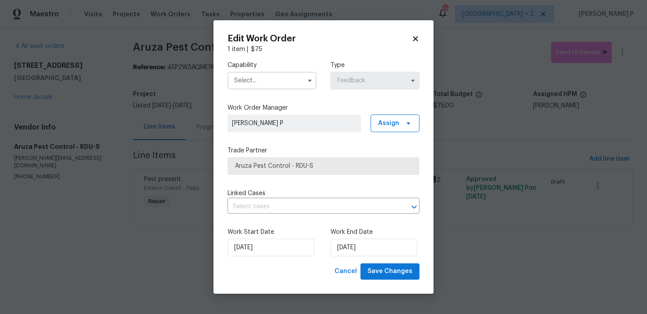
click at [292, 81] on input "text" at bounding box center [271, 81] width 89 height 18
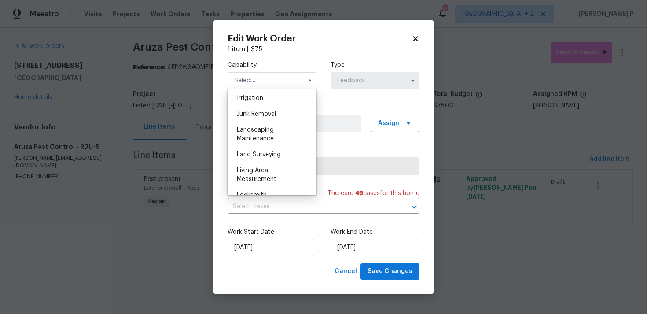
scroll to position [690, 0]
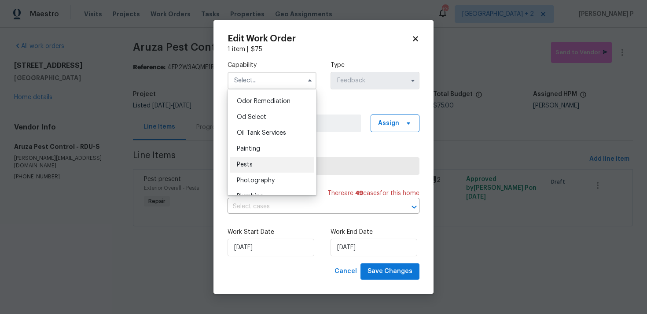
click at [251, 165] on span "Pests" at bounding box center [245, 164] width 16 height 6
type input "Pests"
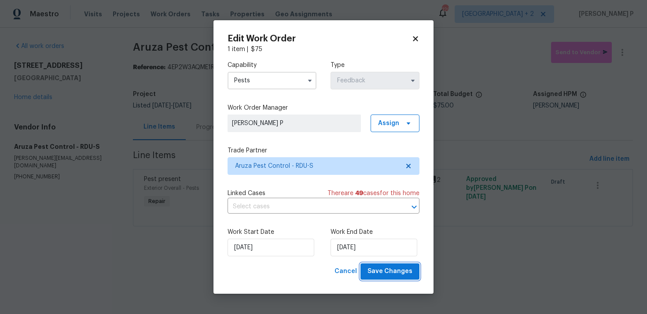
click at [407, 271] on span "Save Changes" at bounding box center [389, 271] width 45 height 11
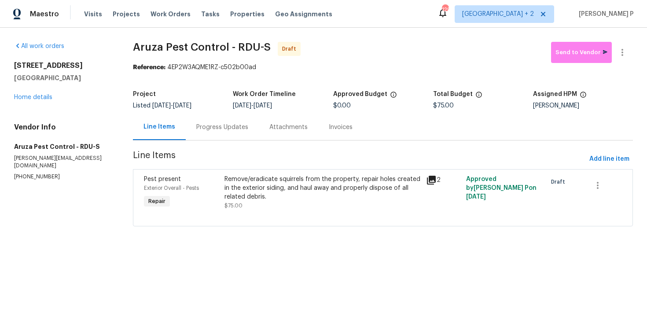
click at [233, 122] on div "Progress Updates" at bounding box center [222, 127] width 73 height 26
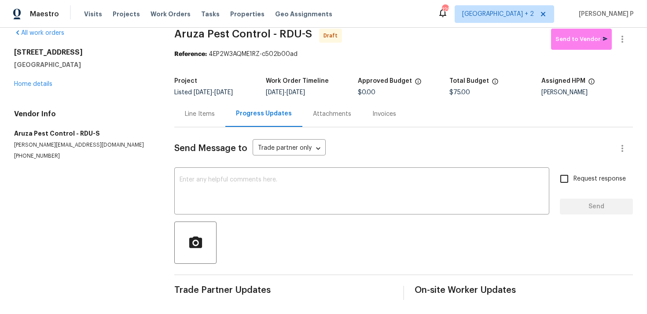
scroll to position [13, 0]
click at [223, 194] on textarea at bounding box center [362, 191] width 364 height 31
paste textarea "Hi, this is Ramyasri with Opendoor. I’m confirming you received the WO for the …"
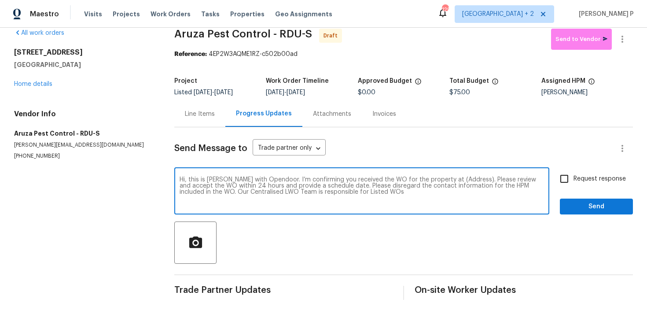
drag, startPoint x: 441, startPoint y: 180, endPoint x: 468, endPoint y: 178, distance: 27.3
click at [468, 178] on textarea "Hi, this is Ramyasri with Opendoor. I’m confirming you received the WO for the …" at bounding box center [362, 191] width 364 height 31
paste textarea "3300 Mossdale Ave, Durham, NC 27707"
type textarea "Hi, this is Ramyasri with Opendoor. I’m confirming you received the WO for the …"
click at [573, 176] on input "Request response" at bounding box center [564, 178] width 18 height 18
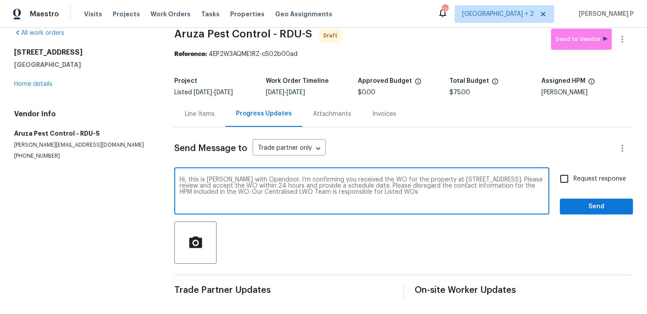
checkbox input "true"
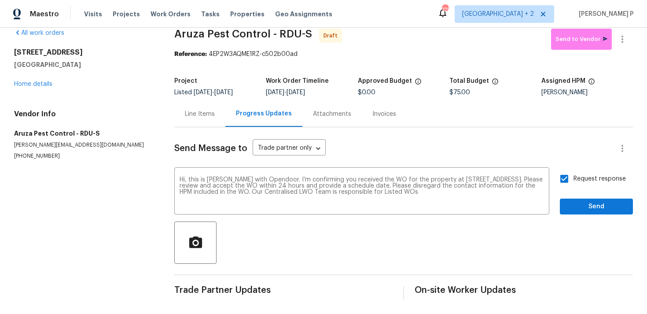
click at [584, 214] on div "Send Message to Trade partner only Trade partner only ​ Hi, this is Ramyasri wi…" at bounding box center [403, 213] width 458 height 172
click at [584, 202] on span "Send" at bounding box center [596, 206] width 59 height 11
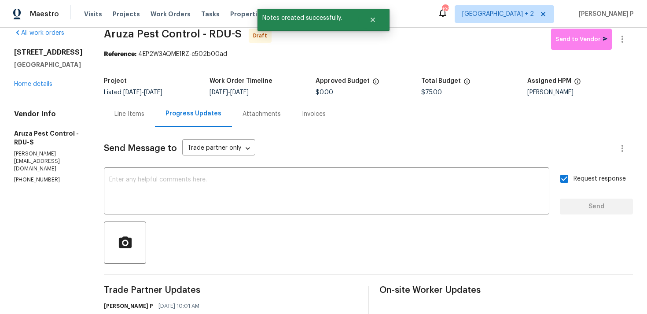
click at [313, 256] on div at bounding box center [368, 242] width 529 height 42
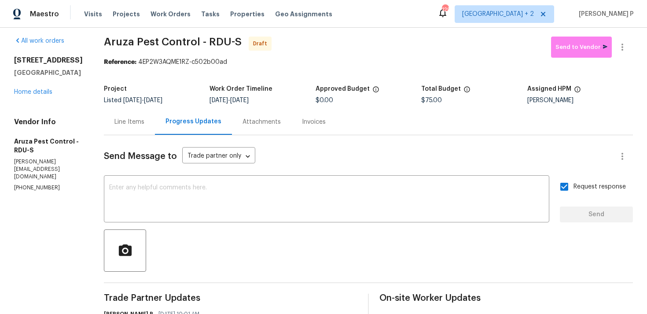
scroll to position [0, 0]
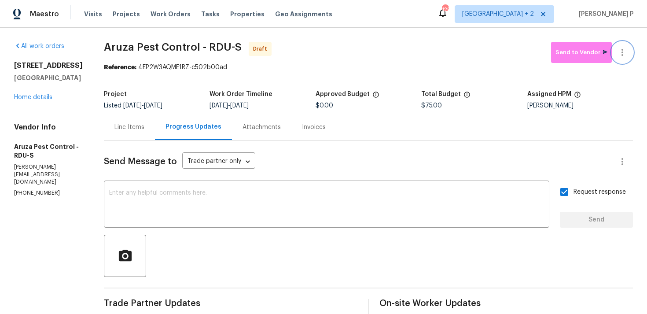
click at [618, 55] on icon "button" at bounding box center [622, 52] width 11 height 11
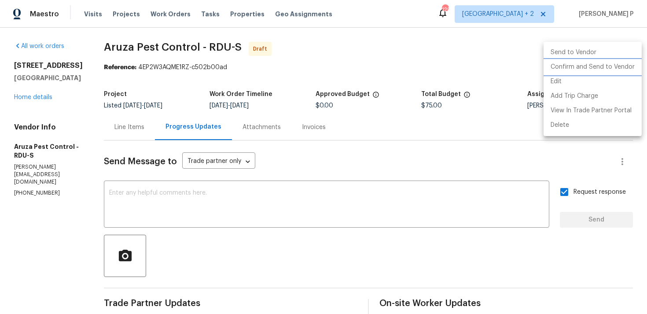
click at [601, 63] on li "Confirm and Send to Vendor" at bounding box center [592, 67] width 98 height 15
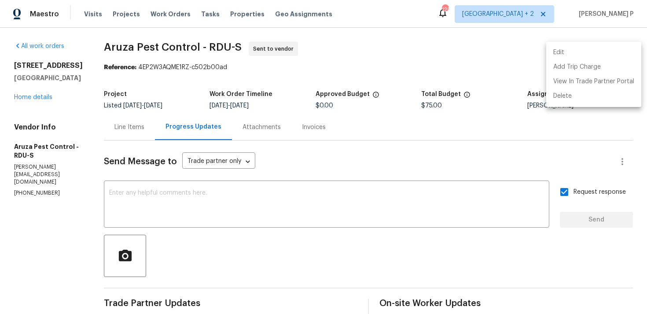
click at [271, 270] on div at bounding box center [323, 157] width 647 height 314
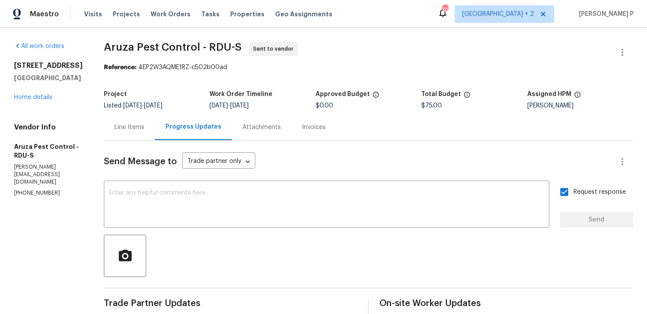
click at [125, 71] on div "Reference: 4EP2W3AQME1RZ-c502b00ad" at bounding box center [368, 67] width 529 height 9
drag, startPoint x: 105, startPoint y: 48, endPoint x: 240, endPoint y: 48, distance: 135.1
click at [240, 48] on span "Aruza Pest Control - RDU-S Sent to vendor" at bounding box center [358, 52] width 508 height 21
copy span "Aruza Pest Control - RDU-S"
click at [162, 81] on section "Aruza Pest Control - RDU-S Sent to vendor Reference: 4EP2W3AQME1RZ-c502b00ad Pr…" at bounding box center [368, 208] width 529 height 332
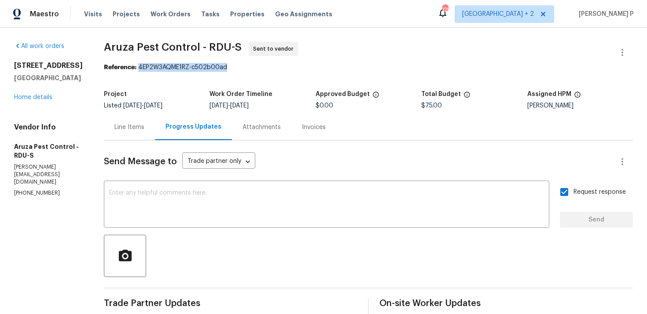
drag, startPoint x: 141, startPoint y: 68, endPoint x: 320, endPoint y: 68, distance: 179.5
click at [319, 68] on div "Reference: 4EP2W3AQME1RZ-c502b00ad" at bounding box center [368, 67] width 529 height 9
copy div "4EP2W3AQME1RZ-c502b00ad"
click at [144, 128] on div "Line Items" at bounding box center [129, 127] width 30 height 9
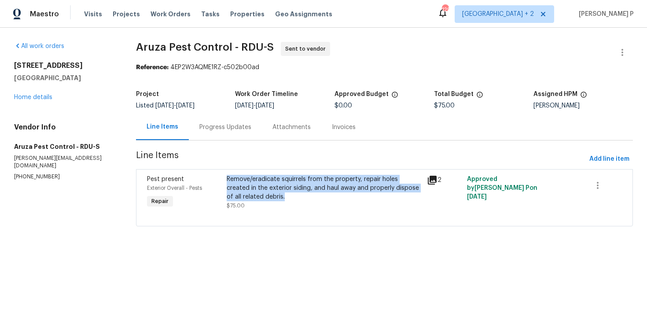
copy div "Remove/eradicate squirrels from the property, repair holes created in the exter…"
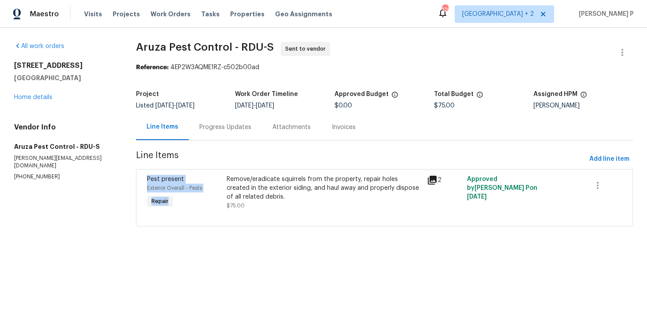
drag, startPoint x: 230, startPoint y: 180, endPoint x: 303, endPoint y: 154, distance: 77.6
click at [303, 155] on section "Aruza Pest Control - RDU-S Sent to vendor Reference: 4EP2W3AQME1RZ-c502b00ad Pr…" at bounding box center [384, 139] width 497 height 195
click at [303, 154] on span "Line Items" at bounding box center [361, 159] width 450 height 16
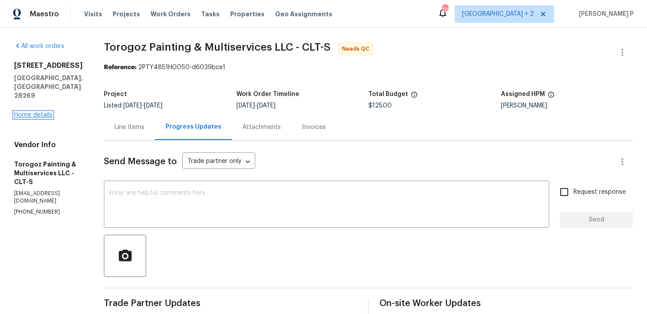
click at [28, 112] on link "Home details" at bounding box center [33, 115] width 38 height 6
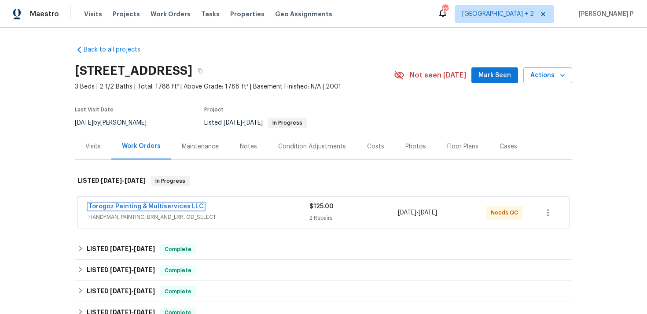
click at [173, 206] on link "Torogoz Painting & Multiservices LLC" at bounding box center [145, 206] width 115 height 6
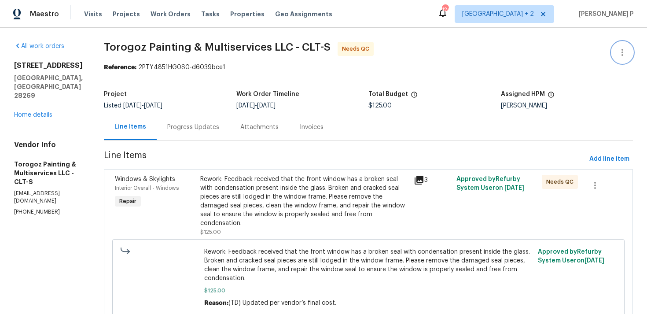
click at [626, 50] on icon "button" at bounding box center [622, 52] width 11 height 11
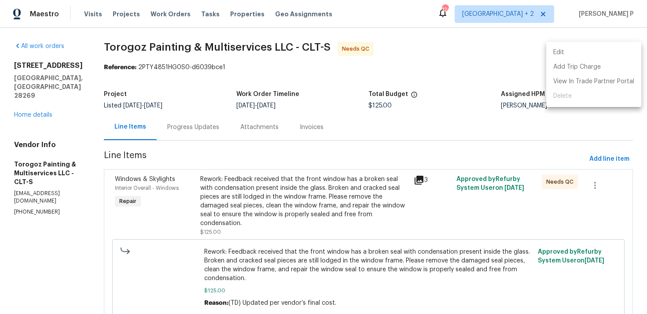
click at [603, 49] on li "Edit" at bounding box center [593, 52] width 95 height 15
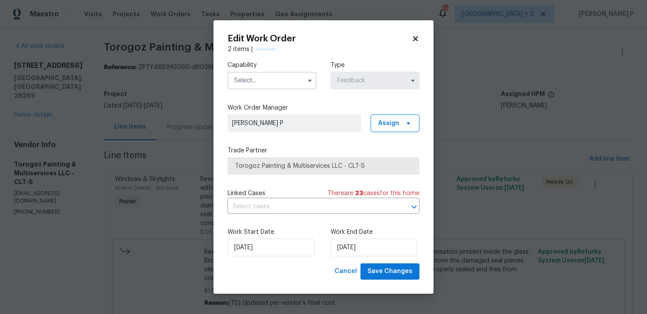
click at [277, 77] on input "text" at bounding box center [271, 81] width 89 height 18
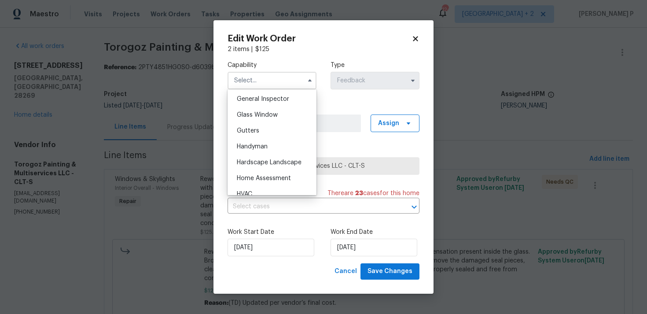
scroll to position [433, 0]
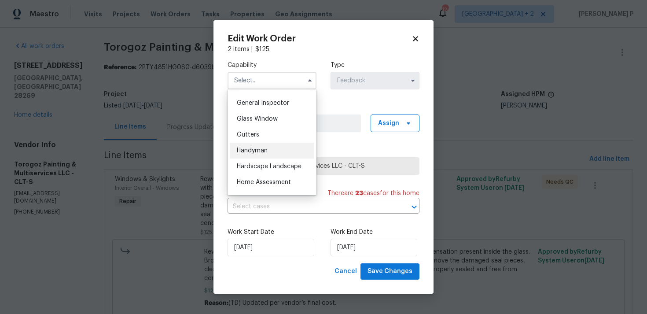
click at [266, 152] on span "Handyman" at bounding box center [252, 150] width 31 height 6
type input "Handyman"
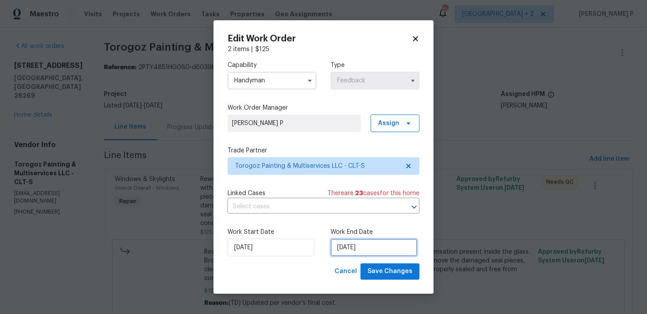
click at [374, 250] on input "29/08/2025" at bounding box center [373, 247] width 87 height 18
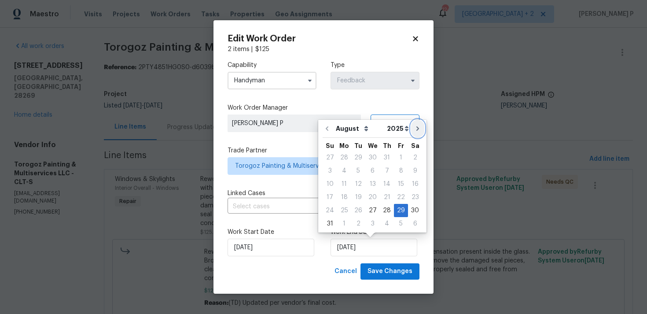
click at [416, 128] on icon "Go to next month" at bounding box center [417, 128] width 3 height 4
type input "29/09/2025"
select select "8"
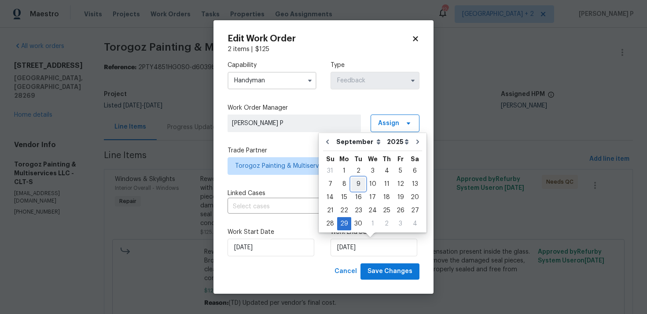
click at [357, 184] on div "9" at bounding box center [358, 184] width 14 height 12
type input "09/09/2025"
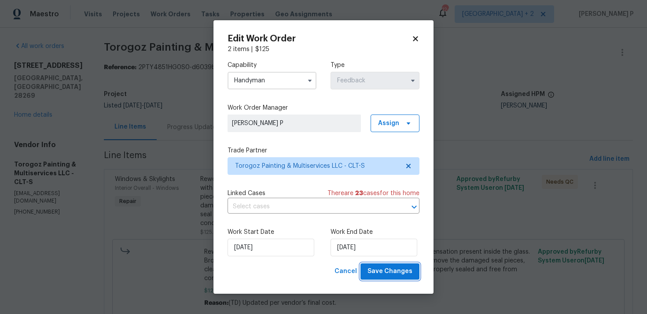
click at [382, 269] on span "Save Changes" at bounding box center [389, 271] width 45 height 11
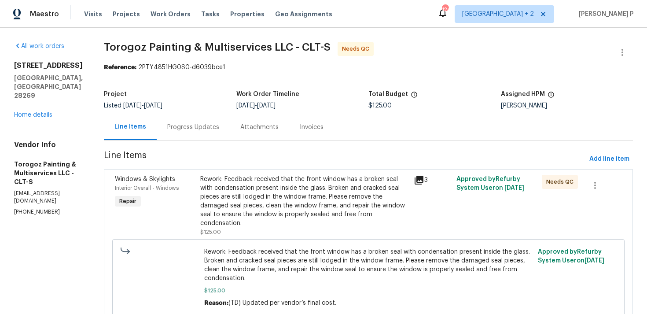
click at [209, 125] on div "Progress Updates" at bounding box center [193, 127] width 52 height 9
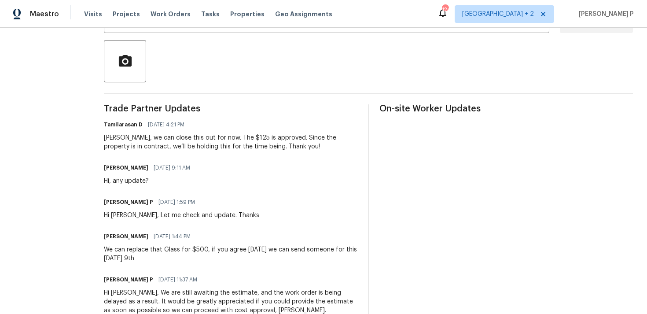
scroll to position [195, 0]
click at [267, 249] on div "We can replace that Glass for $500, if you agree [DATE] we can send someone for…" at bounding box center [230, 253] width 253 height 18
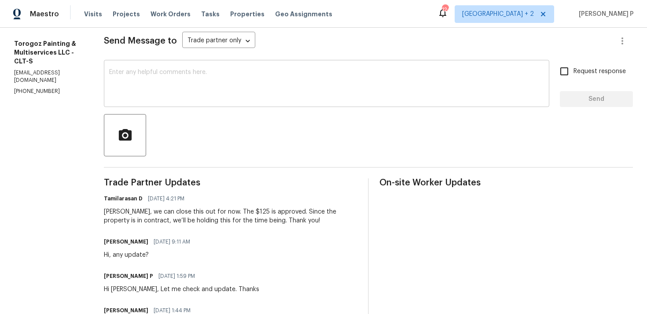
click at [261, 86] on textarea at bounding box center [326, 84] width 435 height 31
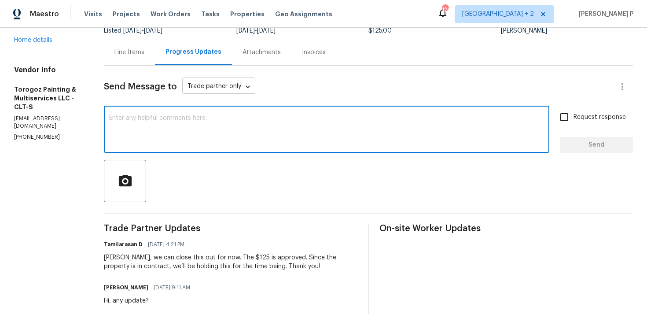
scroll to position [62, 0]
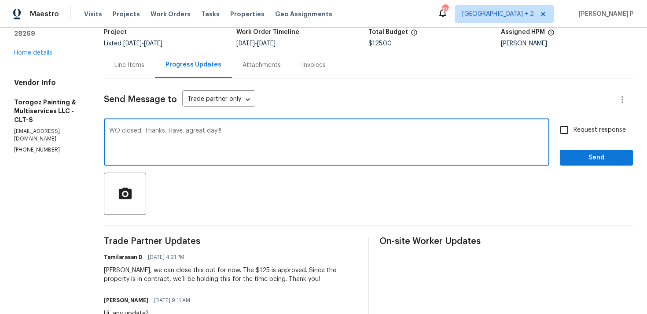
click at [210, 130] on textarea "WO closed. Thanks, Have. agreat day!!!" at bounding box center [326, 143] width 435 height 31
click at [203, 130] on textarea "WO closed. Thanks, Have. a great day!!!" at bounding box center [326, 143] width 435 height 31
click at [205, 131] on textarea "WO closed. Thanks, Have. a great day!!!" at bounding box center [326, 143] width 435 height 31
click at [294, 139] on textarea "WO closed. Thanks, Have a great day!!!" at bounding box center [326, 143] width 435 height 31
type textarea "WO closed. Thanks, Have a great day!!!"
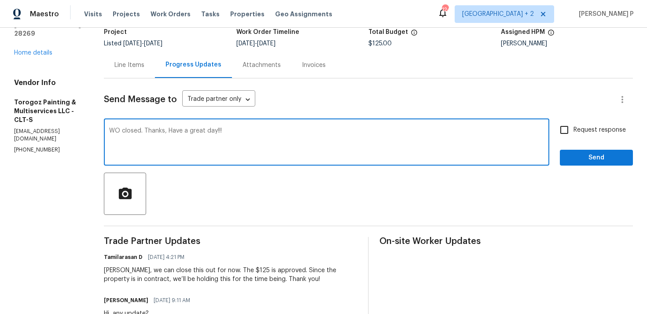
click at [579, 148] on div "Request response Send" at bounding box center [596, 143] width 73 height 45
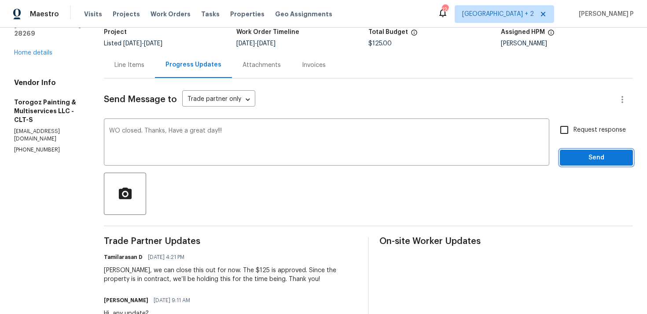
click at [579, 158] on span "Send" at bounding box center [596, 157] width 59 height 11
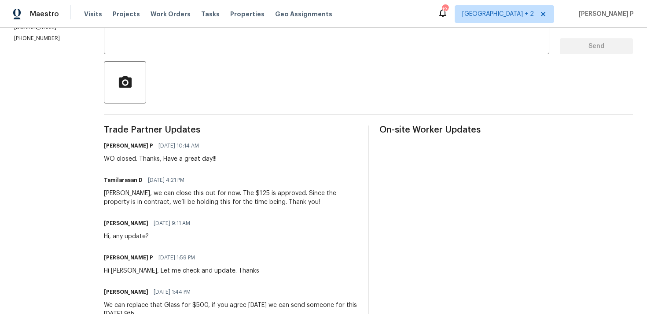
scroll to position [0, 0]
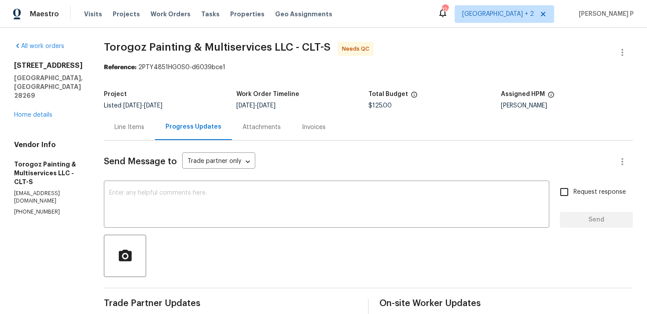
click at [144, 128] on div "Line Items" at bounding box center [129, 127] width 30 height 9
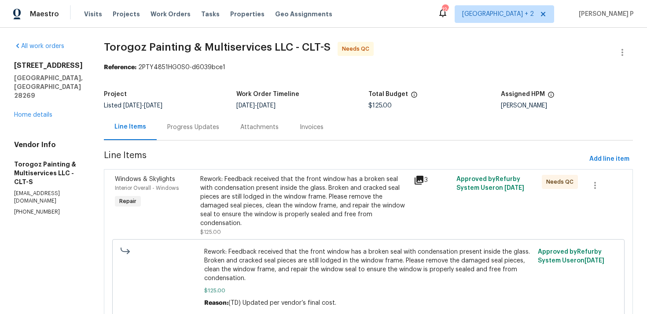
click at [314, 194] on div "Rework: Feedback received that the front window has a broken seal with condensa…" at bounding box center [304, 201] width 208 height 53
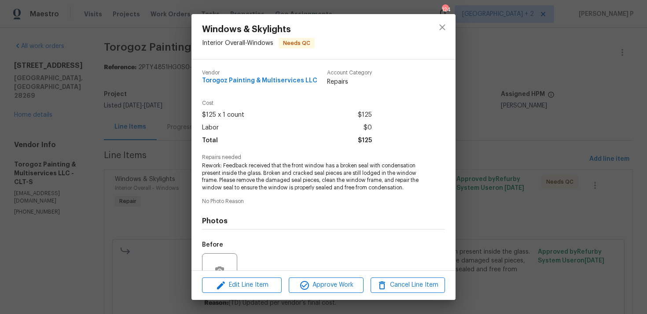
scroll to position [84, 0]
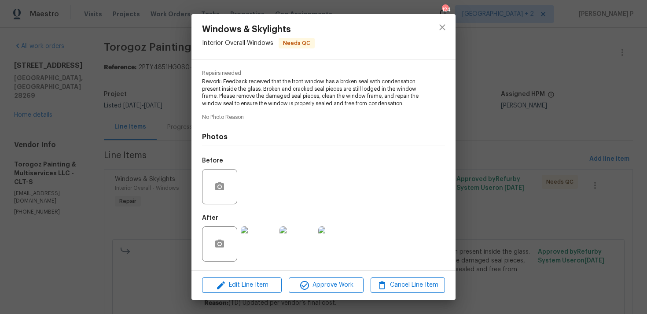
click at [334, 293] on div "Edit Line Item Approve Work Cancel Line Item" at bounding box center [323, 284] width 264 height 29
click at [337, 284] on span "Approve Work" at bounding box center [325, 284] width 69 height 11
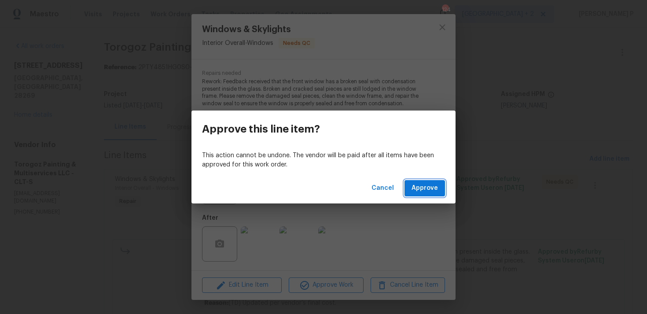
click at [421, 194] on button "Approve" at bounding box center [424, 188] width 40 height 16
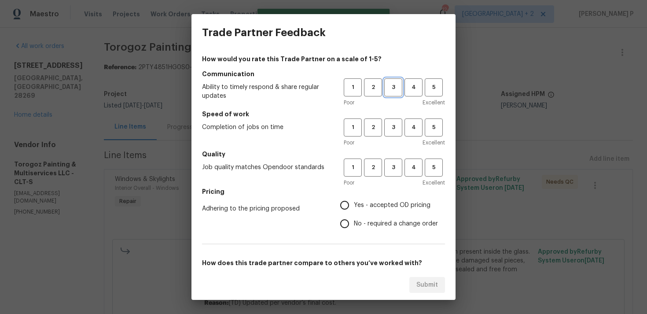
click at [392, 88] on span "3" at bounding box center [393, 87] width 16 height 10
click at [393, 123] on span "3" at bounding box center [393, 127] width 16 height 10
click at [394, 165] on span "3" at bounding box center [393, 167] width 16 height 10
click at [362, 225] on span "No - required a change order" at bounding box center [396, 223] width 84 height 9
click at [354, 225] on input "No - required a change order" at bounding box center [344, 223] width 18 height 18
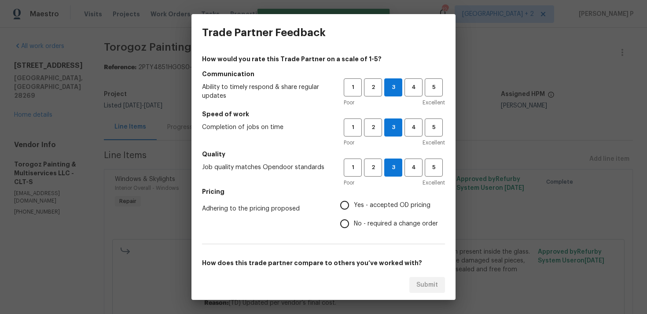
radio input "true"
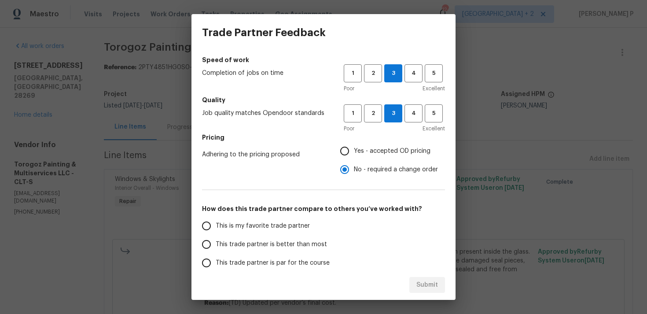
scroll to position [133, 0]
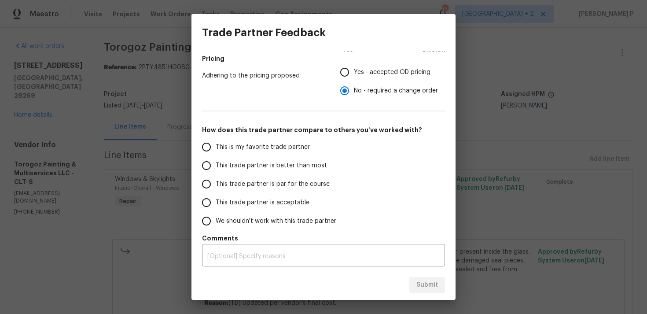
click at [260, 183] on span "This trade partner is par for the course" at bounding box center [273, 184] width 114 height 9
click at [216, 183] on input "This trade partner is par for the course" at bounding box center [206, 184] width 18 height 18
click at [422, 289] on span "Submit" at bounding box center [427, 284] width 22 height 11
radio input "true"
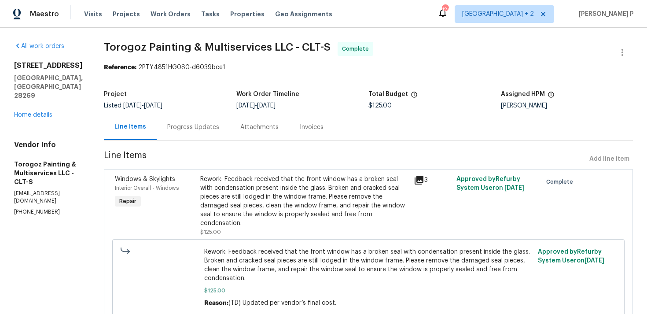
click at [219, 127] on div "Progress Updates" at bounding box center [193, 127] width 52 height 9
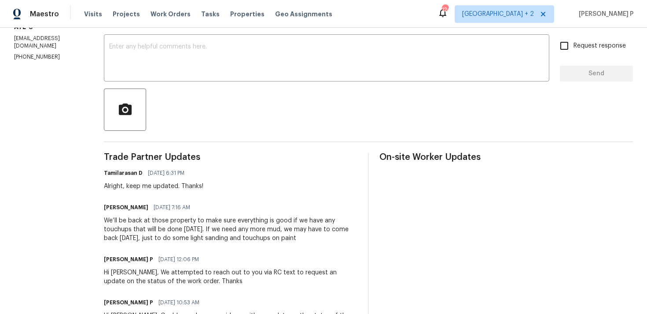
scroll to position [144, 0]
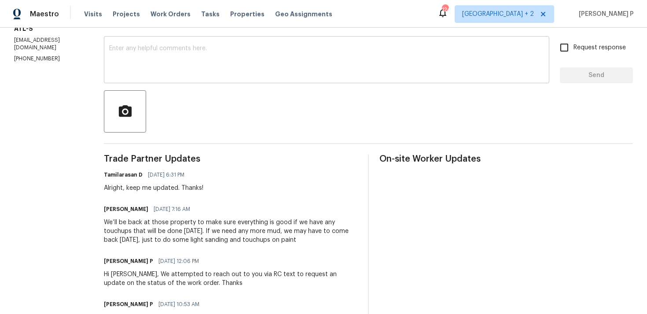
click at [191, 53] on textarea at bounding box center [326, 60] width 435 height 31
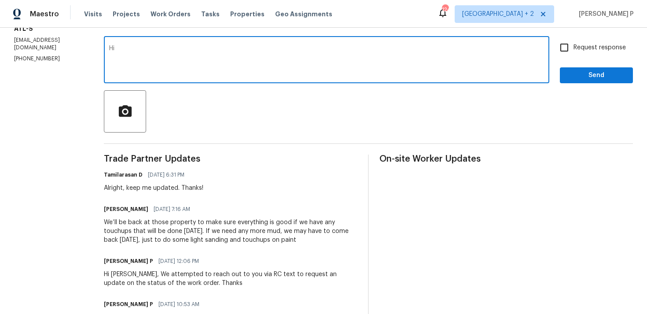
type textarea "H"
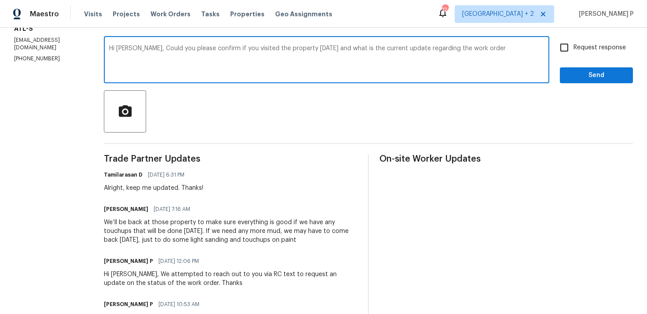
drag, startPoint x: 142, startPoint y: 48, endPoint x: 510, endPoint y: 49, distance: 368.7
click at [510, 49] on textarea "Hi Daniel, Could you please confirm if you visited the property yesterday and w…" at bounding box center [326, 60] width 435 height 31
paste textarea "whether you visited the property yesterday and provide the latest update on the…"
type textarea "Hi Daniel, Could you please confirm whether you visited the property yesterday …"
click at [567, 51] on input "Request response" at bounding box center [564, 47] width 18 height 18
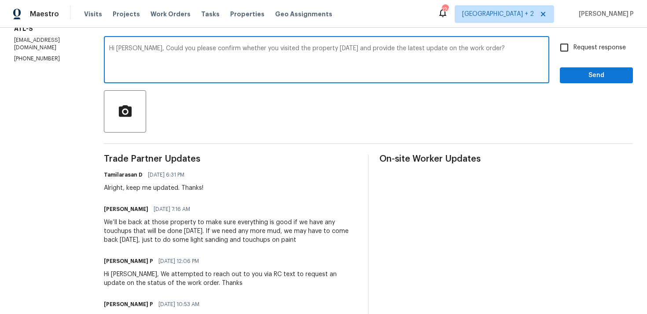
checkbox input "true"
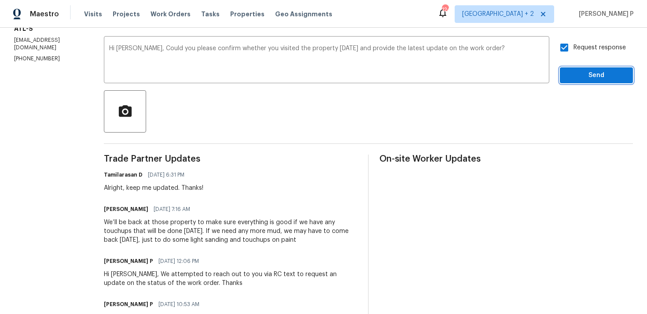
click at [577, 77] on span "Send" at bounding box center [596, 75] width 59 height 11
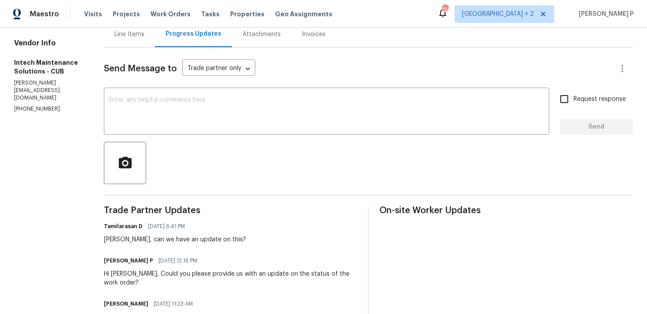
scroll to position [69, 0]
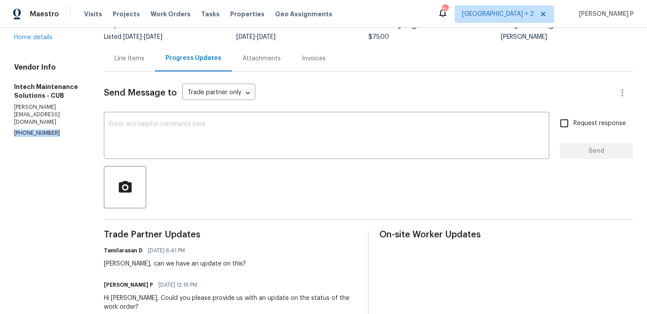
drag, startPoint x: 59, startPoint y: 109, endPoint x: 9, endPoint y: 109, distance: 50.2
click at [9, 109] on div "All work orders [STREET_ADDRESS][PERSON_NAME] Home details Vendor Info Intech M…" at bounding box center [323, 255] width 647 height 593
copy p "[PHONE_NUMBER]"
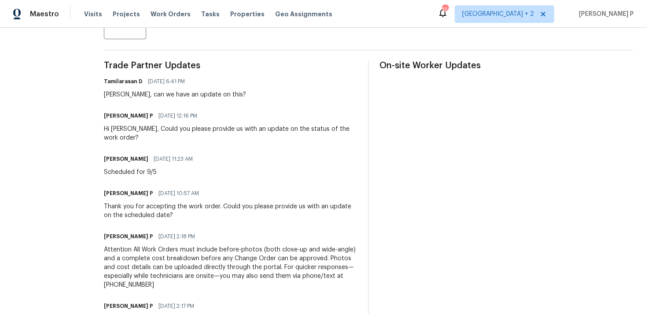
scroll to position [290, 0]
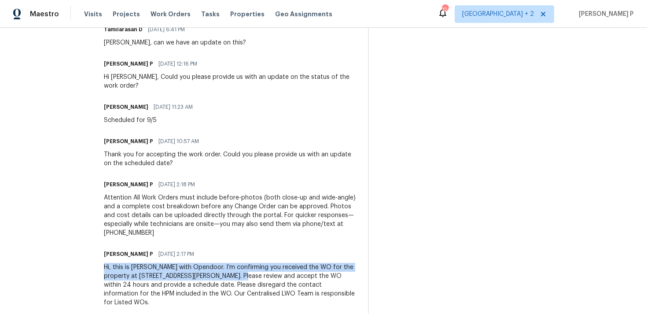
drag, startPoint x: 100, startPoint y: 261, endPoint x: 221, endPoint y: 269, distance: 120.8
click at [221, 269] on div "Hi, this is [PERSON_NAME] with Opendoor. I’m confirming you received the WO for…" at bounding box center [230, 285] width 253 height 44
copy div "Hi, this is [PERSON_NAME] with Opendoor. I’m confirming you received the WO for…"
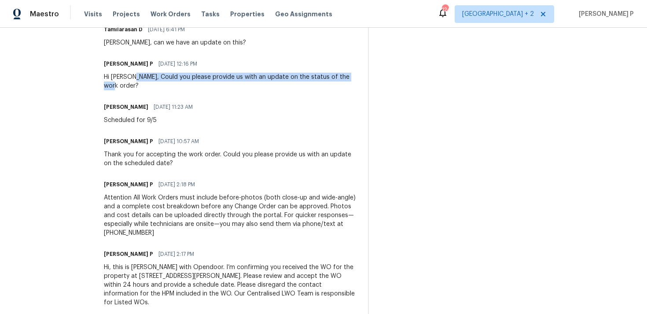
drag, startPoint x: 126, startPoint y: 77, endPoint x: 349, endPoint y: 76, distance: 223.1
click at [349, 76] on div "[PERSON_NAME] P [DATE] 12:16 PM Hi [PERSON_NAME], Could you please provide us w…" at bounding box center [230, 74] width 253 height 33
copy div "Could you please provide us with an update on the status of the work order?"
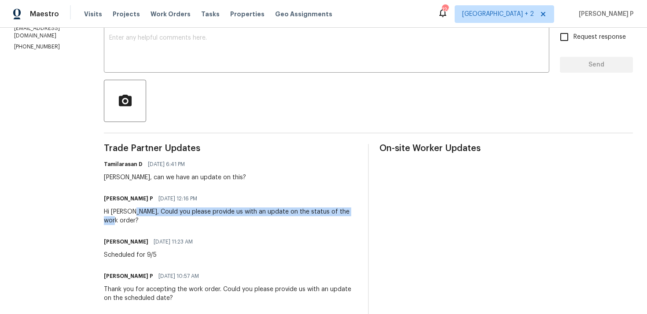
scroll to position [98, 0]
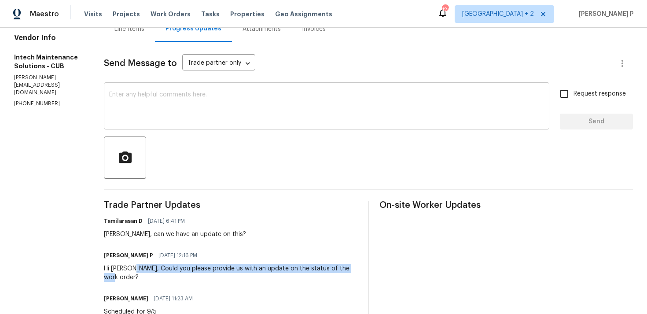
click at [121, 109] on textarea at bounding box center [326, 107] width 435 height 31
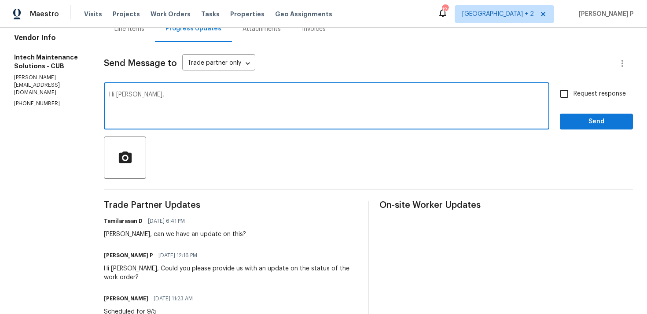
paste textarea "We attempted to reach out to you via RC text to request an update on the status…"
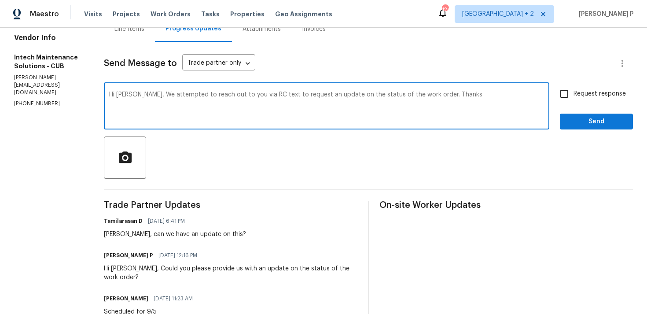
type textarea "Hi [PERSON_NAME], We attempted to reach out to you via RC text to request an up…"
click at [596, 92] on span "Request response" at bounding box center [599, 93] width 52 height 9
click at [573, 92] on input "Request response" at bounding box center [564, 93] width 18 height 18
checkbox input "true"
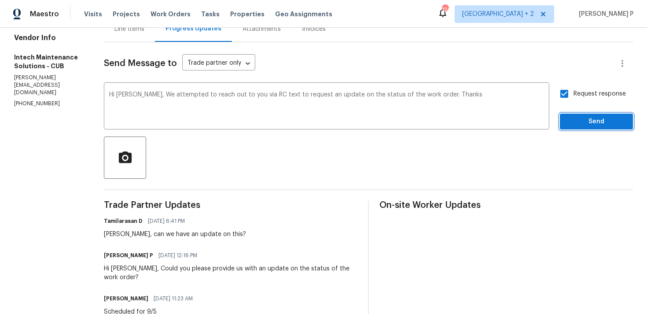
click at [591, 115] on button "Send" at bounding box center [596, 122] width 73 height 16
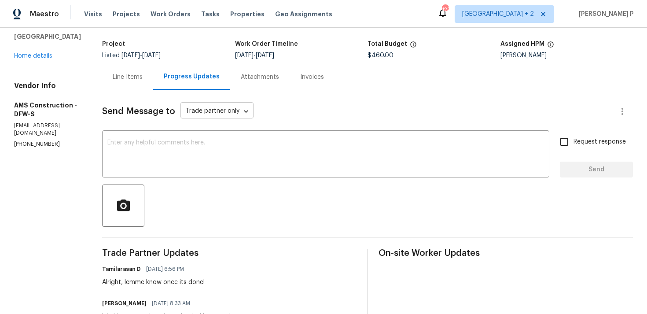
scroll to position [21, 0]
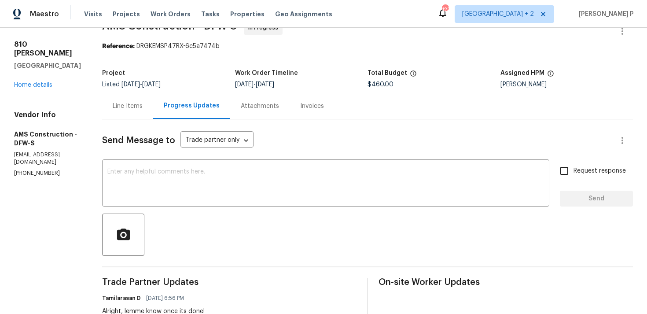
click at [132, 98] on div "Line Items" at bounding box center [127, 106] width 51 height 26
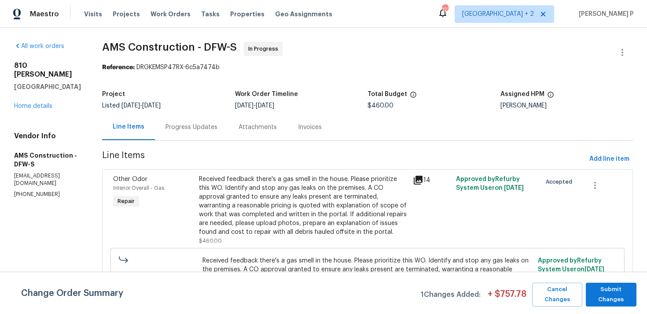
click at [329, 196] on div "Received feedback there's a gas smell in the house. Please prioritize this WO. …" at bounding box center [303, 206] width 209 height 62
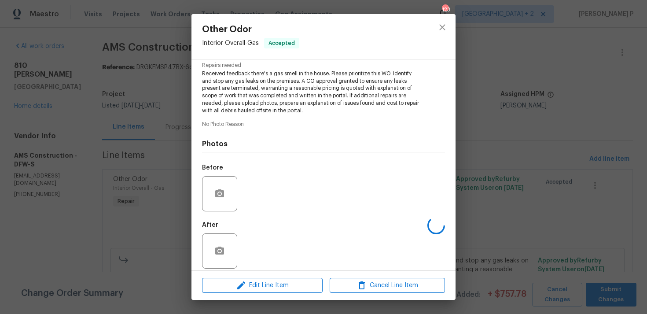
scroll to position [99, 0]
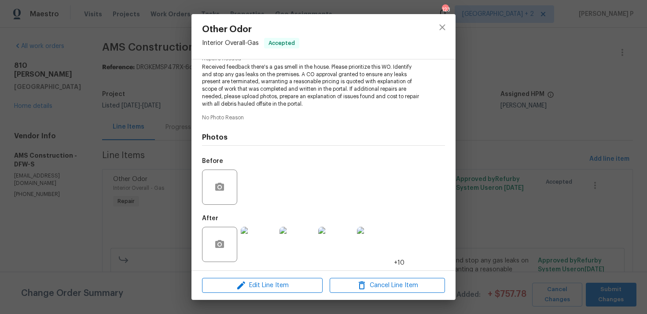
click at [244, 246] on img at bounding box center [258, 244] width 35 height 35
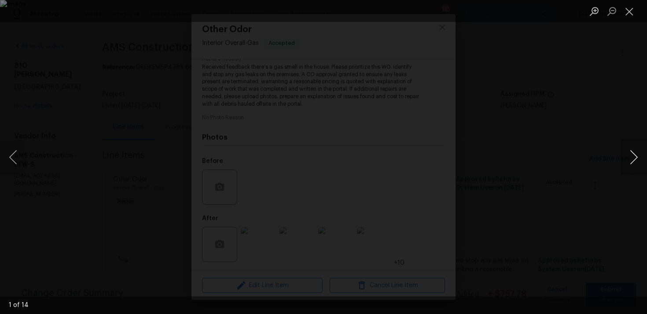
click at [630, 154] on button "Next image" at bounding box center [633, 156] width 26 height 35
click at [358, 147] on img "Lightbox" at bounding box center [323, 157] width 647 height 314
click at [633, 10] on button "Close lightbox" at bounding box center [629, 11] width 18 height 15
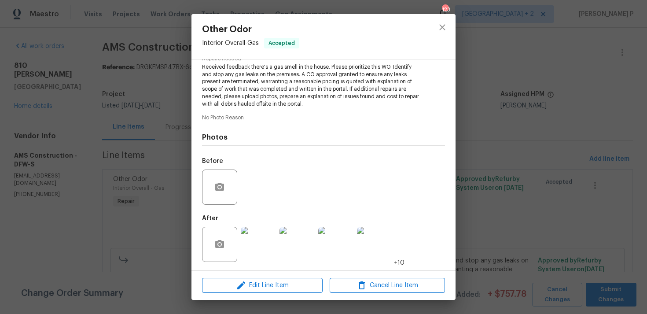
click at [295, 242] on img at bounding box center [296, 244] width 35 height 35
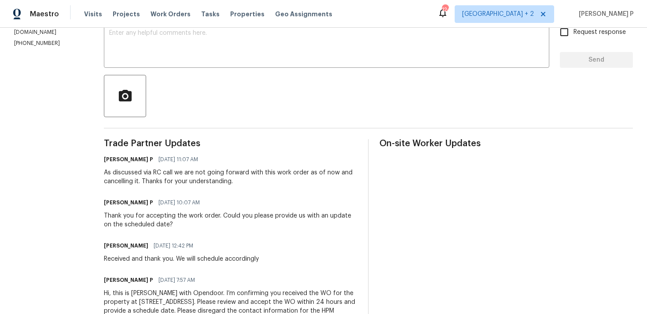
scroll to position [31, 0]
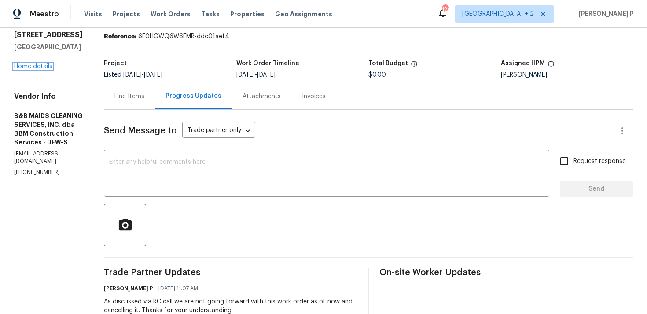
click at [44, 66] on link "Home details" at bounding box center [33, 66] width 38 height 6
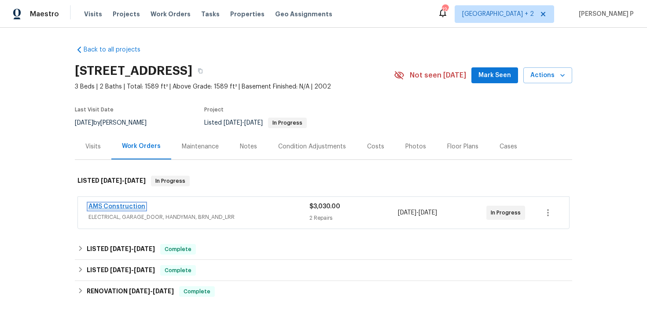
click at [124, 207] on link "AMS Construction" at bounding box center [116, 206] width 57 height 6
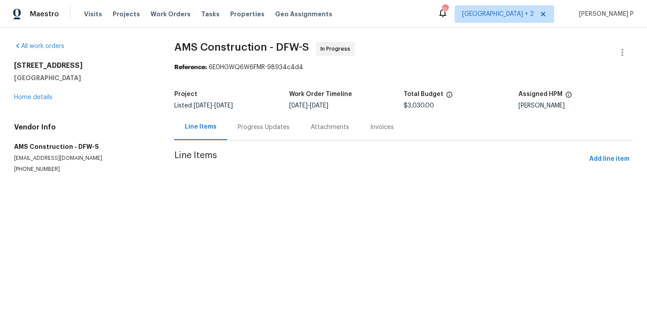
click at [264, 127] on div "Progress Updates" at bounding box center [264, 127] width 52 height 9
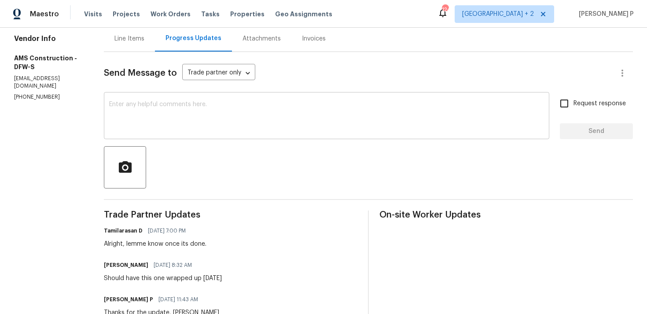
scroll to position [85, 0]
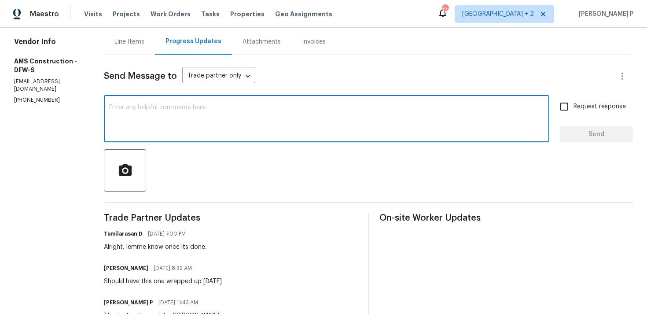
click at [159, 111] on textarea at bounding box center [326, 119] width 435 height 31
paste textarea "Could you please provide us with an update on the status of the work order?"
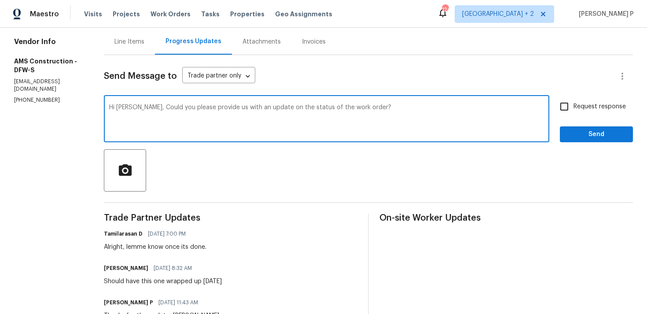
type textarea "Hi [PERSON_NAME], Could you please provide us with an update on the status of t…"
click at [580, 108] on span "Request response" at bounding box center [599, 106] width 52 height 9
click at [573, 108] on input "Request response" at bounding box center [564, 106] width 18 height 18
checkbox input "true"
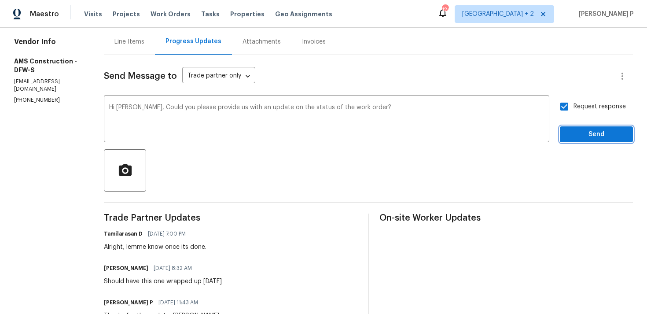
click at [584, 136] on span "Send" at bounding box center [596, 134] width 59 height 11
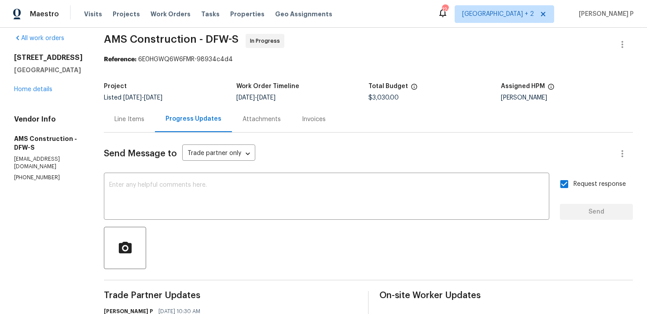
scroll to position [0, 0]
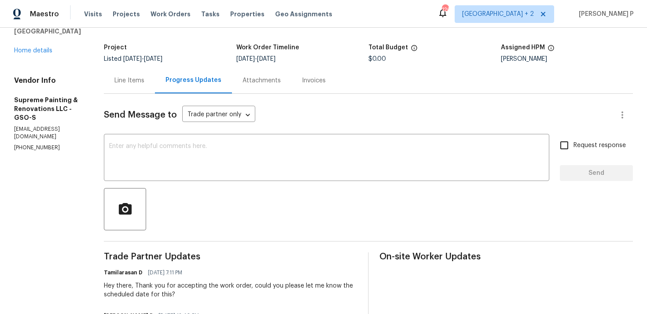
scroll to position [36, 0]
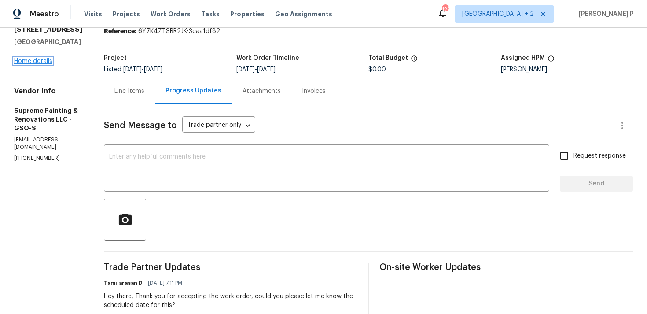
click at [36, 63] on link "Home details" at bounding box center [33, 61] width 38 height 6
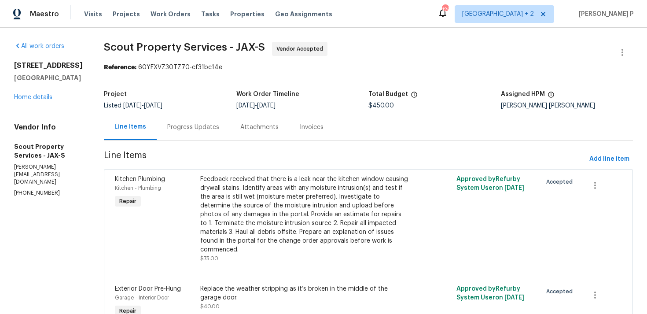
click at [167, 127] on div "Progress Updates" at bounding box center [193, 127] width 52 height 9
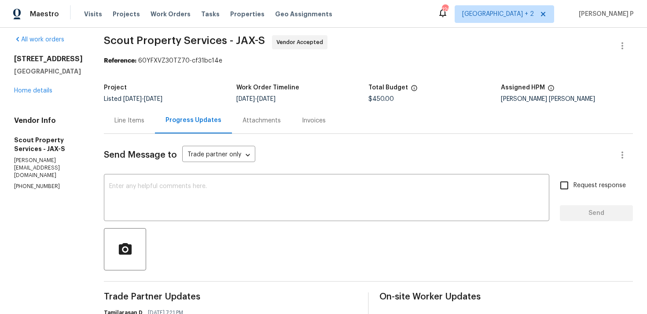
scroll to position [5, 0]
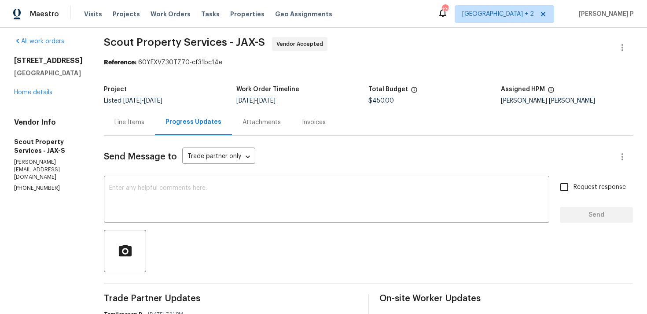
click at [112, 131] on div "Line Items" at bounding box center [129, 122] width 51 height 26
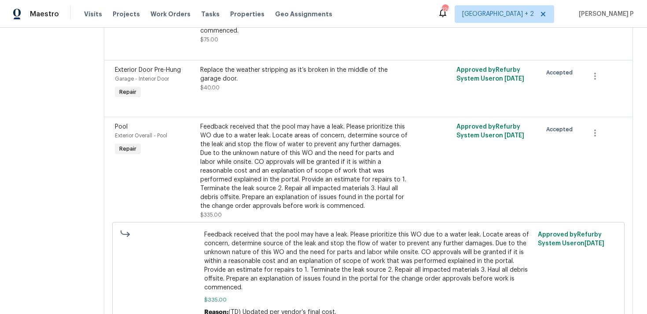
scroll to position [220, 0]
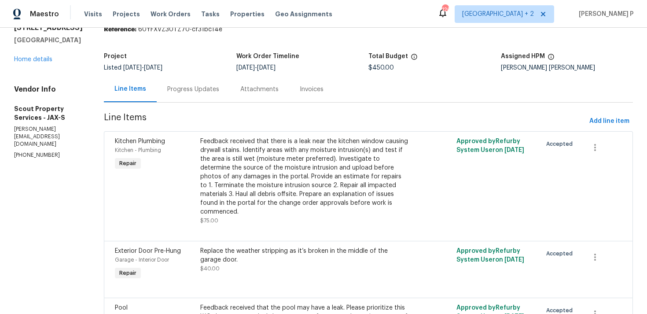
click at [172, 92] on div "Progress Updates" at bounding box center [193, 89] width 52 height 9
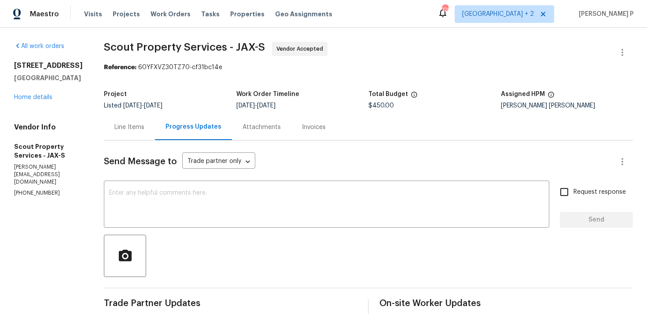
click at [114, 126] on div "Line Items" at bounding box center [129, 127] width 30 height 9
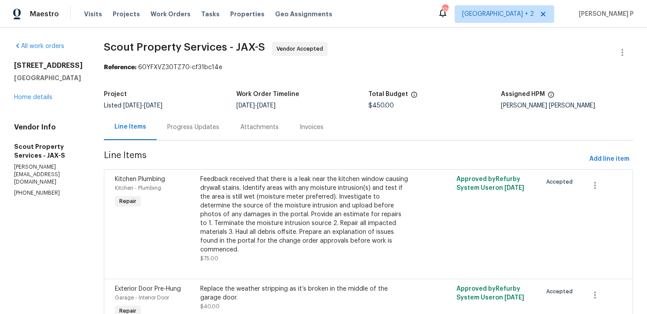
click at [163, 132] on div "Progress Updates" at bounding box center [193, 127] width 73 height 26
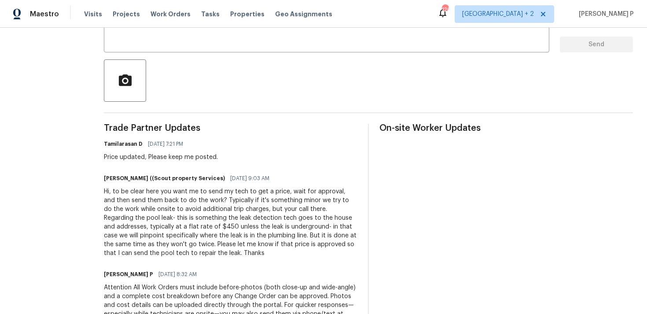
scroll to position [102, 0]
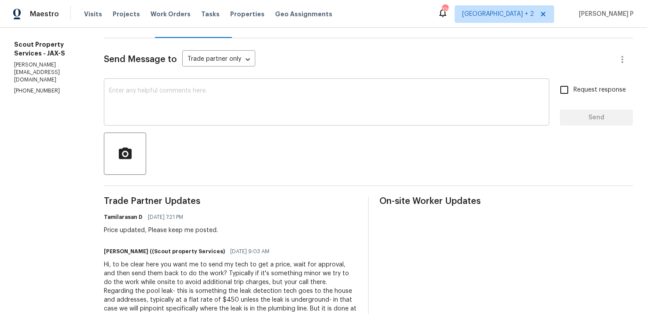
click at [132, 98] on textarea at bounding box center [326, 103] width 435 height 31
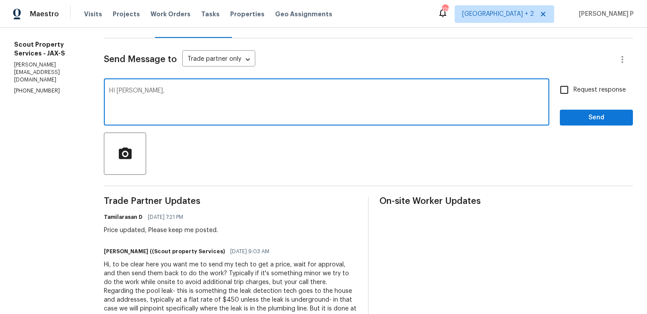
paste textarea "Could you please provide us with an update on the status of the work order?"
type textarea "HI [PERSON_NAME], Could you please provide us with an update on the status of t…"
click at [571, 87] on input "Request response" at bounding box center [564, 90] width 18 height 18
checkbox input "true"
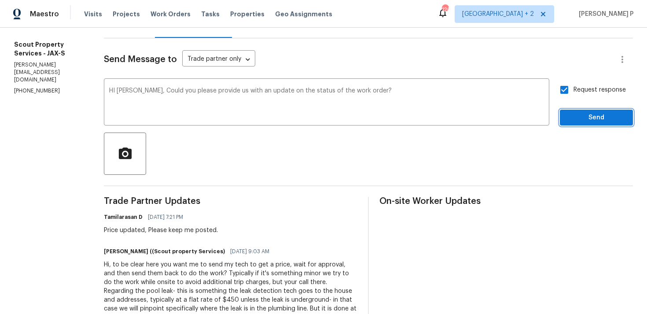
click at [582, 121] on span "Send" at bounding box center [596, 117] width 59 height 11
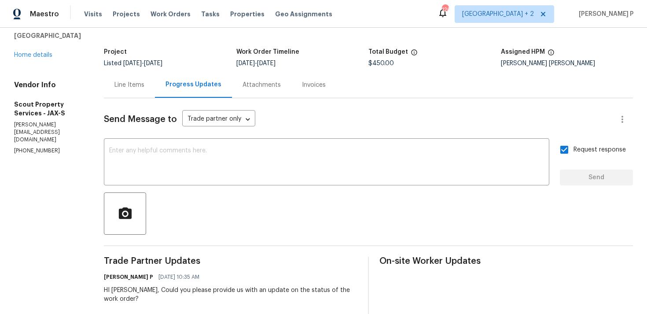
scroll to position [0, 0]
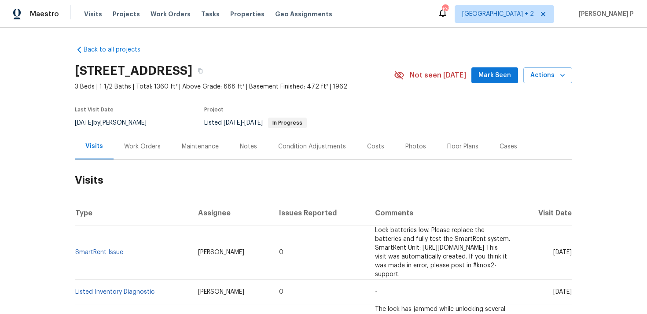
click at [138, 149] on div "Work Orders" at bounding box center [142, 146] width 37 height 9
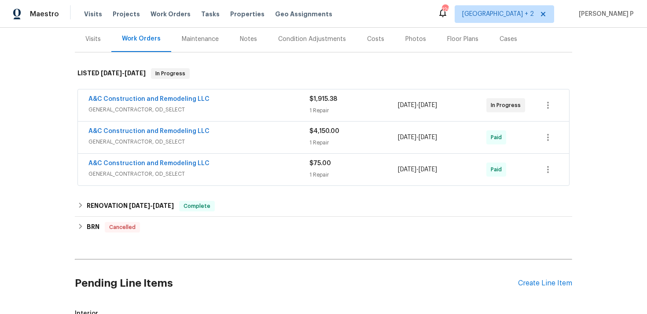
scroll to position [109, 0]
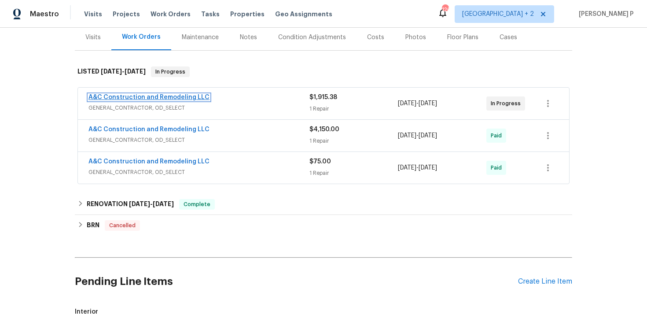
click at [139, 94] on link "A&C Construction and Remodeling LLC" at bounding box center [148, 97] width 121 height 6
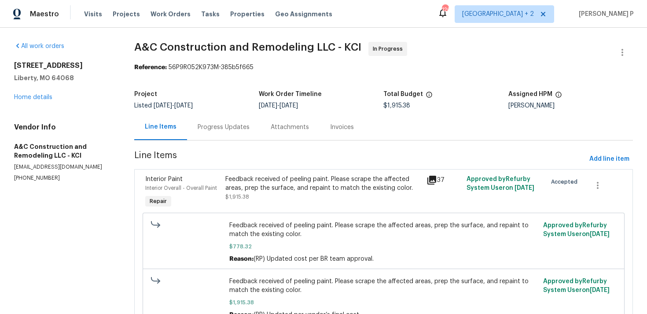
click at [220, 125] on div "Progress Updates" at bounding box center [224, 127] width 52 height 9
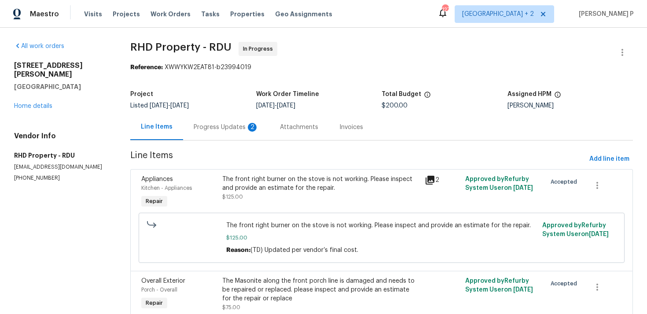
click at [214, 117] on div "Progress Updates 2" at bounding box center [226, 127] width 86 height 26
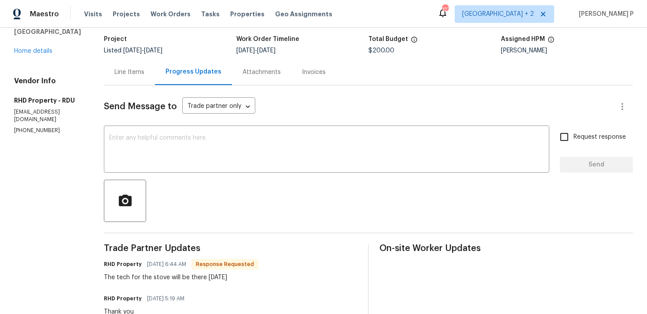
scroll to position [43, 0]
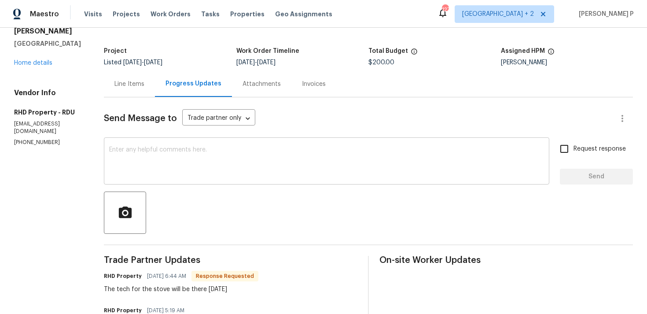
click at [170, 152] on textarea at bounding box center [326, 162] width 435 height 31
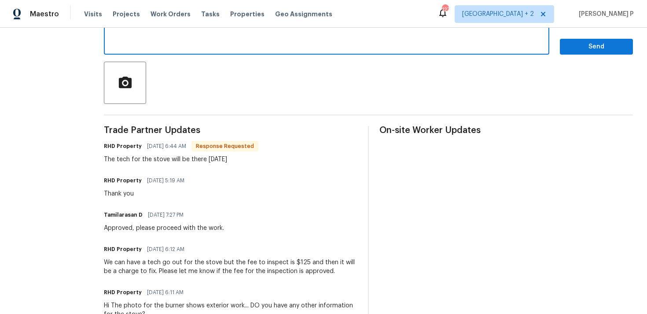
scroll to position [151, 0]
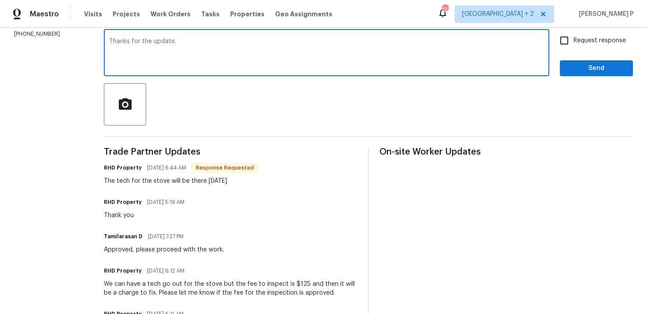
type textarea "Thanks for the update."
click at [220, 79] on div "Send Message to Trade partner only Trade partner only ​ Thanks for the update. …" at bounding box center [368, 239] width 529 height 501
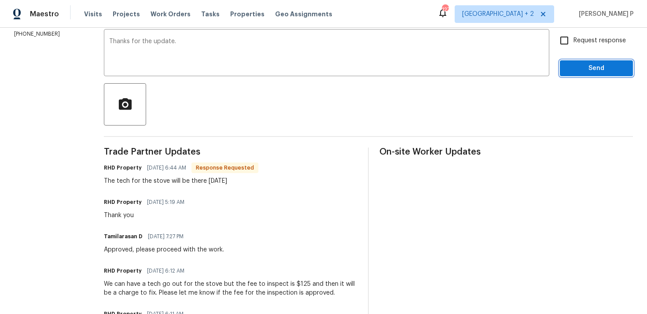
click at [604, 71] on span "Send" at bounding box center [596, 68] width 59 height 11
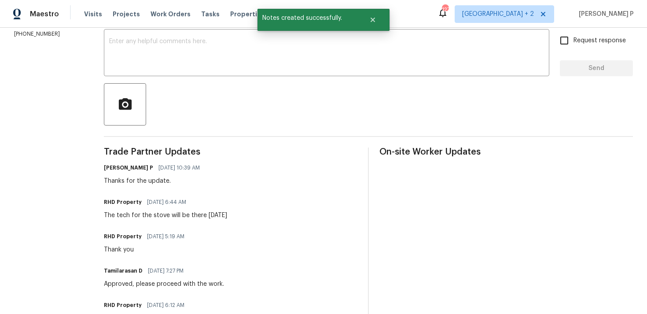
drag, startPoint x: 115, startPoint y: 214, endPoint x: 254, endPoint y: 215, distance: 139.5
click at [254, 215] on div "All work orders 218 Newberry Ln Durham, NC 27703 Home details Vendor Info RHD P…" at bounding box center [323, 207] width 647 height 662
copy div "The tech for the stove will be there tomorrow"
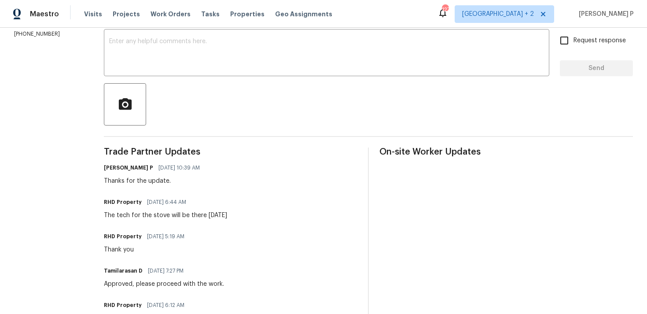
scroll to position [0, 0]
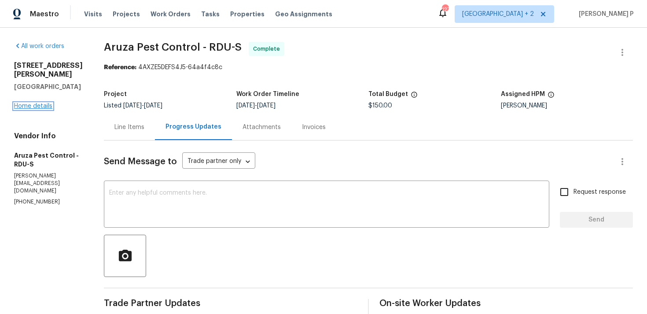
click at [38, 106] on link "Home details" at bounding box center [33, 106] width 38 height 6
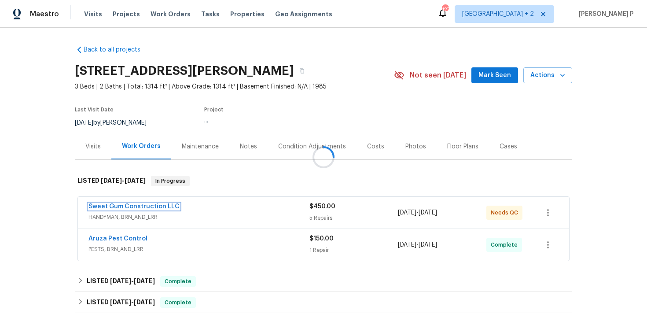
click at [138, 207] on link "Sweet Gum Construction LLC" at bounding box center [133, 206] width 91 height 6
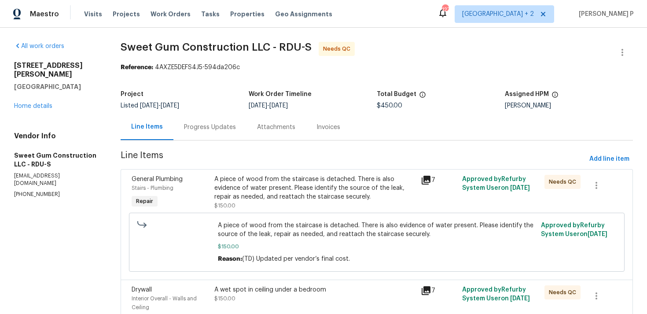
click at [208, 127] on div "Progress Updates" at bounding box center [210, 127] width 52 height 9
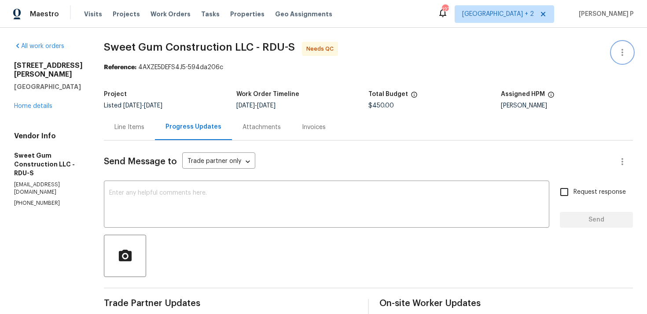
click at [626, 52] on icon "button" at bounding box center [622, 52] width 11 height 11
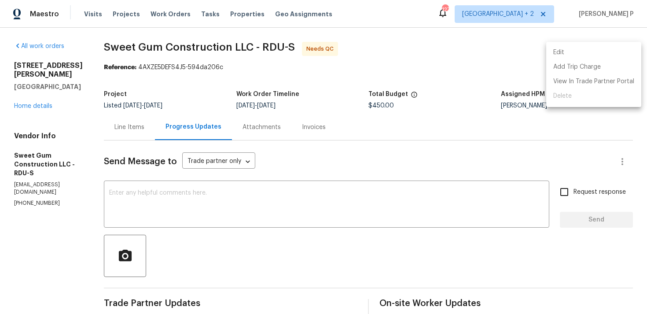
click at [593, 49] on li "Edit" at bounding box center [593, 52] width 95 height 15
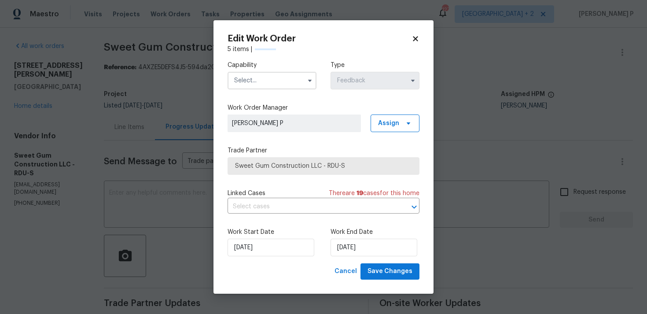
click at [283, 81] on input "text" at bounding box center [271, 81] width 89 height 18
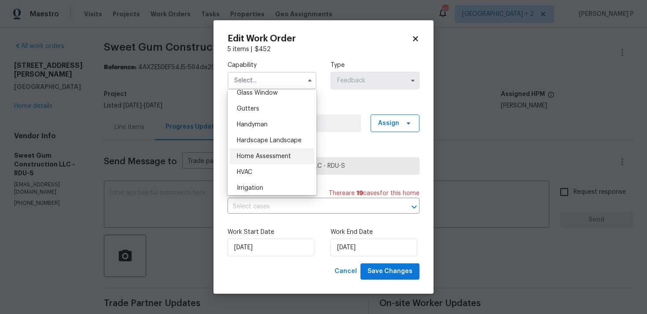
scroll to position [443, 0]
click at [261, 136] on div "Handyman" at bounding box center [272, 140] width 84 height 16
type input "Handyman"
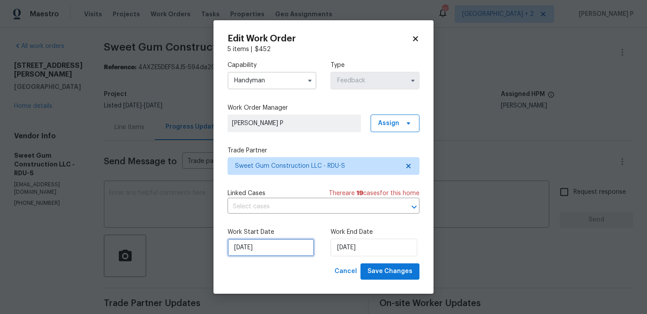
click at [290, 249] on input "[DATE]" at bounding box center [270, 247] width 87 height 18
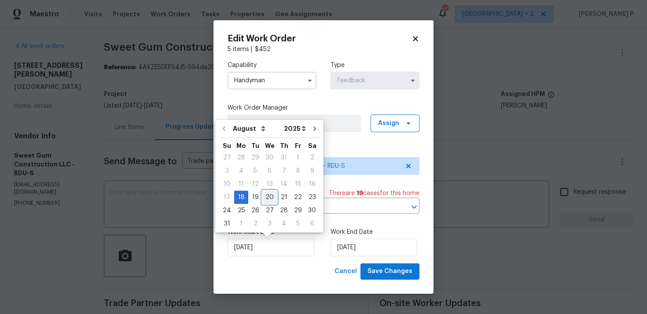
click at [271, 197] on div "20" at bounding box center [269, 197] width 15 height 12
type input "[DATE]"
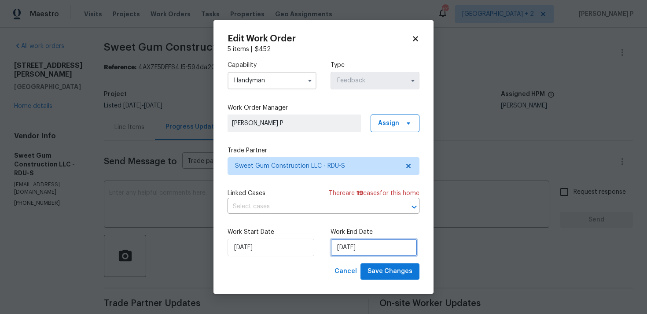
click at [375, 254] on input "[DATE]" at bounding box center [373, 247] width 87 height 18
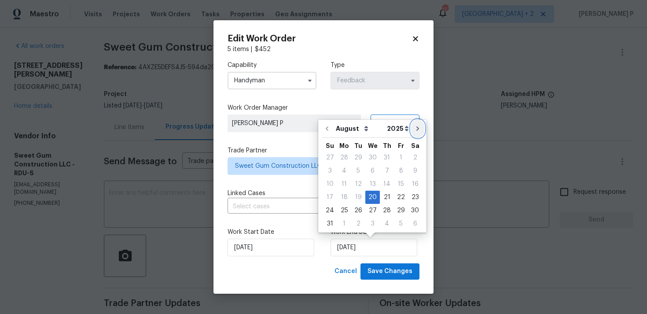
click at [414, 130] on icon "Go to next month" at bounding box center [417, 128] width 7 height 7
type input "[DATE]"
select select "8"
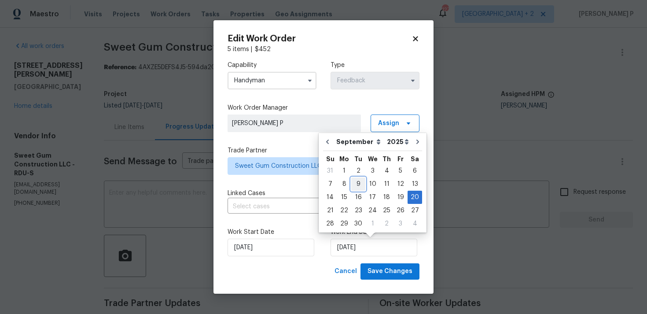
click at [357, 183] on div "9" at bounding box center [358, 184] width 14 height 12
type input "[DATE]"
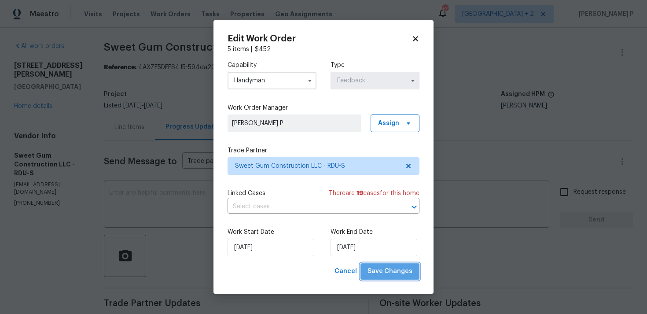
click at [400, 273] on span "Save Changes" at bounding box center [389, 271] width 45 height 11
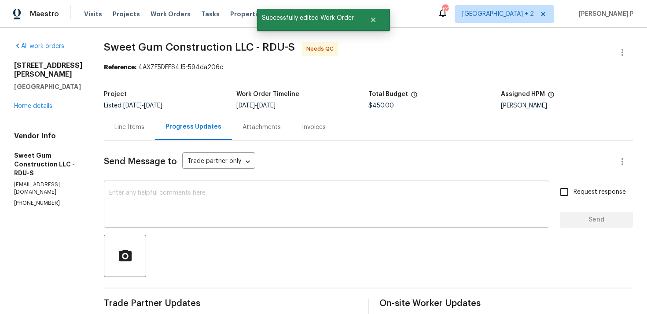
click at [327, 198] on textarea at bounding box center [326, 205] width 435 height 31
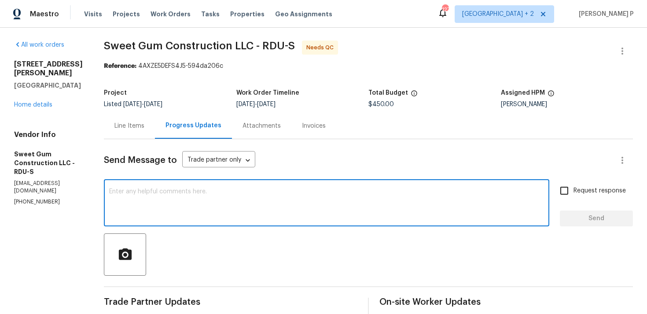
scroll to position [0, 0]
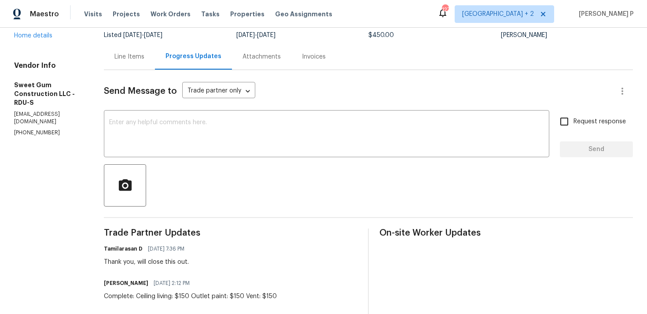
scroll to position [68, 0]
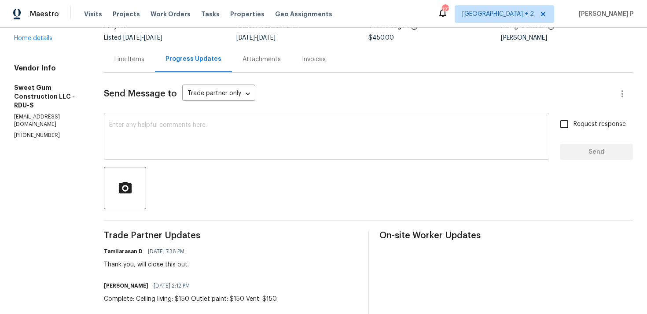
click at [235, 150] on textarea at bounding box center [326, 137] width 435 height 31
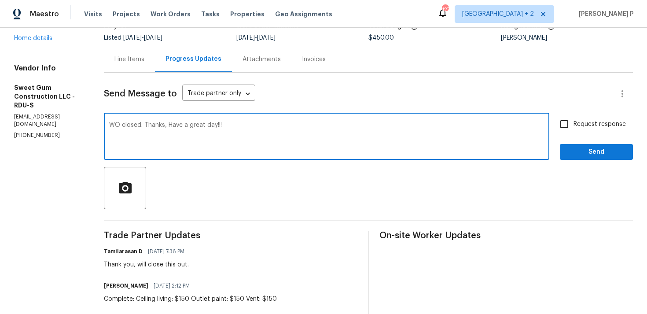
type textarea "WO closed. Thanks, Have a great day!!!"
click at [573, 147] on span "Send" at bounding box center [596, 152] width 59 height 11
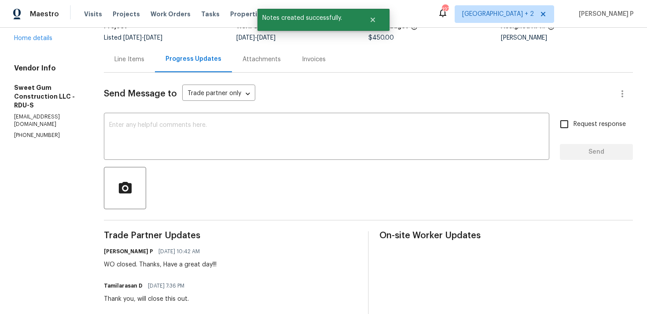
click at [137, 60] on div "Line Items" at bounding box center [129, 59] width 30 height 9
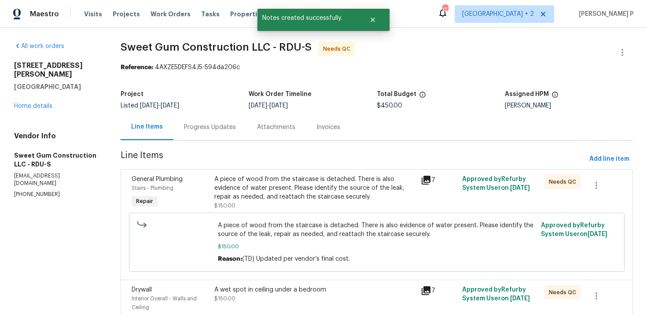
click at [288, 194] on div "A piece of wood from the staircase is detached. There is also evidence of water…" at bounding box center [314, 188] width 201 height 26
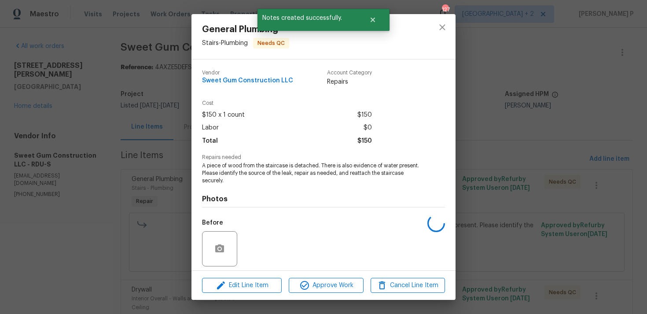
scroll to position [62, 0]
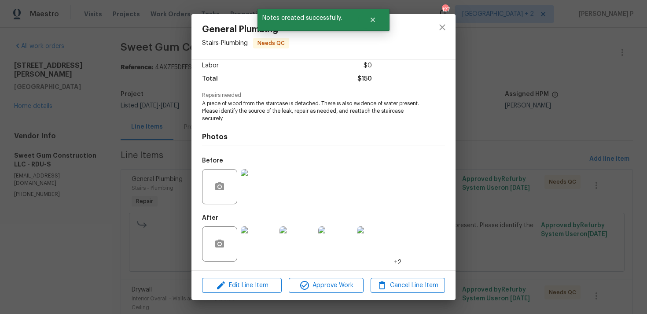
click at [262, 247] on img at bounding box center [258, 243] width 35 height 35
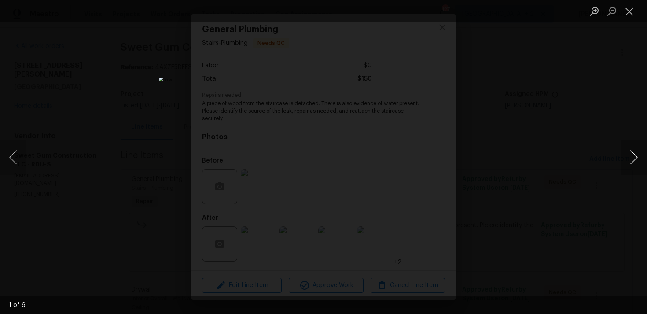
click at [636, 156] on button "Next image" at bounding box center [633, 156] width 26 height 35
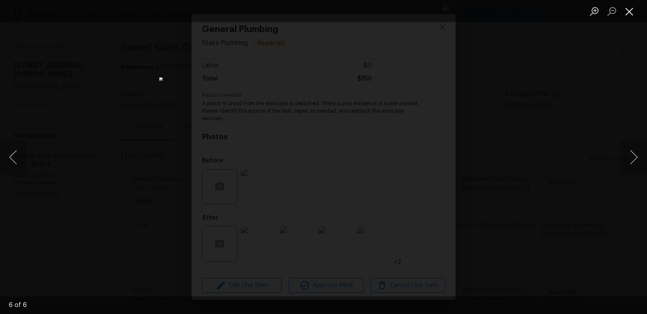
click at [624, 15] on button "Close lightbox" at bounding box center [629, 11] width 18 height 15
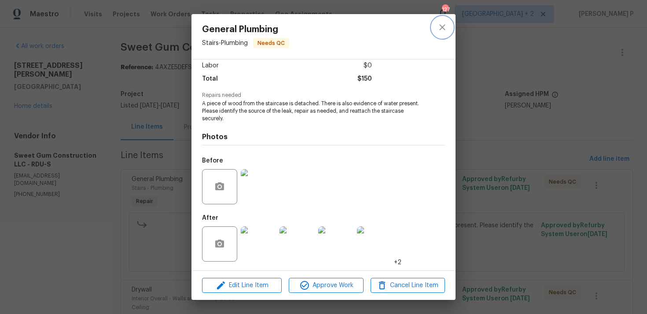
click at [443, 29] on icon "close" at bounding box center [442, 27] width 11 height 11
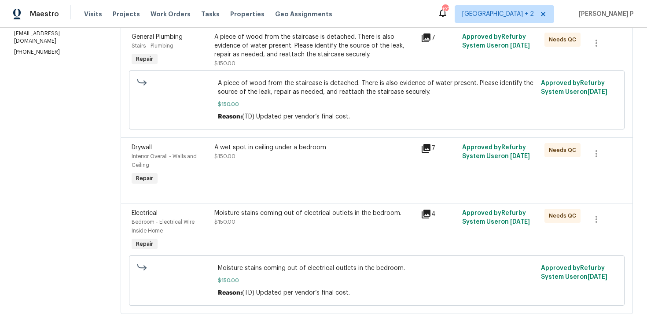
scroll to position [168, 0]
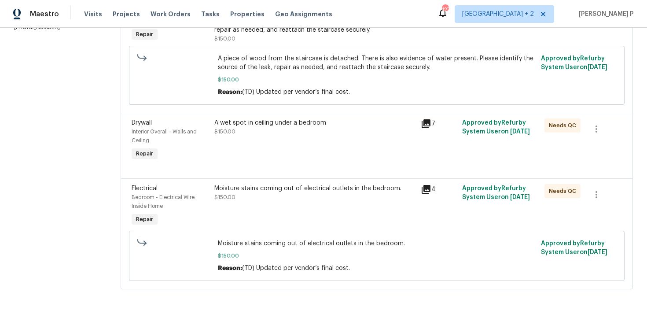
click at [274, 128] on div "A wet spot in ceiling under a bedroom $150.00" at bounding box center [314, 127] width 201 height 18
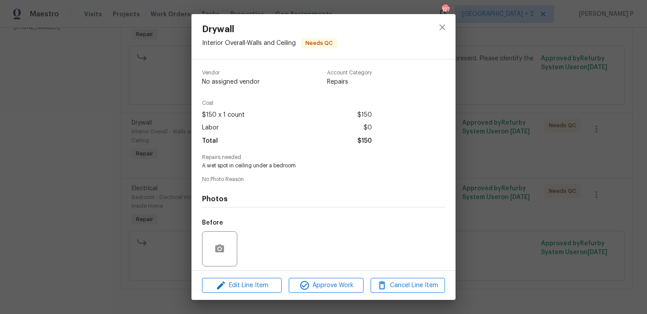
scroll to position [62, 0]
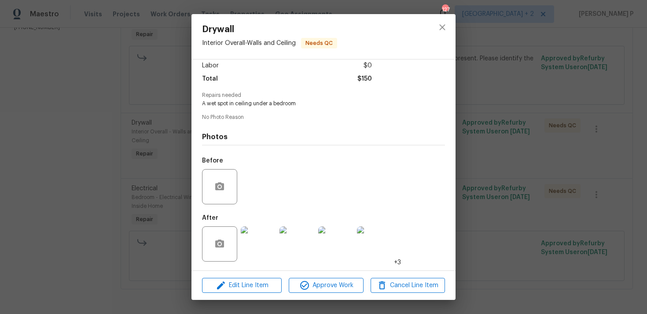
click at [262, 255] on img at bounding box center [258, 243] width 35 height 35
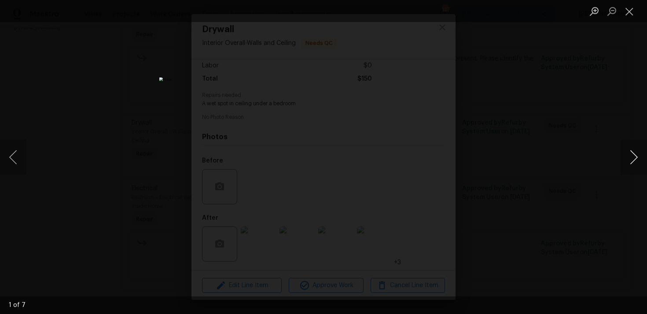
click at [634, 154] on button "Next image" at bounding box center [633, 156] width 26 height 35
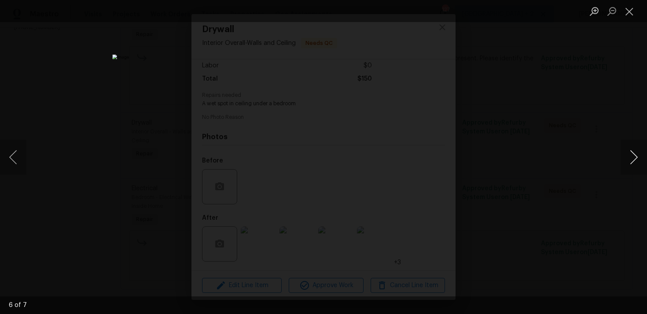
click at [634, 154] on button "Next image" at bounding box center [633, 156] width 26 height 35
click at [628, 8] on button "Close lightbox" at bounding box center [629, 11] width 18 height 15
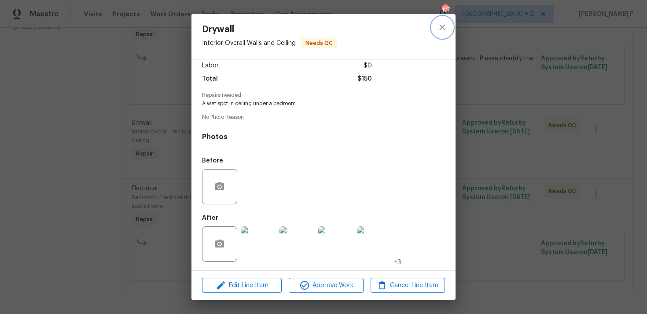
click at [446, 25] on icon "close" at bounding box center [442, 27] width 11 height 11
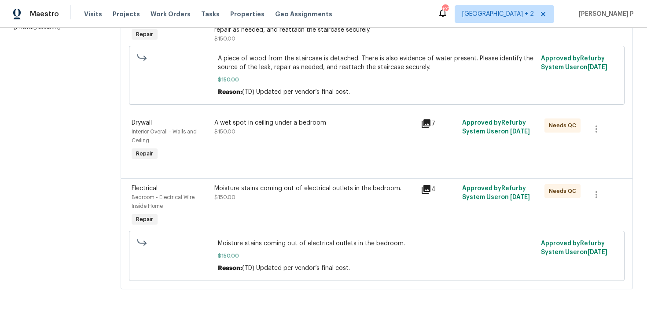
click at [278, 189] on div "Moisture stains coming out of electrical outlets in the bedroom." at bounding box center [314, 188] width 201 height 9
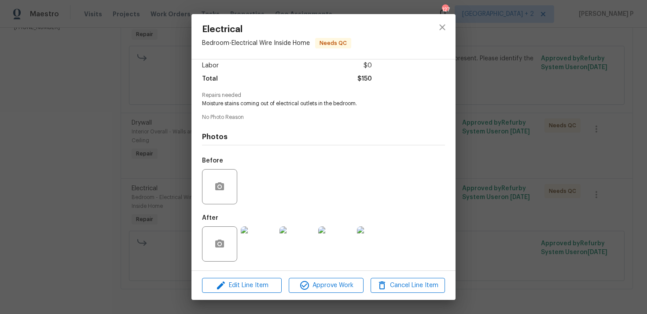
click at [266, 241] on img at bounding box center [258, 243] width 35 height 35
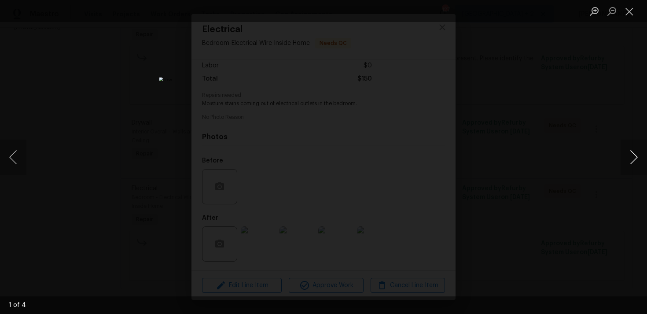
click at [635, 156] on button "Next image" at bounding box center [633, 156] width 26 height 35
click at [632, 18] on button "Close lightbox" at bounding box center [629, 11] width 18 height 15
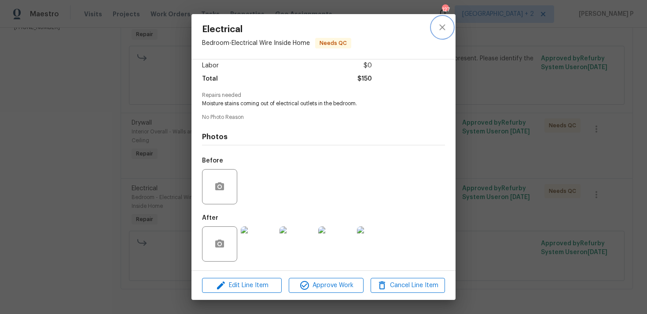
click at [439, 27] on icon "close" at bounding box center [442, 27] width 11 height 11
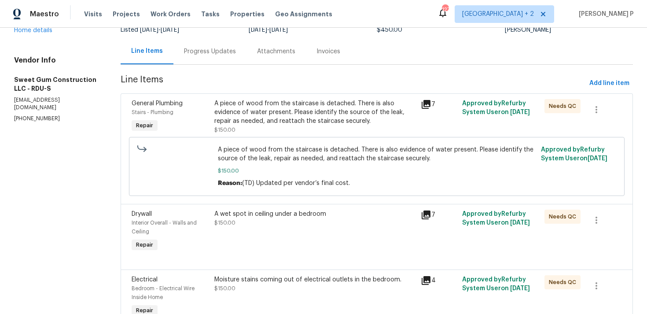
scroll to position [67, 0]
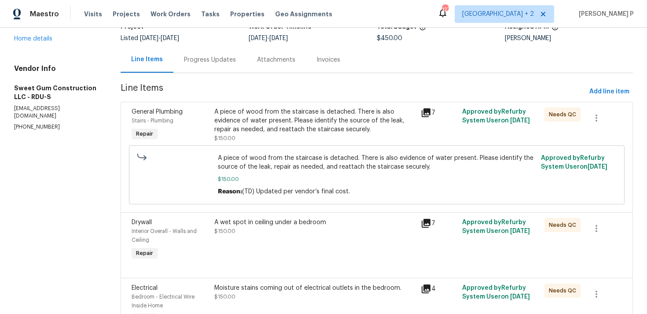
click at [286, 123] on div "A piece of wood from the staircase is detached. There is also evidence of water…" at bounding box center [314, 120] width 201 height 26
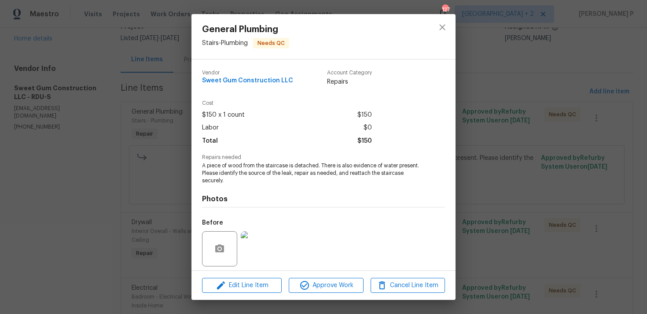
scroll to position [62, 0]
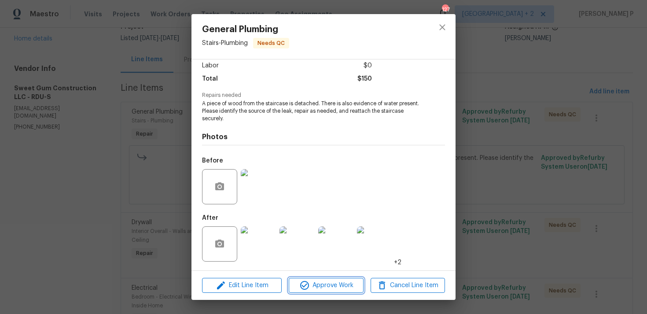
click at [322, 280] on span "Approve Work" at bounding box center [325, 285] width 69 height 11
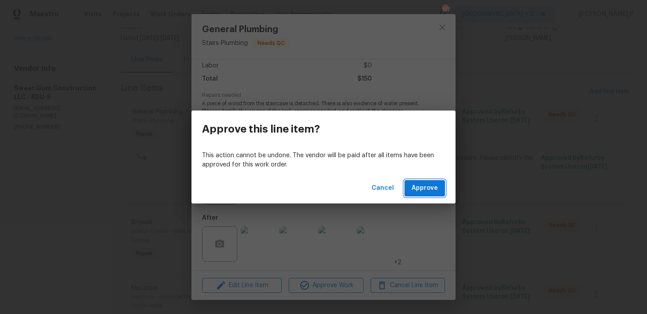
click at [423, 190] on span "Approve" at bounding box center [424, 188] width 26 height 11
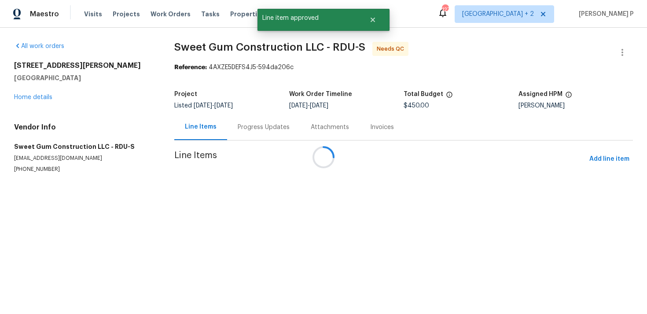
scroll to position [0, 0]
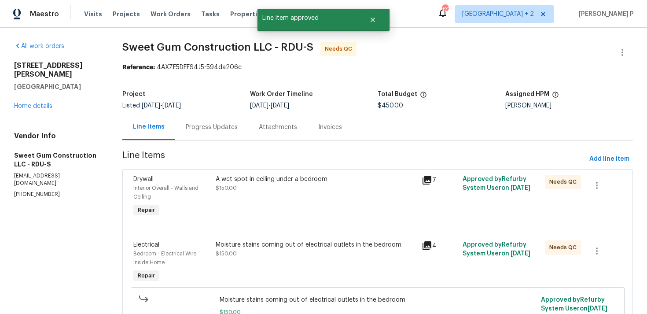
click at [284, 181] on div "A wet spot in ceiling under a bedroom" at bounding box center [316, 179] width 200 height 9
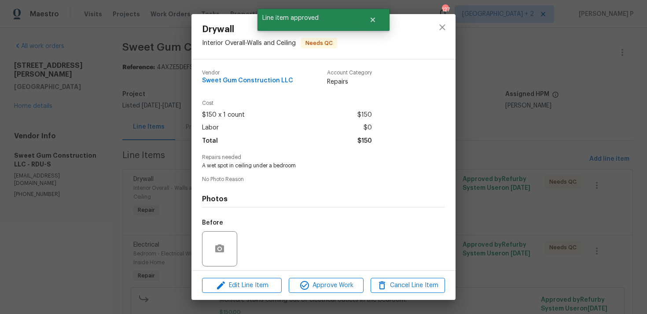
scroll to position [62, 0]
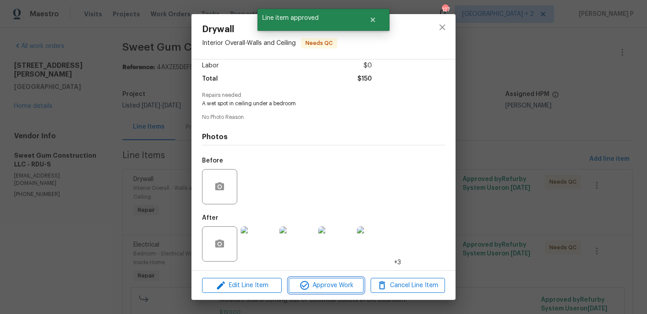
click at [322, 286] on span "Approve Work" at bounding box center [325, 285] width 69 height 11
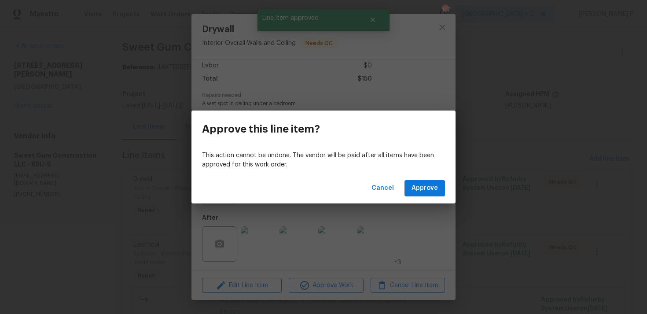
click at [423, 199] on div "Cancel Approve" at bounding box center [323, 188] width 264 height 30
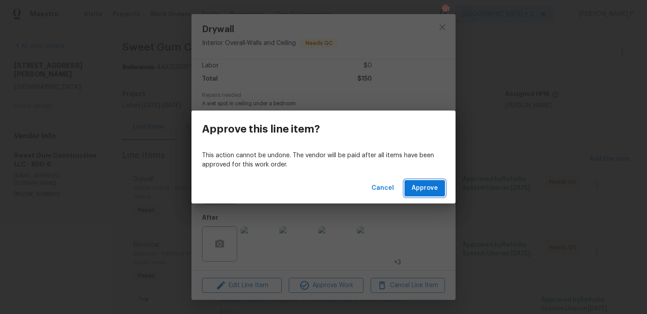
click at [427, 186] on span "Approve" at bounding box center [424, 188] width 26 height 11
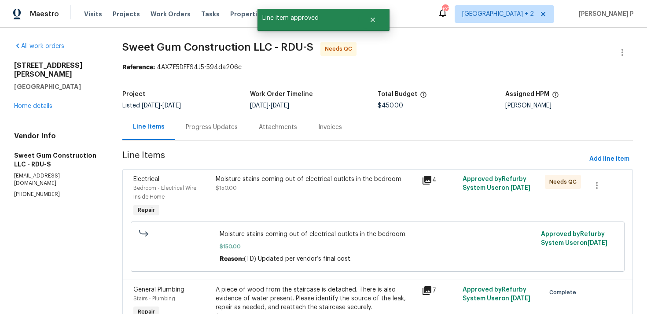
click at [292, 173] on div "Moisture stains coming out of electrical outlets in the bedroom. $150.00" at bounding box center [315, 196] width 205 height 49
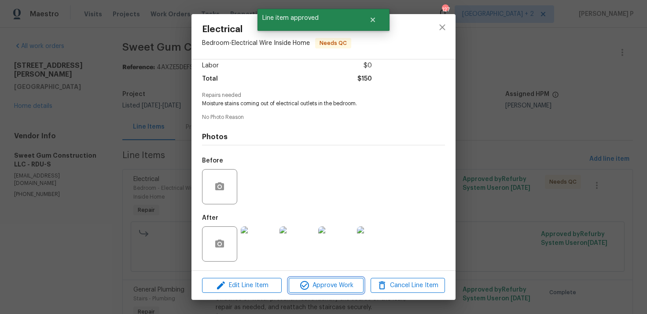
click at [334, 284] on span "Approve Work" at bounding box center [325, 285] width 69 height 11
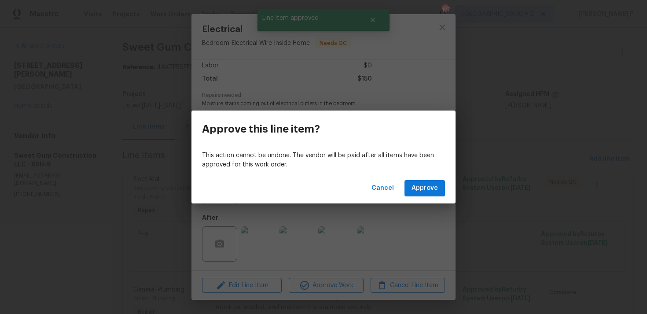
click at [420, 199] on div "Cancel Approve" at bounding box center [323, 188] width 264 height 30
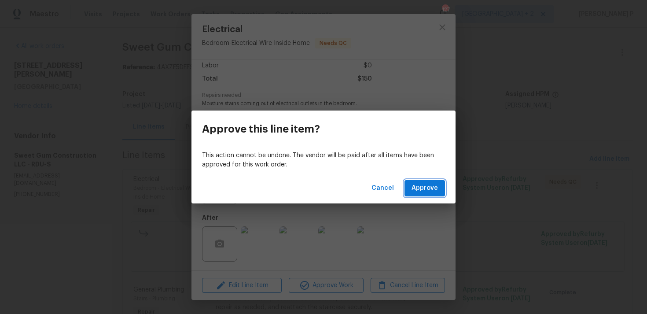
click at [425, 188] on span "Approve" at bounding box center [424, 188] width 26 height 11
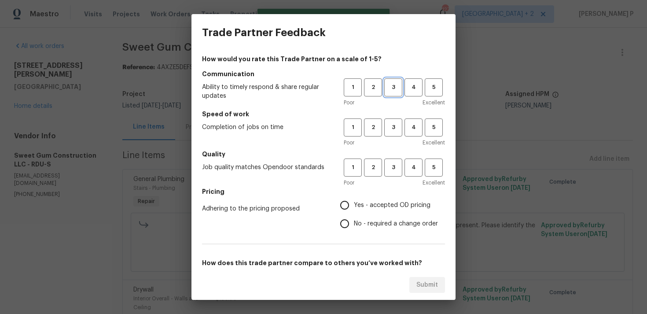
click at [397, 89] on span "3" at bounding box center [393, 87] width 16 height 10
click at [392, 131] on span "3" at bounding box center [393, 127] width 16 height 10
click at [392, 163] on span "3" at bounding box center [393, 167] width 16 height 10
click at [371, 224] on span "No - required a change order" at bounding box center [396, 223] width 84 height 9
click at [354, 224] on input "No - required a change order" at bounding box center [344, 223] width 18 height 18
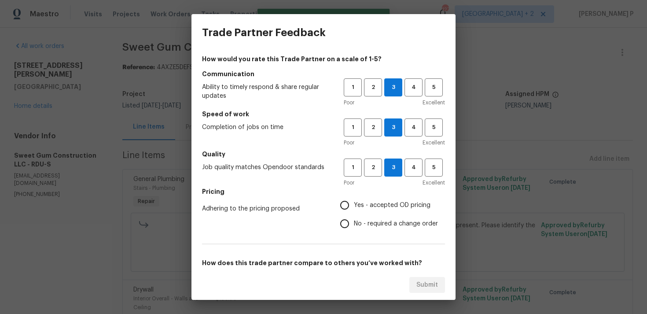
radio input "true"
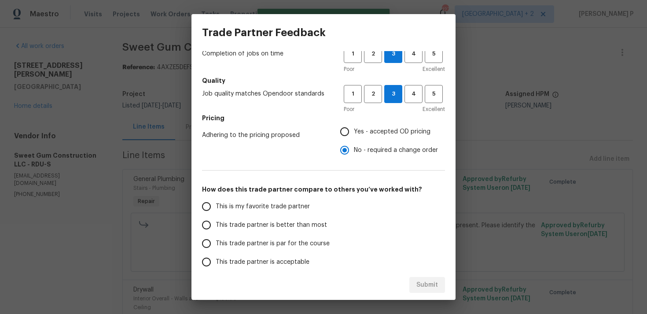
scroll to position [133, 0]
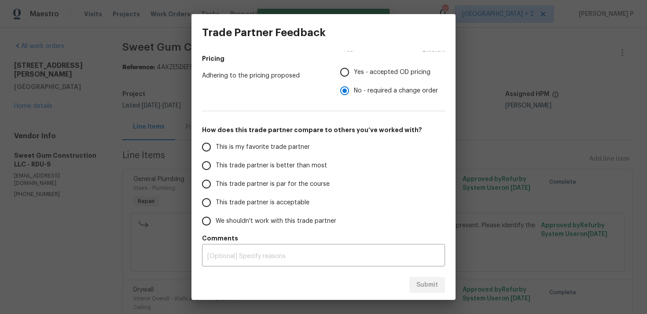
click at [240, 187] on span "This trade partner is par for the course" at bounding box center [273, 184] width 114 height 9
click at [216, 187] on input "This trade partner is par for the course" at bounding box center [206, 184] width 18 height 18
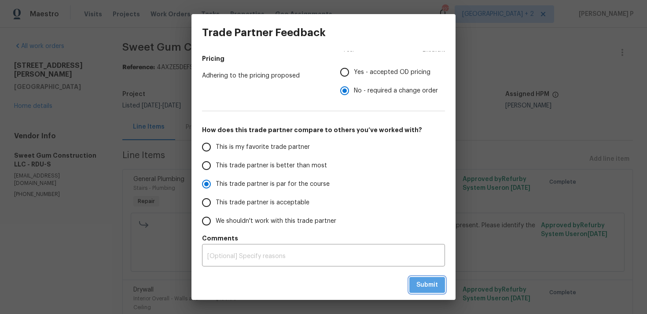
click at [426, 286] on span "Submit" at bounding box center [427, 284] width 22 height 11
radio input "true"
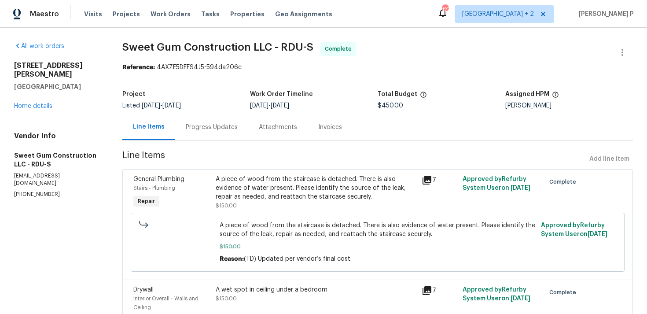
click at [226, 132] on div "Progress Updates" at bounding box center [211, 127] width 73 height 26
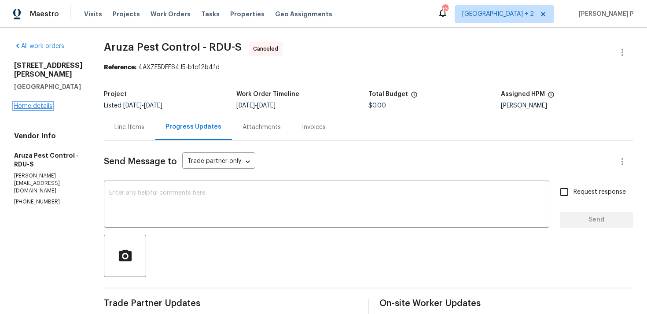
click at [33, 105] on link "Home details" at bounding box center [33, 106] width 38 height 6
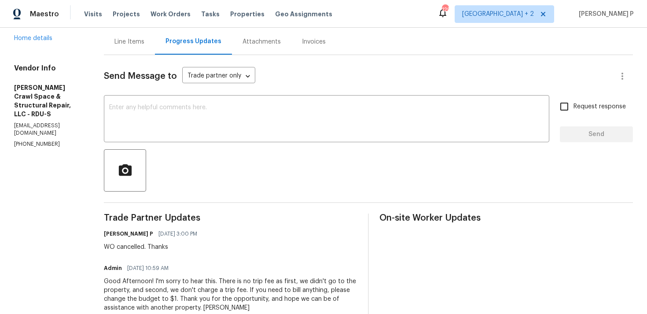
scroll to position [48, 0]
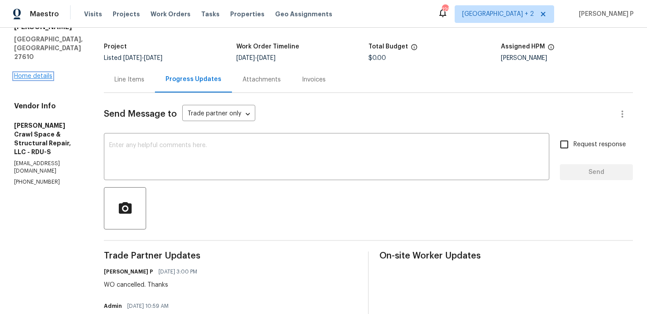
click at [40, 73] on link "Home details" at bounding box center [33, 76] width 38 height 6
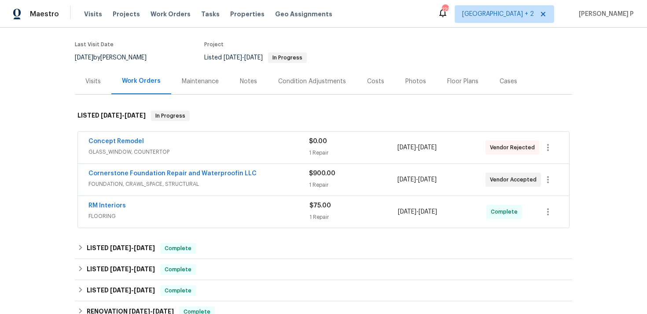
scroll to position [66, 0]
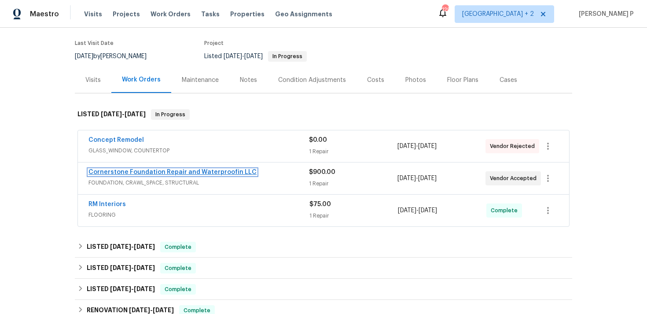
click at [137, 170] on link "Cornerstone Foundation Repair and Waterproofin LLC" at bounding box center [172, 172] width 168 height 6
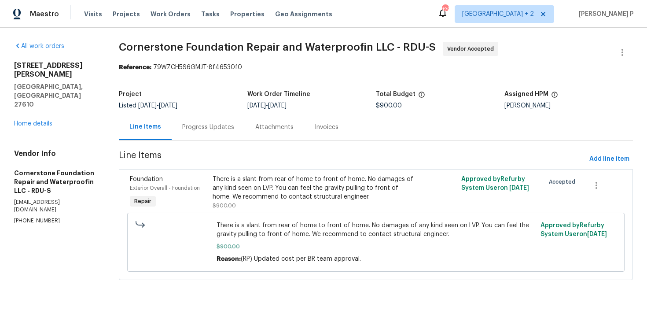
click at [197, 126] on div "Progress Updates" at bounding box center [208, 127] width 52 height 9
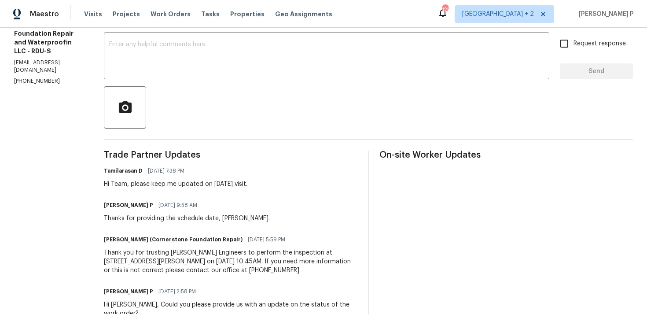
scroll to position [134, 0]
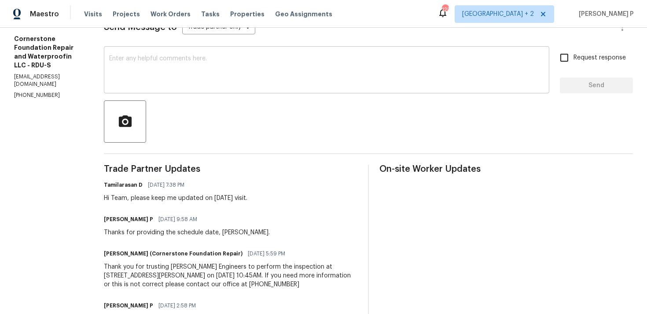
click at [160, 73] on textarea at bounding box center [326, 70] width 435 height 31
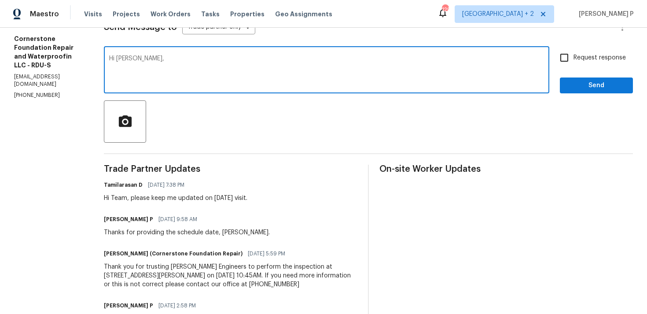
paste textarea "Could you please provide us with an update on the status of the work order?"
type textarea "Hi Jonathan, Could you please provide us with an update on the status of the wo…"
click at [564, 54] on input "Request response" at bounding box center [564, 57] width 18 height 18
checkbox input "true"
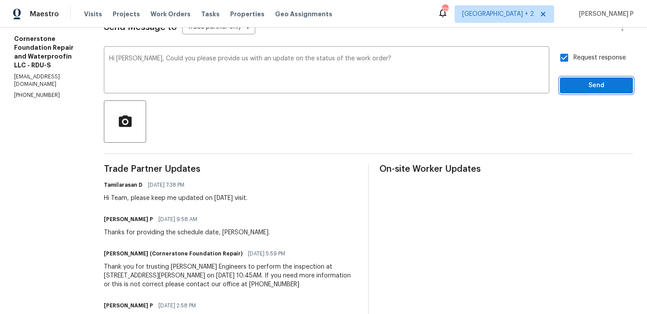
click at [586, 85] on span "Send" at bounding box center [596, 85] width 59 height 11
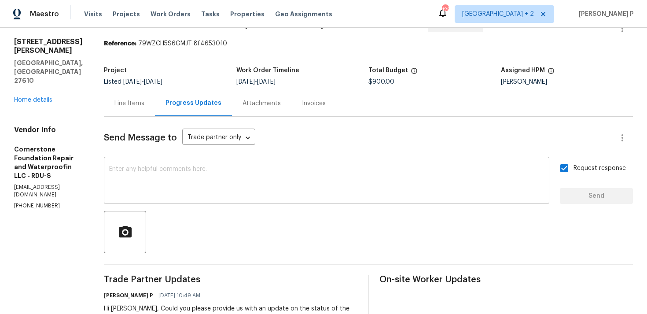
scroll to position [0, 0]
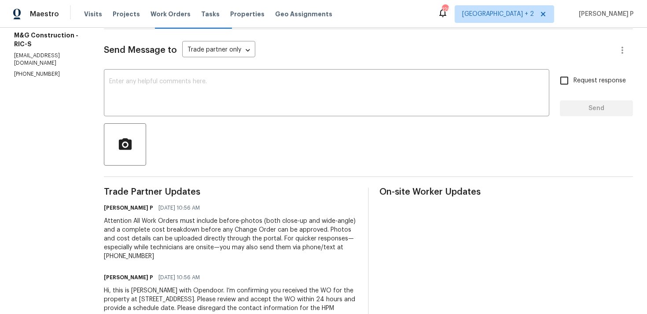
scroll to position [107, 0]
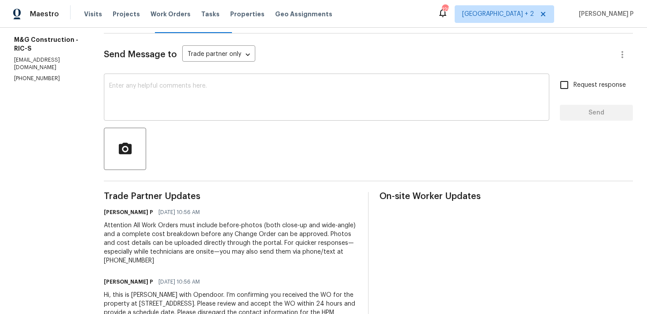
click at [121, 101] on textarea at bounding box center [326, 98] width 435 height 31
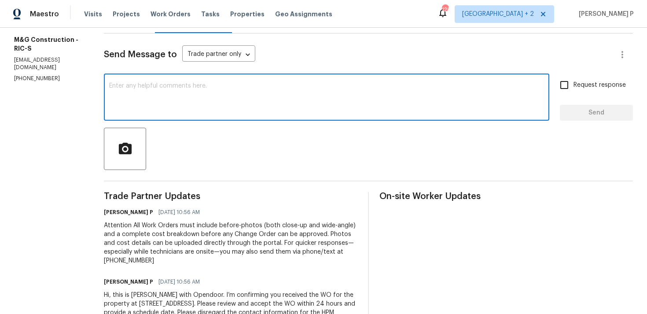
paste textarea "Thank you for accepting the work order. Could you please provide us with an upd…"
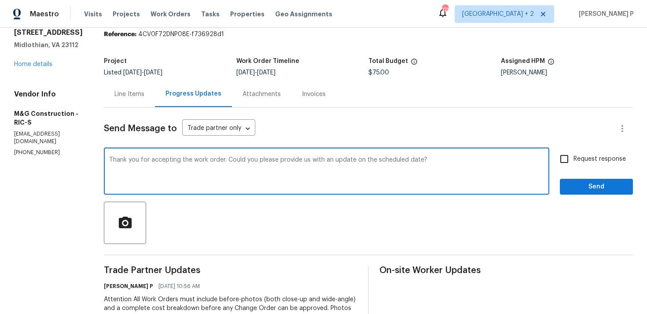
scroll to position [0, 0]
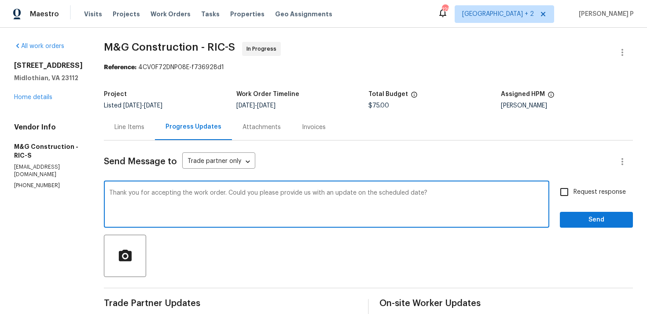
type textarea "Thank you for accepting the work order. Could you please provide us with an upd…"
click at [569, 199] on input "Request response" at bounding box center [564, 192] width 18 height 18
checkbox input "true"
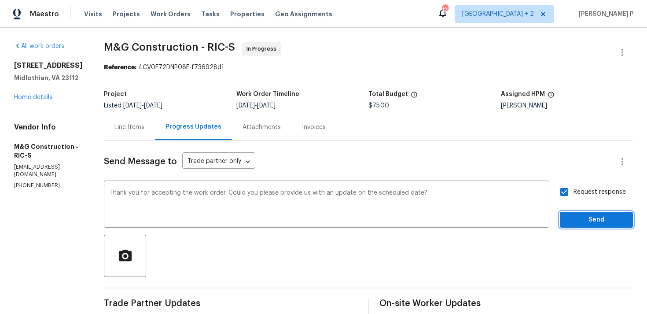
click at [577, 220] on span "Send" at bounding box center [596, 219] width 59 height 11
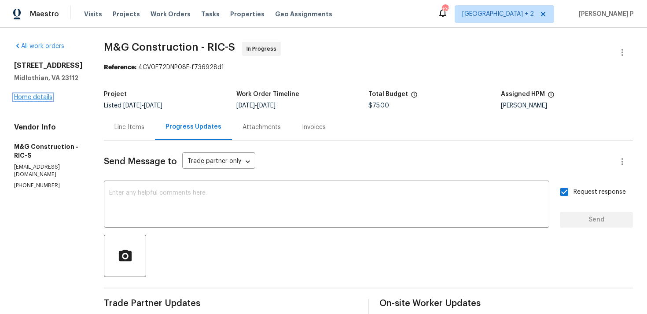
click at [40, 97] on link "Home details" at bounding box center [33, 97] width 38 height 6
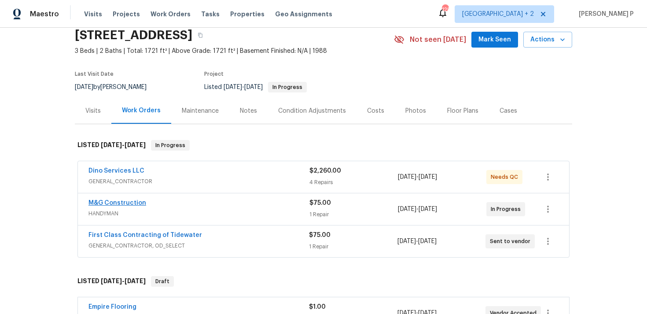
scroll to position [45, 0]
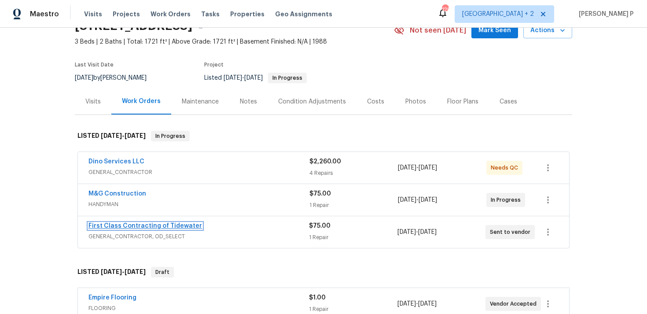
click at [130, 226] on link "First Class Contracting of Tidewater" at bounding box center [145, 226] width 114 height 6
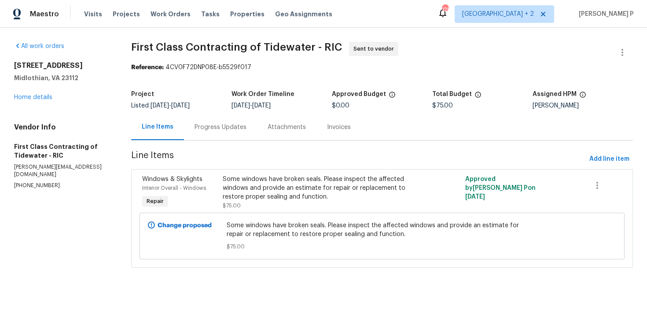
click at [218, 124] on div "Progress Updates" at bounding box center [220, 127] width 52 height 9
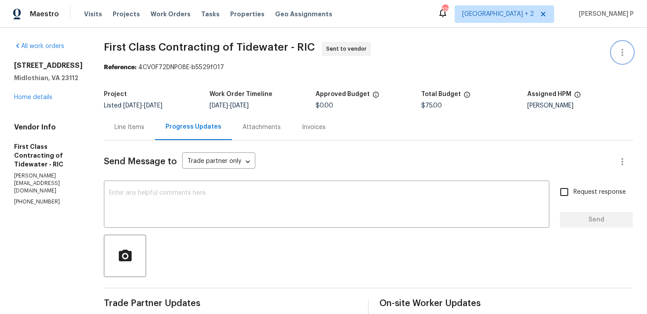
click at [625, 53] on icon "button" at bounding box center [622, 52] width 11 height 11
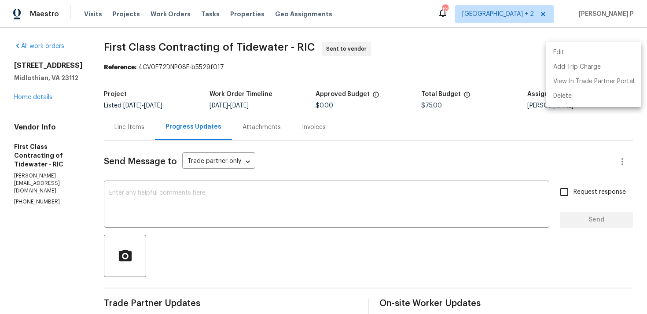
click at [556, 49] on li "Edit" at bounding box center [593, 52] width 95 height 15
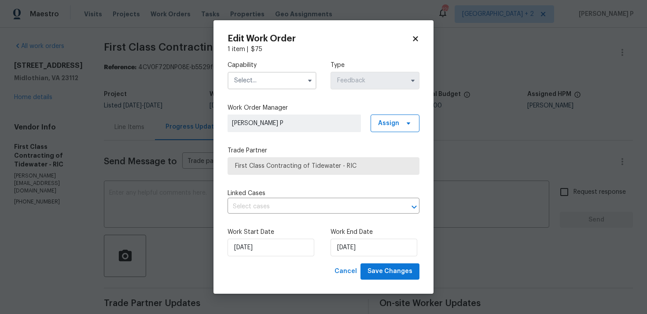
click at [299, 72] on input "text" at bounding box center [271, 81] width 89 height 18
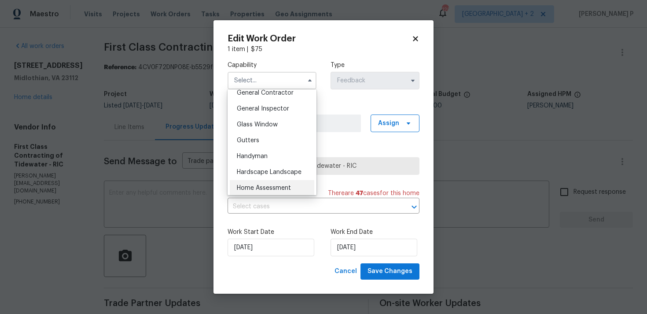
scroll to position [418, 0]
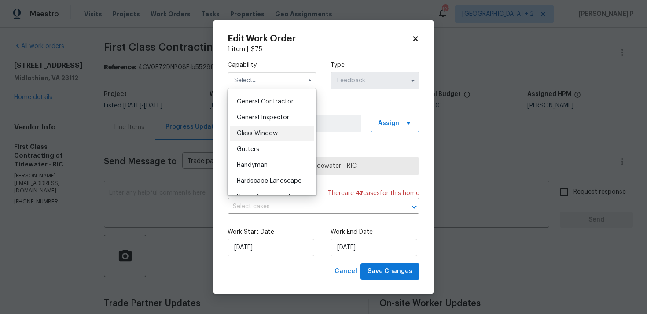
click at [269, 131] on span "Glass Window" at bounding box center [257, 133] width 41 height 6
type input "Glass Window"
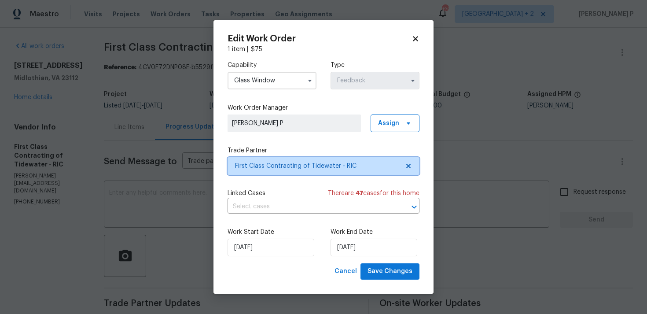
click at [290, 169] on span "First Class Contracting of Tidewater - RIC" at bounding box center [317, 165] width 164 height 9
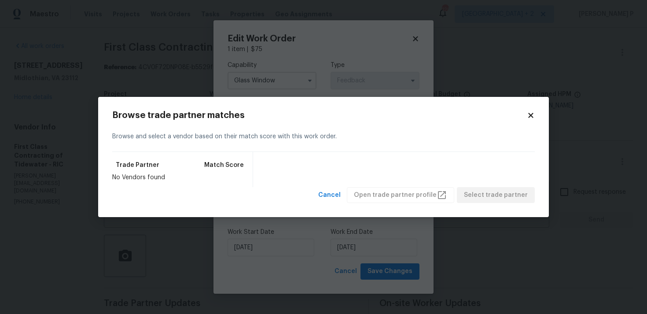
click at [536, 117] on div "Browse trade partner matches Browse and select a vendor based on their match sc…" at bounding box center [323, 157] width 451 height 121
click at [534, 116] on icon at bounding box center [531, 115] width 8 height 8
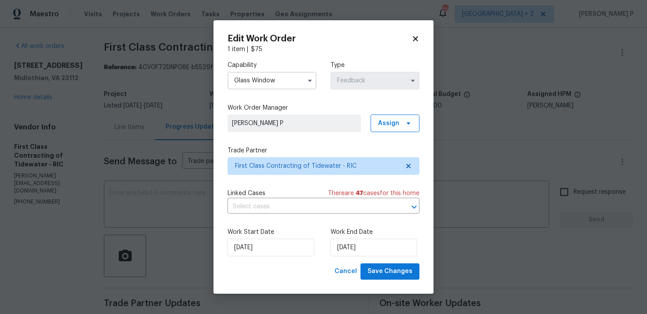
click at [420, 34] on div "Edit Work Order 1 item | $ 75 Capability Glass Window Type Feedback Work Order …" at bounding box center [323, 156] width 220 height 273
click at [414, 39] on icon at bounding box center [415, 39] width 5 height 5
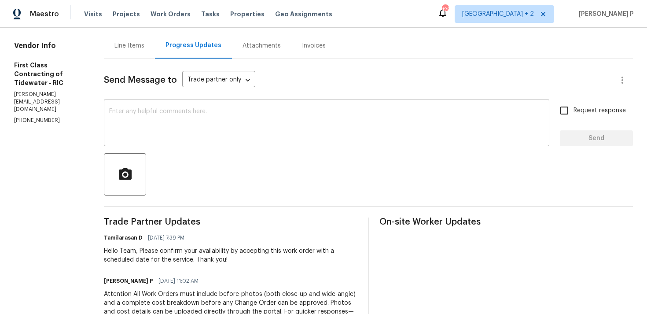
scroll to position [90, 0]
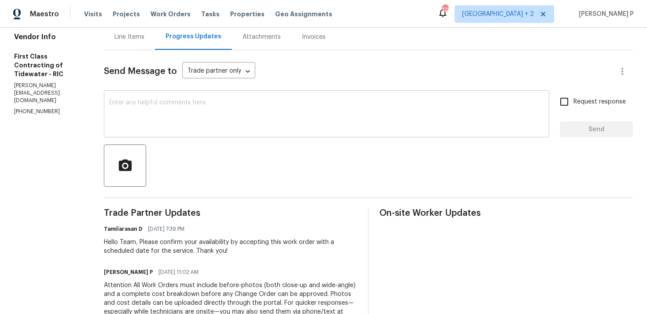
click at [109, 117] on textarea at bounding box center [326, 114] width 435 height 31
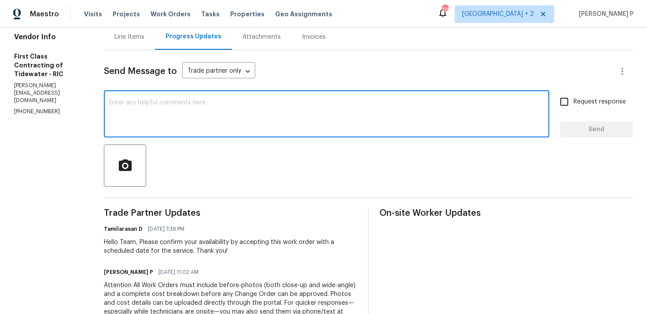
paste textarea "Just a friendly reminder: Please accept the work order within an hour to avoid …"
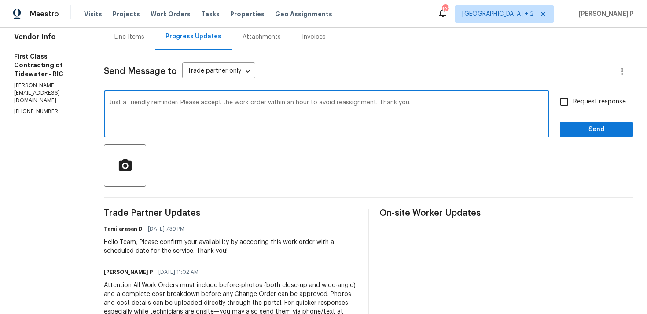
type textarea "Just a friendly reminder: Please accept the work order within an hour to avoid …"
click at [601, 106] on span "Request response" at bounding box center [599, 101] width 52 height 9
click at [573, 106] on input "Request response" at bounding box center [564, 101] width 18 height 18
checkbox input "true"
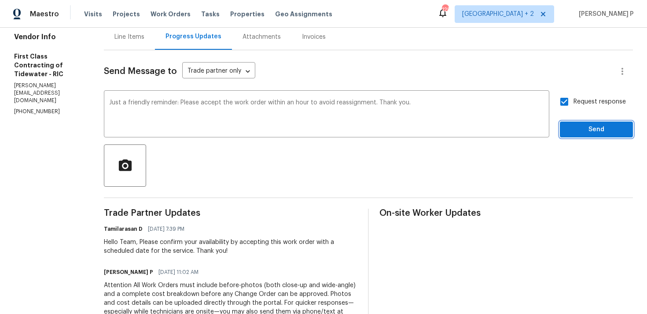
click at [593, 123] on button "Send" at bounding box center [596, 129] width 73 height 16
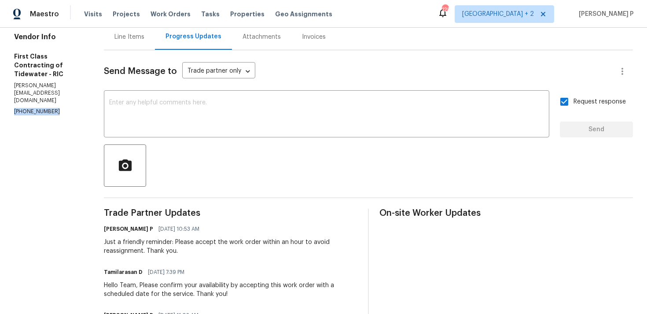
drag, startPoint x: 58, startPoint y: 100, endPoint x: 11, endPoint y: 100, distance: 47.1
click at [11, 100] on div "All work orders 5614 Chatmoss Rd Midlothian, VA 23112 Home details Vendor Info …" at bounding box center [323, 196] width 647 height 516
copy p "(804) 912-1822"
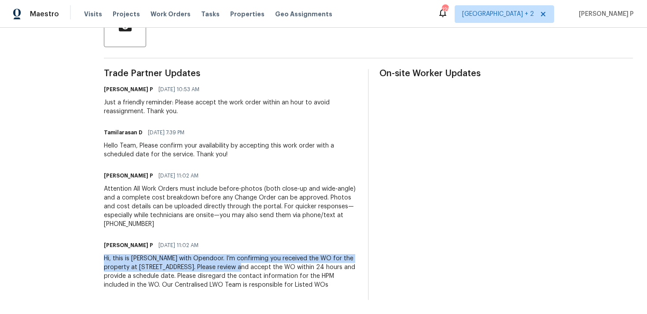
drag, startPoint x: 99, startPoint y: 260, endPoint x: 222, endPoint y: 264, distance: 122.4
click at [222, 264] on div "All work orders 5614 Chatmoss Rd Midlothian, VA 23112 Home details Vendor Info …" at bounding box center [323, 56] width 647 height 516
copy div "Hi, this is Ramyasri with Opendoor. I’m confirming you received the WO for the …"
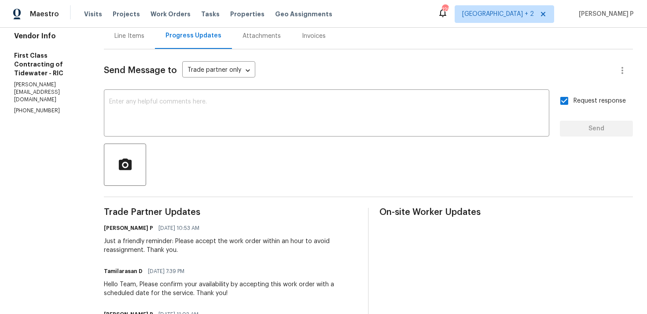
scroll to position [0, 0]
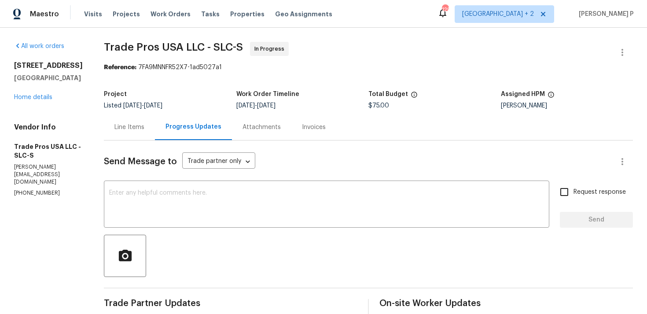
click at [136, 129] on div "Line Items" at bounding box center [129, 127] width 30 height 9
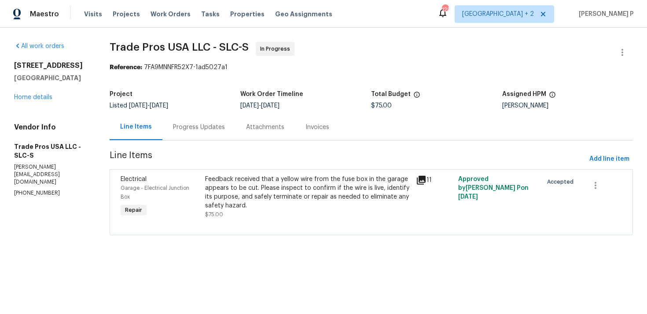
click at [263, 187] on div "Feedback received that a yellow wire from the fuse box in the garage appears to…" at bounding box center [308, 192] width 206 height 35
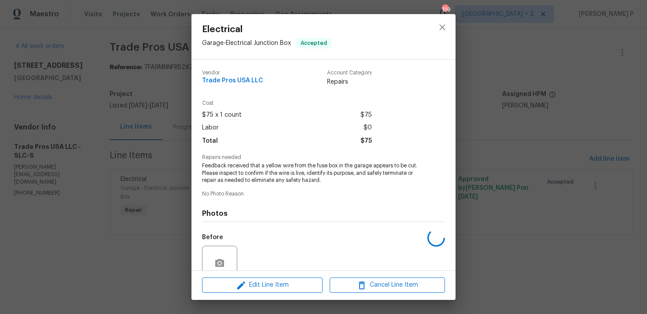
scroll to position [77, 0]
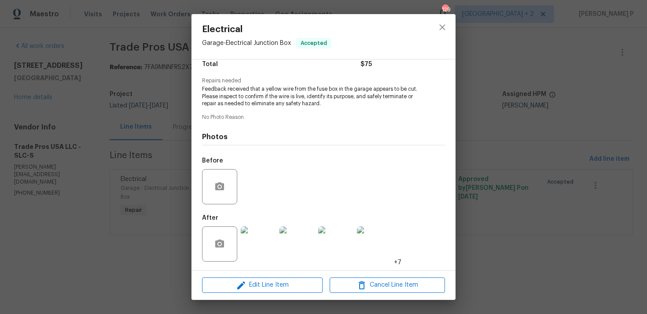
click at [258, 277] on div "Edit Line Item Cancel Line Item" at bounding box center [323, 284] width 264 height 29
click at [259, 288] on span "Edit Line Item" at bounding box center [262, 284] width 115 height 11
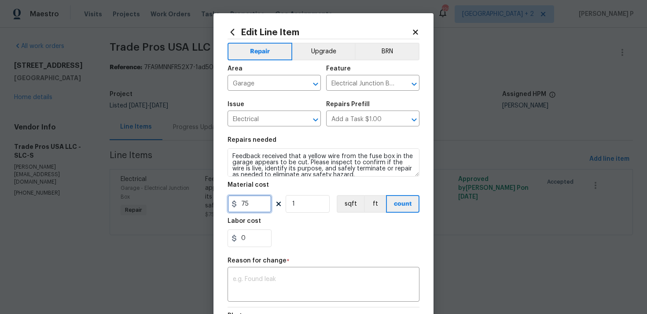
click at [247, 201] on input "75" at bounding box center [249, 204] width 44 height 18
type input "250"
click at [272, 290] on textarea at bounding box center [323, 285] width 181 height 18
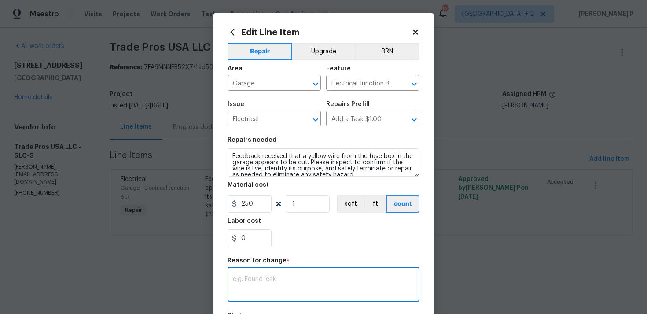
paste textarea "(RP) Updated per vendor’s final cost."
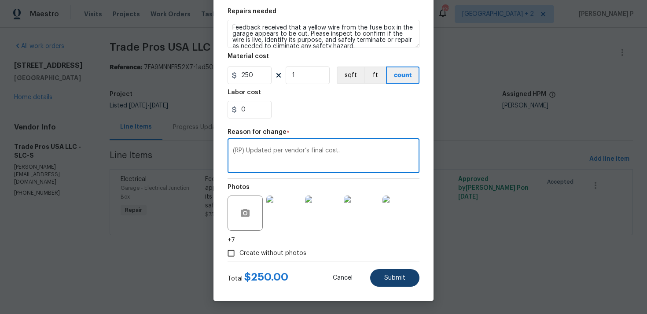
type textarea "(RP) Updated per vendor’s final cost."
click at [387, 280] on span "Submit" at bounding box center [394, 278] width 21 height 7
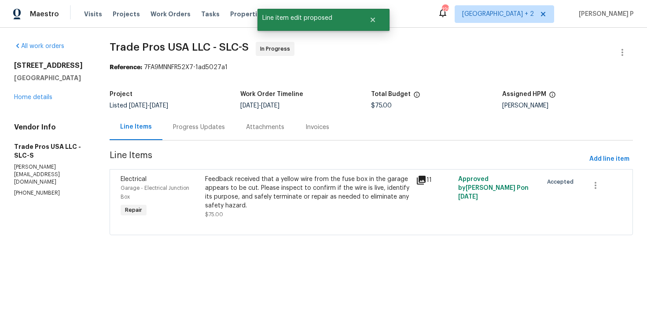
scroll to position [0, 0]
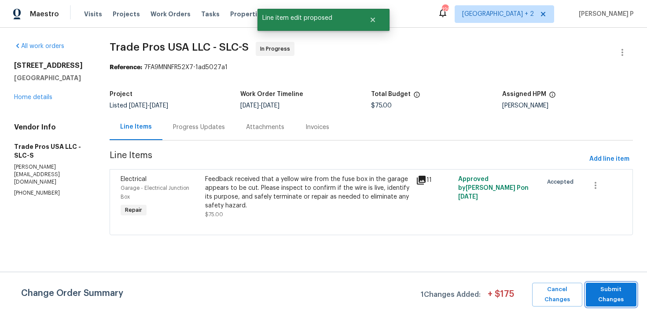
click at [617, 286] on span "Submit Changes" at bounding box center [611, 294] width 42 height 20
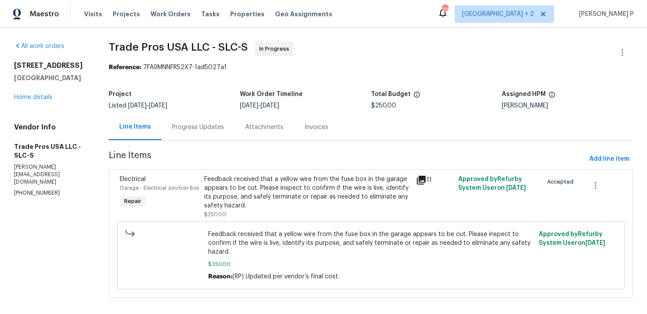
click at [262, 189] on div "Feedback received that a yellow wire from the fuse box in the garage appears to…" at bounding box center [307, 192] width 206 height 35
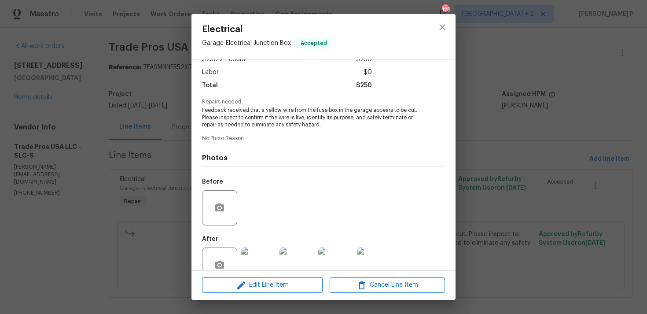
scroll to position [77, 0]
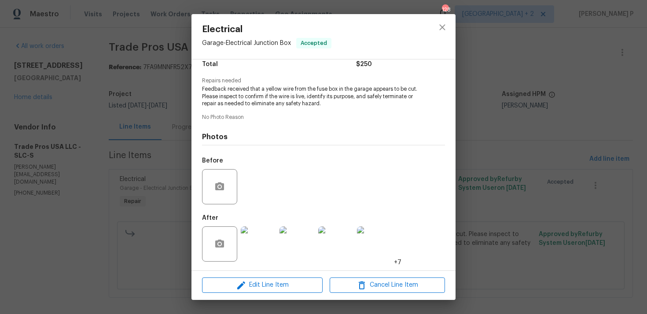
click at [258, 246] on img at bounding box center [258, 243] width 35 height 35
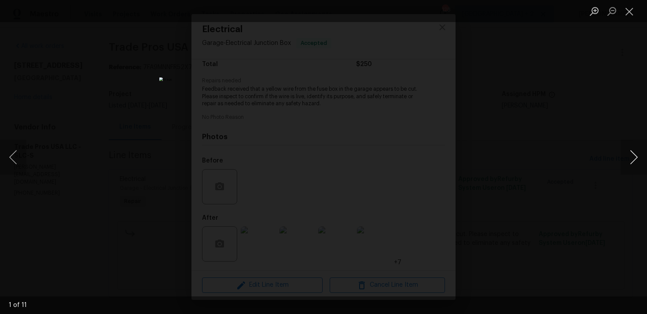
click at [633, 156] on button "Next image" at bounding box center [633, 156] width 26 height 35
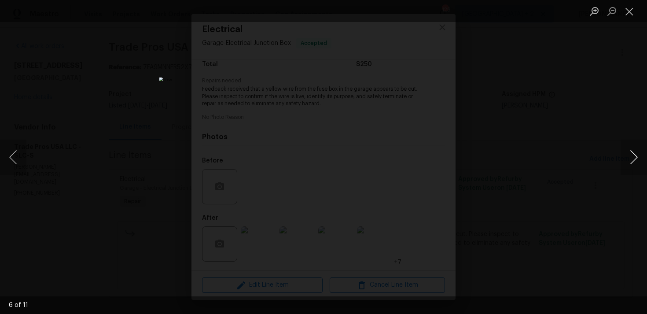
click at [633, 156] on button "Next image" at bounding box center [633, 156] width 26 height 35
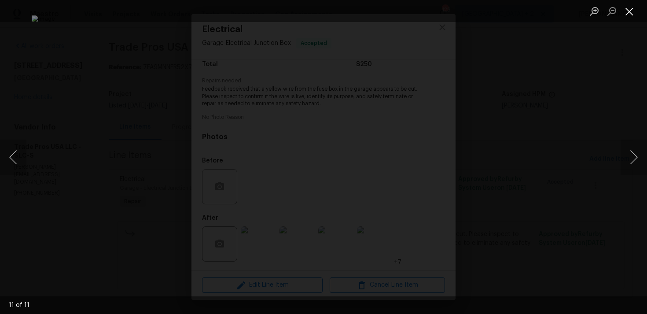
click at [627, 14] on button "Close lightbox" at bounding box center [629, 11] width 18 height 15
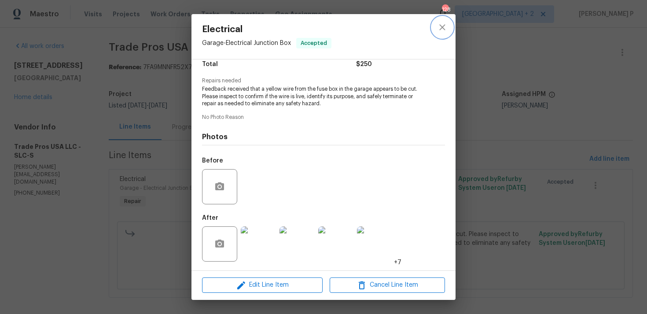
click at [441, 28] on icon "close" at bounding box center [442, 27] width 6 height 6
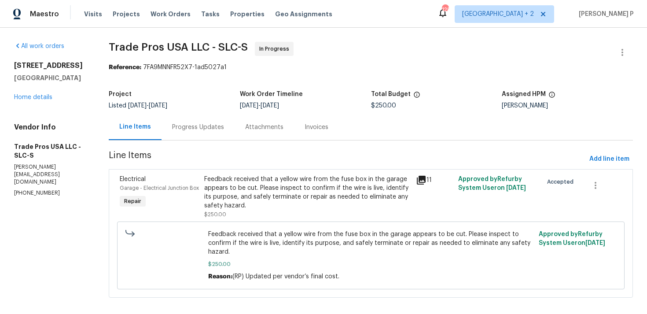
click at [197, 128] on div "Progress Updates" at bounding box center [198, 127] width 52 height 9
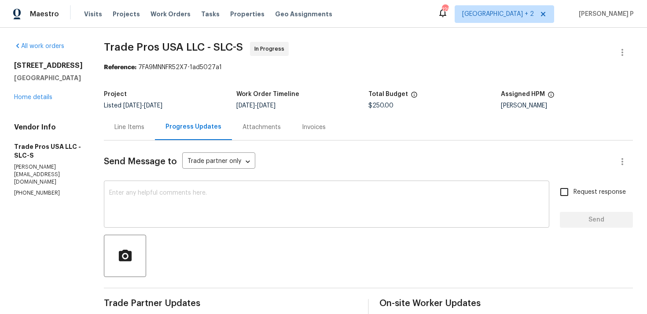
click at [179, 205] on textarea at bounding box center [326, 205] width 435 height 31
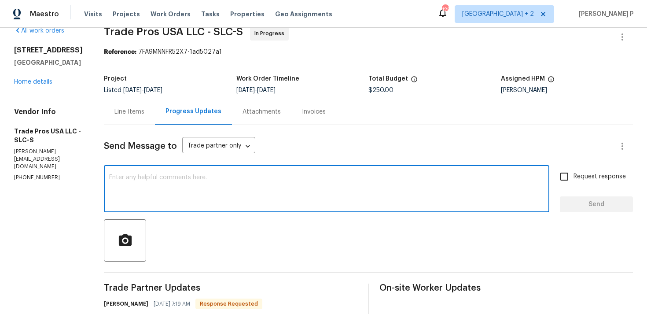
scroll to position [146, 0]
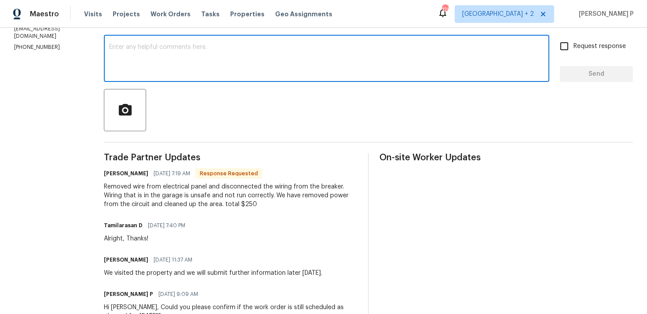
click at [203, 75] on div "x ​" at bounding box center [326, 59] width 445 height 45
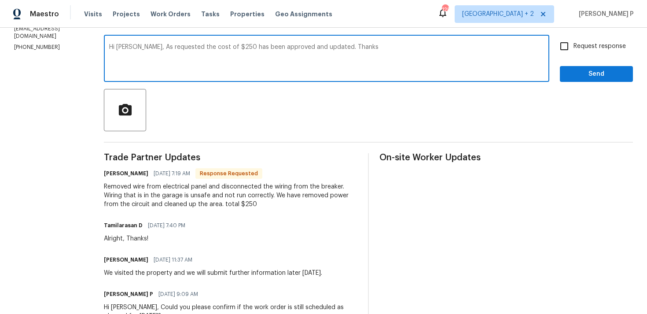
type textarea "Hi Trevor, As requested the cost of $250 has been approved and updated. Thanks"
click at [565, 49] on input "Request response" at bounding box center [564, 46] width 18 height 18
checkbox input "true"
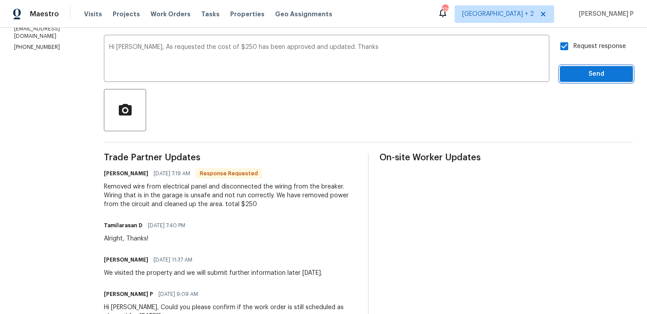
click at [579, 74] on span "Send" at bounding box center [596, 74] width 59 height 11
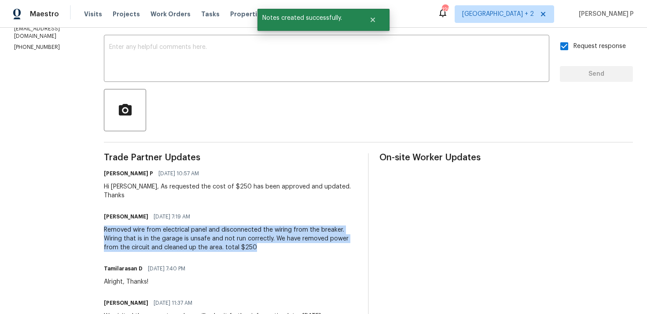
drag, startPoint x: 101, startPoint y: 222, endPoint x: 252, endPoint y: 236, distance: 151.6
click at [252, 236] on div "Removed wire from electrical panel and disconnected the wiring from the breaker…" at bounding box center [230, 238] width 253 height 26
copy div "Removed wire from electrical panel and disconnected the wiring from the breaker…"
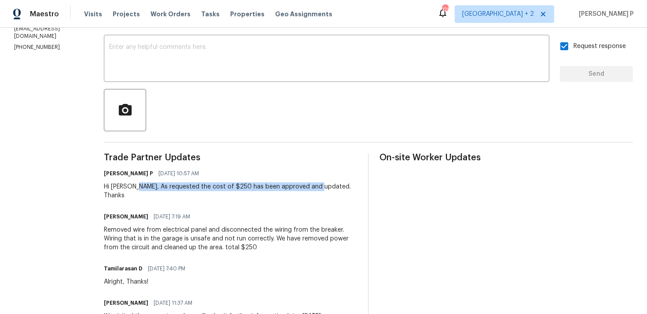
drag, startPoint x: 129, startPoint y: 186, endPoint x: 311, endPoint y: 185, distance: 181.7
click at [311, 185] on div "Hi Trevor, As requested the cost of $250 has been approved and updated. Thanks" at bounding box center [230, 191] width 253 height 18
copy div "As requested the cost of $250 has been approved and updated"
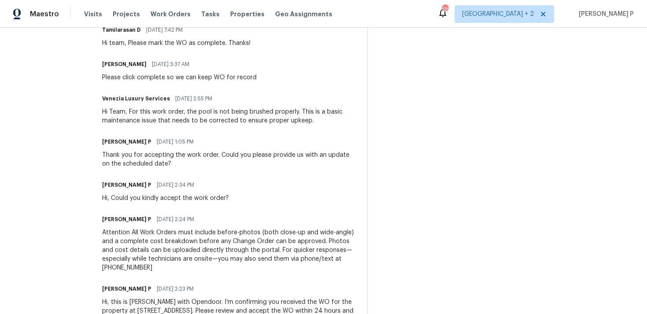
scroll to position [296, 0]
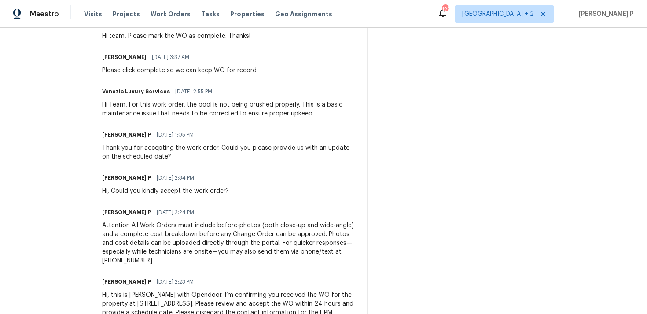
click at [143, 117] on div "Hi Team, For this work order, the pool is not being brushed properly. This is a…" at bounding box center [229, 109] width 254 height 18
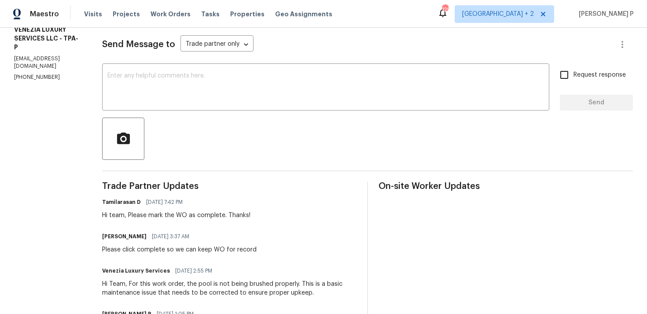
scroll to position [117, 0]
drag, startPoint x: 283, startPoint y: 249, endPoint x: 248, endPoint y: 253, distance: 35.5
click at [248, 253] on div "Naomi Ferreira 09/08/2025 3:37 AM Please click complete so we can keep WO for r…" at bounding box center [229, 243] width 254 height 24
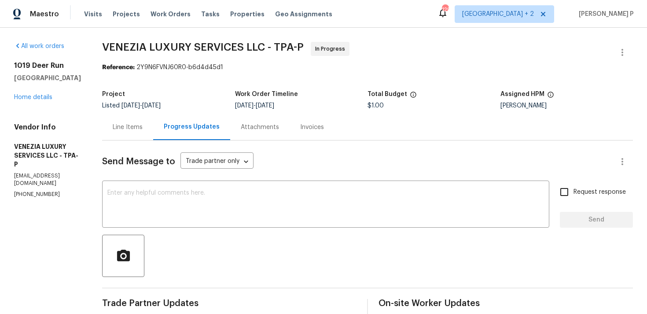
click at [153, 120] on div "Line Items" at bounding box center [127, 127] width 51 height 26
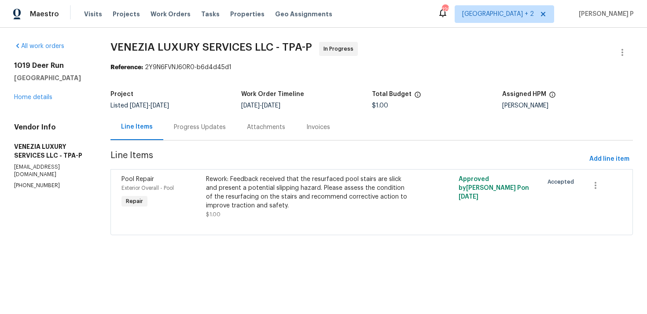
click at [236, 130] on div "Progress Updates" at bounding box center [199, 127] width 73 height 26
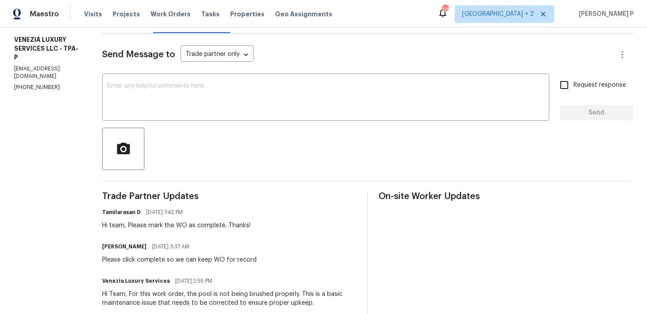
scroll to position [109, 0]
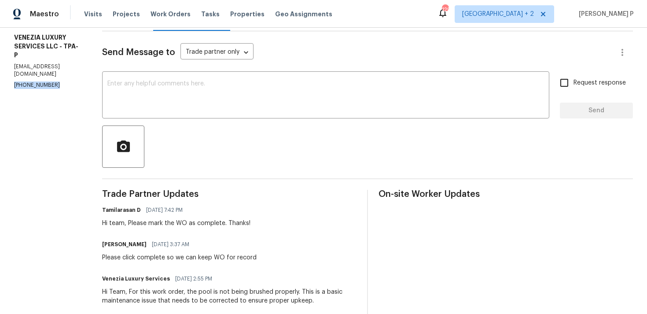
drag, startPoint x: 61, startPoint y: 70, endPoint x: 10, endPoint y: 70, distance: 51.5
click at [10, 70] on div "All work orders 1019 Deer Run Venice, FL 34293 Home details Vendor Info VENEZIA…" at bounding box center [323, 228] width 647 height 619
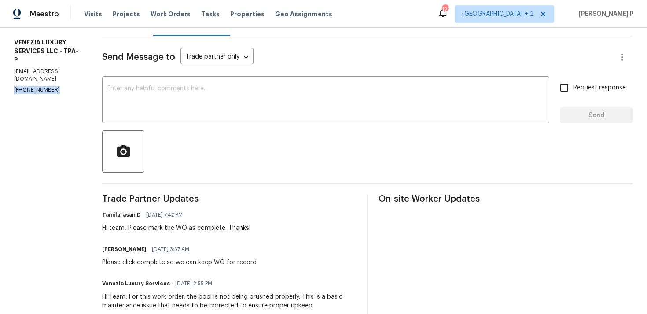
scroll to position [136, 0]
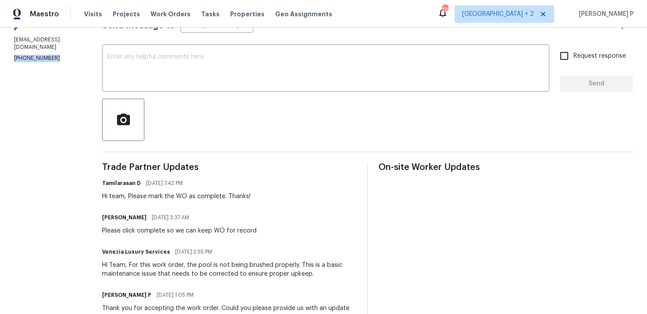
copy p "(904) 405-7005"
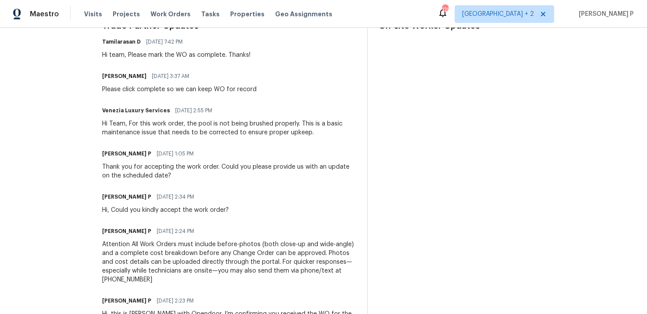
scroll to position [341, 0]
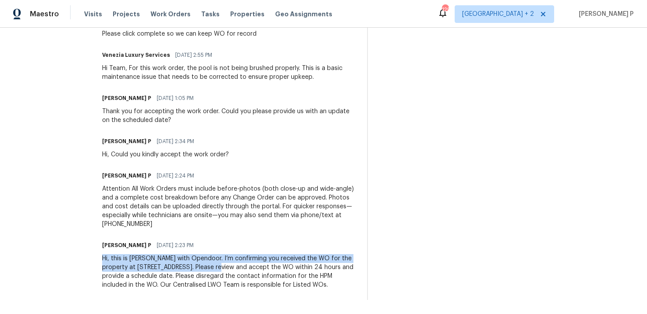
drag, startPoint x: 125, startPoint y: 250, endPoint x: 255, endPoint y: 258, distance: 130.0
click at [254, 258] on div "All work orders 1019 Deer Run Venice, FL 34293 Home details Vendor Info VENEZIA…" at bounding box center [323, 4] width 647 height 619
copy div "Hi, this is Ramyasri with Opendoor. I’m confirming you received the WO for the …"
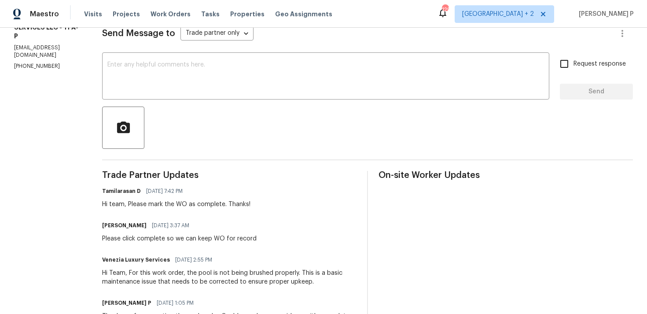
scroll to position [150, 0]
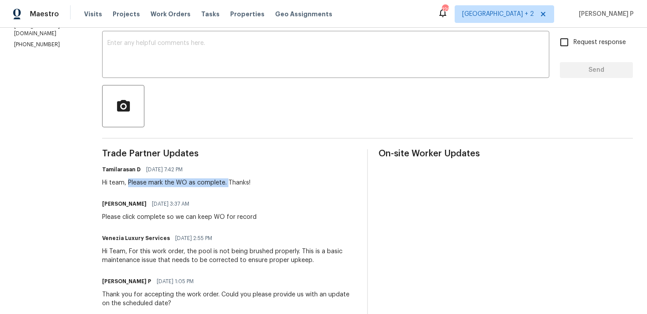
drag, startPoint x: 151, startPoint y: 182, endPoint x: 249, endPoint y: 182, distance: 98.1
click at [249, 182] on div "Hi team, Please mark the WO as complete. Thanks!" at bounding box center [176, 182] width 148 height 9
copy div "Please mark the WO as complete."
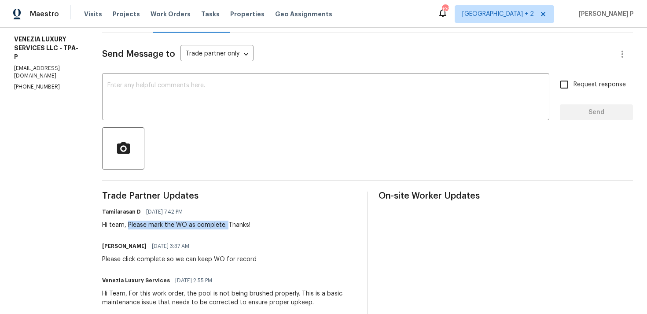
scroll to position [104, 0]
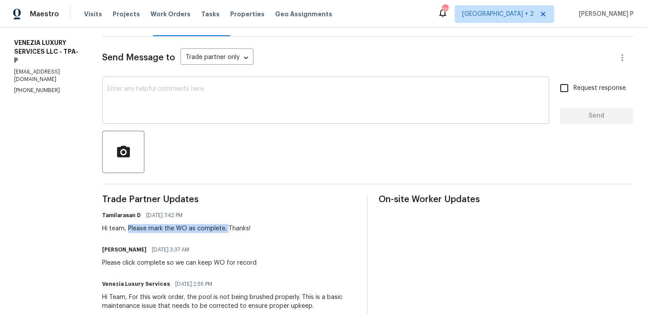
click at [150, 108] on textarea at bounding box center [325, 101] width 436 height 31
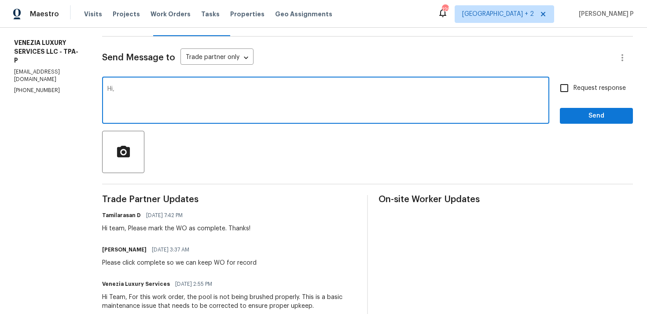
paste textarea "We attempted to reach out to you via RC text to request"
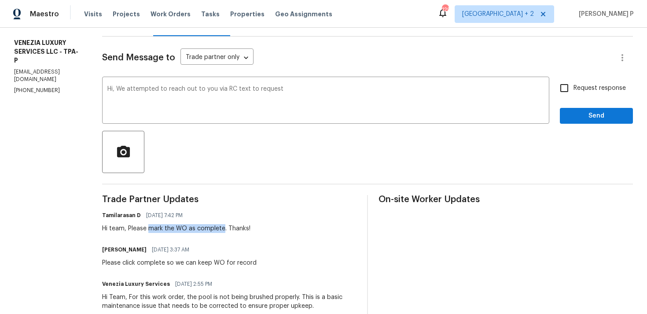
drag, startPoint x: 172, startPoint y: 228, endPoint x: 247, endPoint y: 227, distance: 75.2
click at [247, 227] on div "Hi team, Please mark the WO as complete. Thanks!" at bounding box center [176, 228] width 148 height 9
copy div "mark the WO as complete."
click at [326, 90] on textarea "Hi, We attempted to reach out to you via RC text to request" at bounding box center [325, 101] width 436 height 31
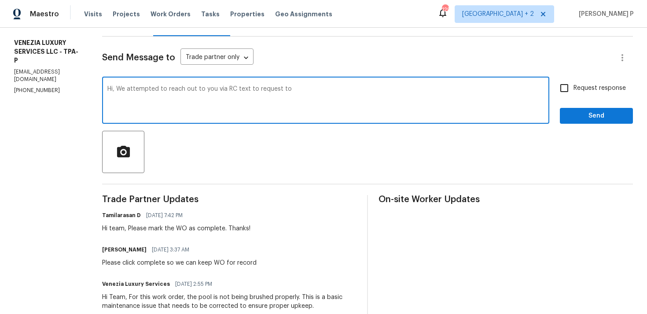
paste textarea "mark the WO as complete."
type textarea "Hi, We attempted to reach out to you via RC text to request to mark the WO as c…"
click at [569, 91] on input "Request response" at bounding box center [564, 88] width 18 height 18
checkbox input "true"
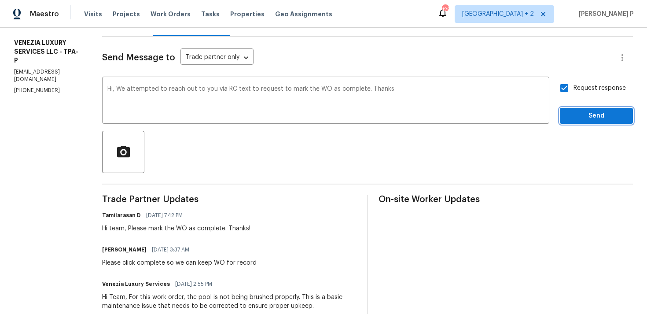
click at [575, 108] on button "Send" at bounding box center [596, 116] width 73 height 16
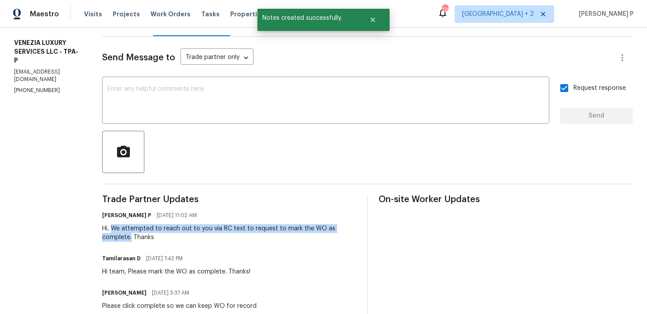
drag, startPoint x: 136, startPoint y: 228, endPoint x: 156, endPoint y: 238, distance: 22.4
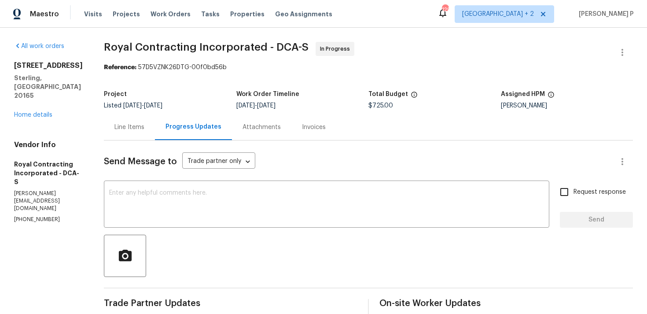
click at [128, 132] on div "Line Items" at bounding box center [129, 127] width 51 height 26
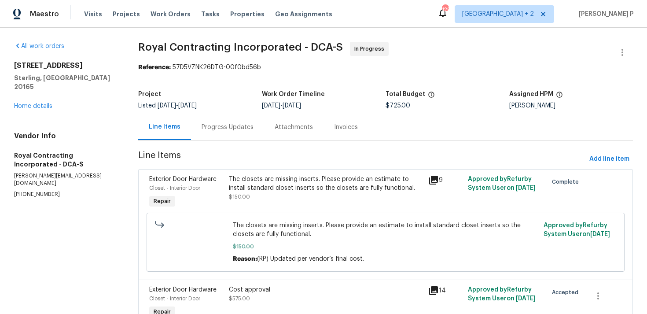
click at [290, 199] on div "The closets are missing inserts. Please provide an estimate to install standard…" at bounding box center [326, 188] width 194 height 26
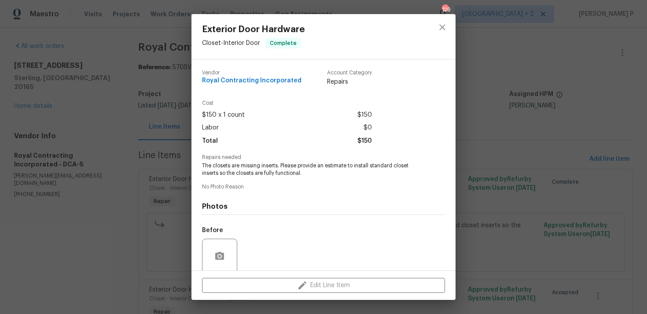
scroll to position [69, 0]
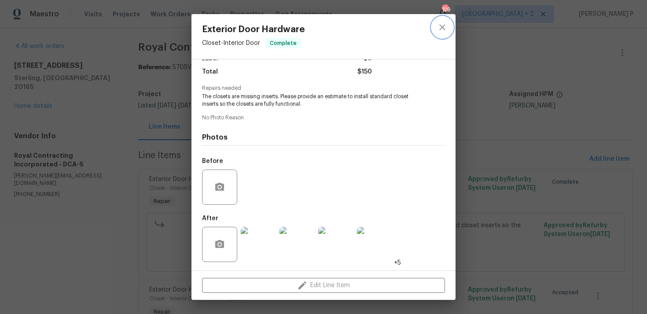
click at [446, 24] on icon "close" at bounding box center [442, 27] width 11 height 11
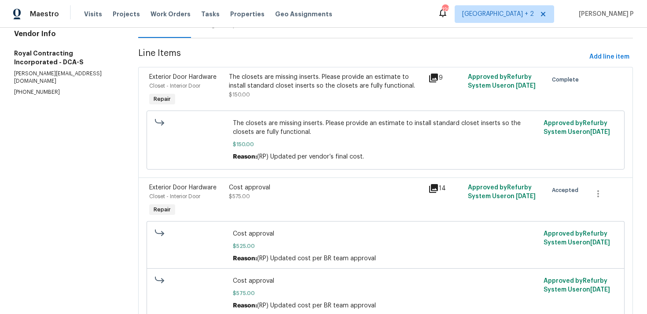
scroll to position [140, 0]
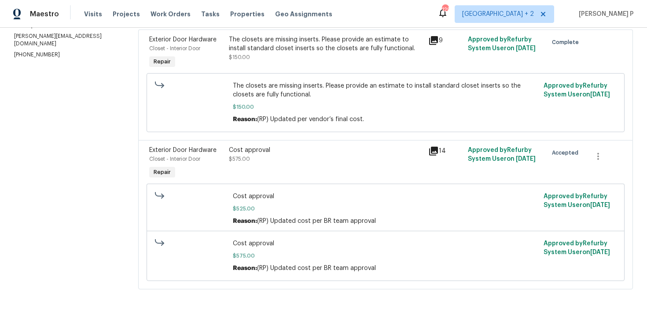
click at [254, 150] on div "Cost approval" at bounding box center [326, 150] width 194 height 9
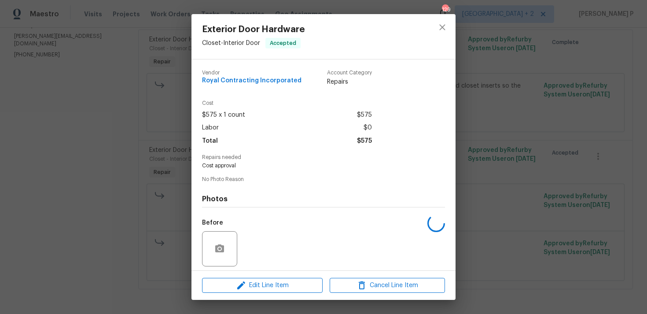
scroll to position [62, 0]
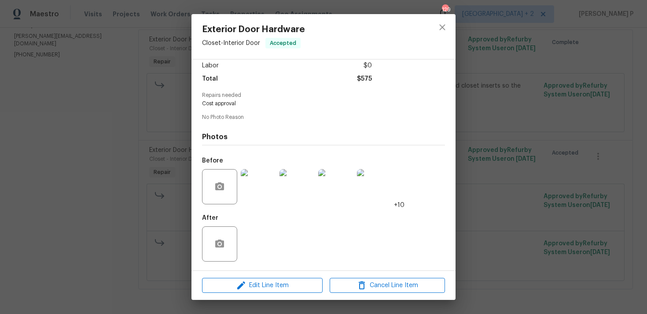
click at [263, 187] on img at bounding box center [258, 186] width 35 height 35
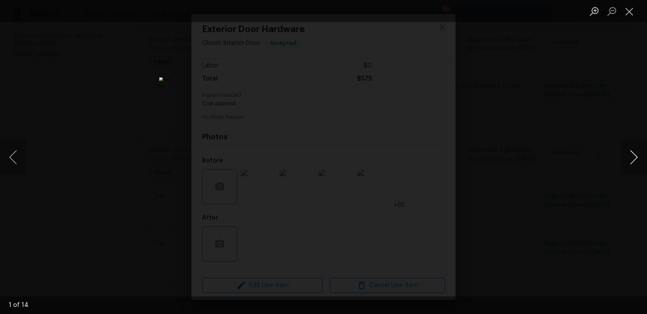
click at [634, 164] on button "Next image" at bounding box center [633, 156] width 26 height 35
click at [634, 159] on button "Next image" at bounding box center [633, 156] width 26 height 35
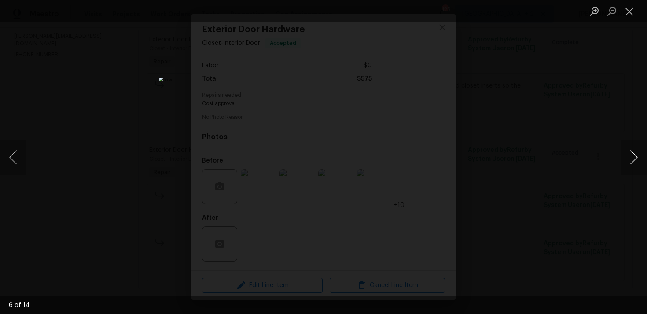
click at [634, 159] on button "Next image" at bounding box center [633, 156] width 26 height 35
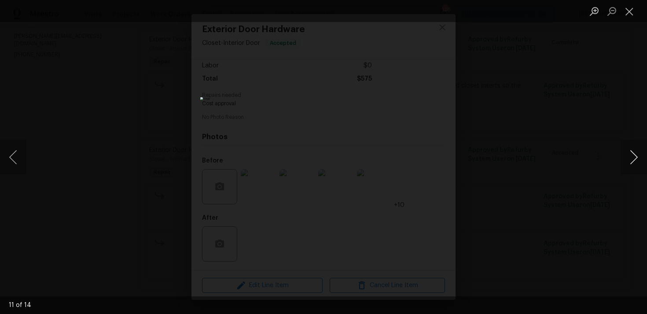
click at [634, 159] on button "Next image" at bounding box center [633, 156] width 26 height 35
click at [627, 9] on button "Close lightbox" at bounding box center [629, 11] width 18 height 15
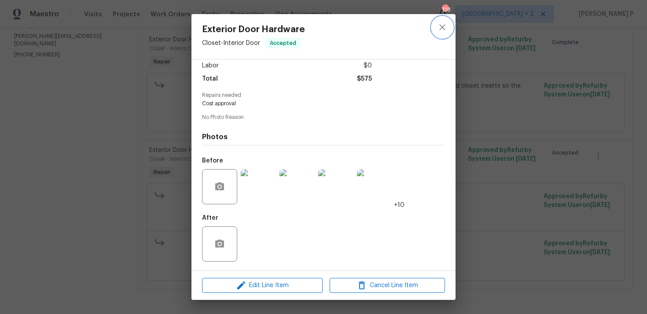
click at [442, 23] on icon "close" at bounding box center [442, 27] width 11 height 11
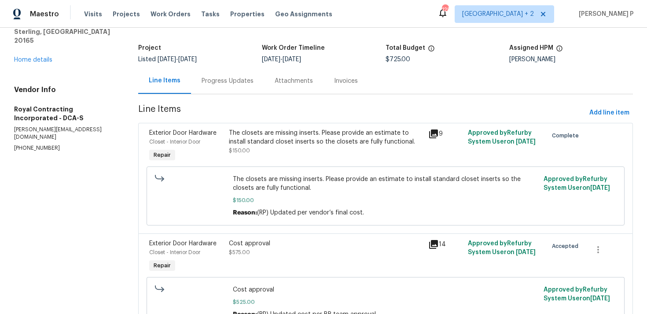
scroll to position [8, 0]
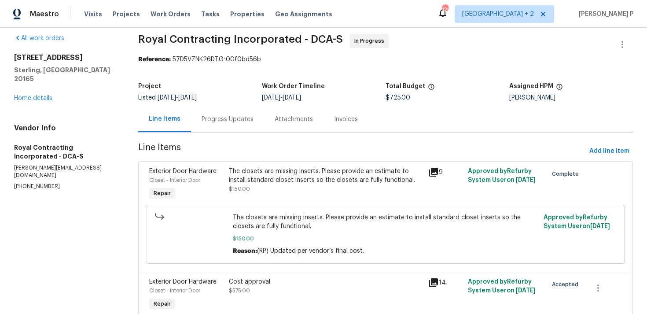
click at [235, 119] on div "Progress Updates" at bounding box center [228, 119] width 52 height 9
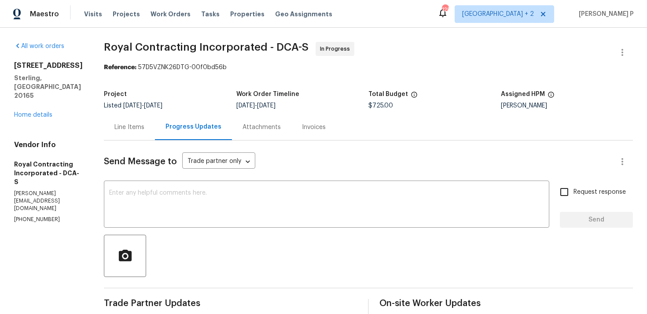
click at [144, 124] on div "Line Items" at bounding box center [129, 127] width 30 height 9
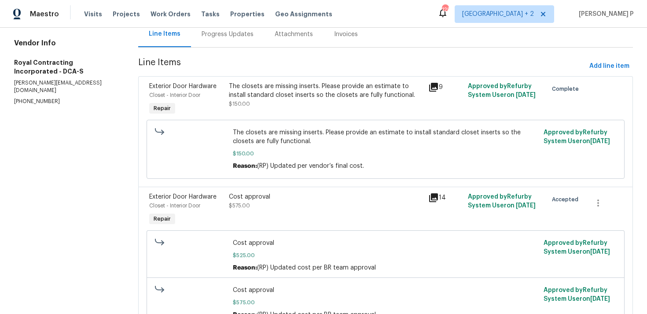
scroll to position [140, 0]
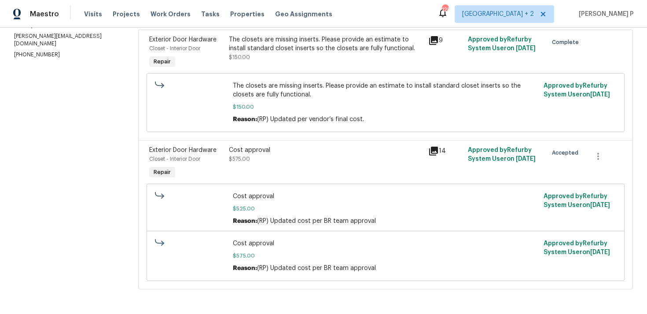
click at [269, 144] on div "Cost approval $575.00" at bounding box center [325, 163] width 199 height 40
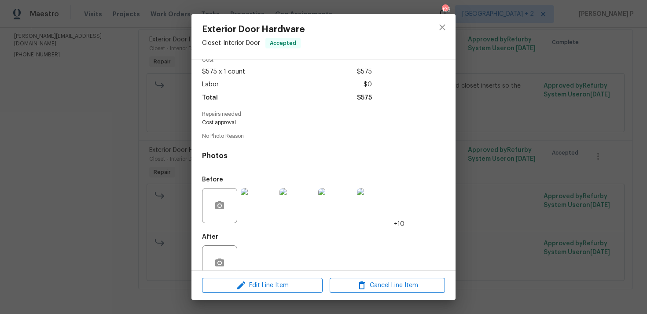
scroll to position [62, 0]
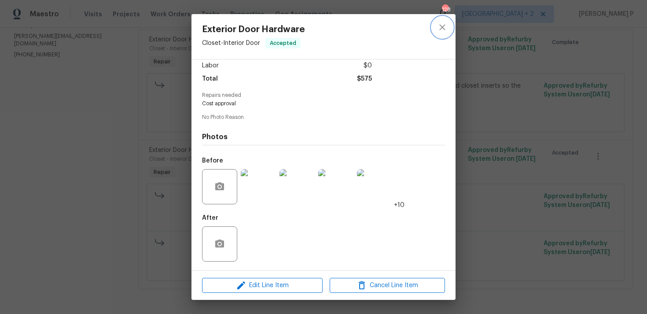
click at [433, 33] on button "close" at bounding box center [442, 27] width 21 height 21
